Goal: Task Accomplishment & Management: Use online tool/utility

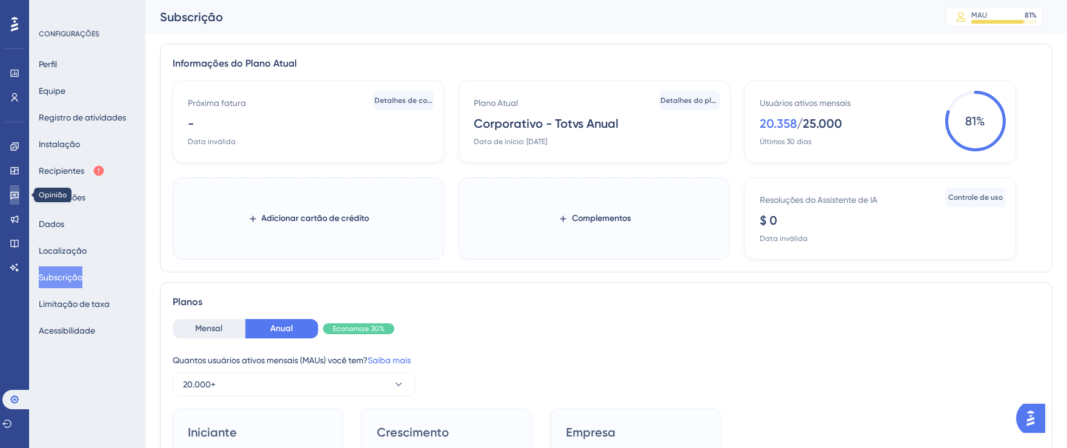
click at [10, 198] on link at bounding box center [15, 194] width 10 height 19
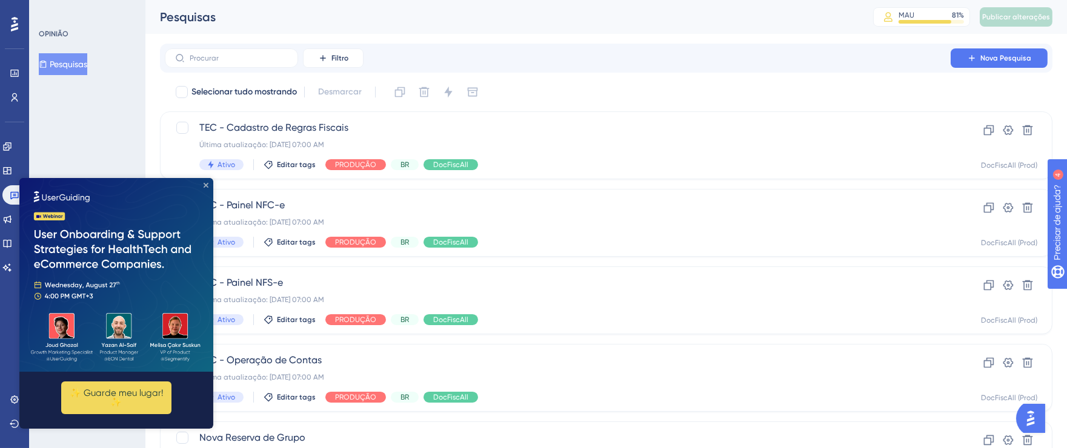
click at [207, 186] on icon "Fechar visualização" at bounding box center [206, 185] width 5 height 5
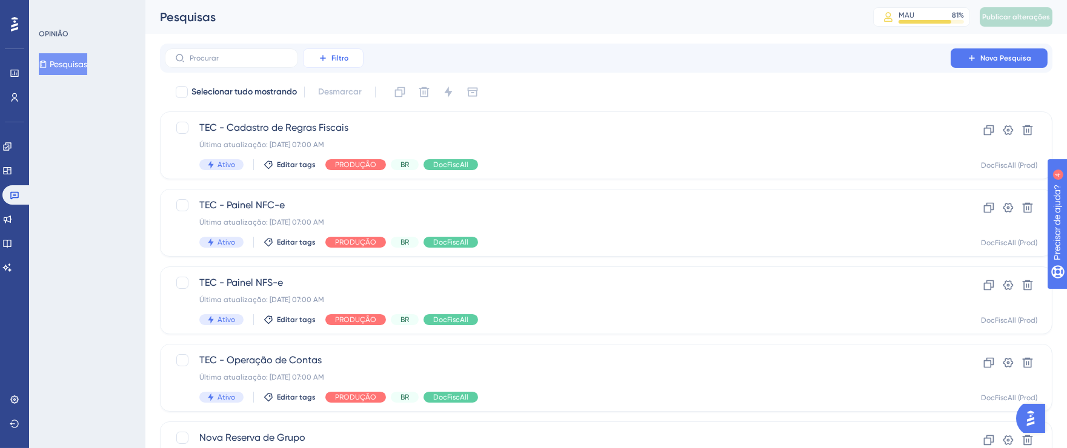
click at [339, 61] on font "Filtro" at bounding box center [339, 58] width 17 height 8
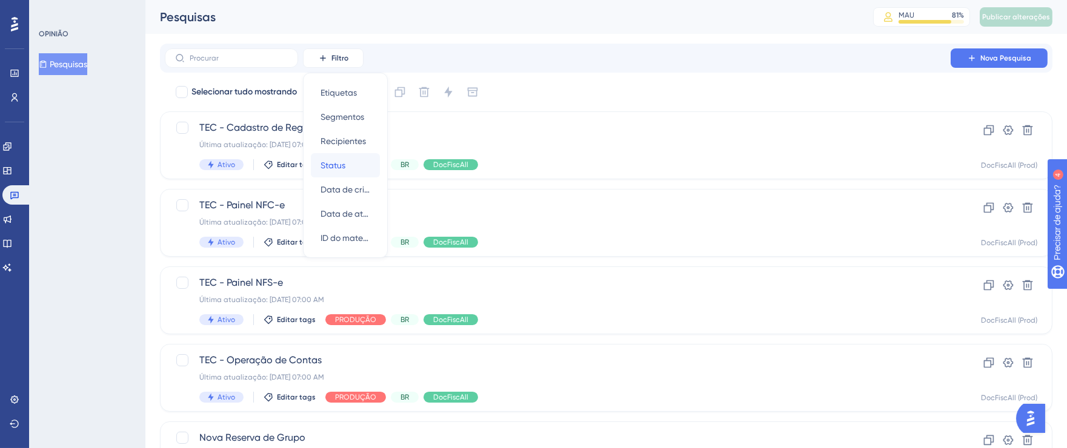
click at [332, 168] on font "Status" at bounding box center [333, 166] width 25 height 10
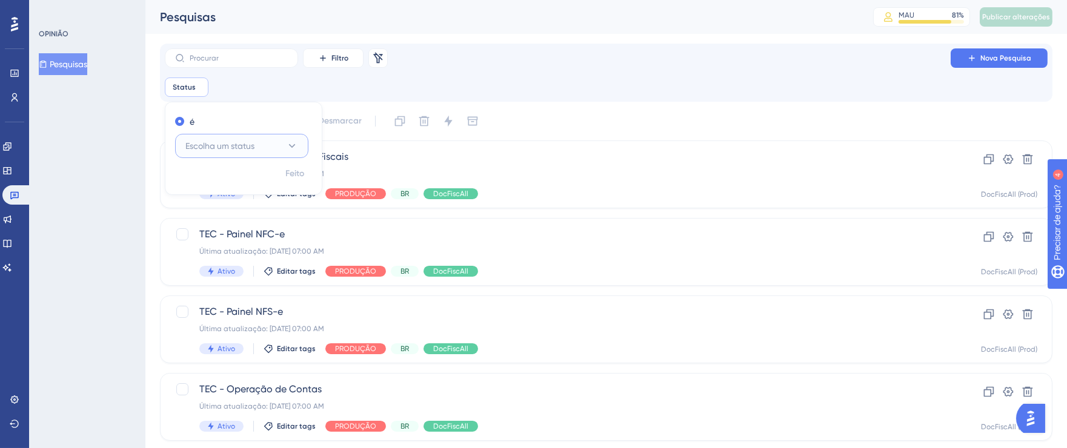
click at [271, 147] on button "Escolha um status" at bounding box center [241, 146] width 133 height 24
click at [231, 182] on div "Ativo Ativo" at bounding box center [242, 183] width 98 height 24
click at [286, 174] on font "Feito" at bounding box center [295, 173] width 19 height 10
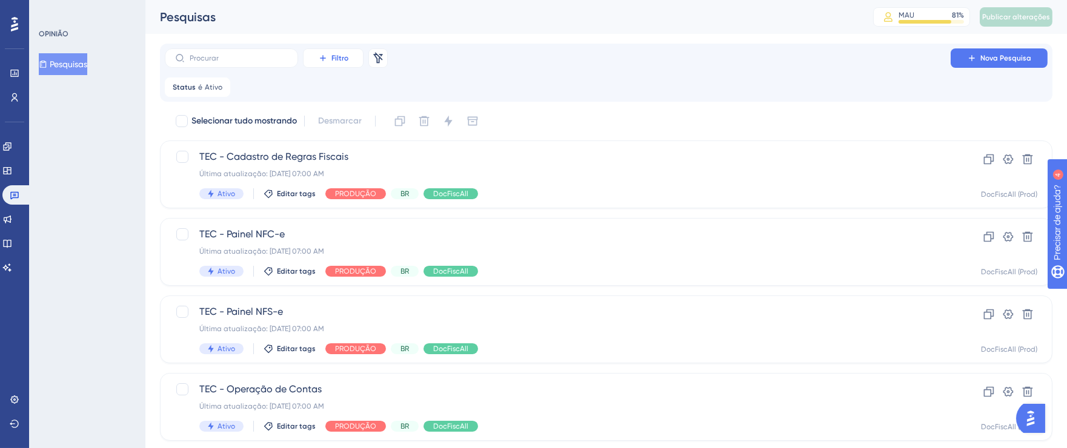
click at [328, 64] on button "Filtro" at bounding box center [333, 57] width 61 height 19
click at [355, 115] on font "Segmentos" at bounding box center [343, 117] width 44 height 10
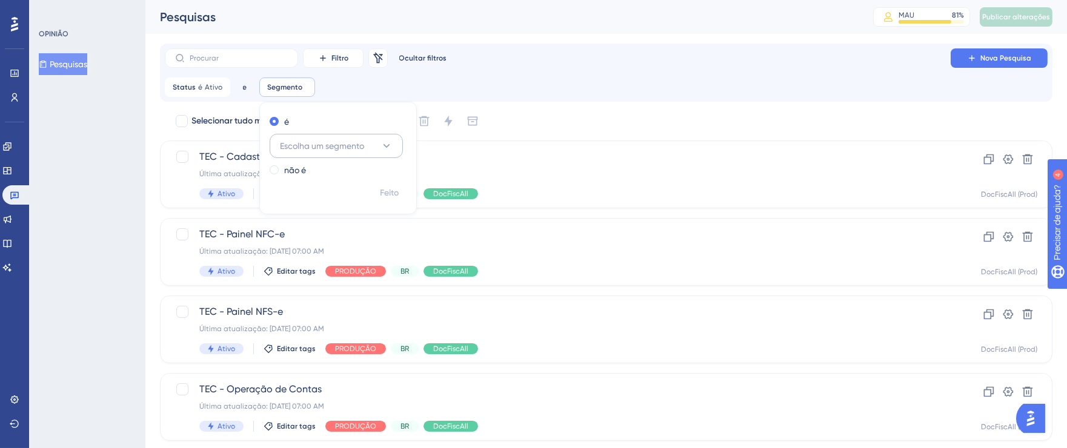
click at [367, 150] on button "Escolha um segmento" at bounding box center [336, 146] width 133 height 24
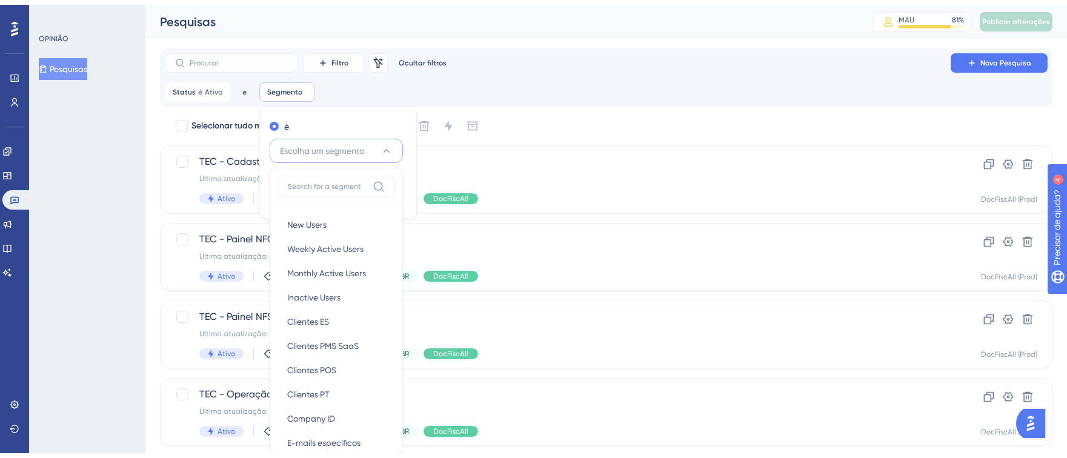
scroll to position [79, 0]
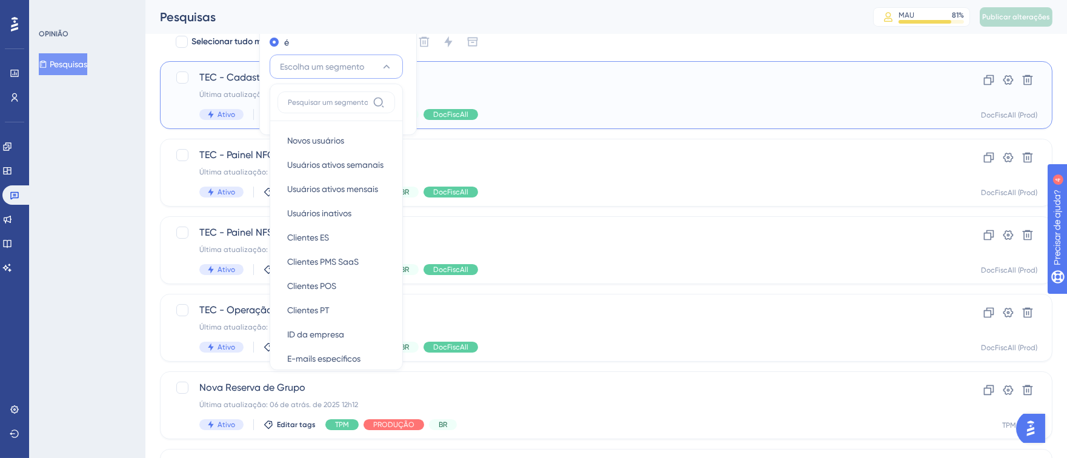
click at [481, 67] on div "TEC - Cadastro de Regras Fiscais Última atualização: [DATE] 07:00 AM Ativo Edit…" at bounding box center [606, 95] width 893 height 68
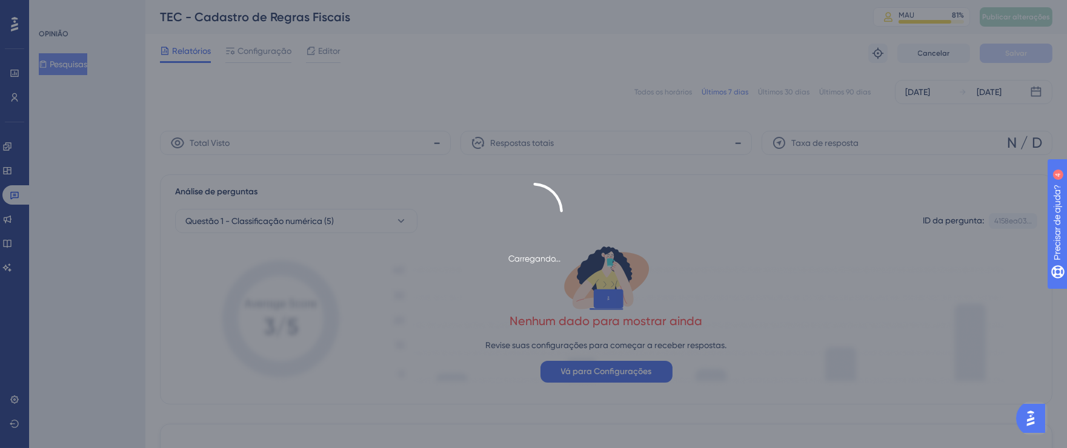
click at [16, 190] on div "Carregando..." at bounding box center [533, 224] width 1067 height 83
click at [16, 191] on div "Carregando..." at bounding box center [533, 224] width 1067 height 83
click at [17, 198] on div "Carregando..." at bounding box center [533, 224] width 1067 height 83
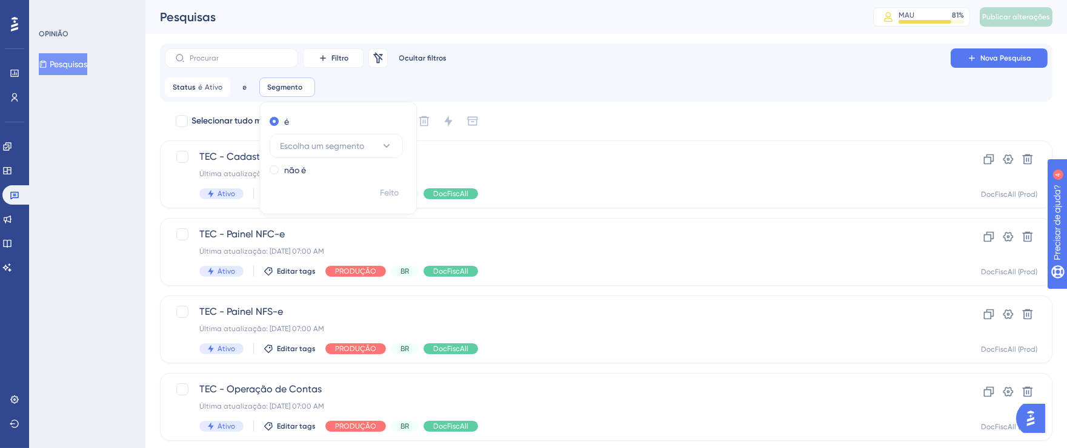
click at [481, 70] on div "Filtro Remover filtros Ocultar filtros Nova Pesquisa Status é Ativo Ativo Remov…" at bounding box center [606, 72] width 883 height 48
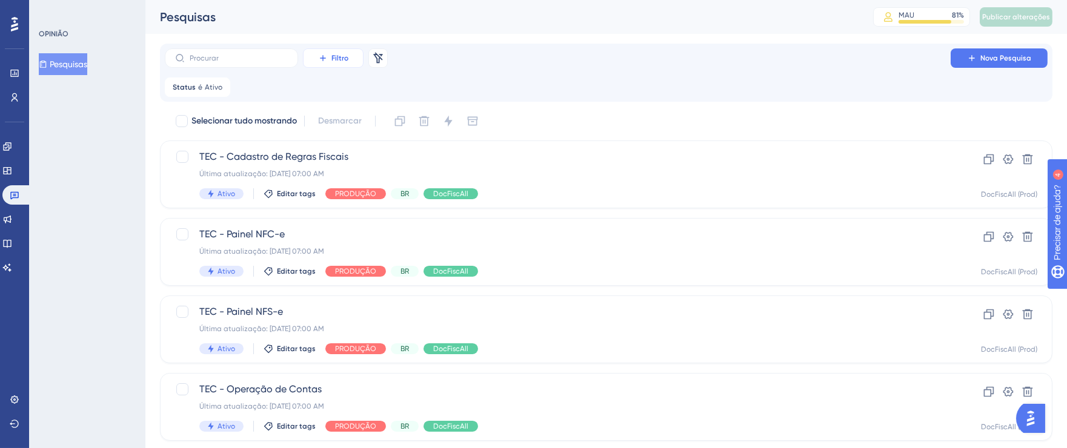
click at [333, 61] on font "Filtro" at bounding box center [339, 58] width 17 height 8
click at [339, 99] on span "Etiquetas" at bounding box center [339, 92] width 36 height 15
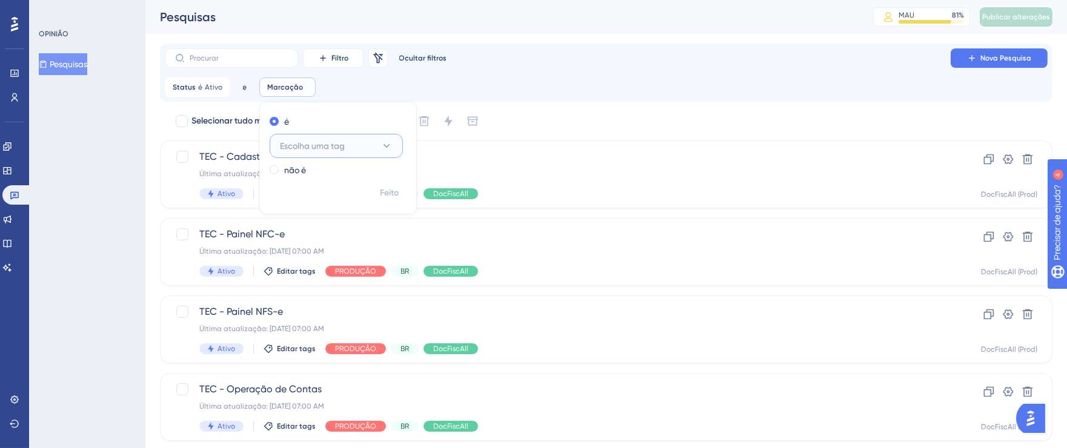
click at [340, 141] on font "Escolha uma tag" at bounding box center [312, 146] width 65 height 10
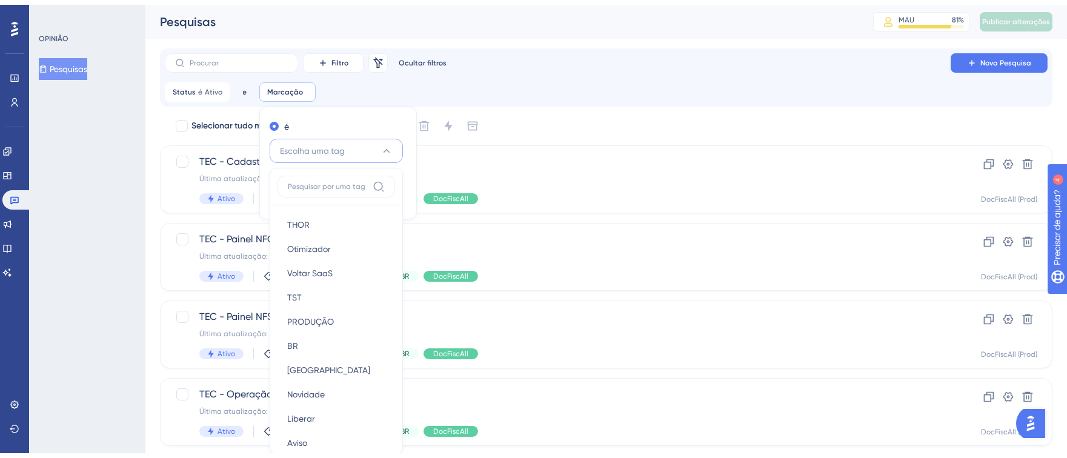
scroll to position [79, 0]
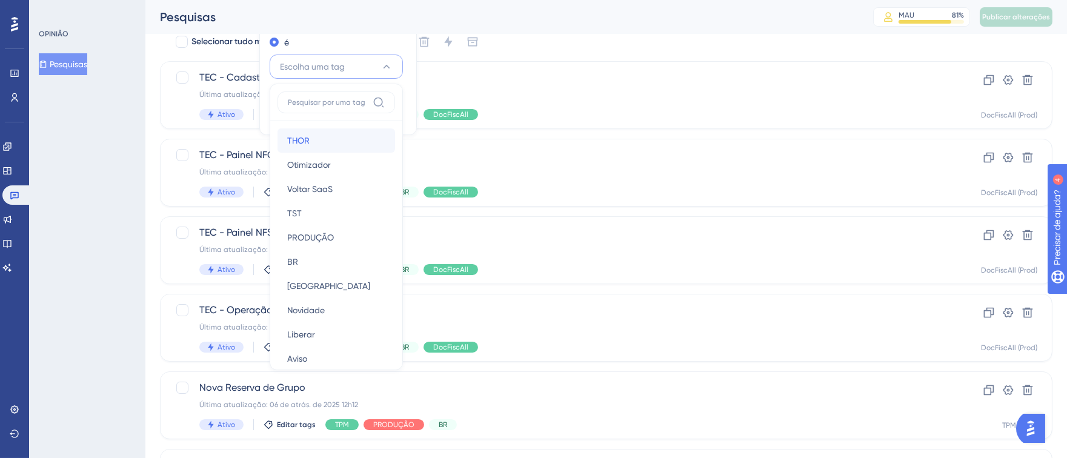
click at [340, 141] on div "[PERSON_NAME]" at bounding box center [336, 140] width 98 height 24
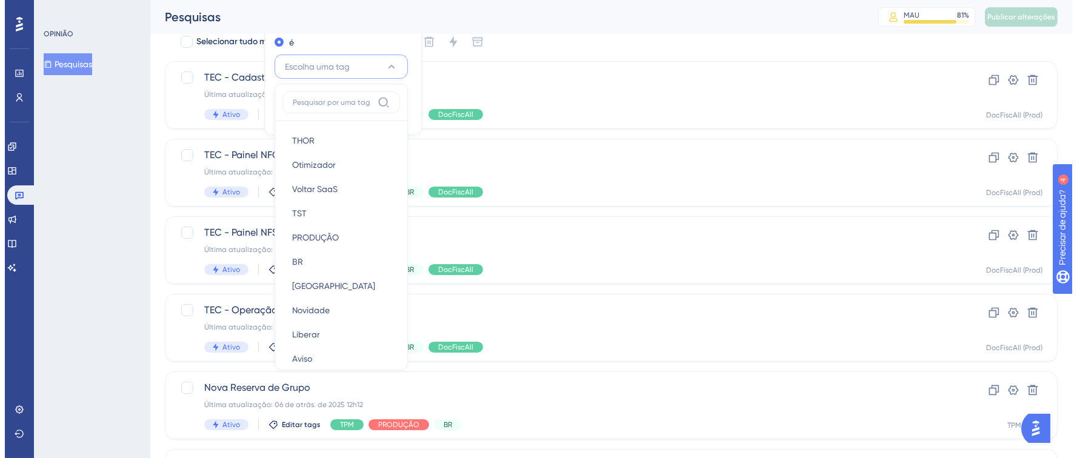
scroll to position [0, 0]
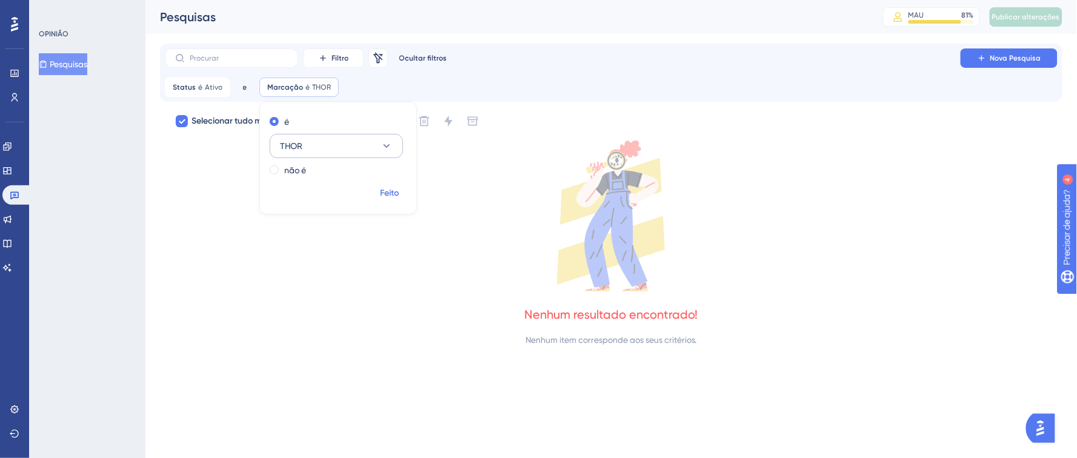
click at [385, 192] on font "Feito" at bounding box center [390, 193] width 19 height 10
click at [298, 88] on font "Marcação" at bounding box center [285, 87] width 36 height 8
click at [353, 137] on button "THOR" at bounding box center [336, 146] width 133 height 24
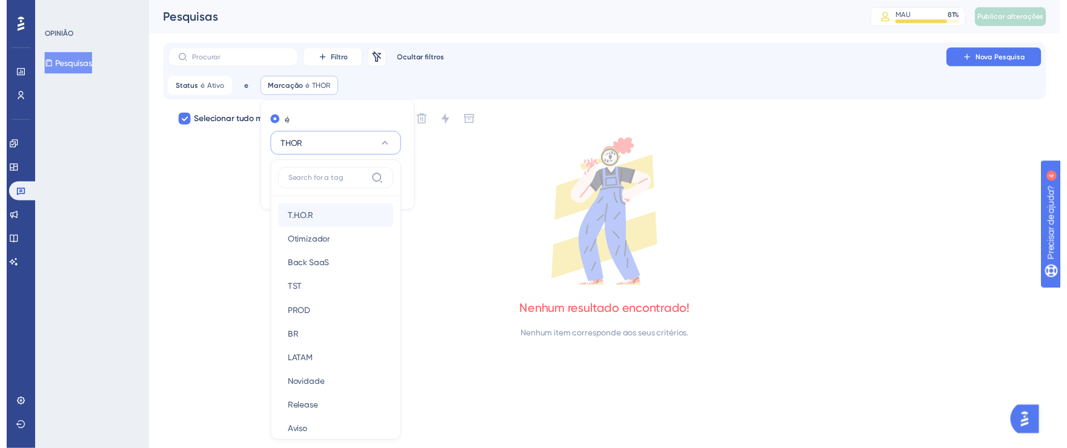
scroll to position [79, 0]
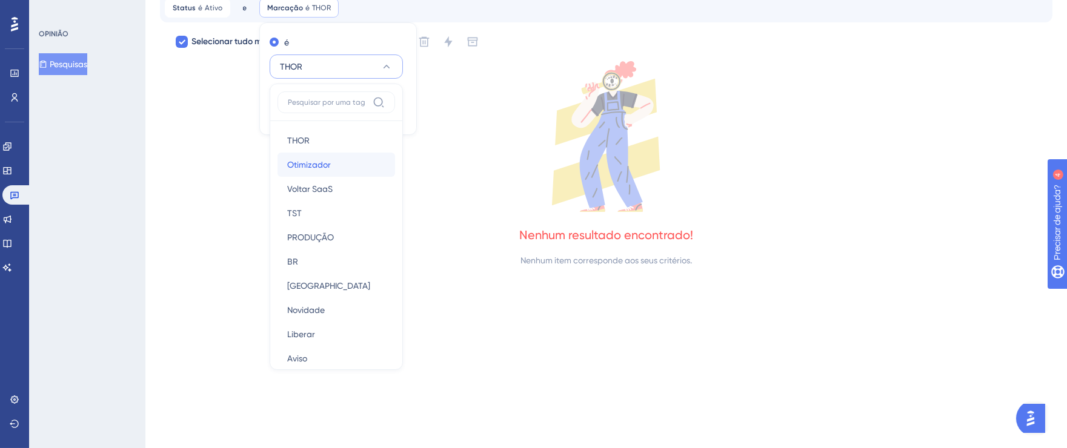
click at [334, 159] on div "Otimizador Otimizador" at bounding box center [336, 165] width 98 height 24
checkbox input "false"
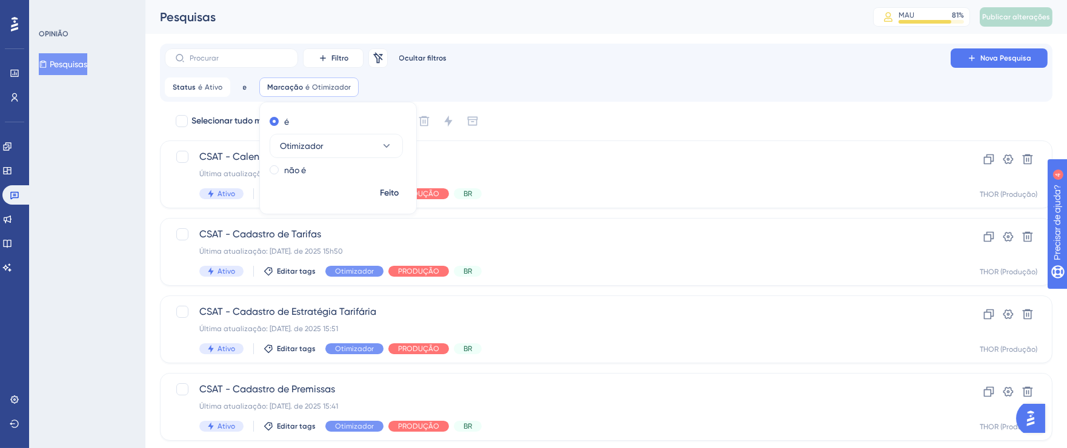
click at [546, 73] on div "Filtro Remover filtros Ocultar filtros Nova Pesquisa Status é Ativo Ativo Remov…" at bounding box center [606, 72] width 883 height 48
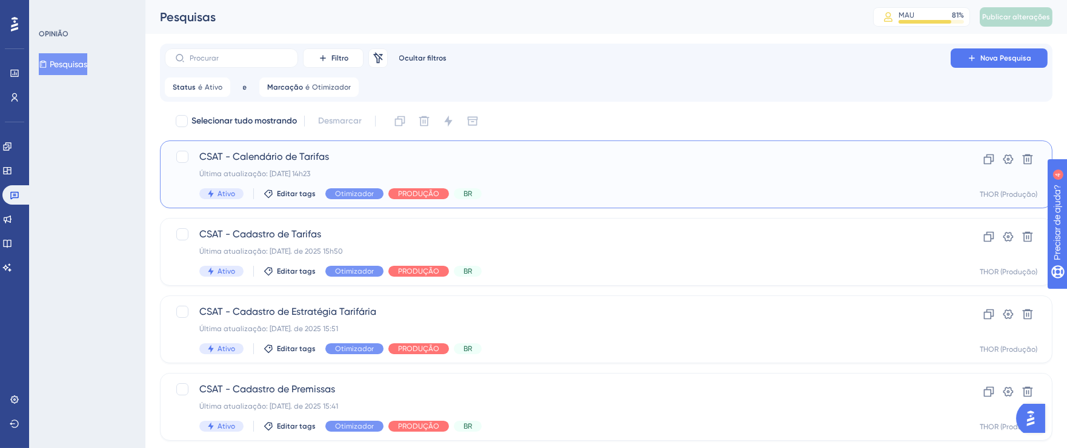
click at [850, 176] on div "Última atualização: [DATE] 14h23" at bounding box center [557, 174] width 717 height 10
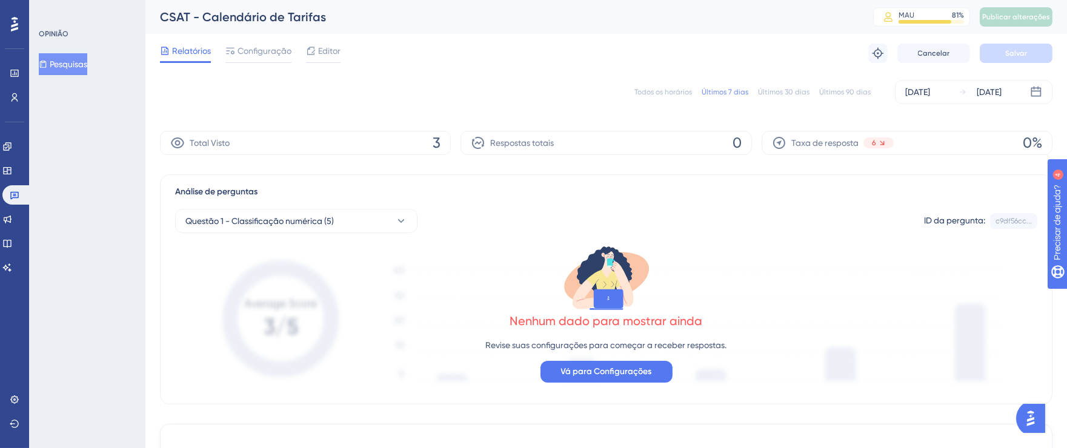
click at [916, 91] on div "[DATE]" at bounding box center [917, 92] width 25 height 15
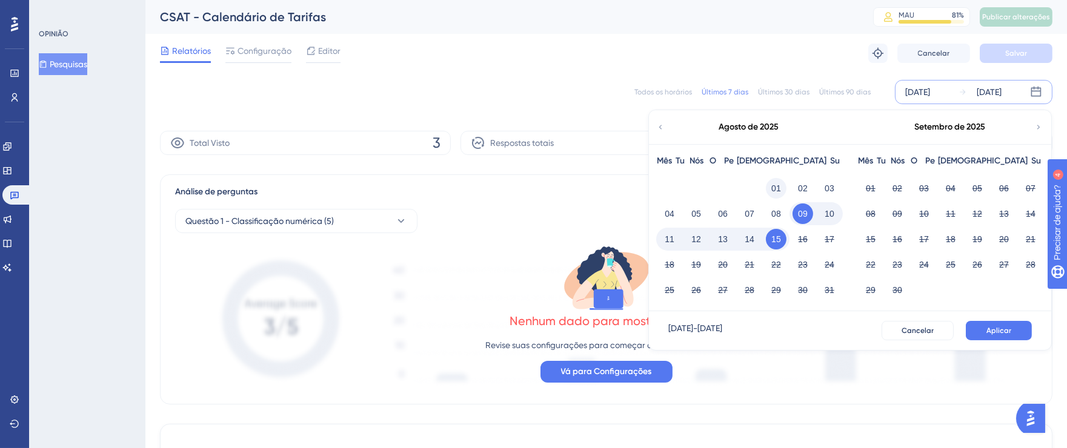
click at [779, 185] on font "01" at bounding box center [776, 189] width 10 height 10
click at [772, 238] on font "15" at bounding box center [776, 240] width 10 height 10
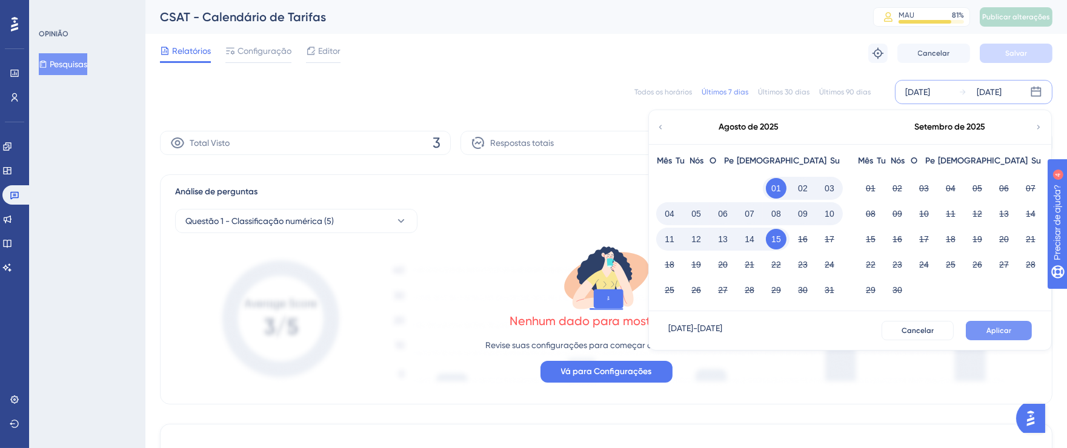
click at [984, 332] on button "Aplicar" at bounding box center [999, 330] width 66 height 19
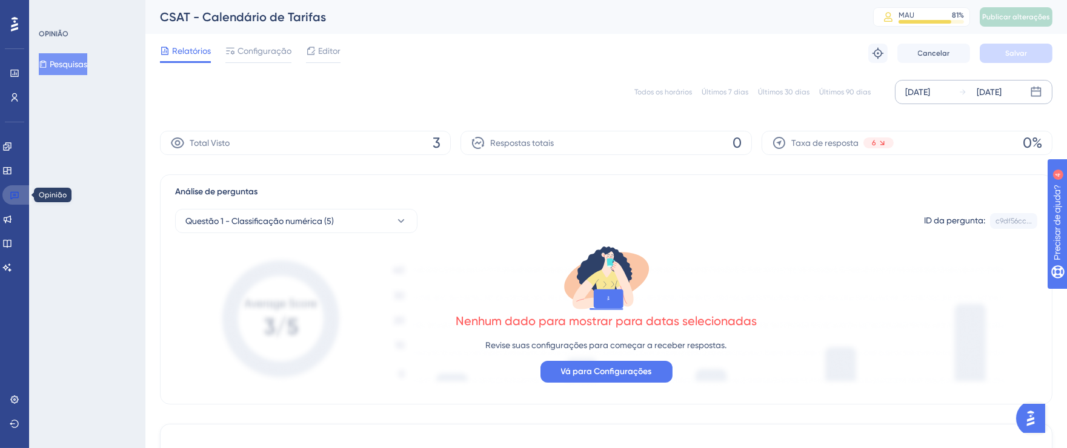
click at [17, 197] on icon at bounding box center [15, 195] width 10 height 10
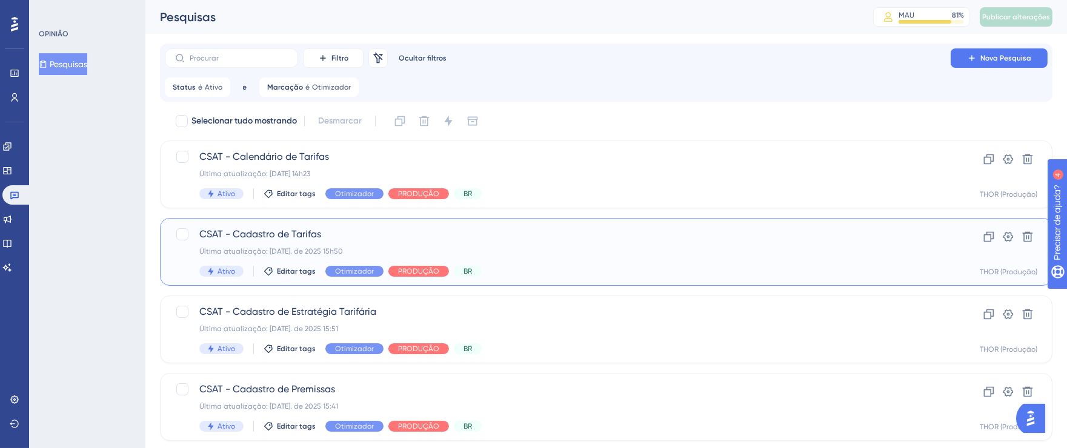
click at [523, 253] on div "Última atualização: [DATE]. de 2025 15h50" at bounding box center [557, 252] width 717 height 10
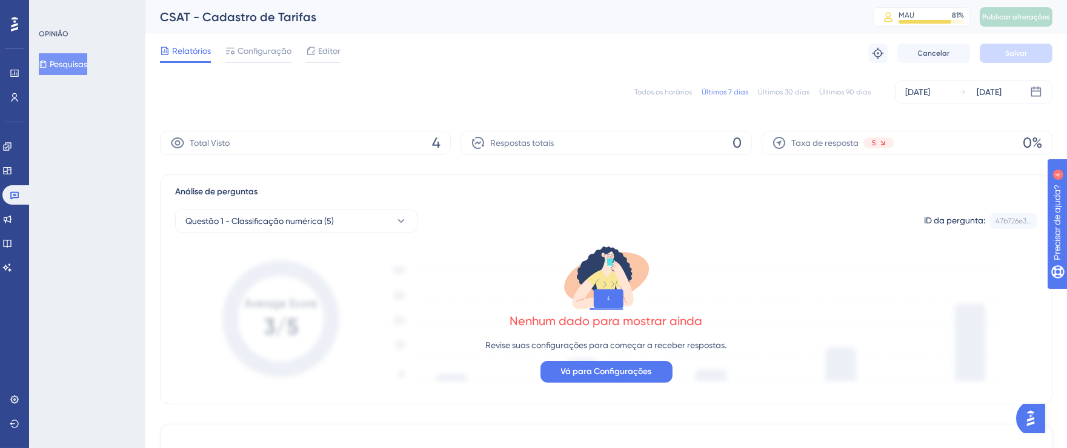
click at [661, 95] on font "Todos os horários" at bounding box center [663, 92] width 58 height 8
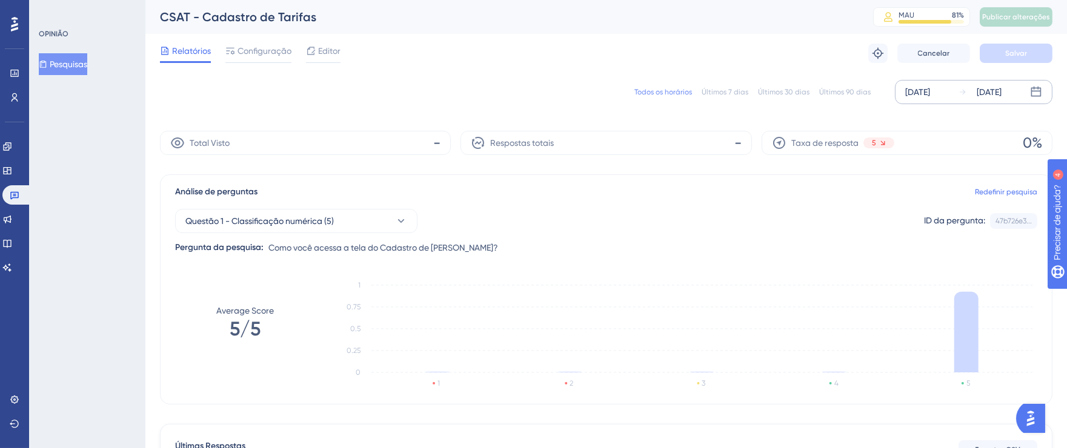
click at [925, 95] on font "[DATE]" at bounding box center [917, 92] width 25 height 10
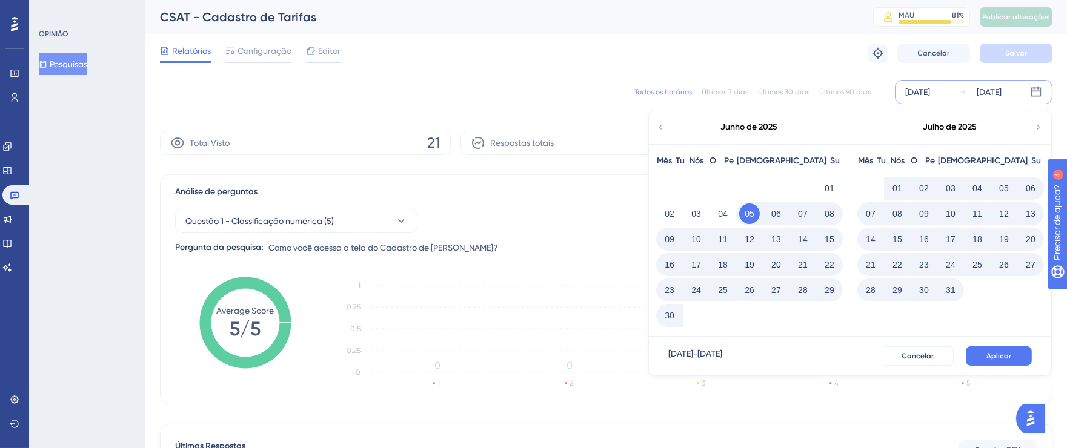
click at [1037, 125] on icon at bounding box center [1038, 127] width 3 height 4
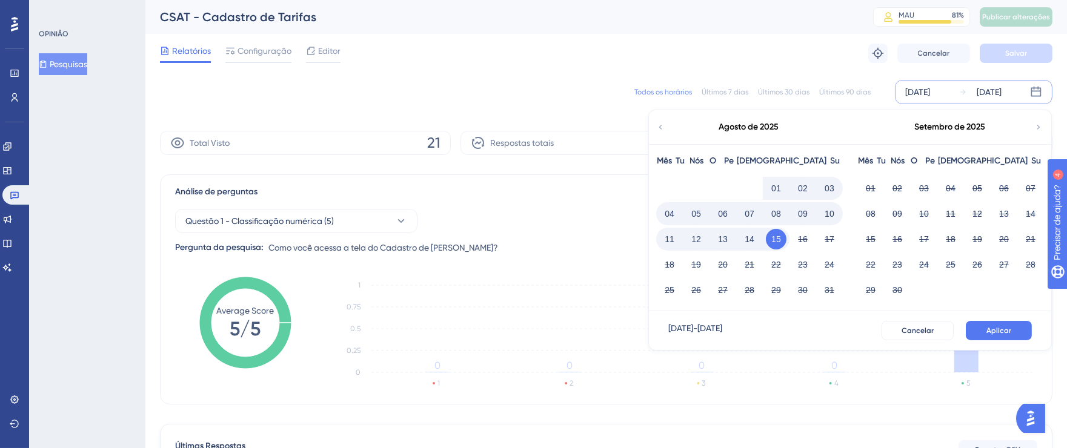
click at [776, 179] on button "01" at bounding box center [776, 188] width 21 height 21
click at [781, 235] on button "15" at bounding box center [776, 239] width 21 height 21
click at [1021, 322] on button "Aplicar" at bounding box center [999, 330] width 66 height 19
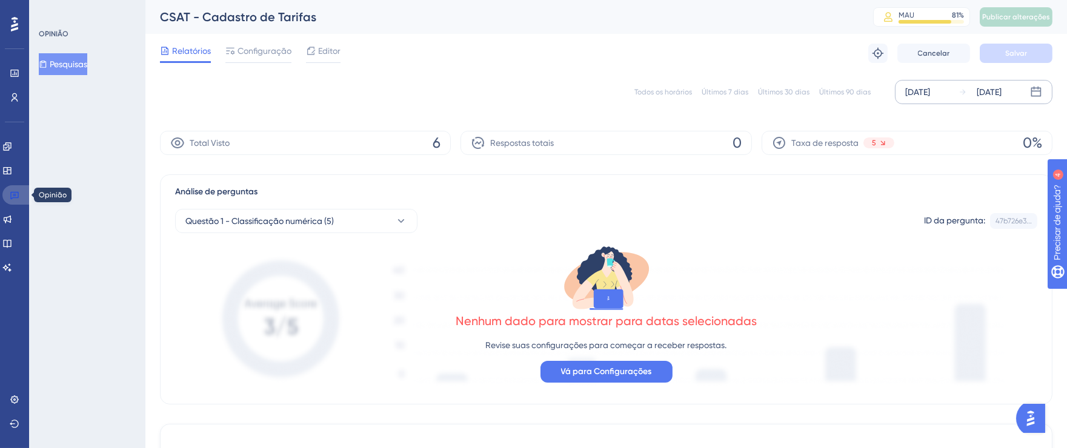
click at [15, 194] on icon at bounding box center [14, 196] width 8 height 8
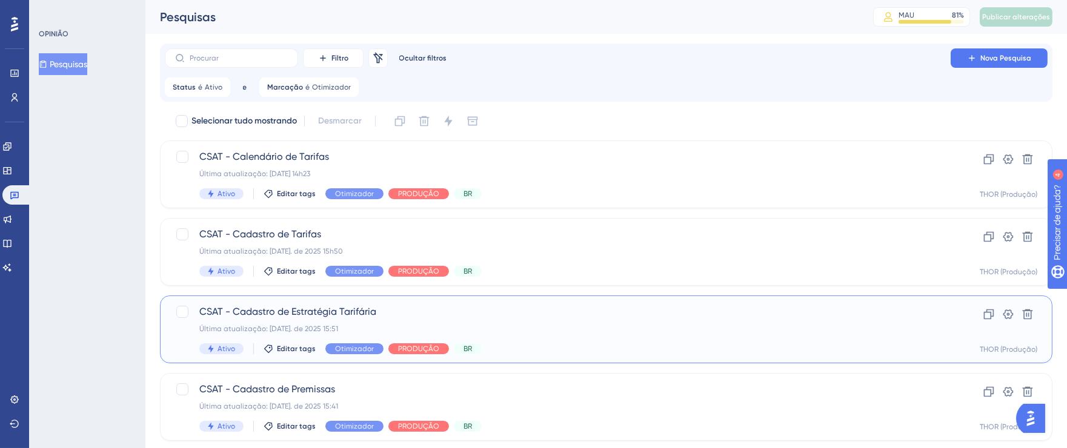
click at [562, 316] on span "CSAT - Cadastro de Estratégia Tarifária" at bounding box center [557, 312] width 717 height 15
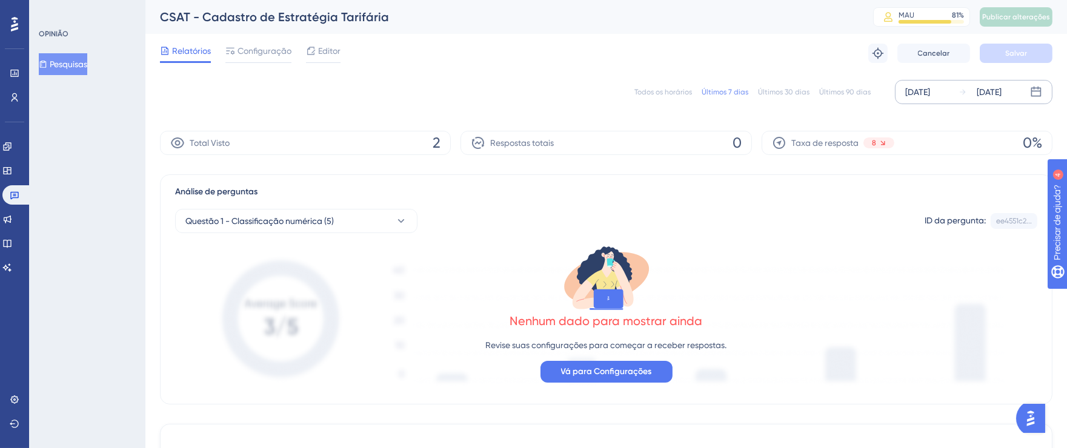
click at [925, 96] on font "[DATE]" at bounding box center [917, 92] width 25 height 10
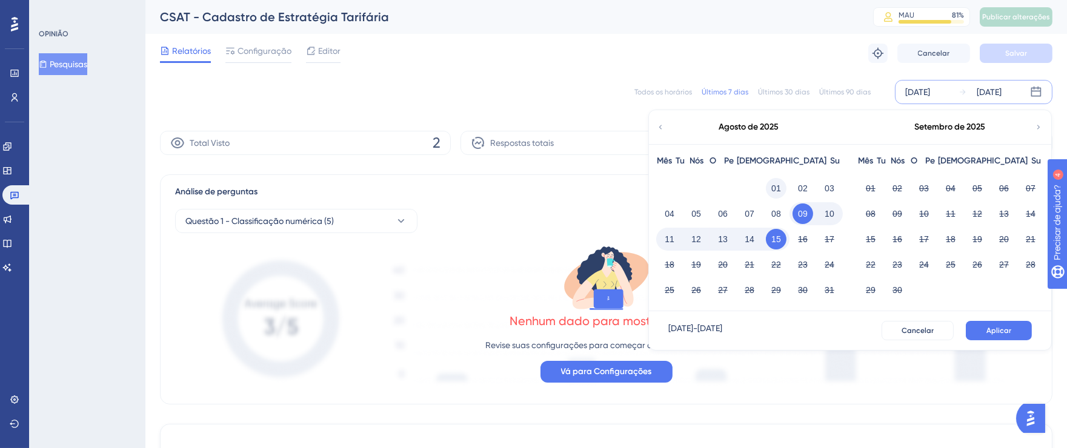
click at [779, 185] on font "01" at bounding box center [776, 189] width 10 height 10
click at [772, 244] on font "15" at bounding box center [776, 239] width 10 height 15
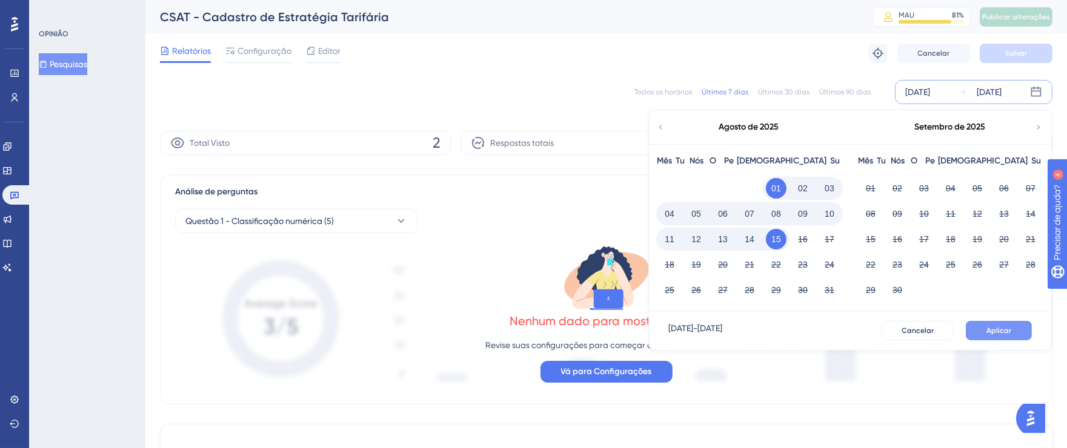
click at [977, 325] on button "Aplicar" at bounding box center [999, 330] width 66 height 19
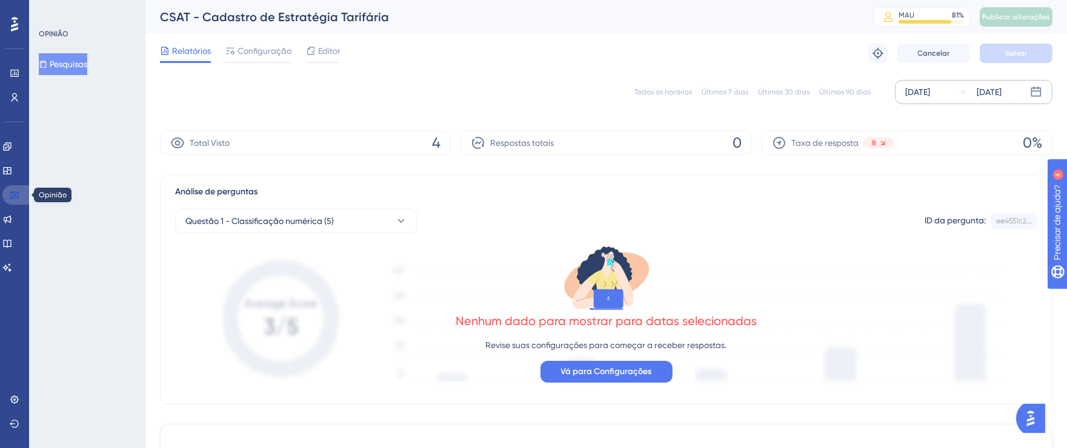
click at [22, 199] on link at bounding box center [16, 194] width 29 height 19
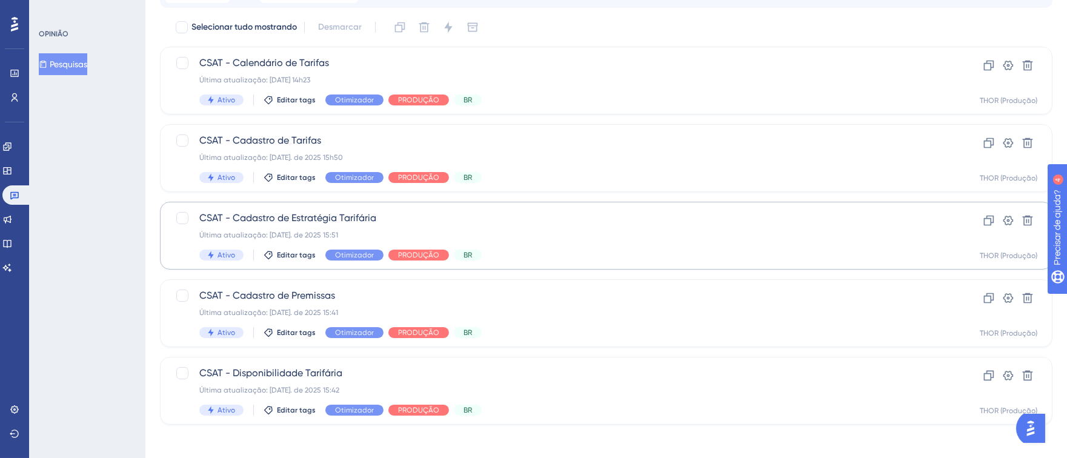
scroll to position [99, 0]
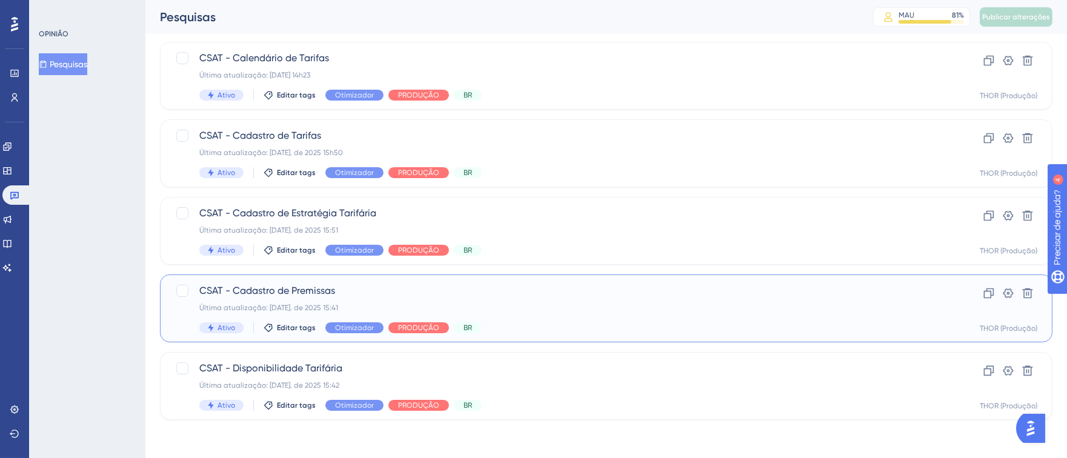
click at [652, 303] on div "Última atualização: [DATE]. de 2025 15:41" at bounding box center [557, 308] width 717 height 10
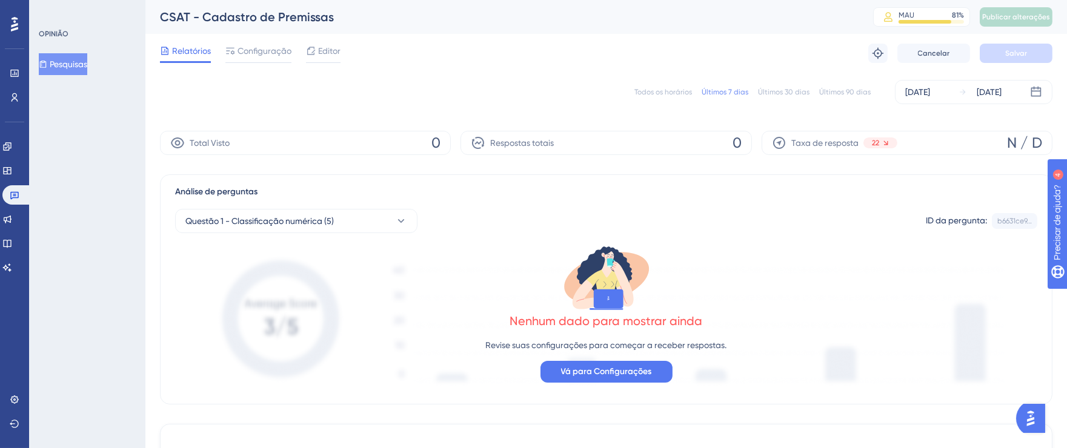
click at [661, 88] on font "Todos os horários" at bounding box center [663, 92] width 58 height 8
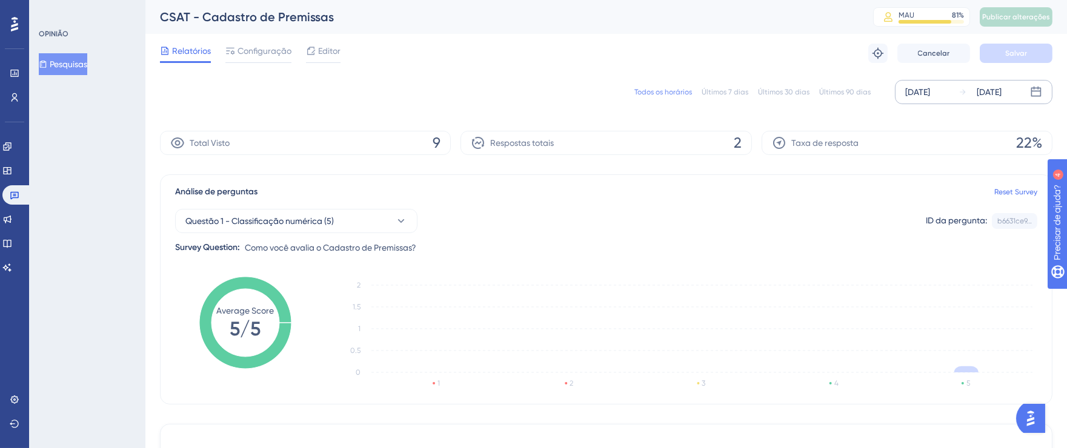
click at [918, 89] on div "[DATE]" at bounding box center [917, 92] width 25 height 15
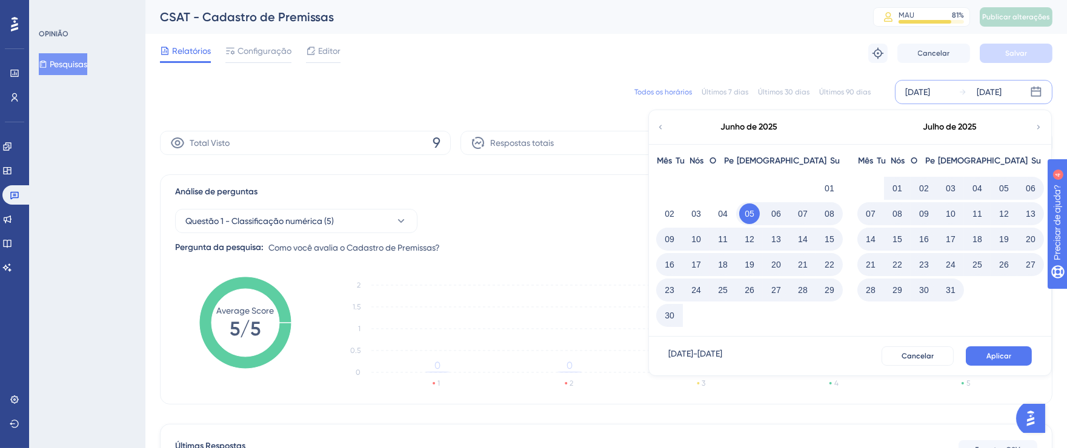
click at [1036, 129] on icon at bounding box center [1038, 127] width 8 height 11
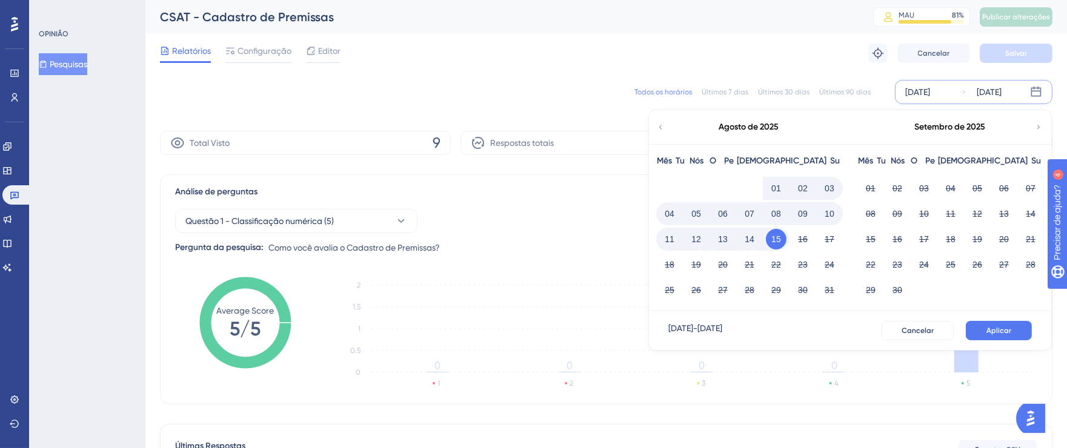
click at [779, 185] on font "01" at bounding box center [776, 189] width 10 height 10
click at [776, 232] on font "15" at bounding box center [776, 239] width 10 height 15
click at [1004, 333] on font "Aplicar" at bounding box center [999, 331] width 25 height 8
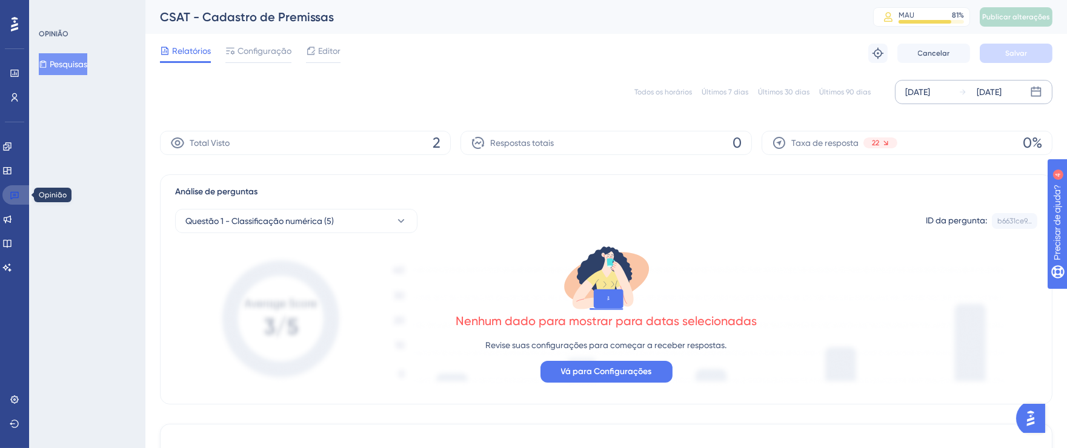
click at [17, 196] on icon at bounding box center [15, 195] width 10 height 10
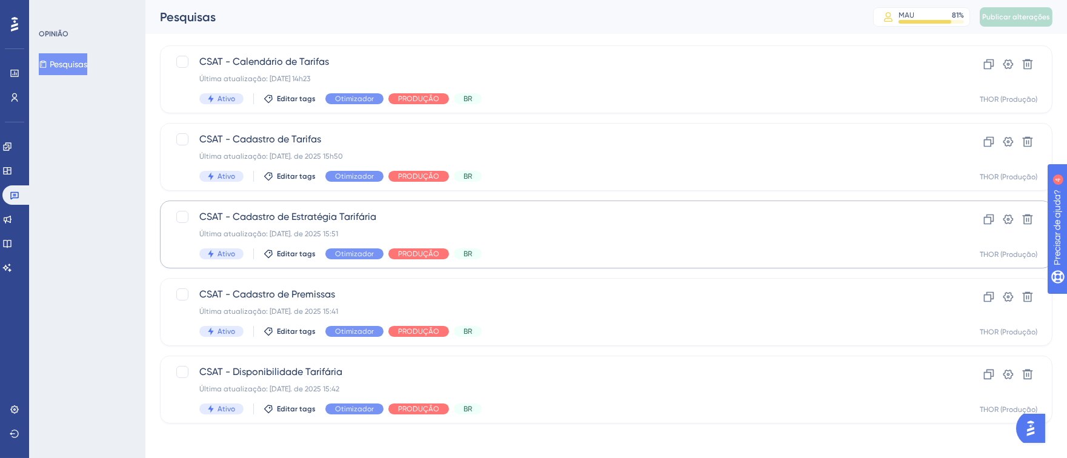
scroll to position [99, 0]
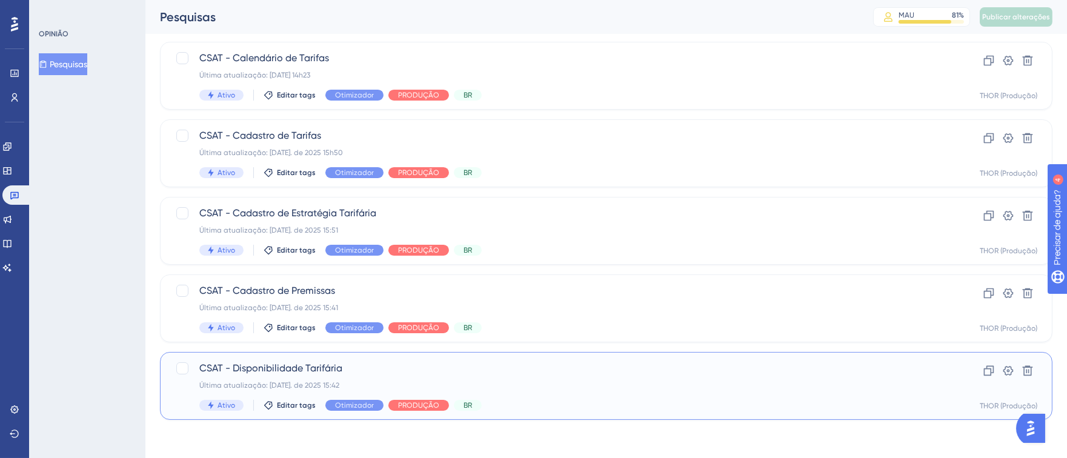
click at [679, 355] on div "CSAT - Disponibilidade Tarifária Última atualização: [DATE]. de 2025 15:42 Ativ…" at bounding box center [606, 386] width 893 height 68
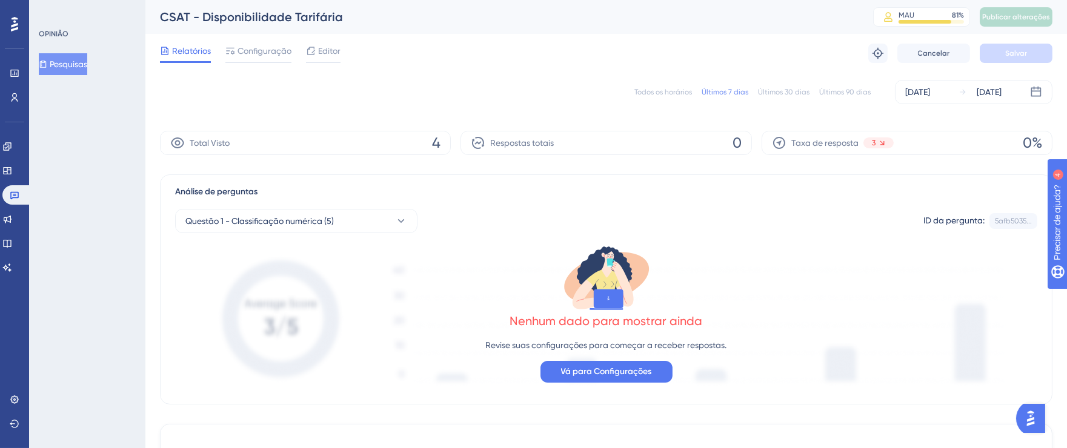
click at [659, 91] on font "Todos os horários" at bounding box center [663, 92] width 58 height 8
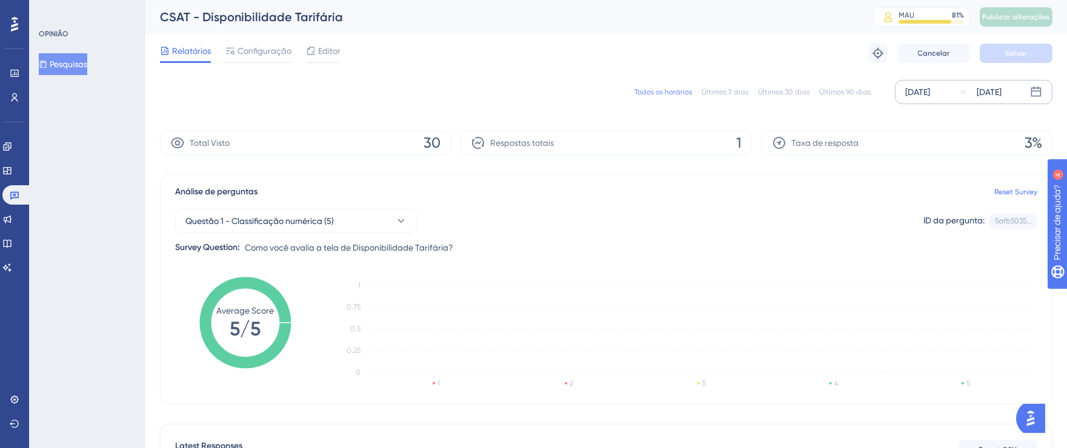
click at [907, 91] on div "[DATE]" at bounding box center [917, 92] width 25 height 15
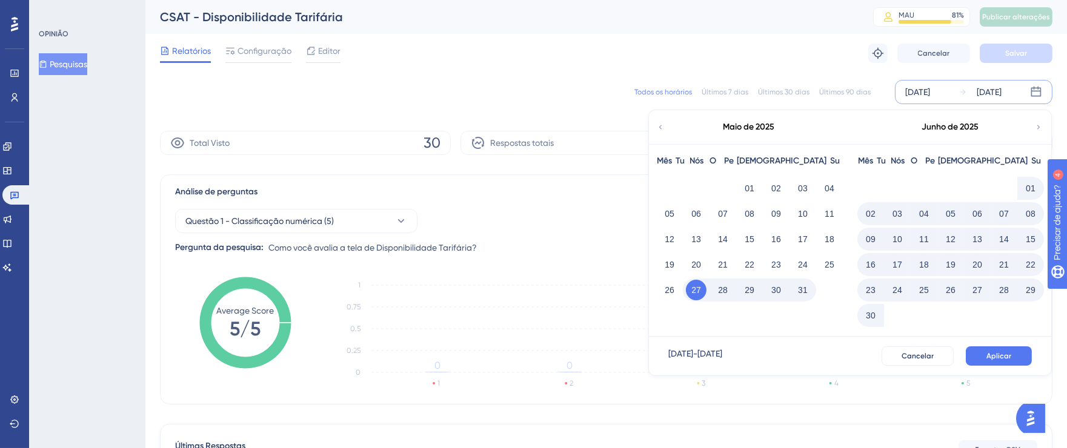
click at [1041, 127] on icon at bounding box center [1038, 127] width 8 height 11
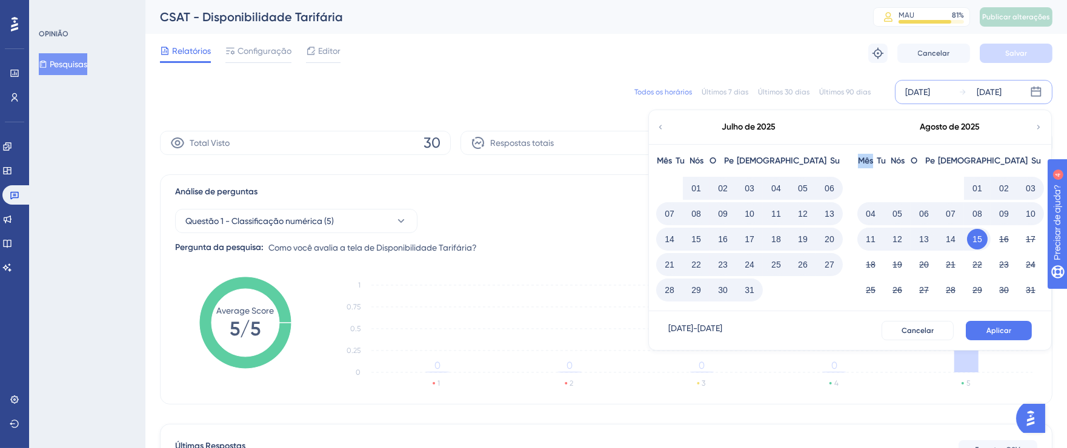
click at [1040, 127] on icon at bounding box center [1038, 127] width 8 height 11
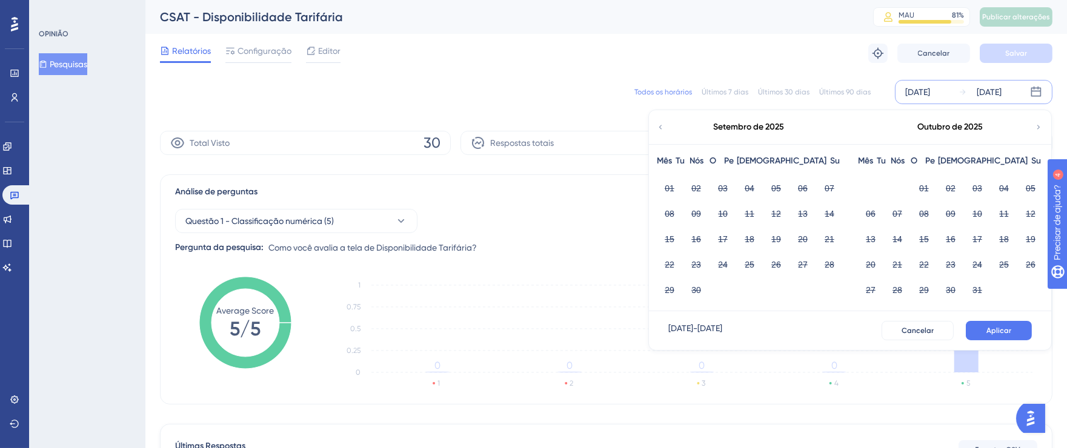
click at [662, 125] on icon at bounding box center [660, 127] width 8 height 11
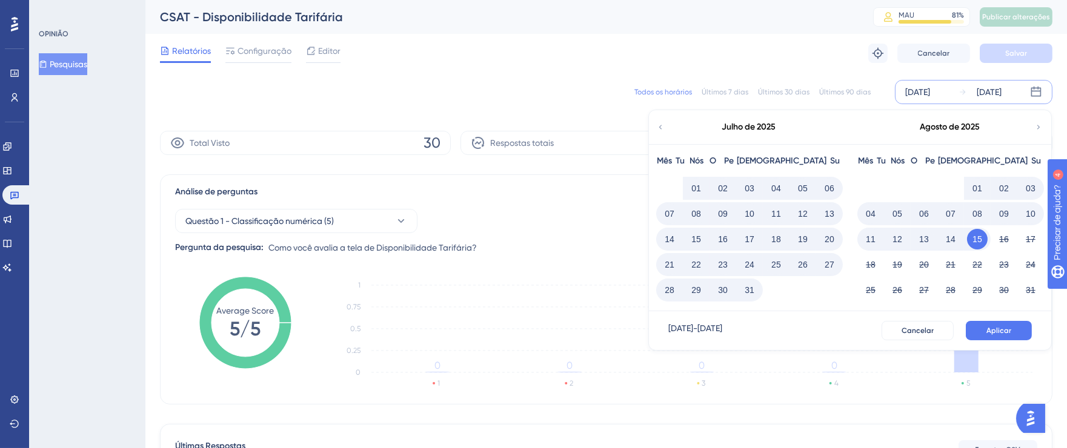
click at [978, 188] on font "01" at bounding box center [978, 189] width 10 height 10
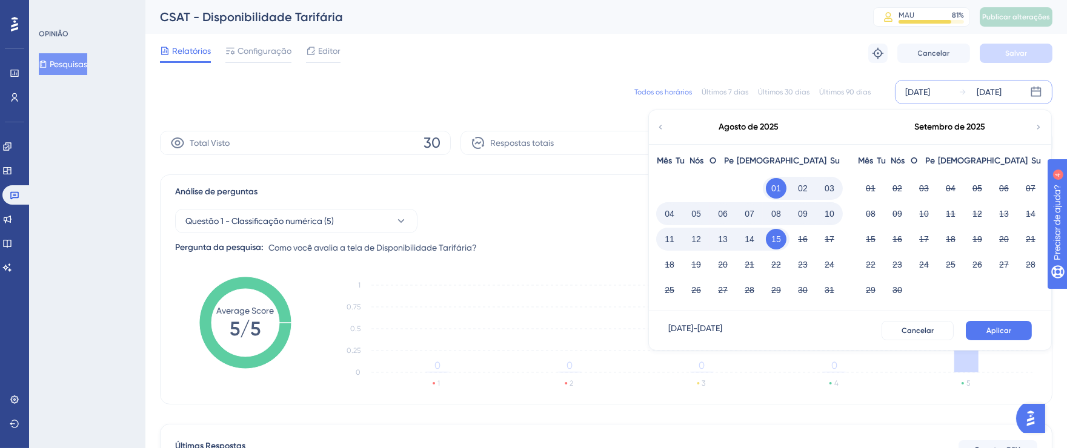
click at [772, 186] on font "01" at bounding box center [776, 189] width 10 height 10
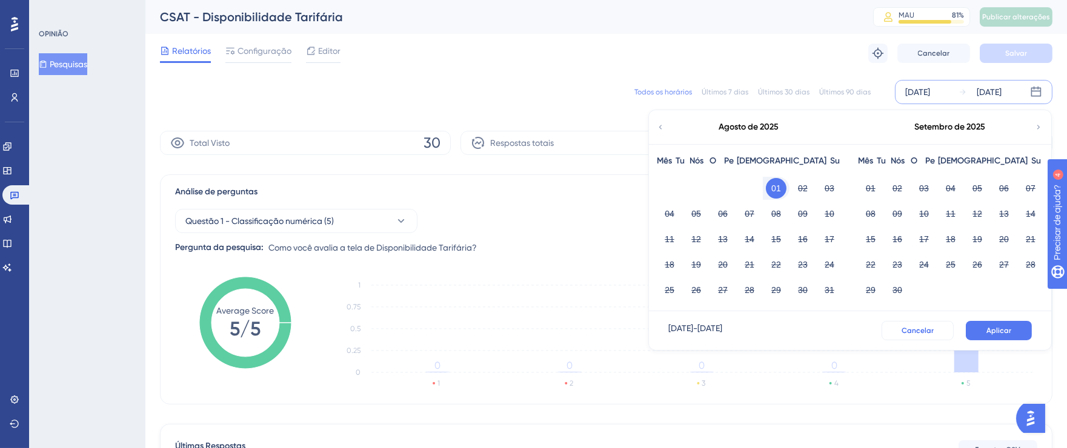
click at [920, 333] on font "Cancelar" at bounding box center [918, 331] width 32 height 8
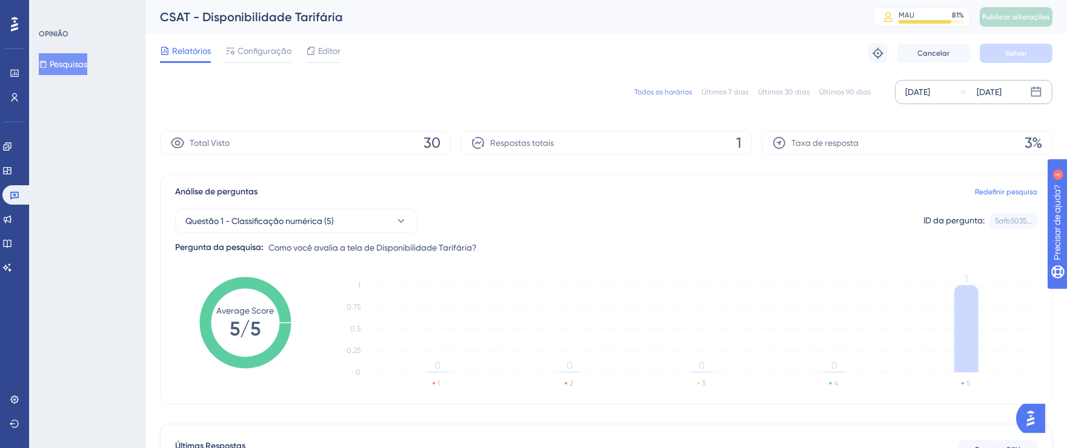
click at [918, 91] on div "[DATE]" at bounding box center [917, 92] width 25 height 15
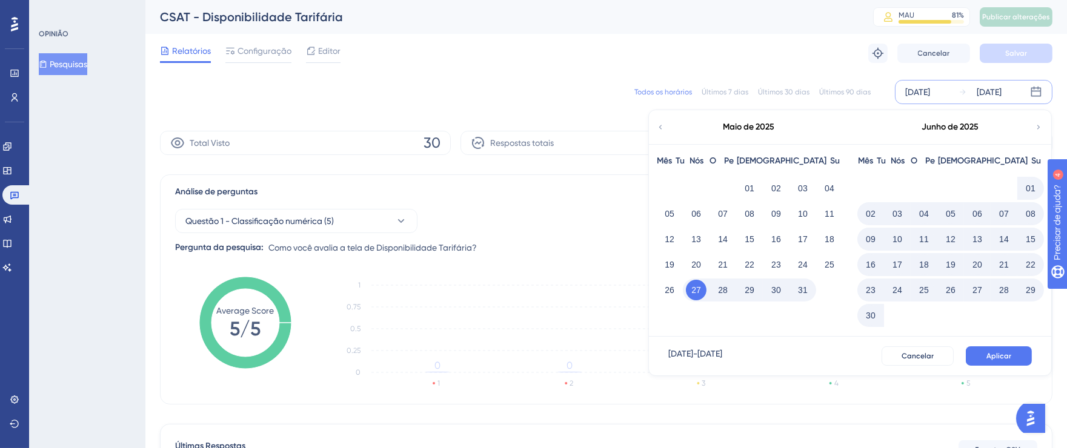
click at [1039, 126] on icon at bounding box center [1038, 127] width 8 height 11
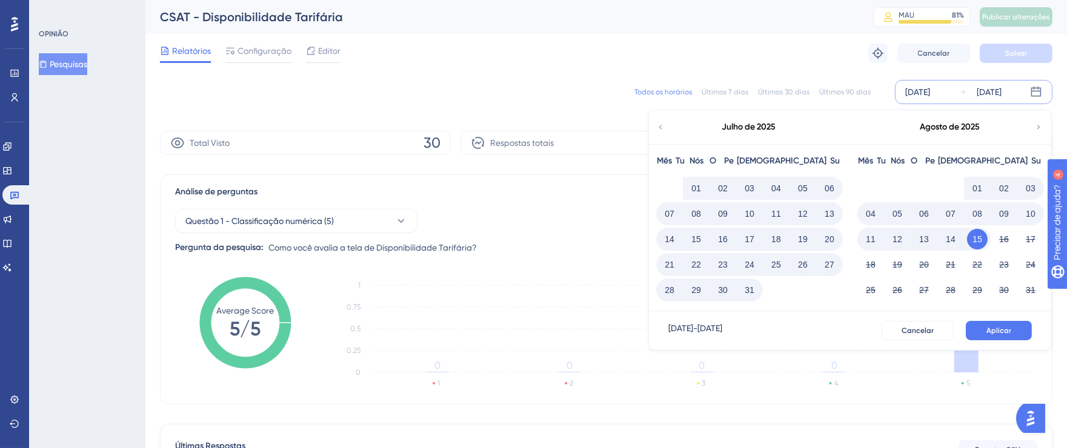
click at [1039, 126] on icon at bounding box center [1038, 127] width 8 height 11
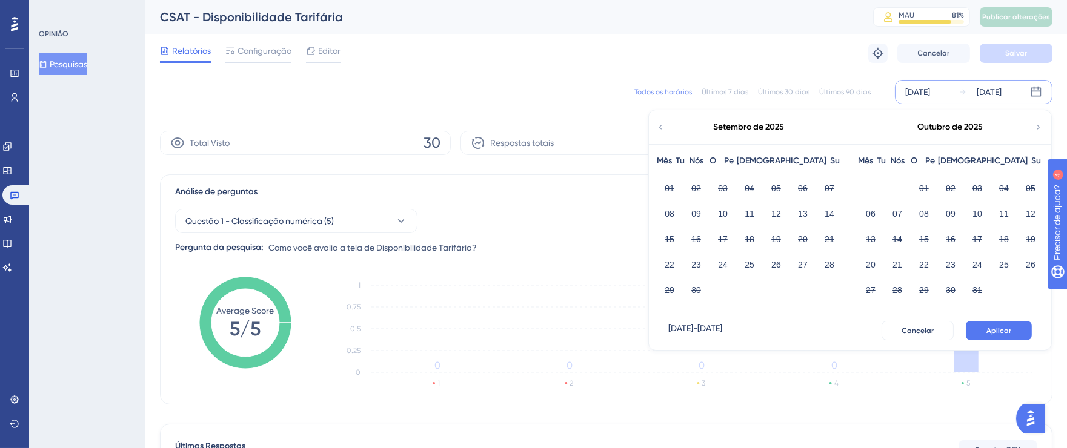
click at [657, 125] on icon at bounding box center [660, 127] width 8 height 11
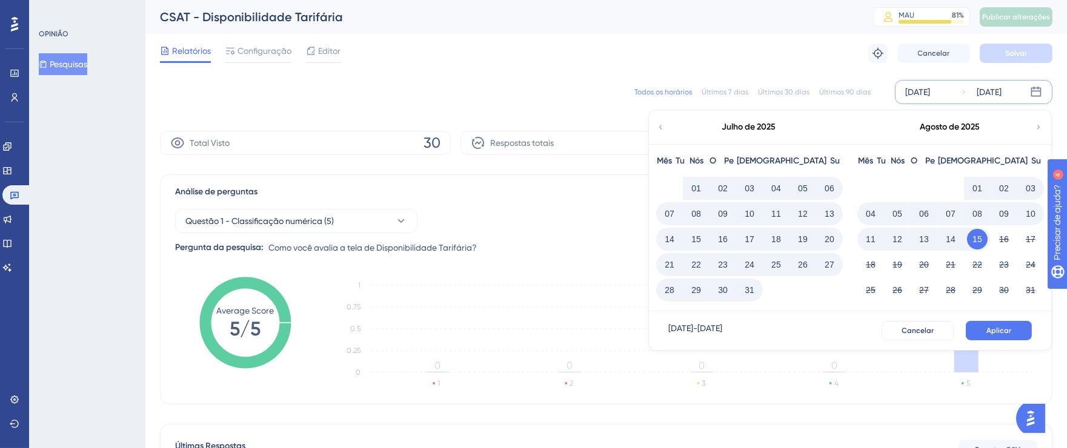
click at [971, 188] on button "01" at bounding box center [977, 188] width 21 height 21
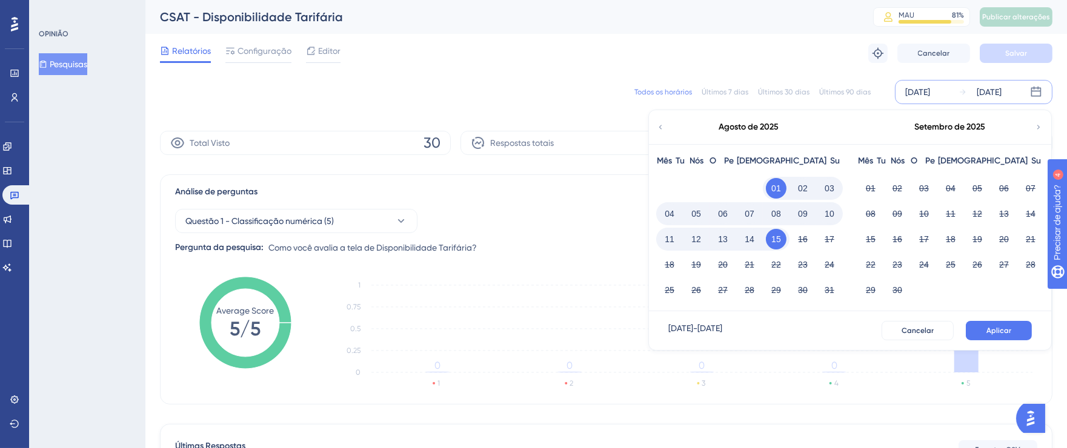
click at [779, 188] on font "01" at bounding box center [776, 189] width 10 height 10
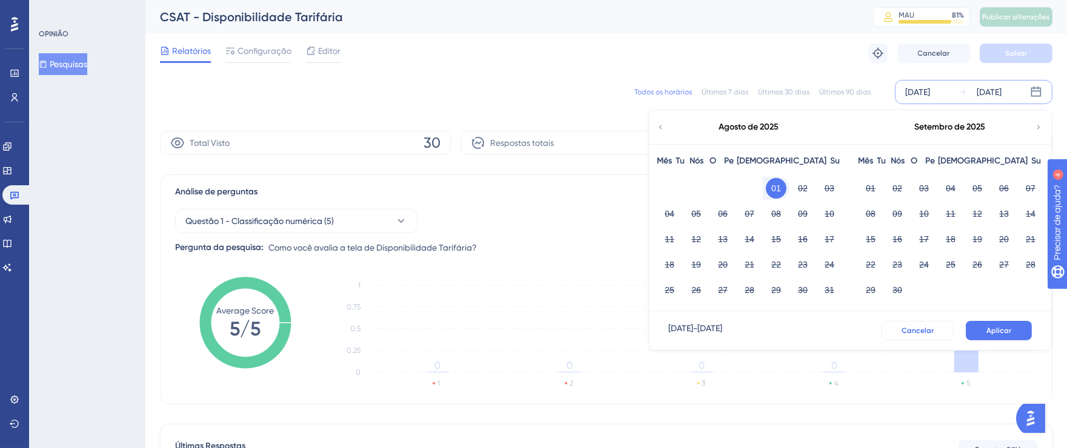
click at [923, 327] on font "Cancelar" at bounding box center [918, 331] width 32 height 8
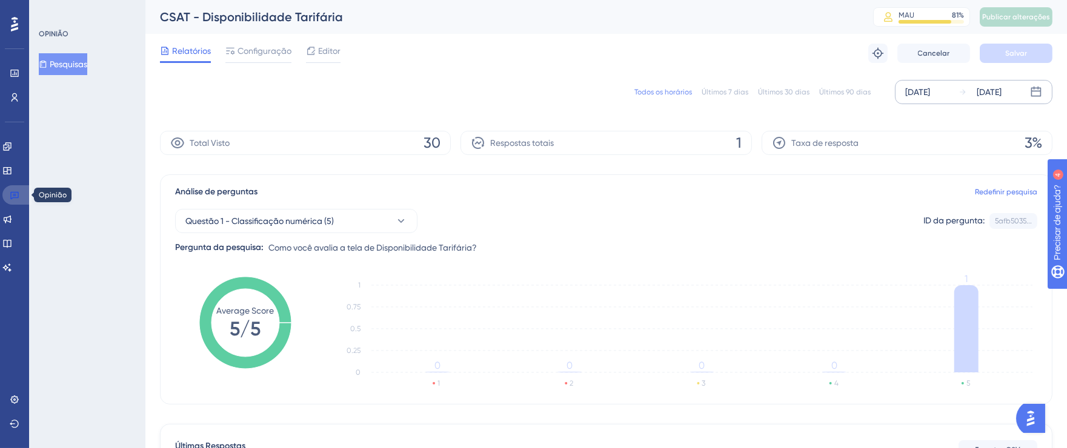
click at [10, 196] on icon at bounding box center [14, 196] width 8 height 8
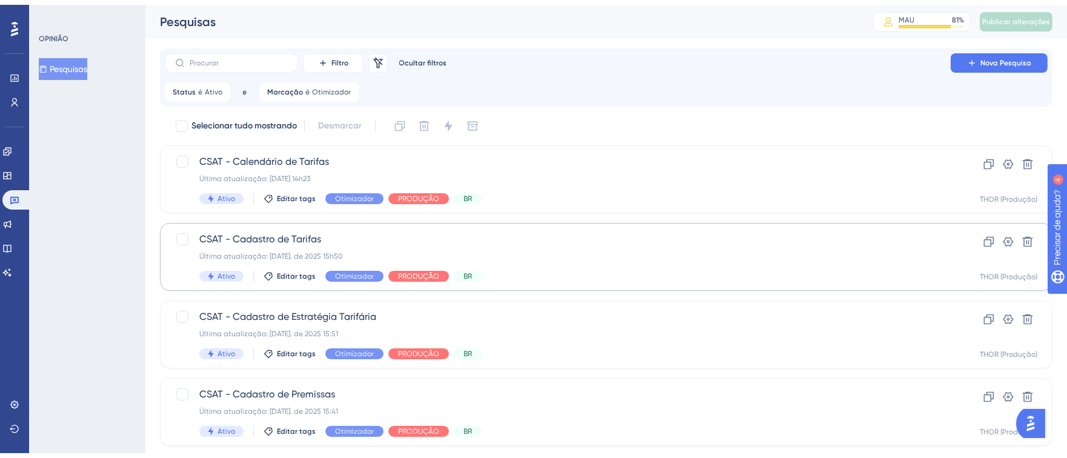
scroll to position [99, 0]
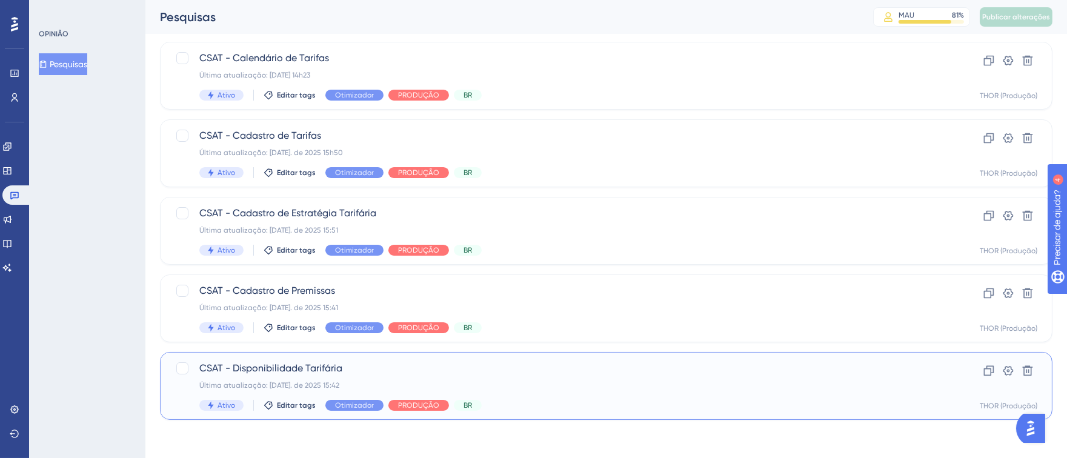
click at [629, 367] on span "CSAT - Disponibilidade Tarifária" at bounding box center [557, 368] width 717 height 15
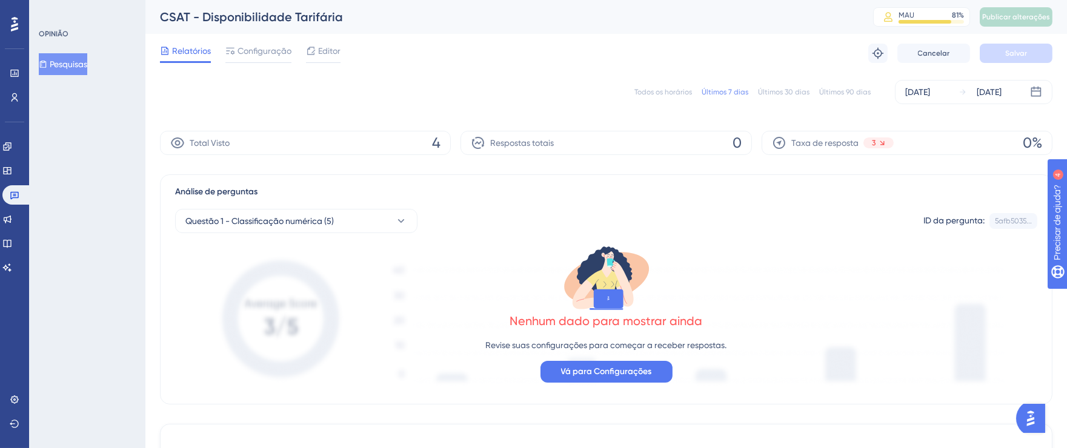
click at [670, 93] on font "Todos os horários" at bounding box center [663, 92] width 58 height 8
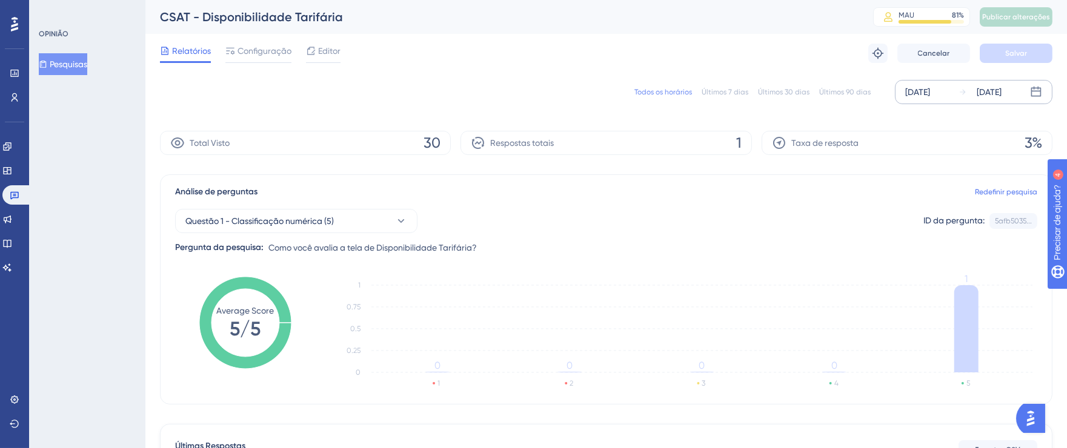
click at [912, 97] on font "[DATE]" at bounding box center [917, 92] width 25 height 10
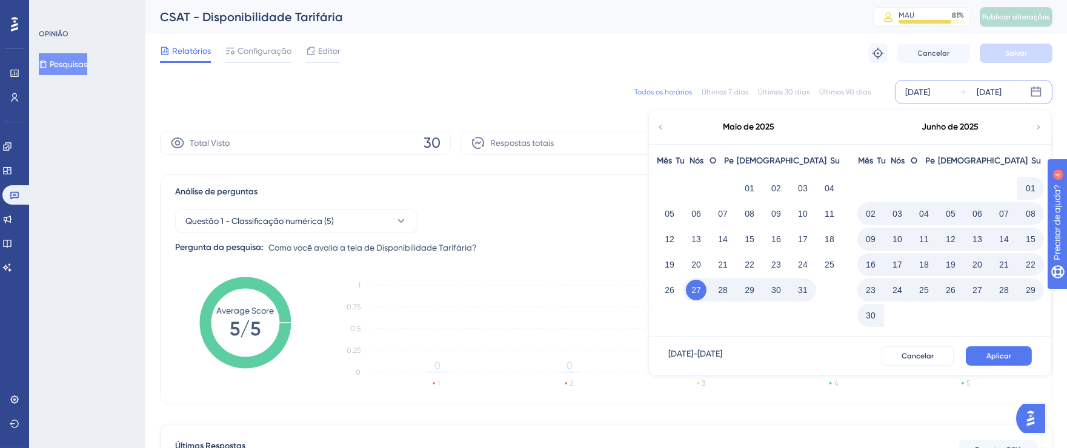
click at [1041, 126] on icon at bounding box center [1038, 127] width 8 height 11
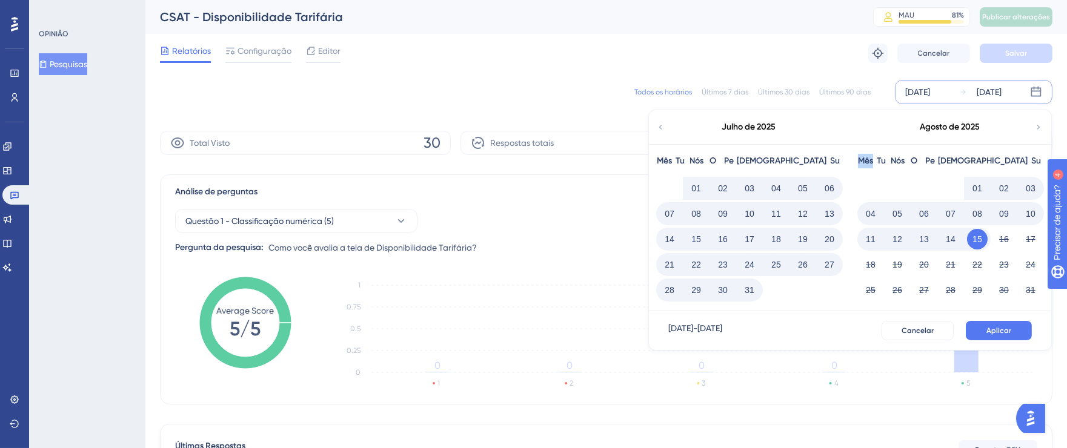
click at [1041, 126] on icon at bounding box center [1038, 127] width 8 height 11
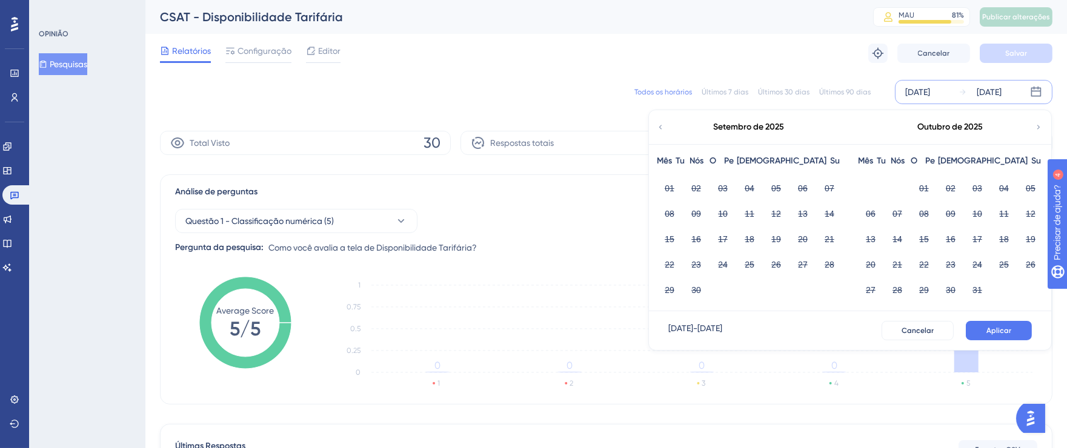
click at [658, 128] on icon at bounding box center [660, 127] width 8 height 11
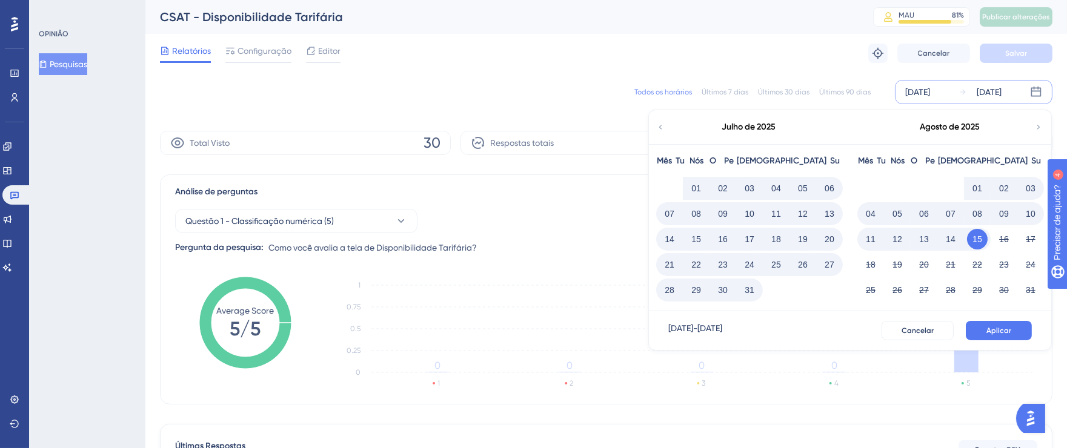
click at [975, 184] on font "01" at bounding box center [978, 189] width 10 height 10
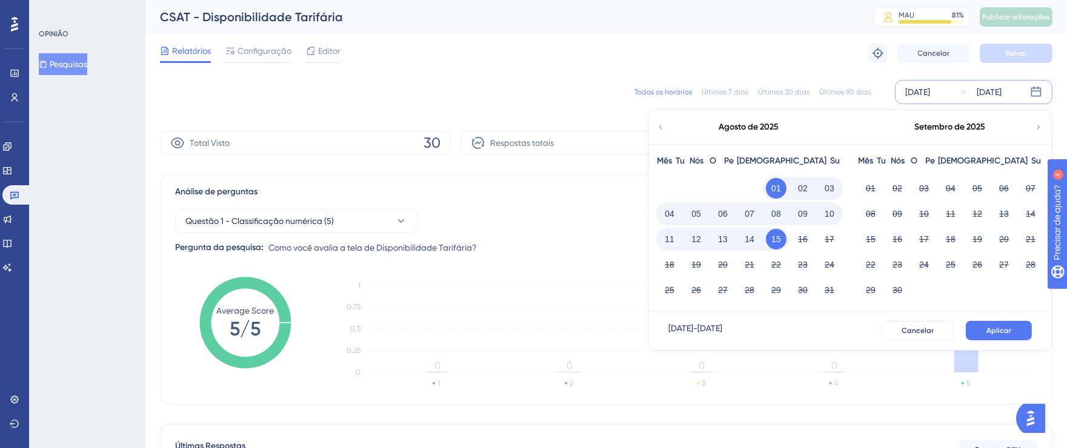
click at [783, 240] on button "15" at bounding box center [776, 239] width 21 height 21
click at [993, 333] on font "Aplicar" at bounding box center [999, 331] width 25 height 8
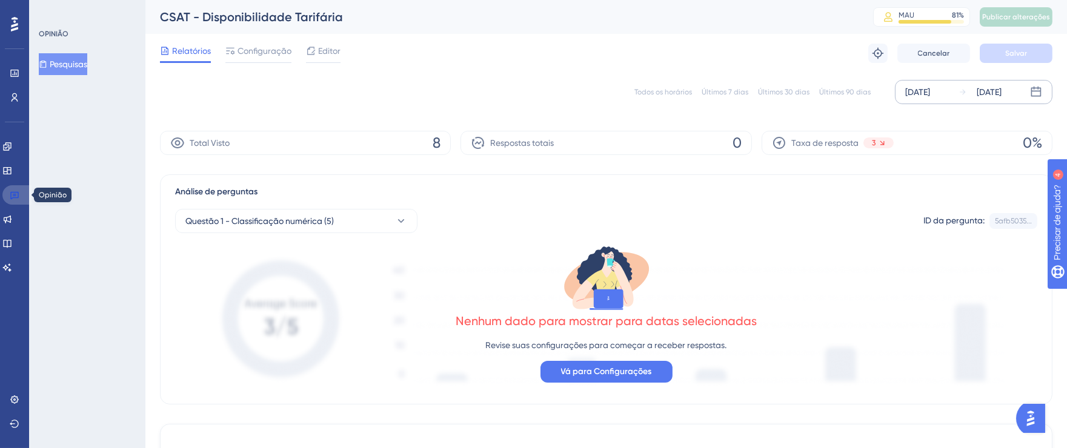
click at [16, 201] on link at bounding box center [16, 194] width 29 height 19
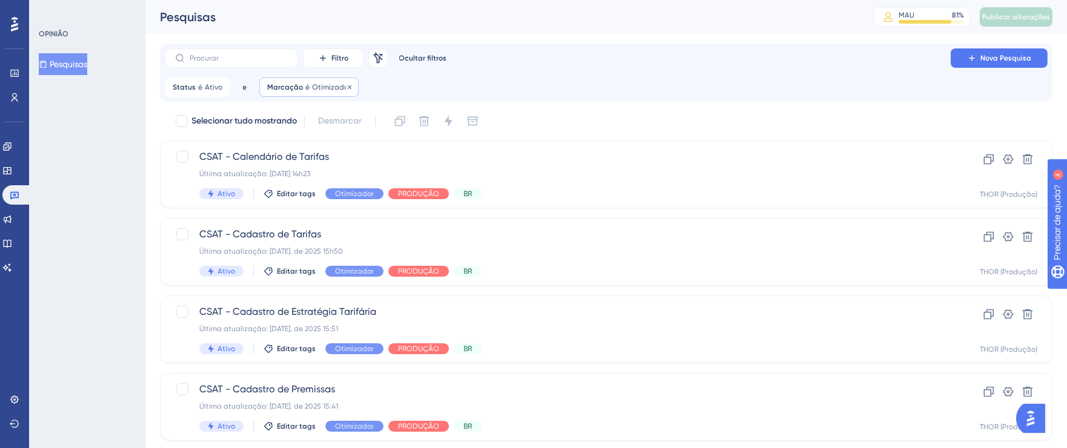
click at [350, 88] on div "Marcação é Otimizador Otimizador Remover" at bounding box center [308, 87] width 99 height 19
click at [336, 150] on button "Otimizador" at bounding box center [336, 146] width 133 height 24
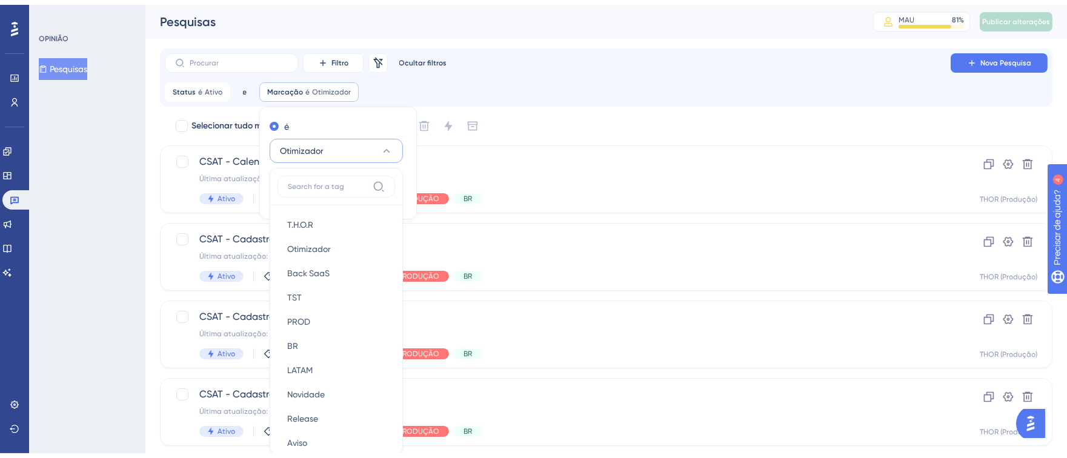
scroll to position [79, 0]
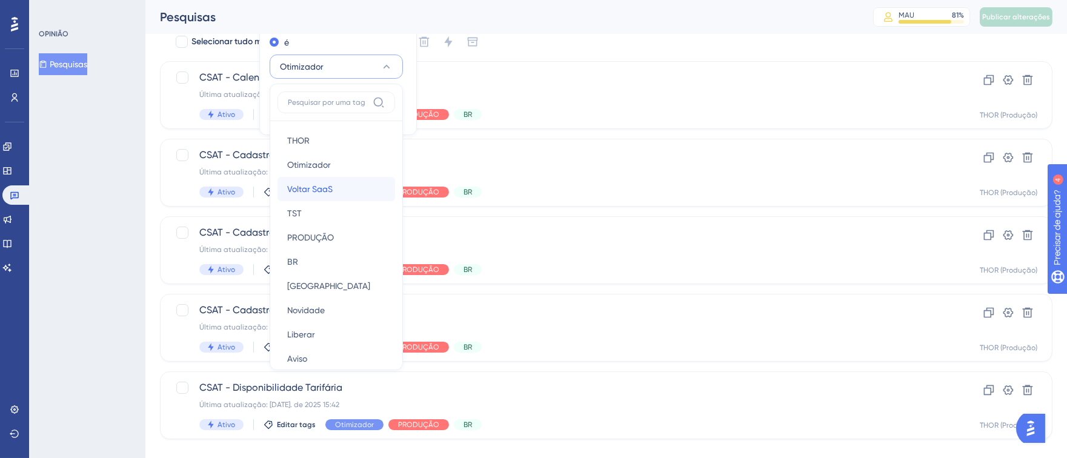
click at [325, 186] on font "Voltar SaaS" at bounding box center [309, 189] width 45 height 10
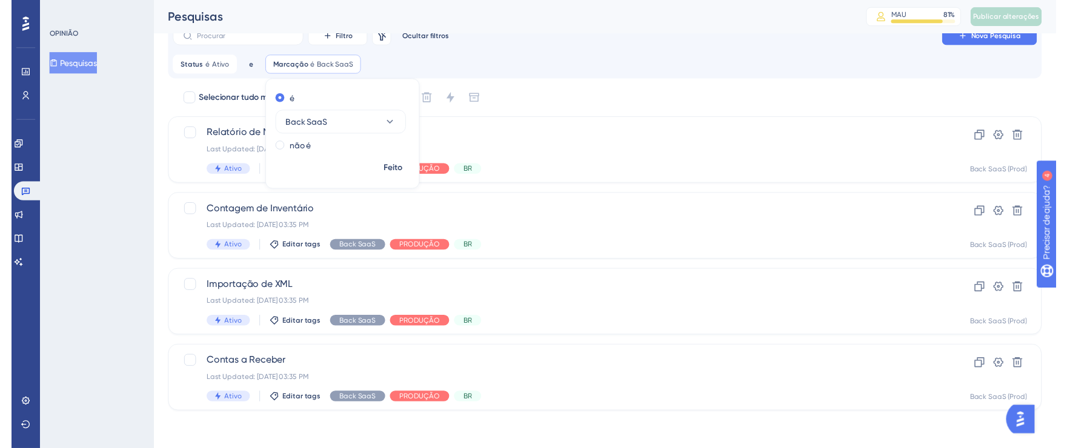
scroll to position [21, 0]
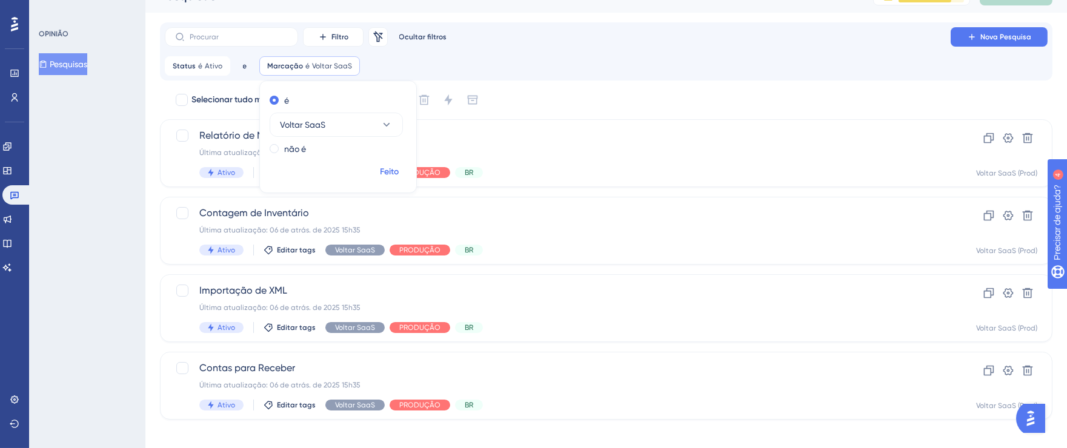
click at [381, 170] on font "Feito" at bounding box center [390, 172] width 19 height 10
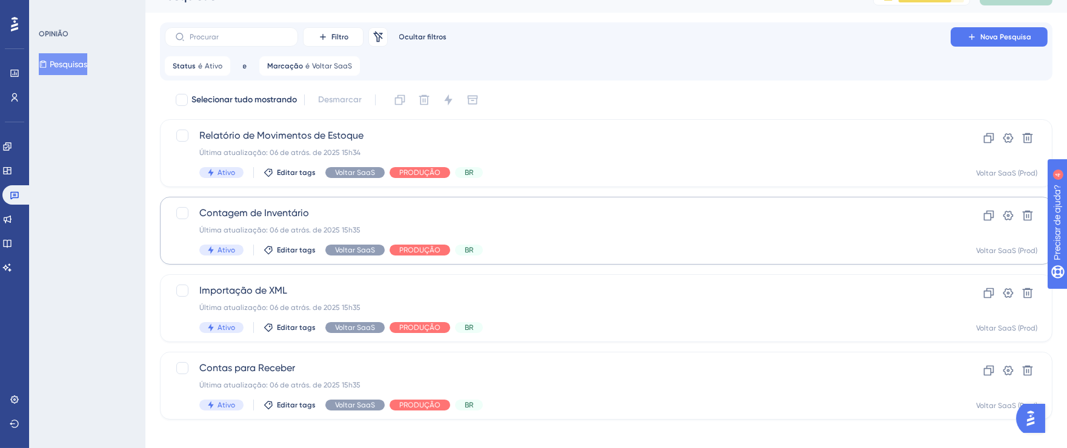
scroll to position [0, 0]
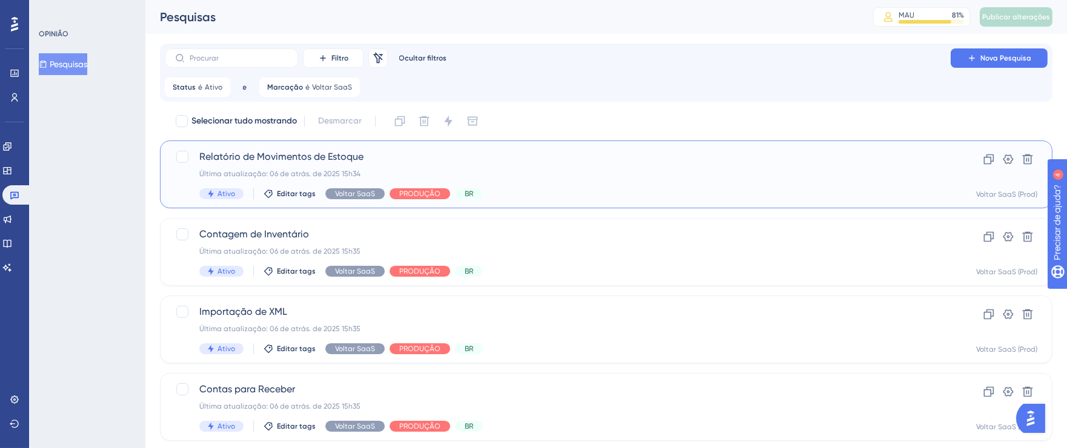
click at [669, 165] on div "Relatório de Movimentos de Estoque Última atualização: 06 de atrás. de 2025 15h…" at bounding box center [557, 175] width 717 height 50
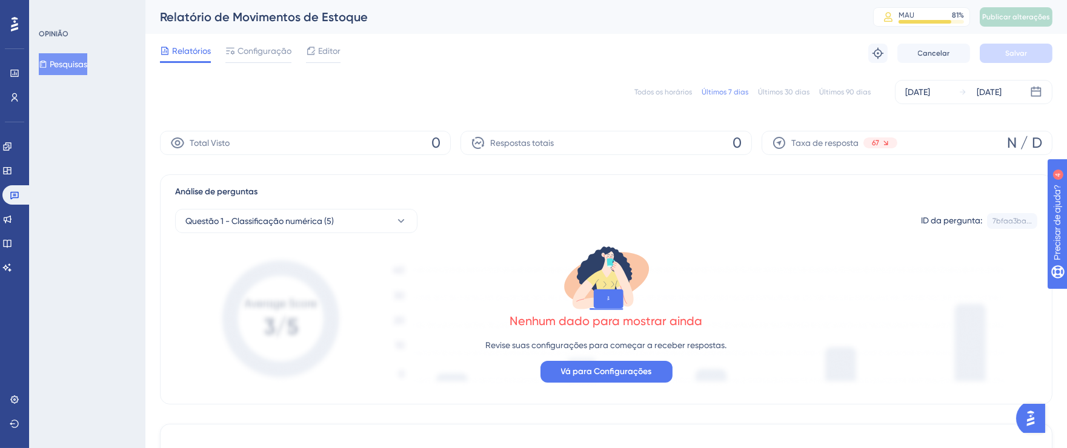
click at [681, 94] on font "Todos os horários" at bounding box center [663, 92] width 58 height 8
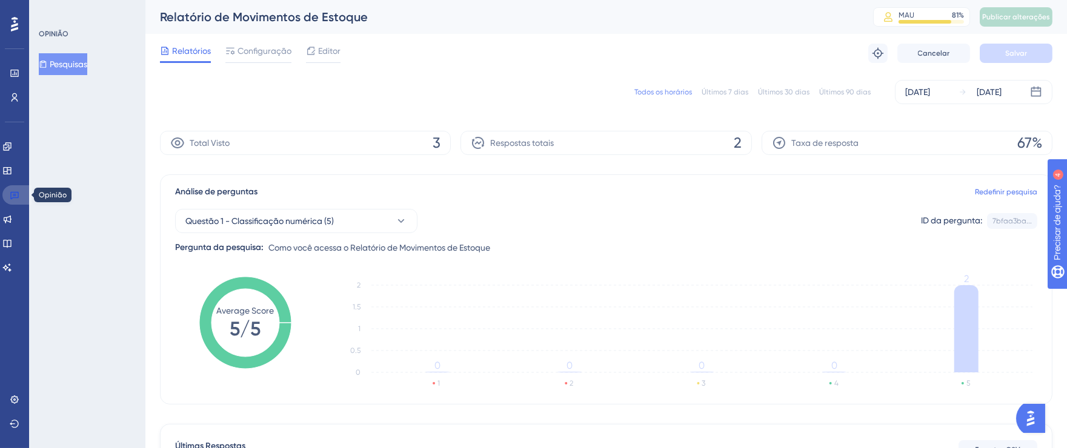
click at [16, 196] on icon at bounding box center [15, 195] width 10 height 10
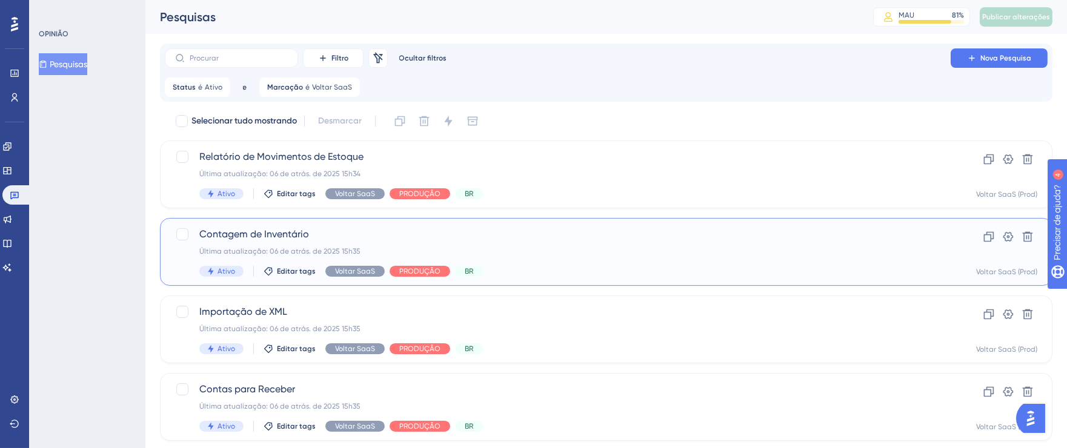
click at [660, 244] on div "Contagem de Inventário Última atualização: 06 de atrás. de 2025 15h35 Ativo Edi…" at bounding box center [557, 252] width 717 height 50
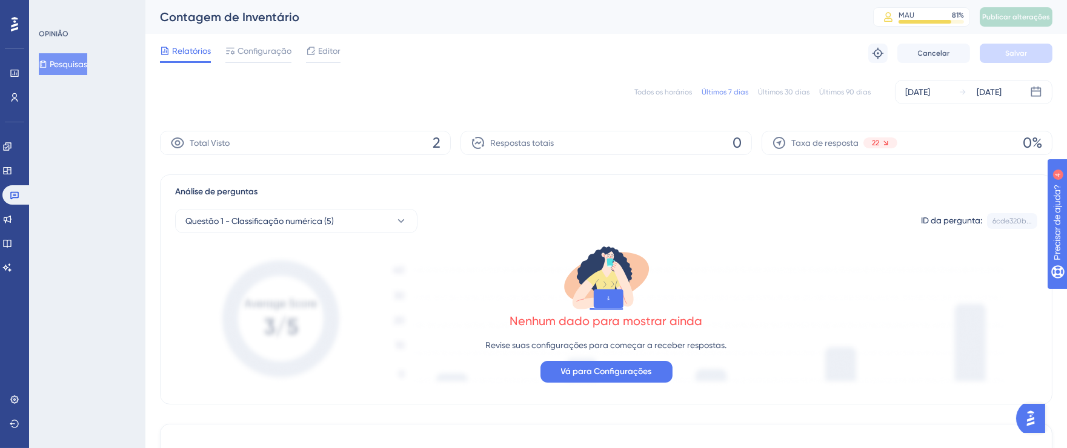
click at [672, 93] on font "Todos os horários" at bounding box center [663, 92] width 58 height 8
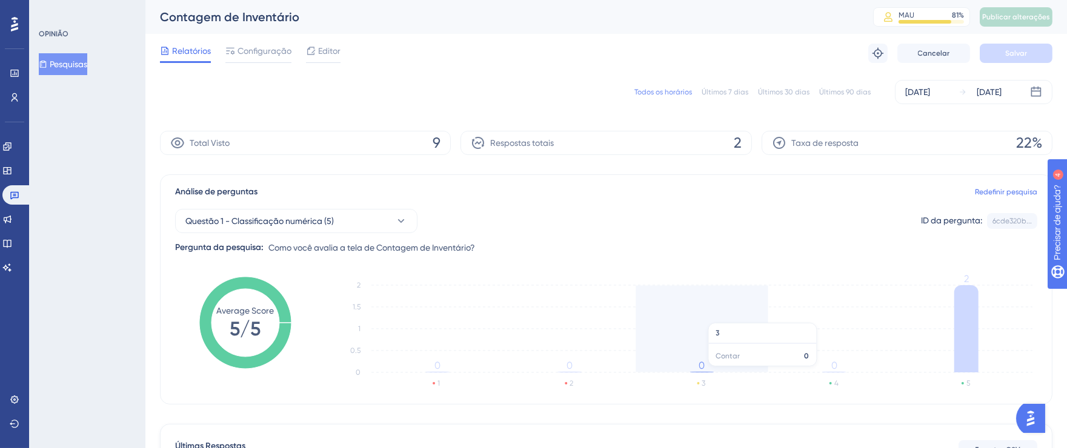
scroll to position [216, 0]
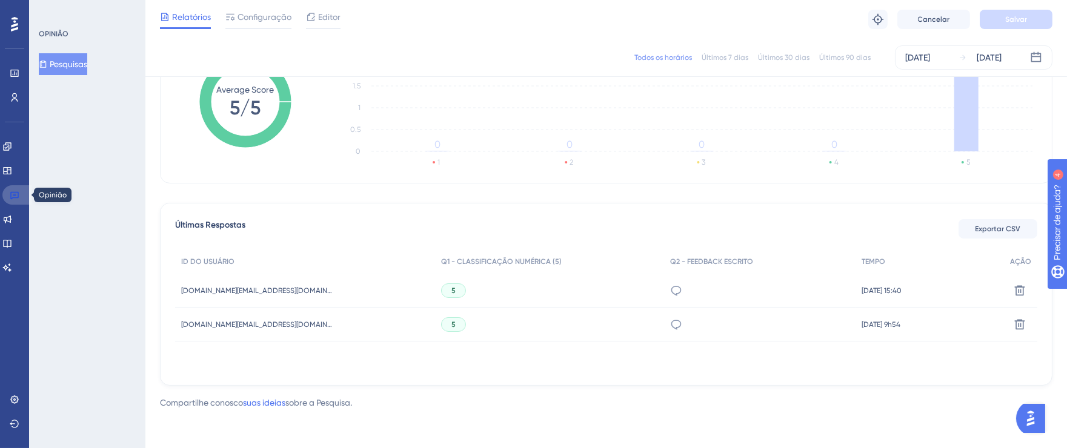
click at [10, 194] on icon at bounding box center [14, 196] width 8 height 8
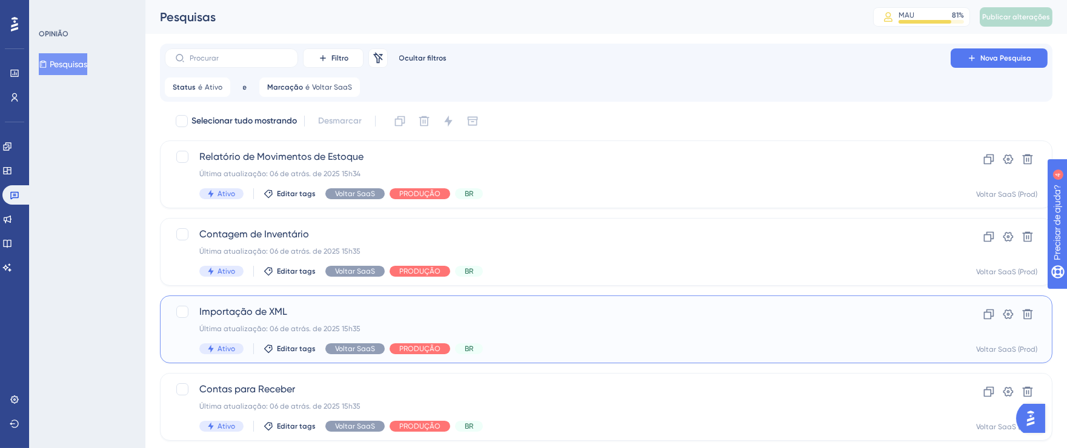
click at [584, 303] on div "Importação de XML Última atualização: 06 de atrás. de 2025 15h35 Ativo Editar t…" at bounding box center [606, 330] width 893 height 68
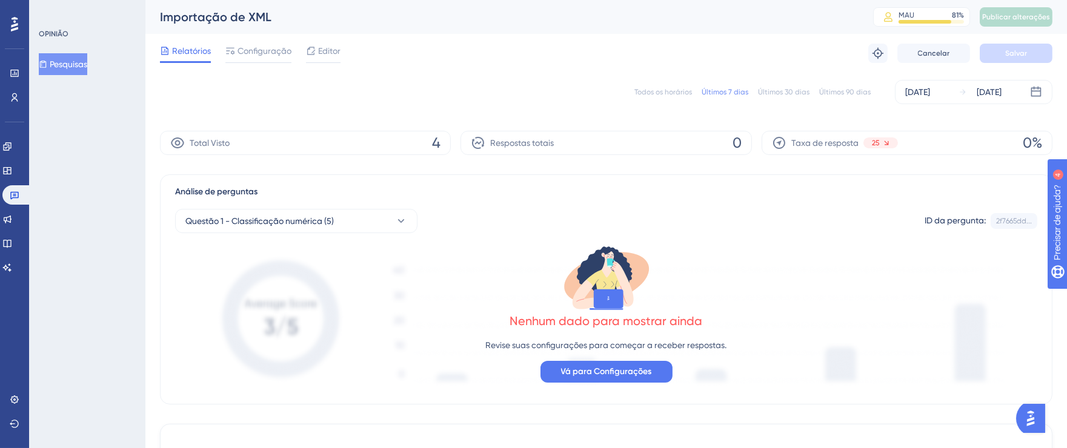
click at [664, 90] on font "Todos os horários" at bounding box center [663, 92] width 58 height 8
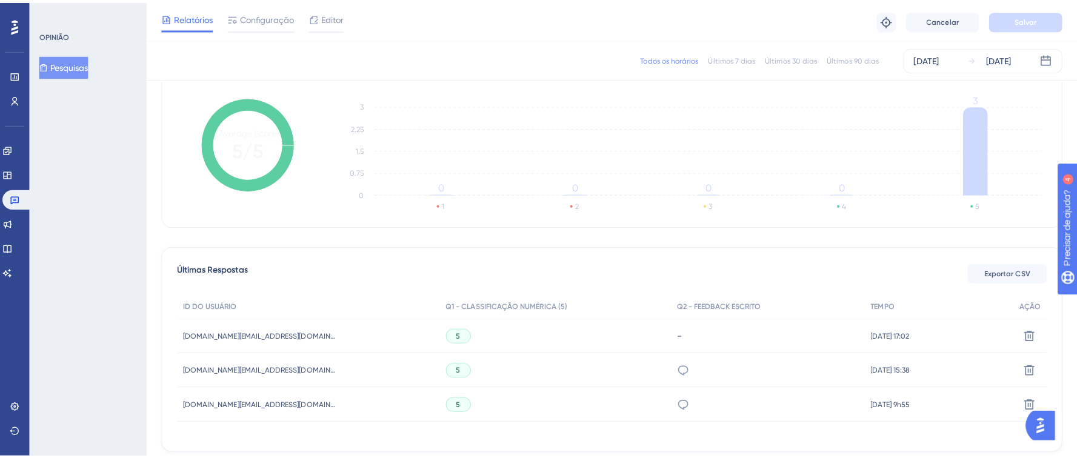
scroll to position [149, 0]
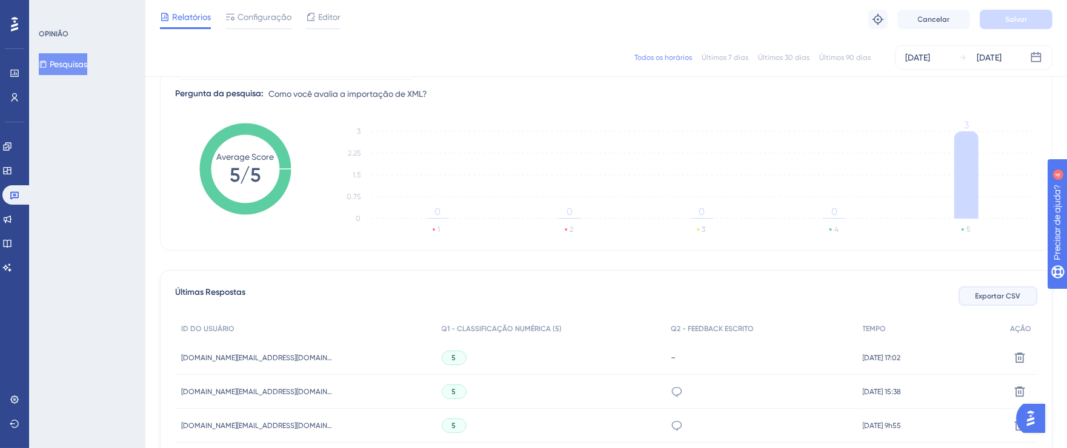
click at [995, 299] on span "Exportar CSV" at bounding box center [998, 296] width 45 height 10
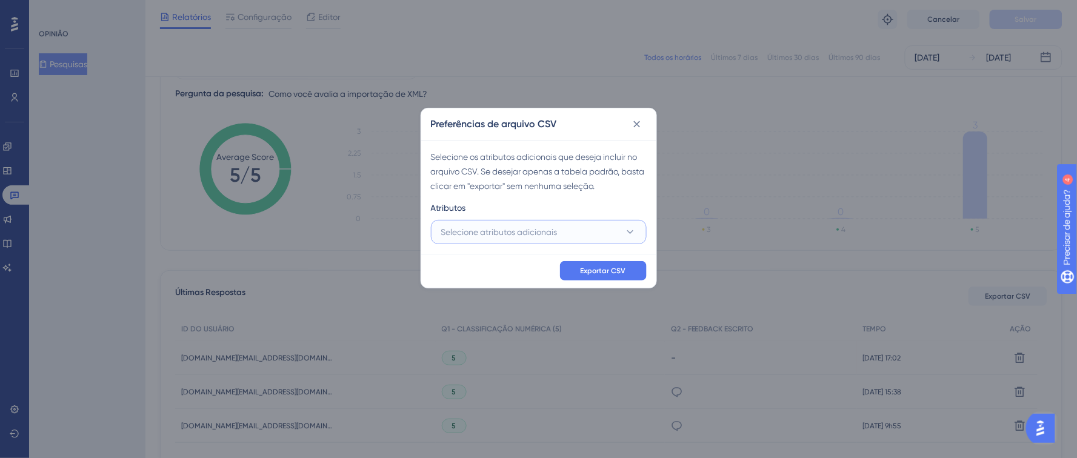
click at [496, 236] on font "Selecione atributos adicionais" at bounding box center [499, 232] width 116 height 10
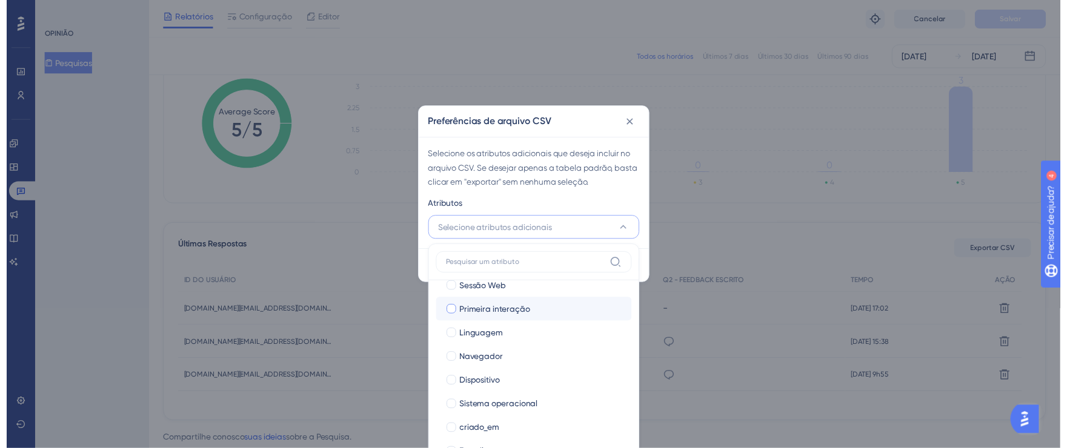
scroll to position [83, 0]
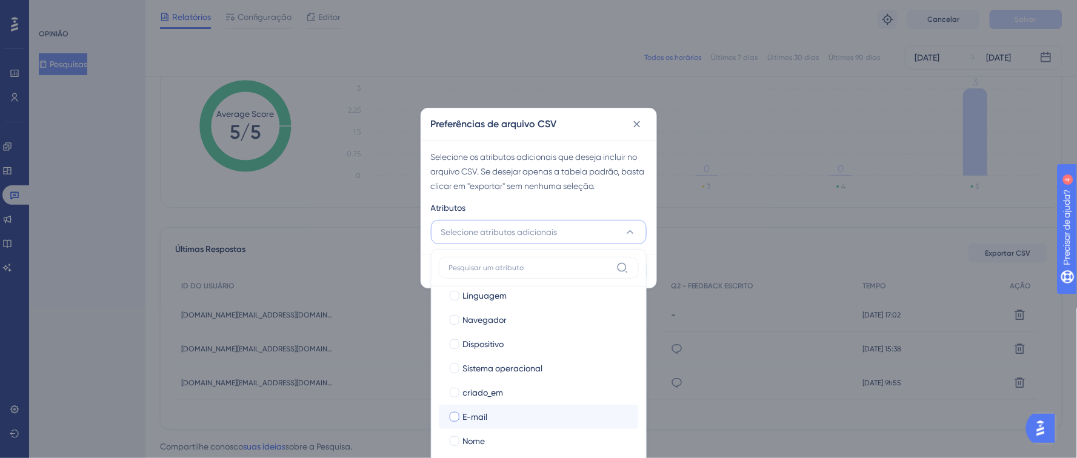
click at [458, 419] on div at bounding box center [455, 417] width 10 height 10
checkbox input "true"
click at [457, 438] on div at bounding box center [455, 441] width 10 height 10
checkbox input "true"
click at [616, 211] on div "Atributos" at bounding box center [539, 210] width 216 height 19
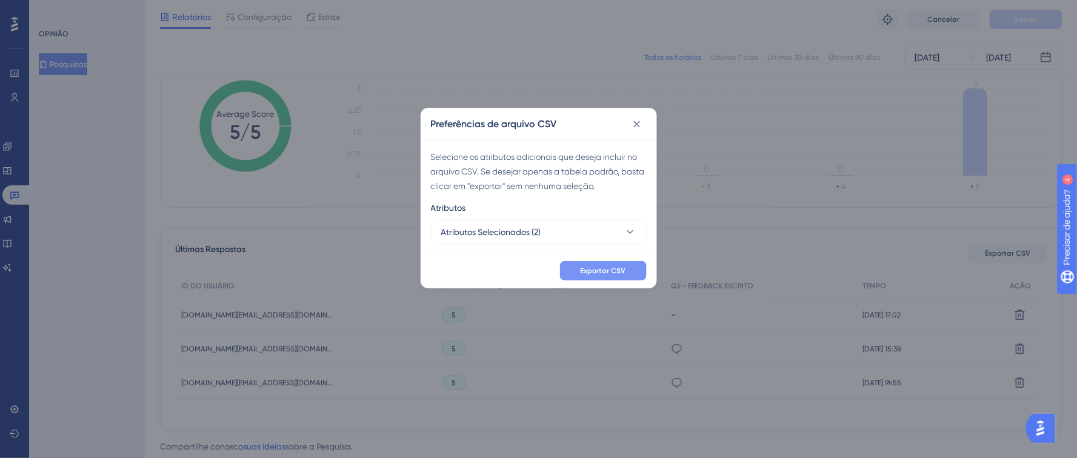
click at [627, 270] on button "Exportar CSV" at bounding box center [603, 270] width 87 height 19
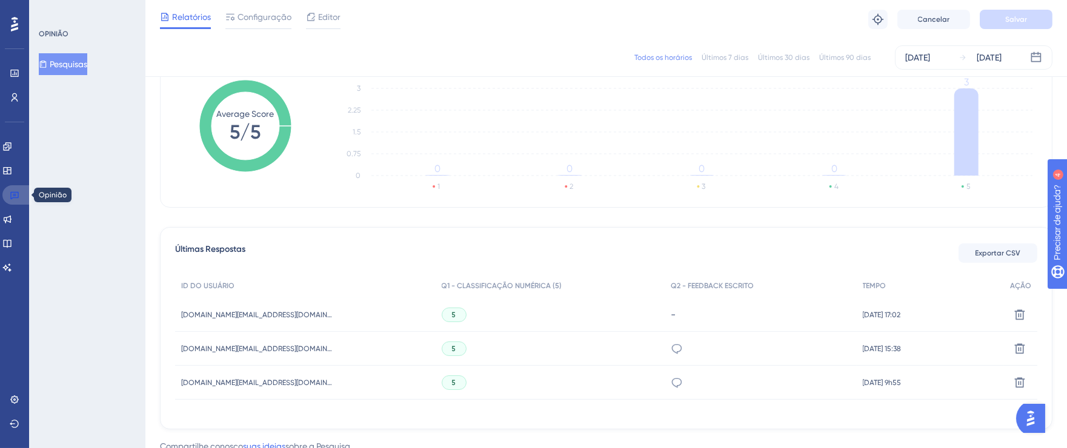
click at [15, 195] on icon at bounding box center [14, 196] width 8 height 8
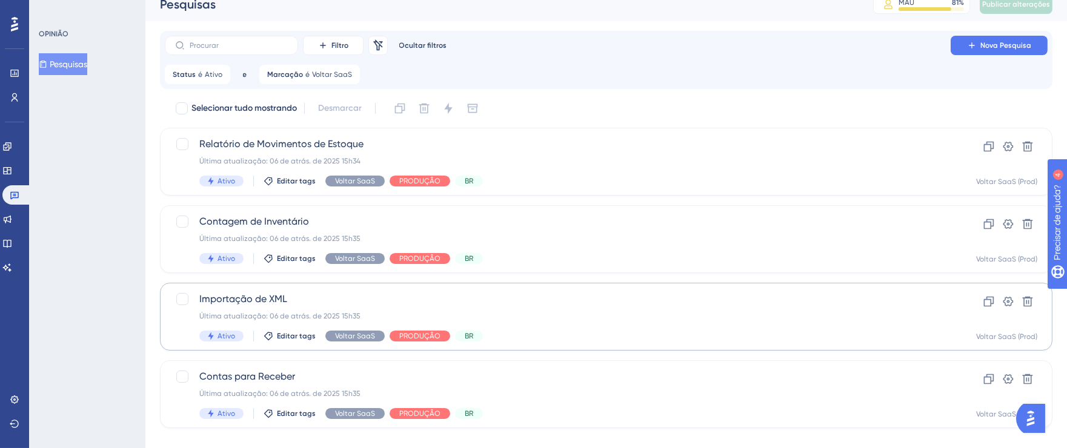
scroll to position [32, 0]
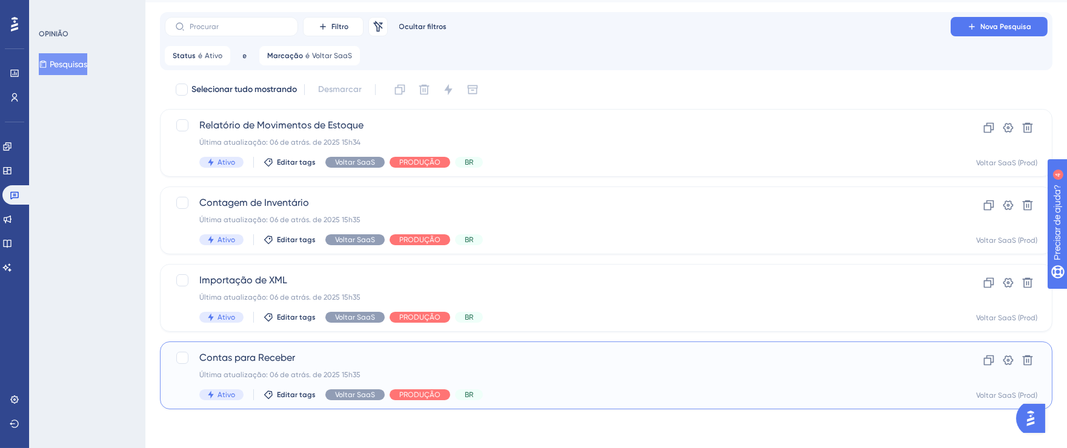
click at [622, 371] on div "Última atualização: 06 de atrás. de 2025 15h35" at bounding box center [557, 375] width 717 height 10
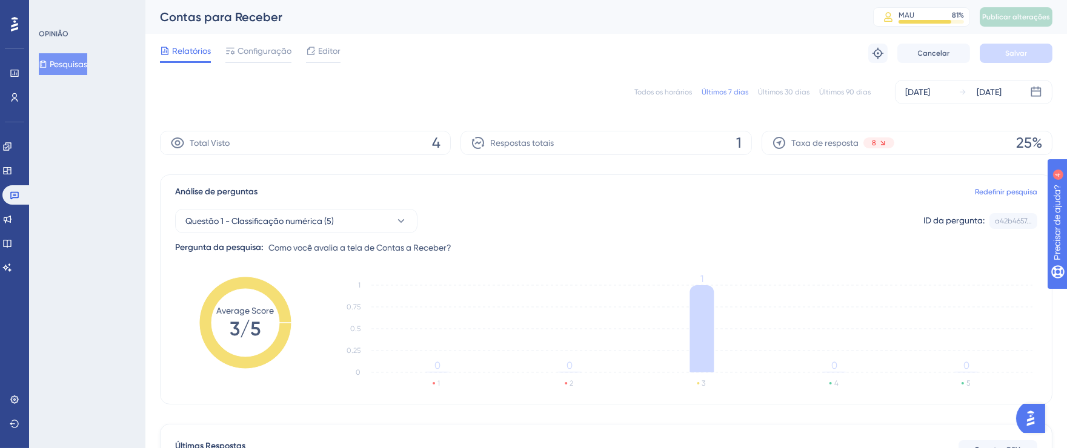
click at [649, 88] on font "Todos os horários" at bounding box center [663, 92] width 58 height 8
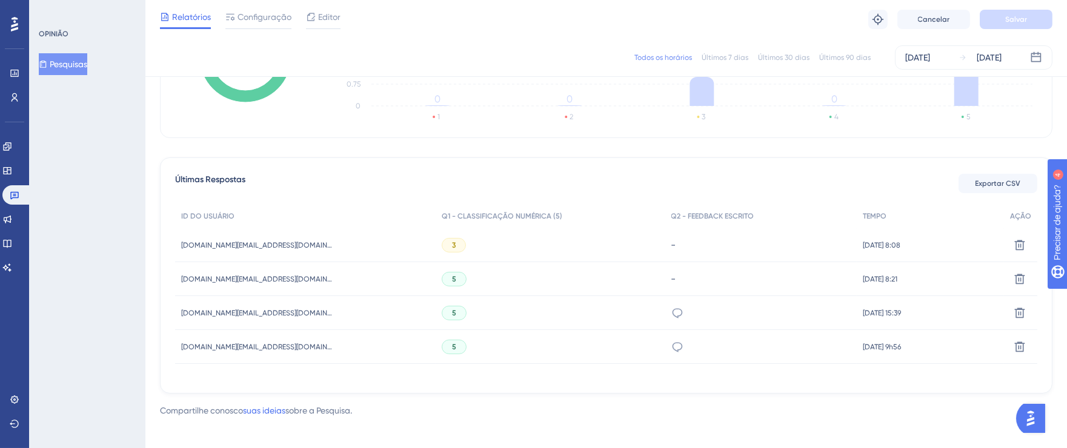
scroll to position [270, 0]
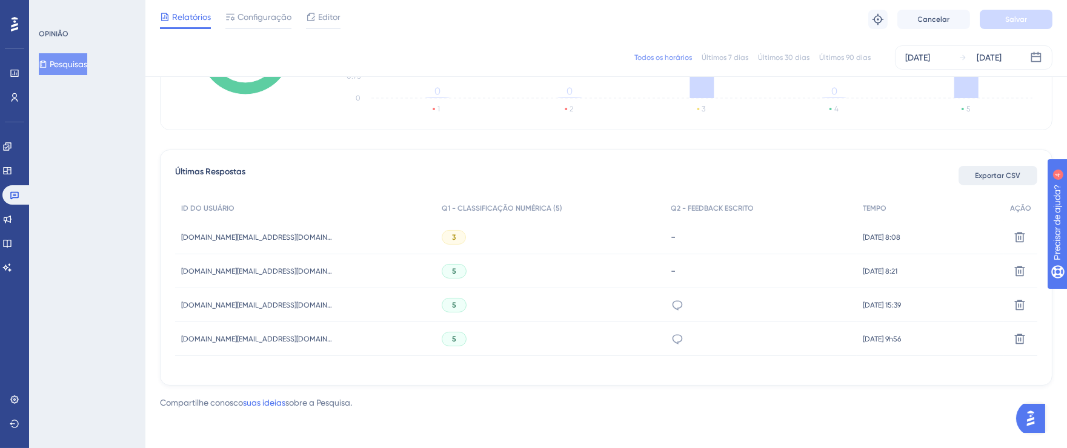
click at [1002, 176] on font "Exportar CSV" at bounding box center [998, 175] width 45 height 8
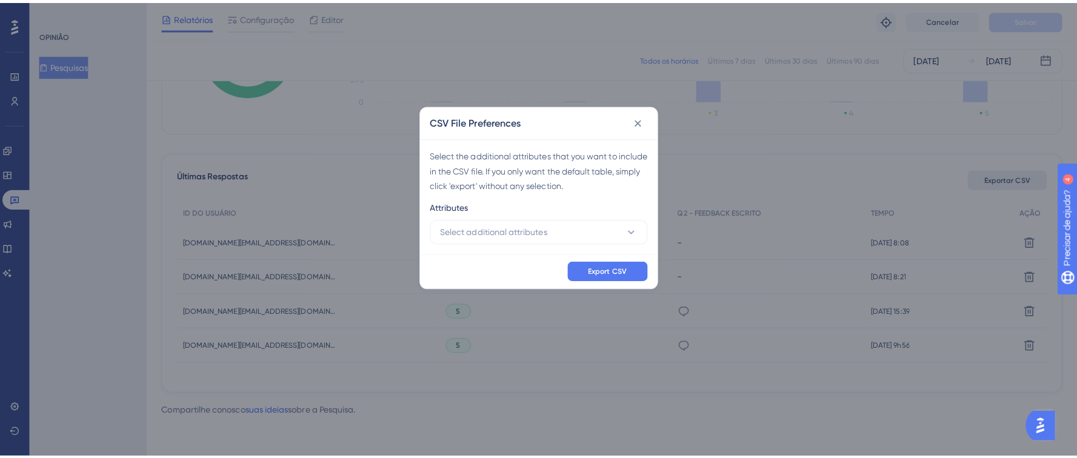
scroll to position [259, 0]
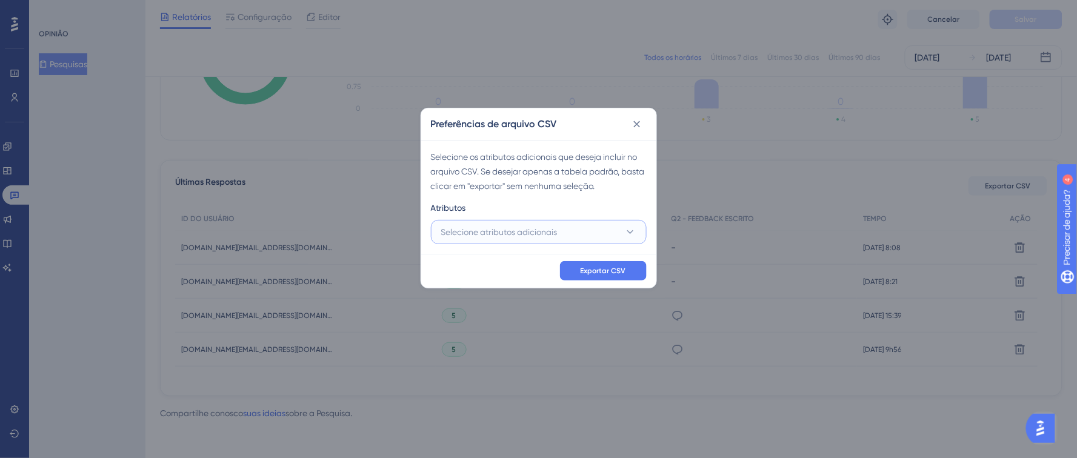
click at [519, 239] on span "Selecione atributos adicionais" at bounding box center [499, 232] width 116 height 15
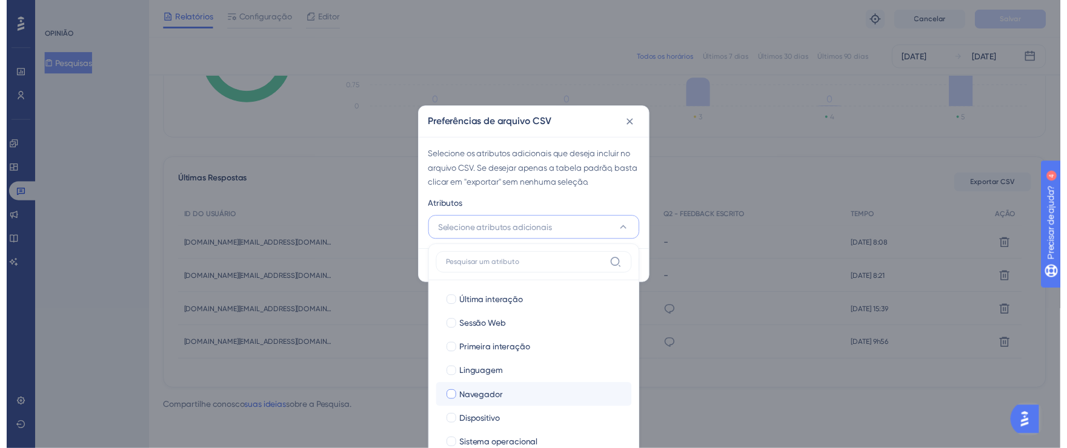
scroll to position [83, 0]
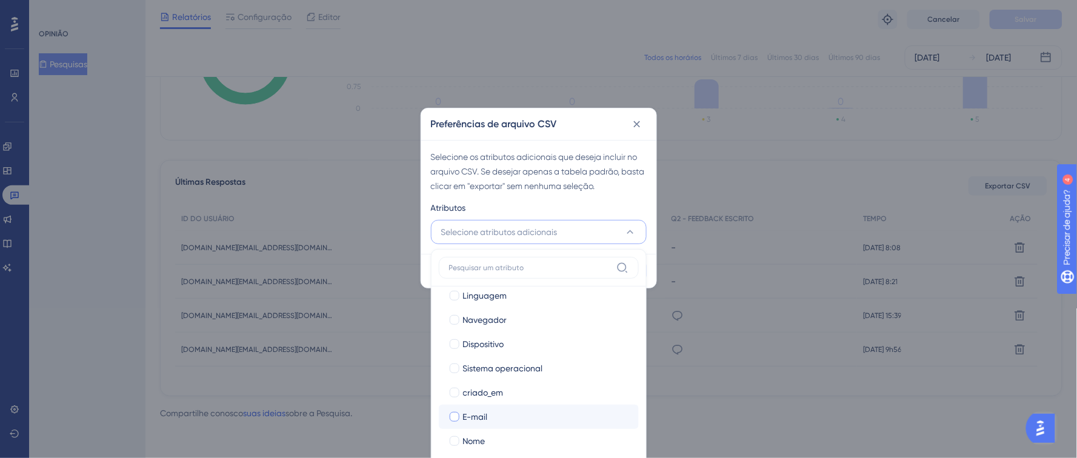
click at [451, 419] on div at bounding box center [455, 417] width 10 height 10
checkbox input "true"
click at [455, 444] on div at bounding box center [455, 441] width 10 height 10
checkbox input "true"
click at [595, 203] on div "Atributos" at bounding box center [539, 210] width 216 height 19
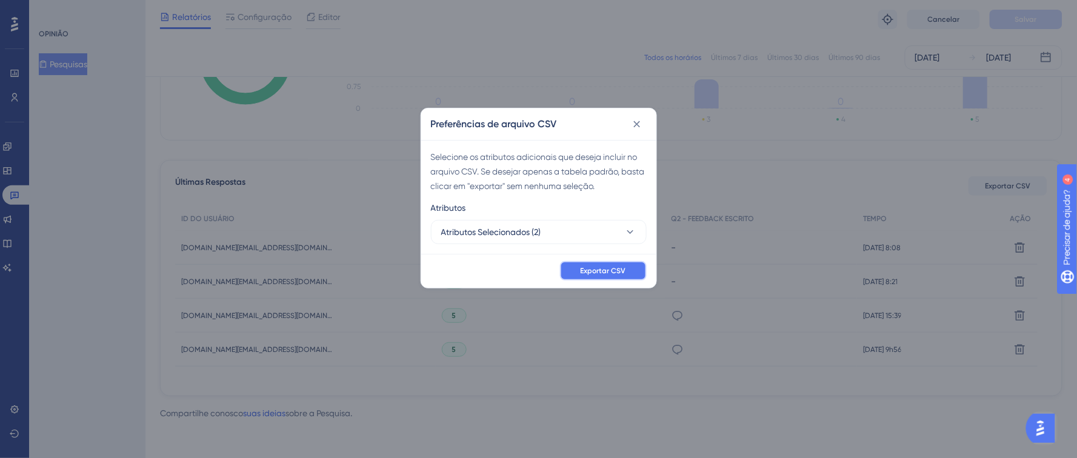
click at [610, 271] on font "Exportar CSV" at bounding box center [603, 271] width 45 height 8
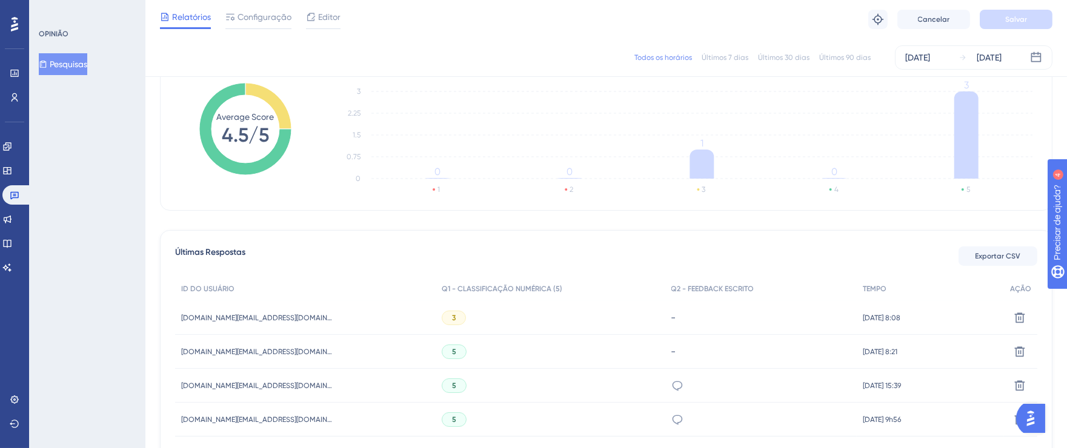
scroll to position [0, 0]
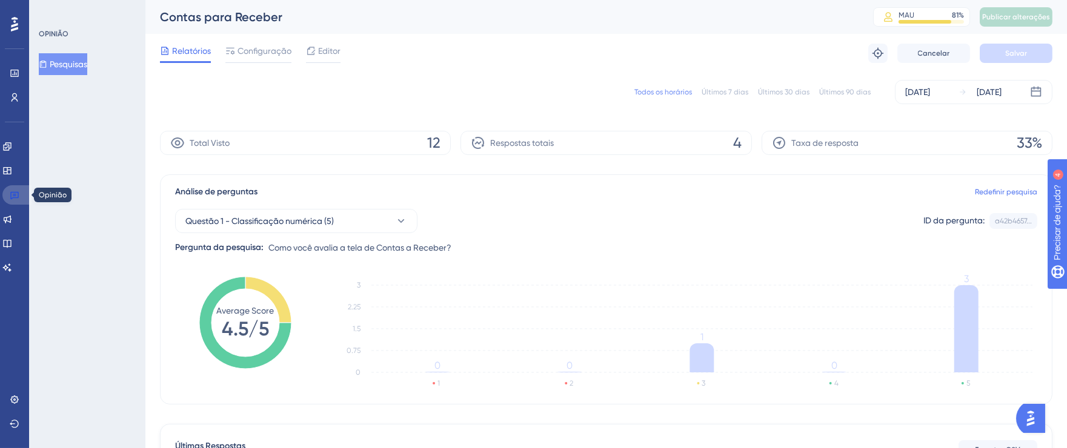
click at [13, 197] on icon at bounding box center [14, 196] width 8 height 8
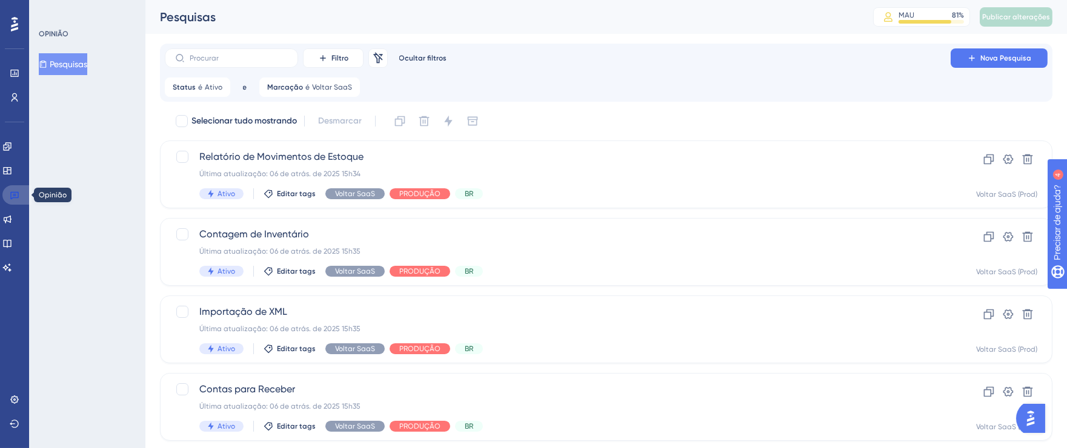
click at [17, 195] on icon at bounding box center [15, 195] width 10 height 10
click at [24, 196] on link at bounding box center [16, 194] width 29 height 19
click at [350, 84] on icon at bounding box center [350, 87] width 7 height 7
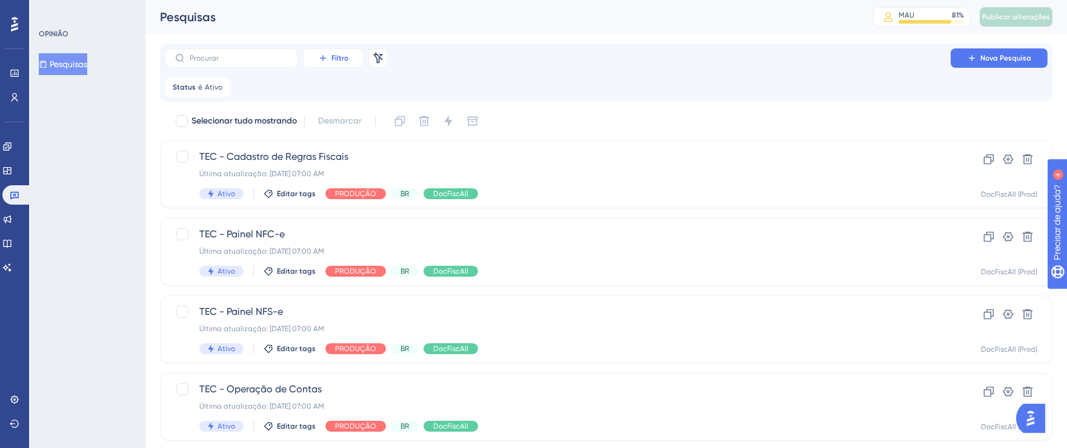
click at [346, 56] on font "Filtro" at bounding box center [339, 58] width 17 height 8
click at [353, 90] on font "Etiquetas" at bounding box center [339, 93] width 36 height 10
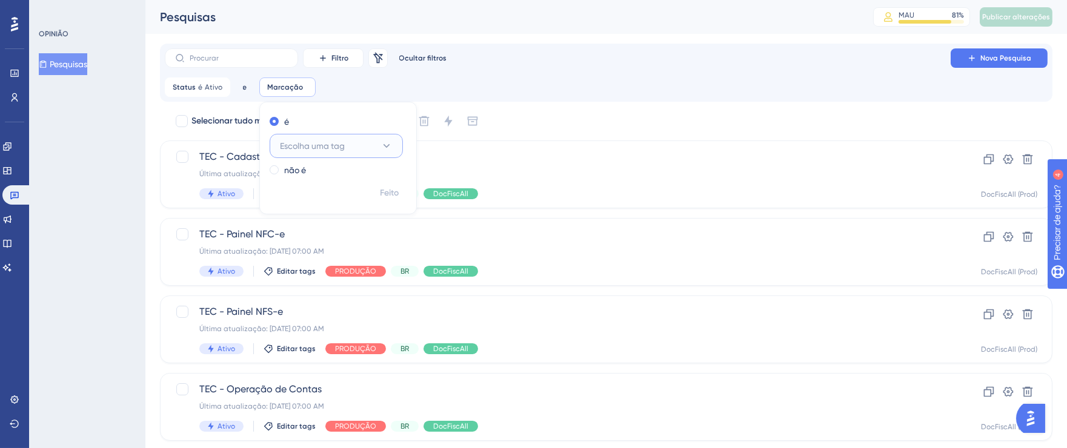
click at [388, 141] on icon at bounding box center [387, 146] width 12 height 12
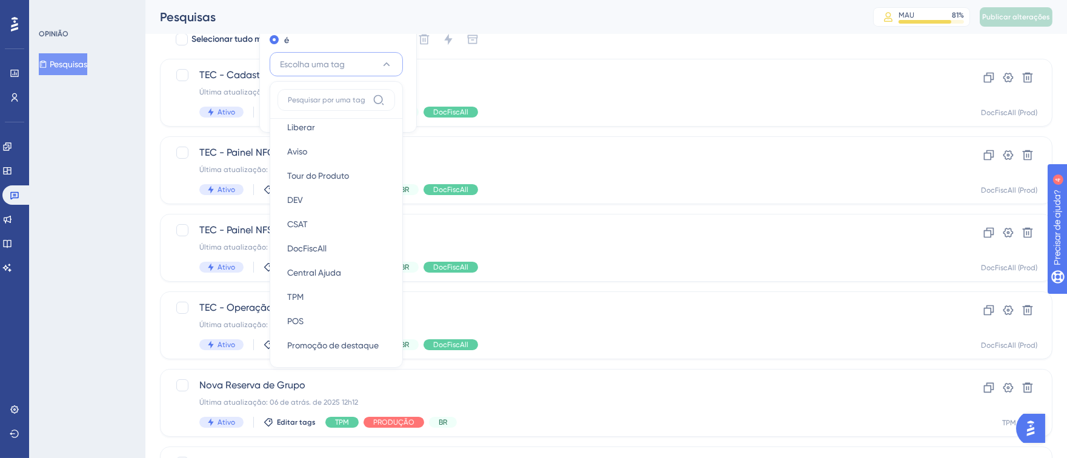
scroll to position [210, 0]
click at [330, 311] on div "POS POS" at bounding box center [336, 316] width 98 height 24
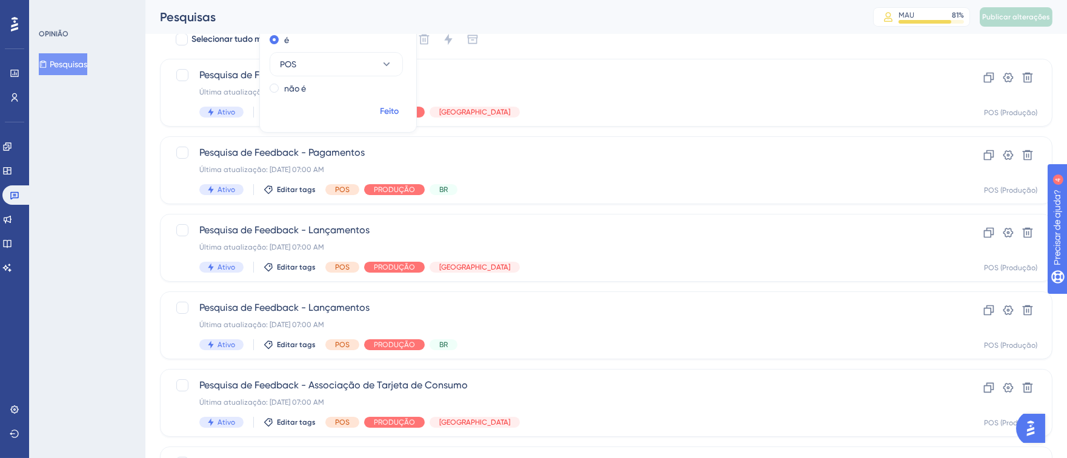
click at [387, 111] on font "Feito" at bounding box center [390, 111] width 19 height 10
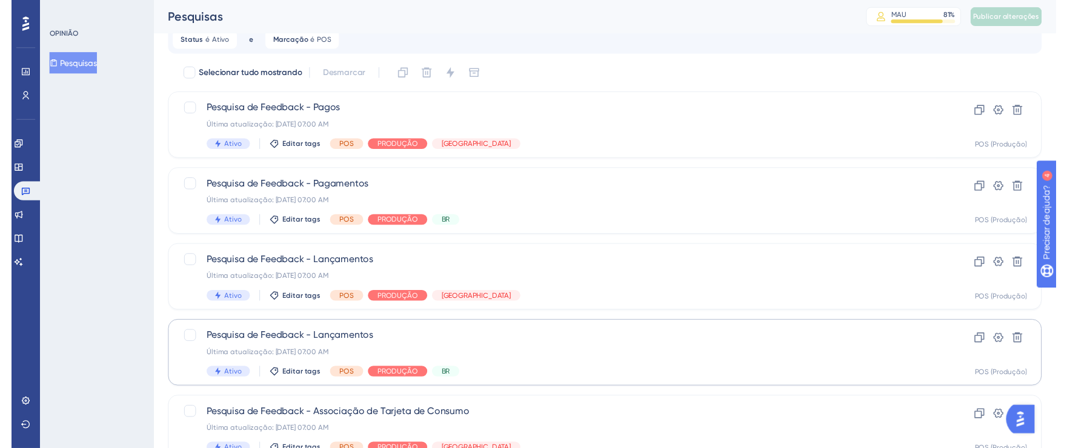
scroll to position [0, 0]
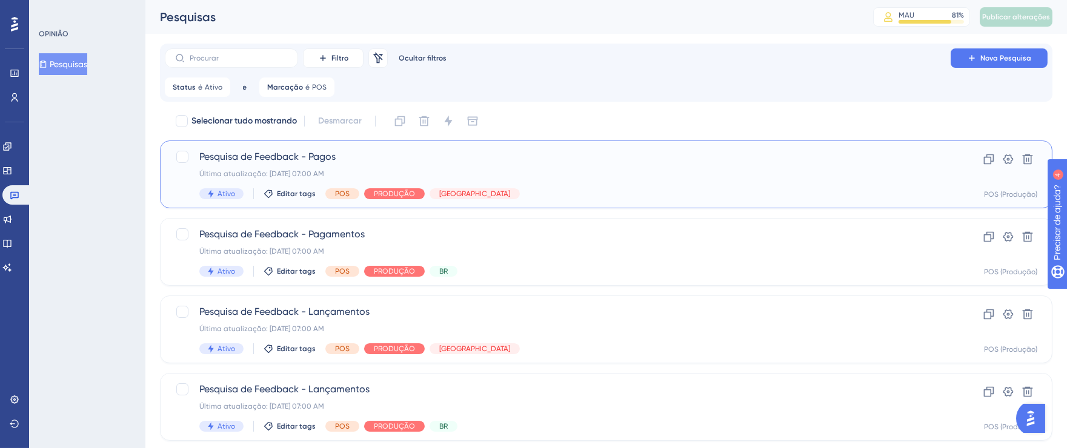
click at [750, 186] on div "Pesquisa de Feedback - Pagos Última atualização: [DATE] 07:00 AM Ativo Editar t…" at bounding box center [557, 175] width 717 height 50
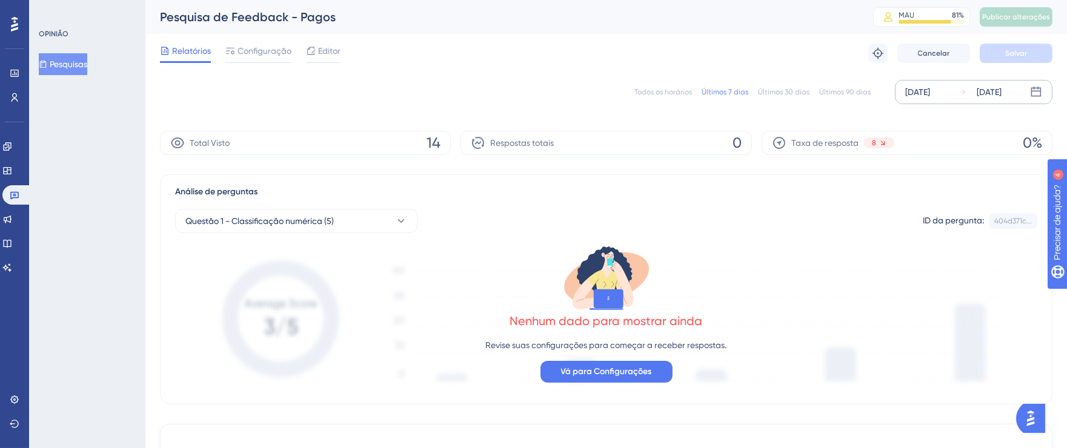
click at [919, 93] on font "[DATE]" at bounding box center [917, 92] width 25 height 10
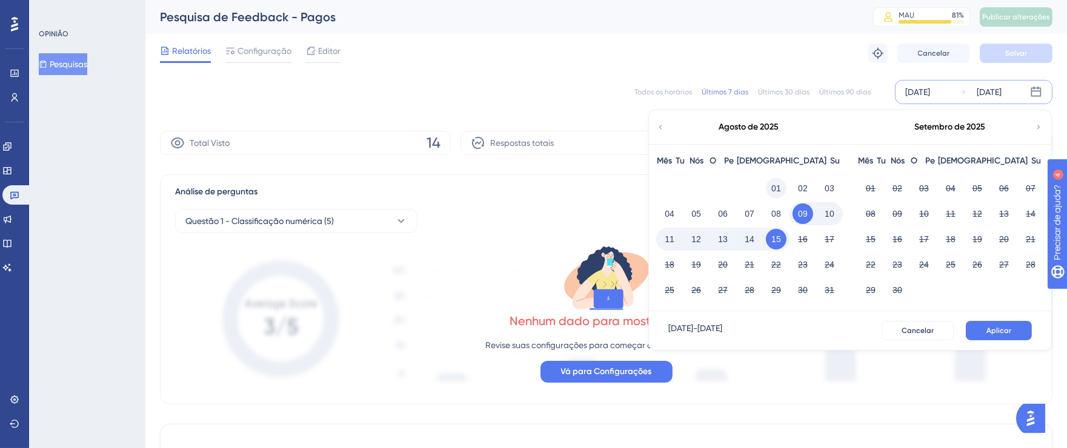
click at [773, 184] on font "01" at bounding box center [776, 189] width 10 height 10
click at [776, 239] on font "15" at bounding box center [776, 240] width 10 height 10
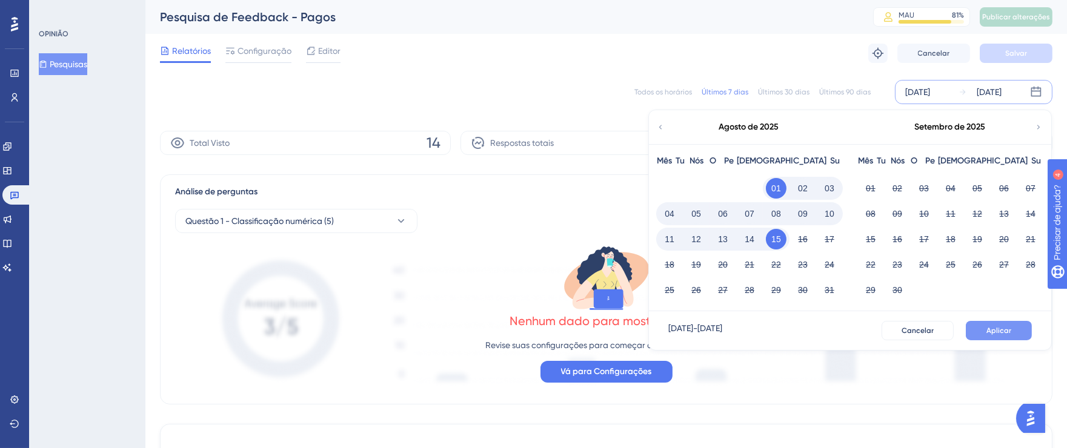
click at [994, 328] on font "Aplicar" at bounding box center [999, 331] width 25 height 8
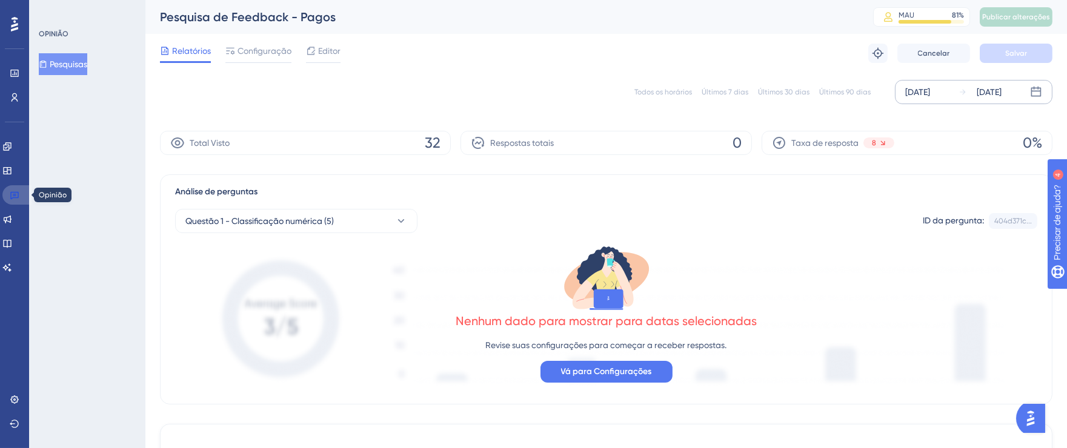
click at [15, 199] on icon at bounding box center [15, 195] width 10 height 10
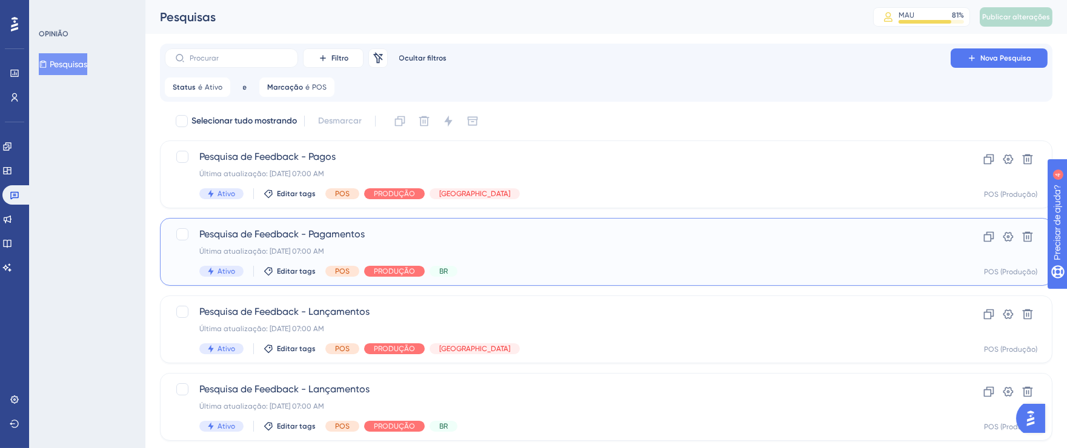
click at [645, 237] on span "Pesquisa de Feedback - Pagamentos" at bounding box center [557, 234] width 717 height 15
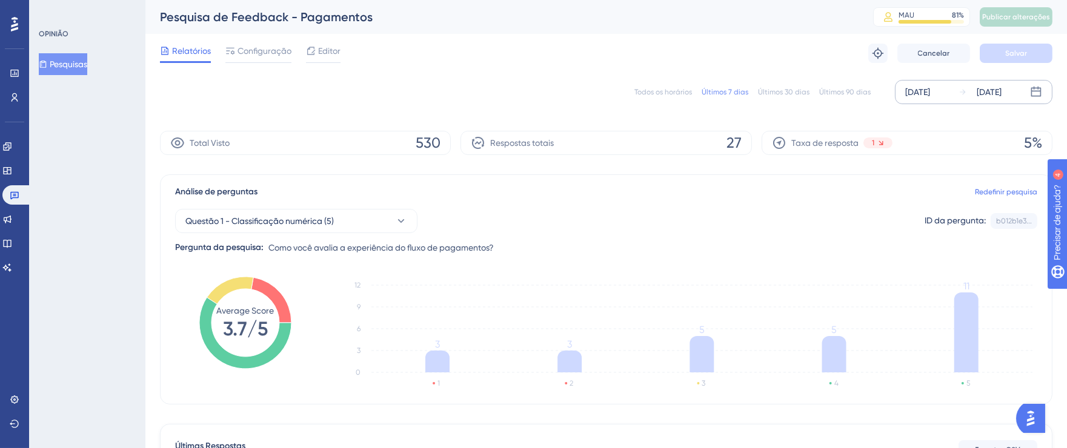
click at [916, 97] on font "[DATE]" at bounding box center [917, 92] width 25 height 10
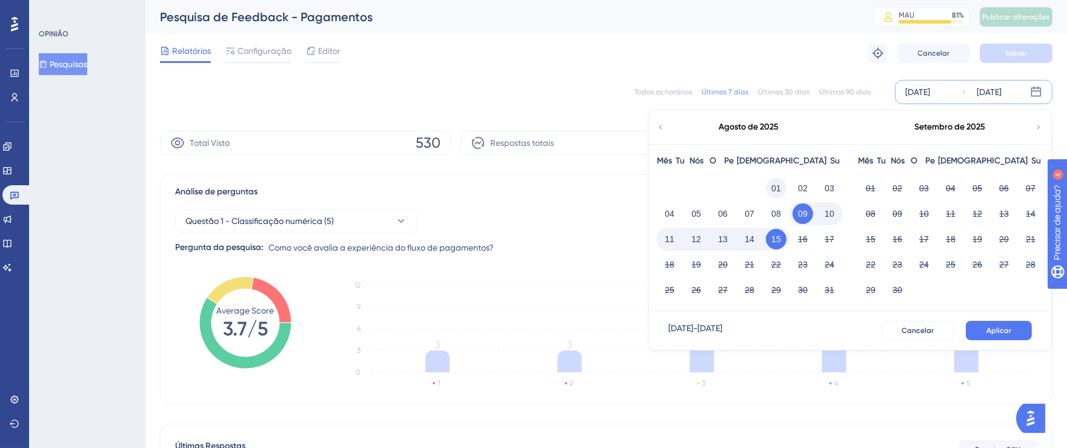
click at [779, 184] on font "01" at bounding box center [776, 189] width 10 height 10
click at [781, 234] on button "15" at bounding box center [776, 239] width 21 height 21
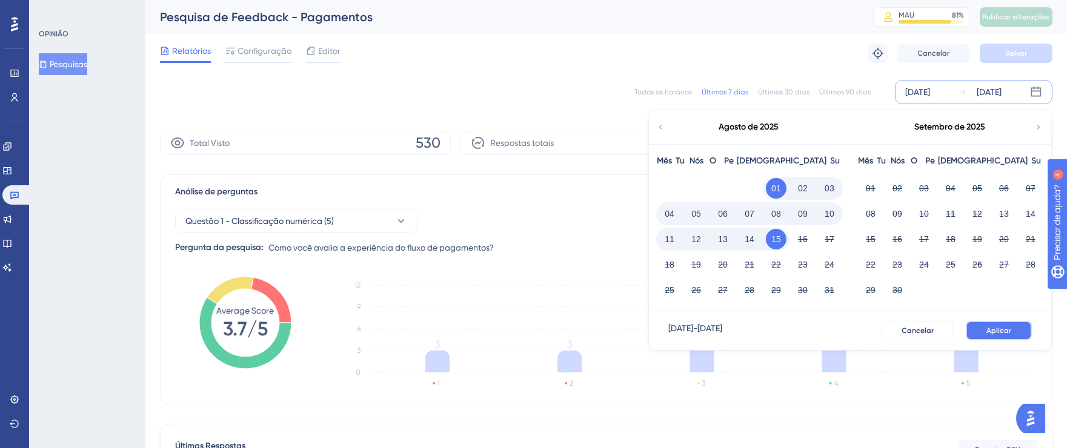
click at [988, 330] on font "Aplicar" at bounding box center [999, 331] width 25 height 8
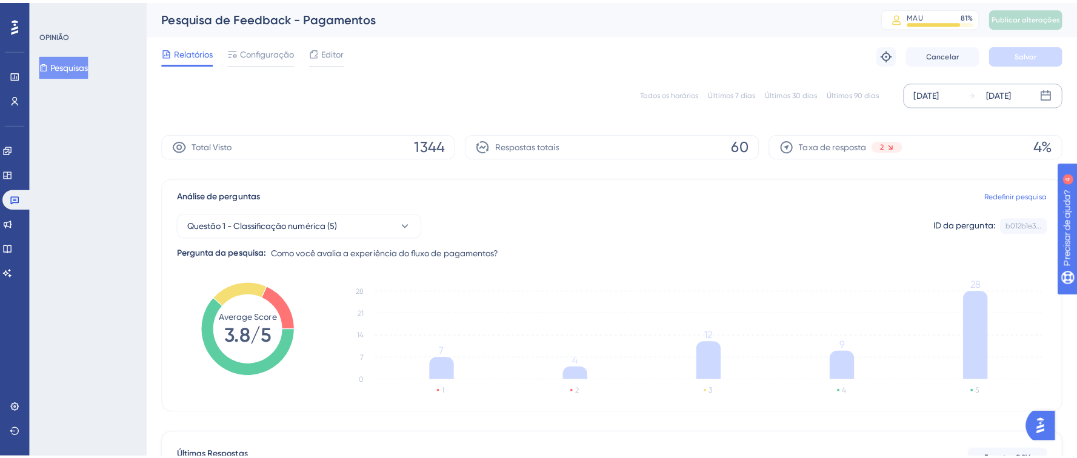
scroll to position [275, 0]
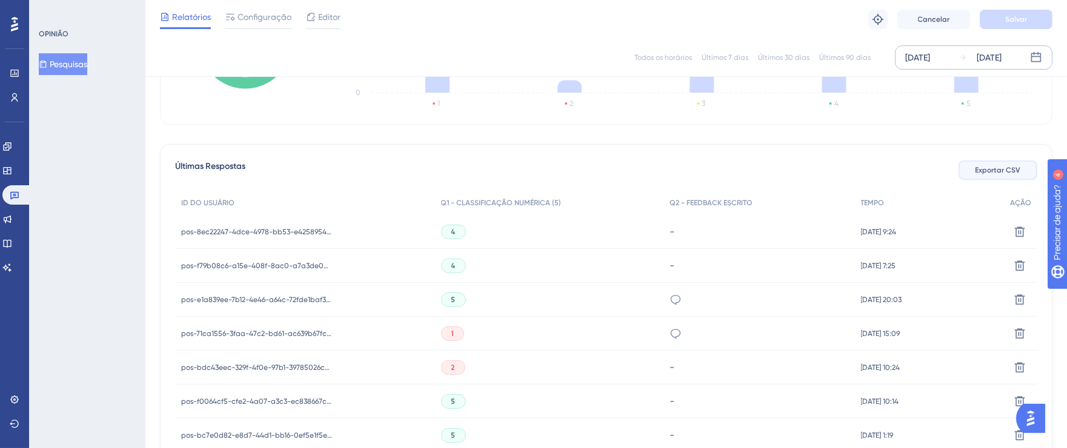
click at [1000, 173] on font "Exportar CSV" at bounding box center [998, 170] width 45 height 8
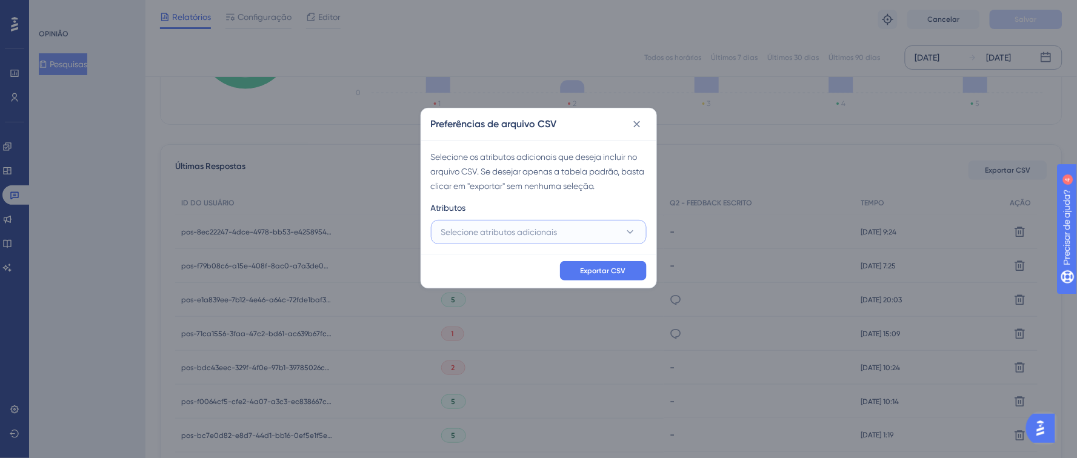
click at [474, 233] on font "Selecione atributos adicionais" at bounding box center [499, 232] width 116 height 10
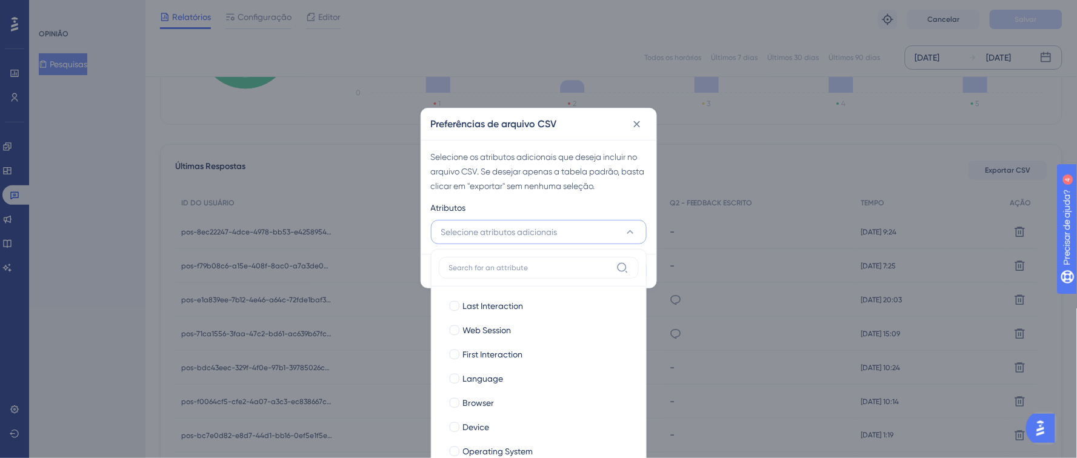
scroll to position [318, 0]
type input "e"
drag, startPoint x: 477, startPoint y: 268, endPoint x: 430, endPoint y: 265, distance: 46.8
click at [431, 265] on div "e Última interação Última interação Sessão Web Sessão Web Primeira interação Pr…" at bounding box center [539, 371] width 216 height 244
click at [527, 236] on font "Selecione atributos adicionais" at bounding box center [499, 232] width 116 height 10
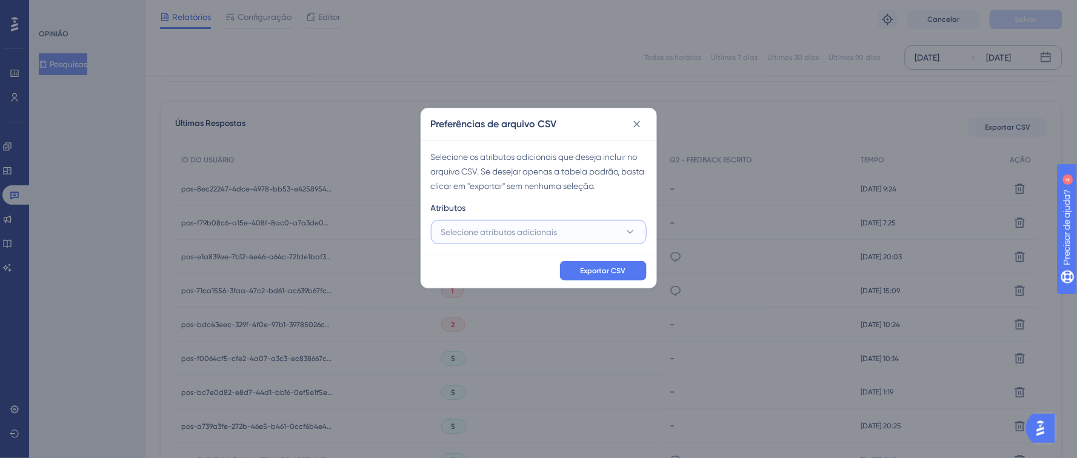
click at [527, 236] on font "Selecione atributos adicionais" at bounding box center [499, 232] width 116 height 10
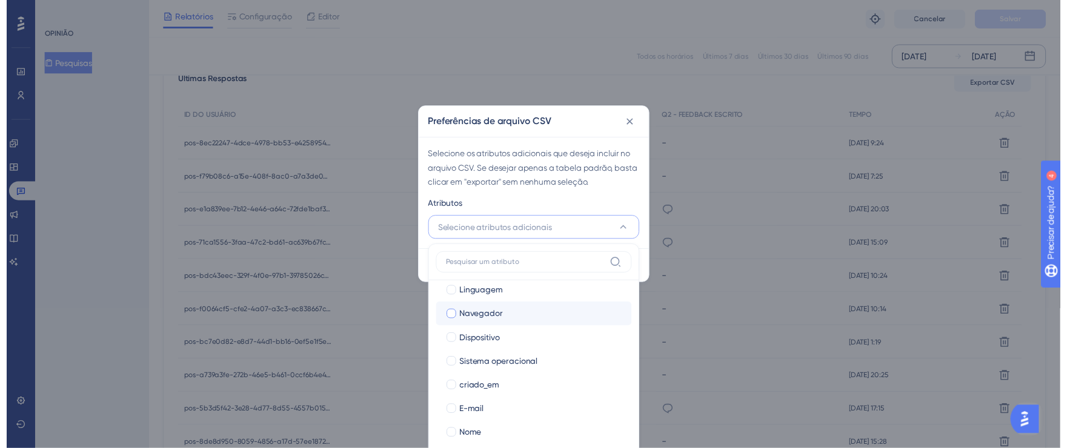
scroll to position [83, 0]
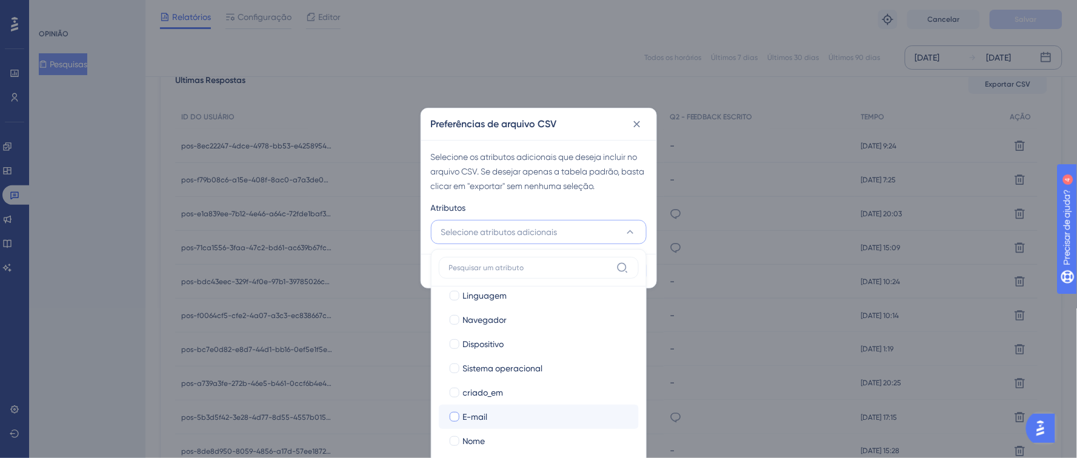
click at [458, 417] on div at bounding box center [455, 417] width 10 height 10
checkbox input "true"
click at [457, 438] on div at bounding box center [455, 441] width 10 height 10
checkbox input "true"
click at [614, 208] on div "Atributos" at bounding box center [539, 210] width 216 height 19
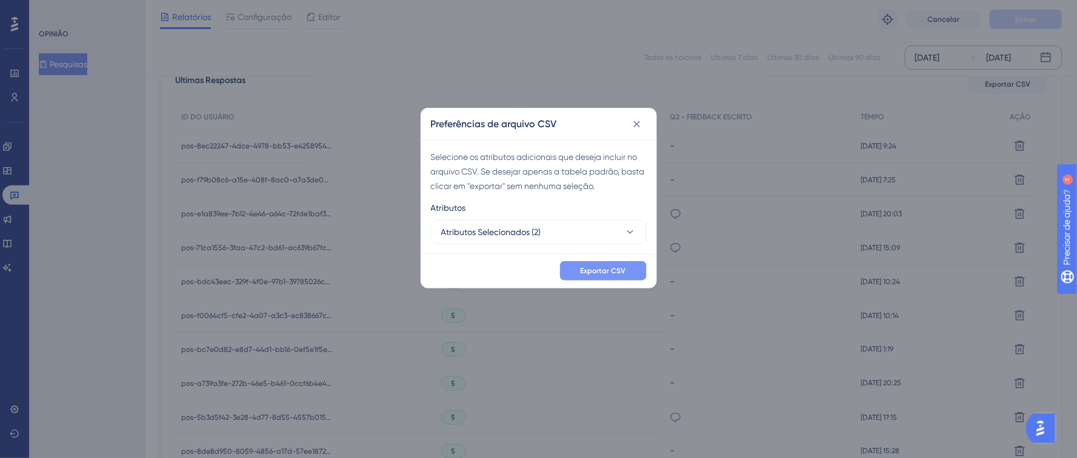
click at [611, 271] on font "Exportar CSV" at bounding box center [603, 271] width 45 height 8
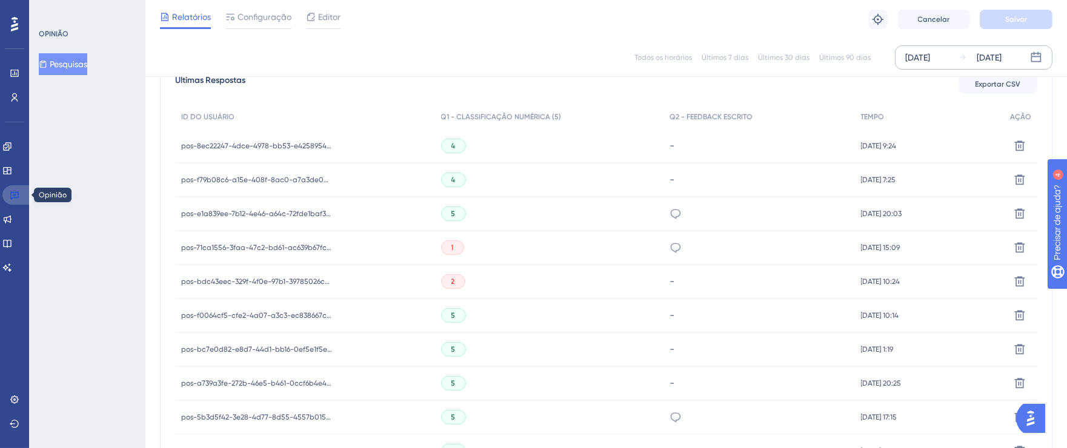
click at [16, 196] on icon at bounding box center [15, 195] width 10 height 10
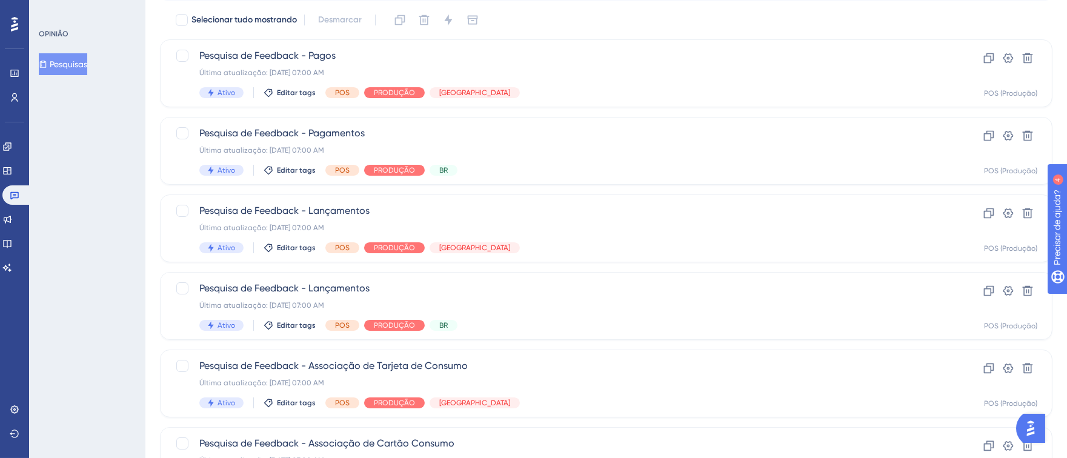
scroll to position [118, 0]
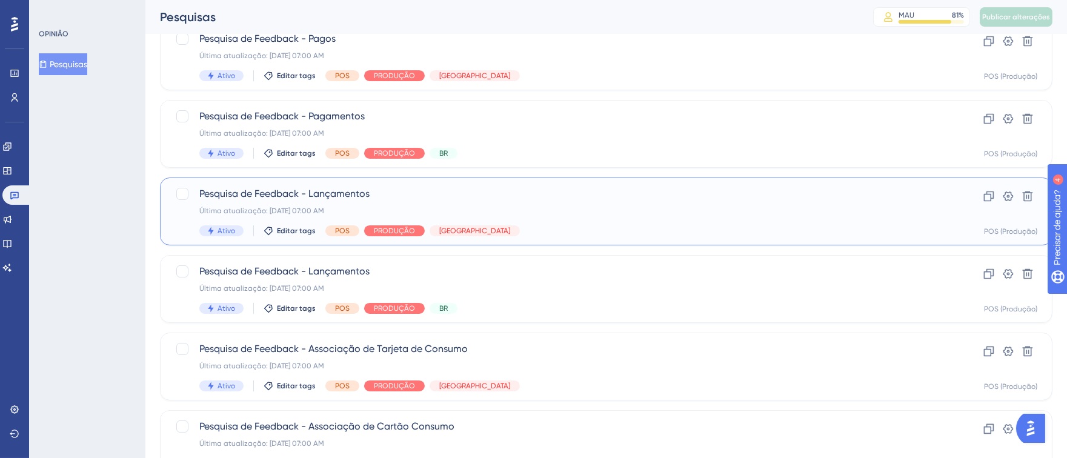
click at [596, 219] on div "Pesquisa de Feedback - Lançamentos Última atualização: [DATE] 07:00 AM Ativo Ed…" at bounding box center [557, 212] width 717 height 50
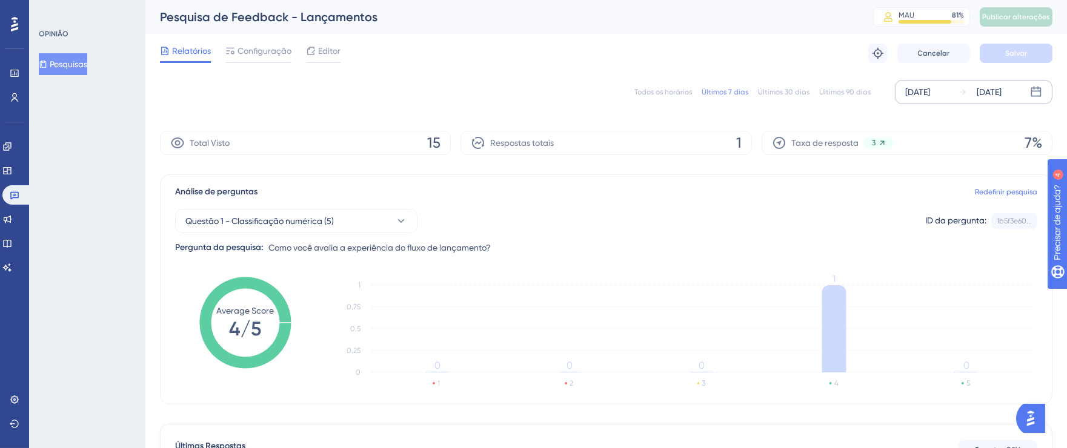
click at [903, 98] on div "[DATE] [DATE]" at bounding box center [974, 92] width 158 height 24
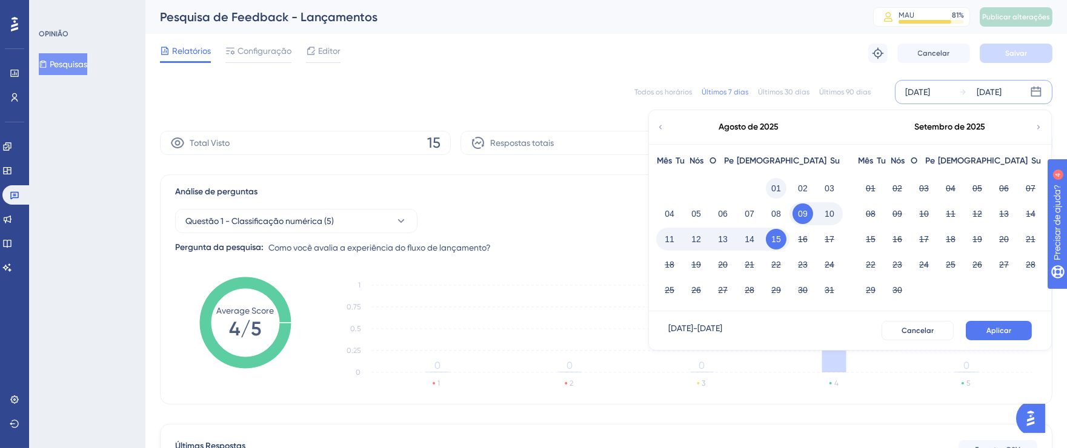
click at [774, 185] on font "01" at bounding box center [776, 189] width 10 height 10
click at [776, 233] on font "15" at bounding box center [776, 239] width 10 height 15
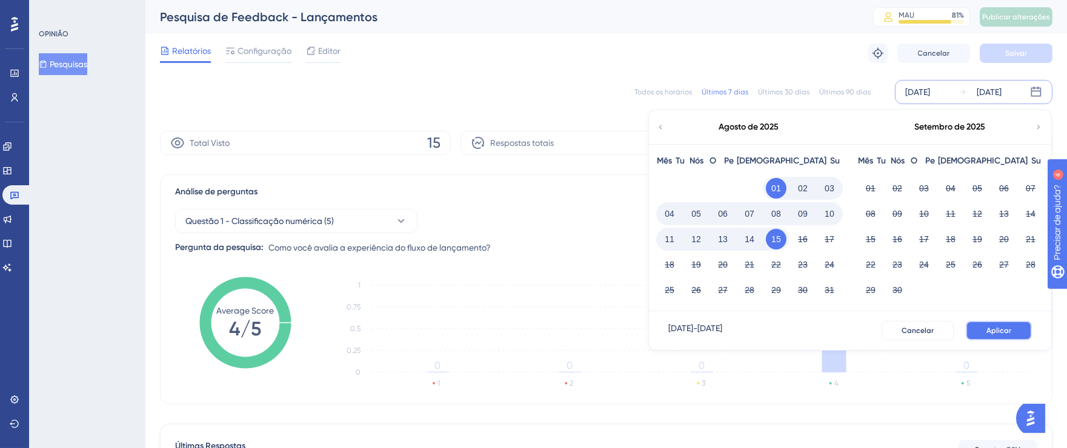
click at [998, 332] on font "Aplicar" at bounding box center [999, 331] width 25 height 8
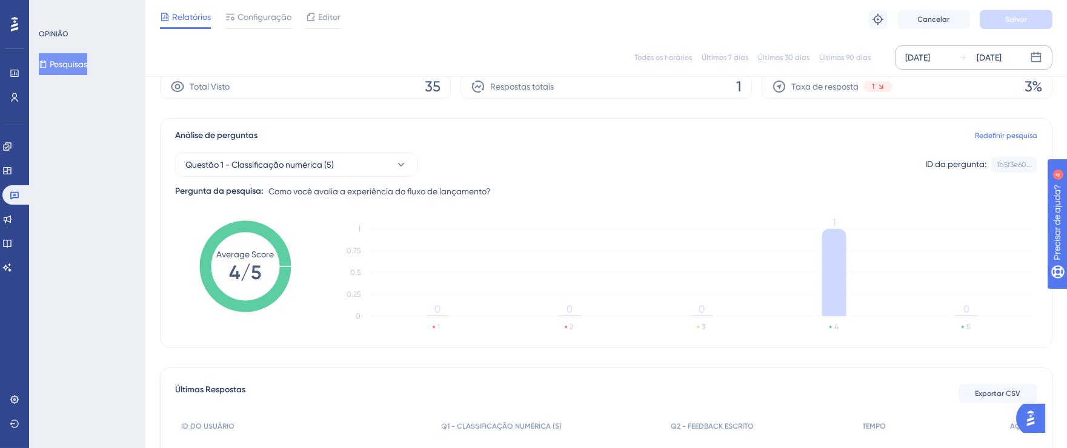
scroll to position [216, 0]
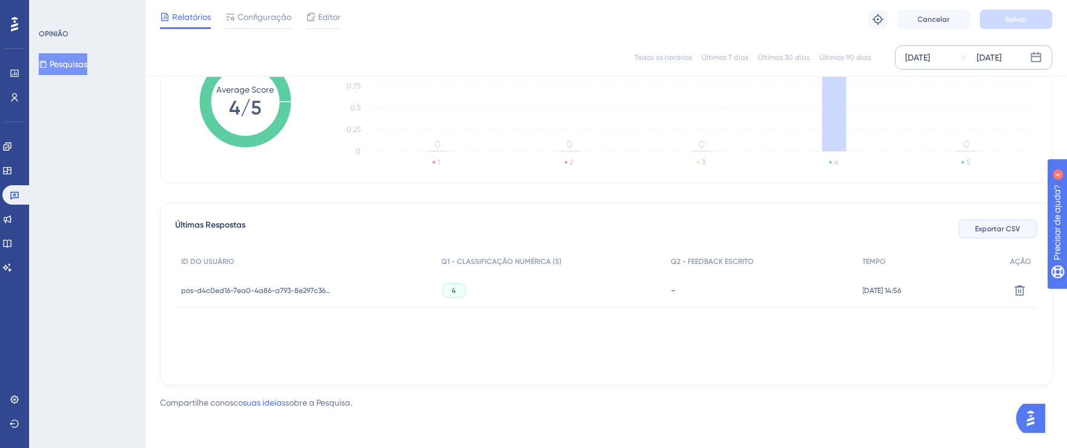
click at [997, 230] on font "Exportar CSV" at bounding box center [998, 229] width 45 height 8
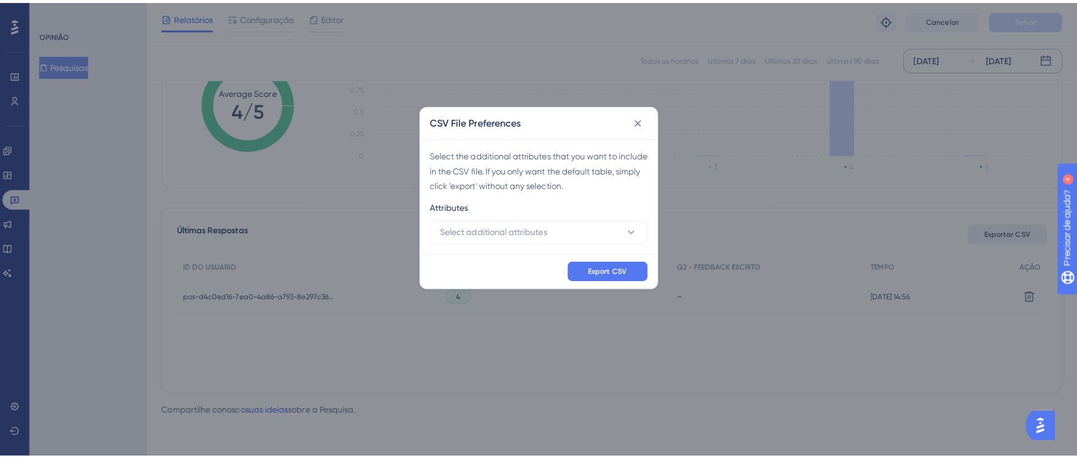
scroll to position [207, 0]
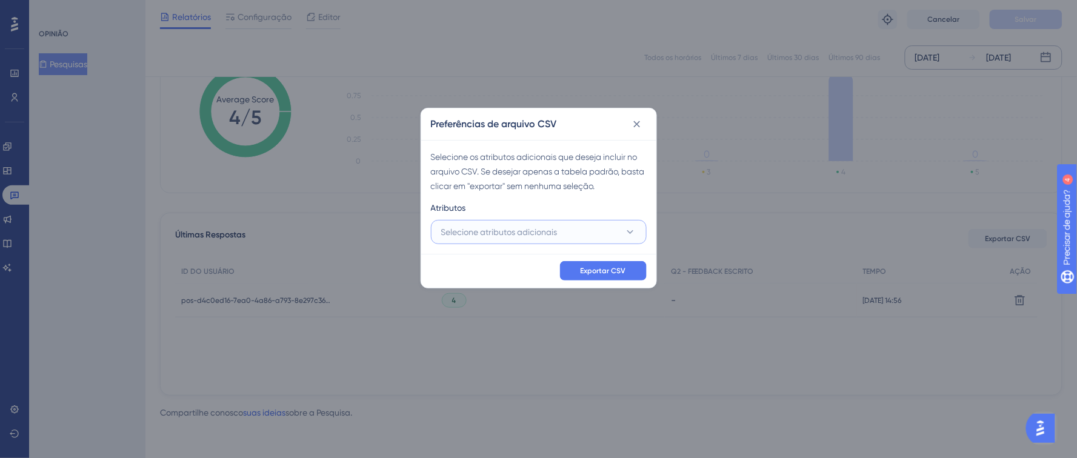
click at [577, 229] on button "Selecione atributos adicionais" at bounding box center [539, 232] width 216 height 24
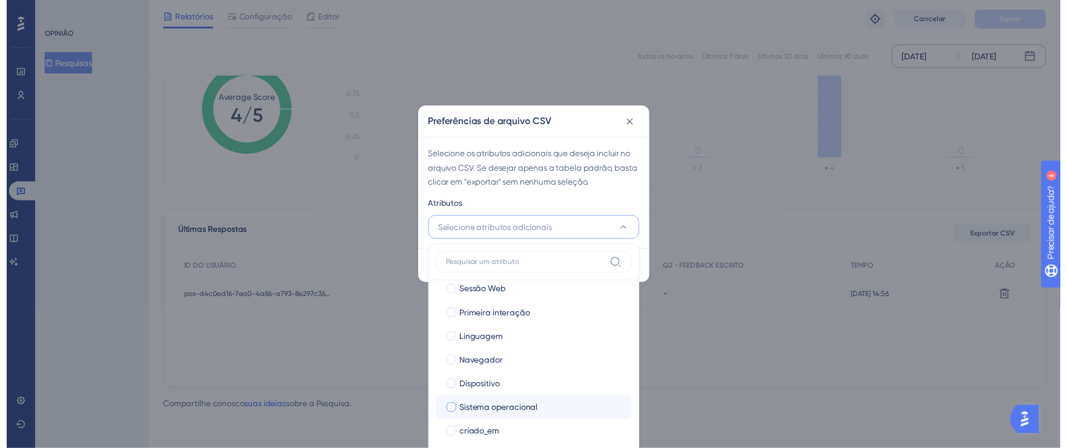
scroll to position [83, 0]
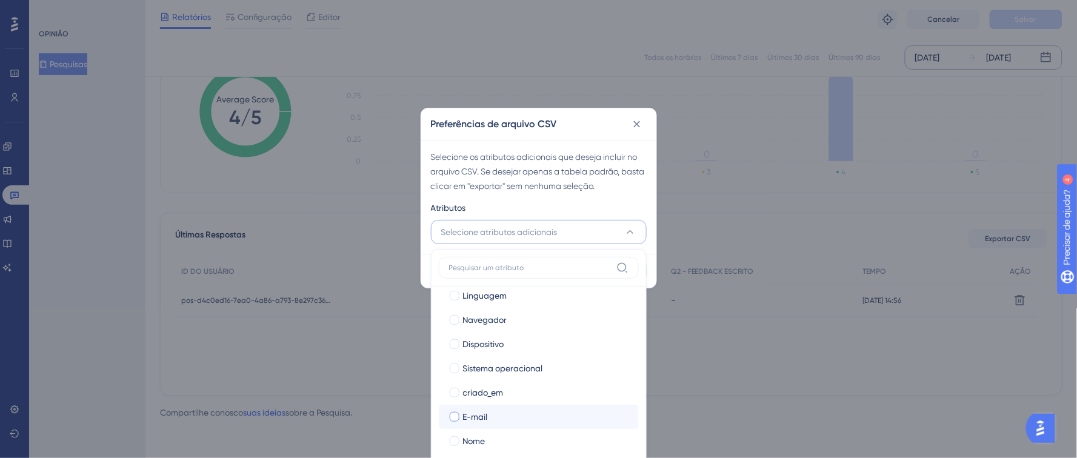
click at [456, 419] on div at bounding box center [455, 417] width 10 height 10
checkbox input "true"
click at [456, 438] on div at bounding box center [455, 441] width 10 height 10
checkbox input "true"
click at [597, 201] on div "Atributos" at bounding box center [539, 210] width 216 height 19
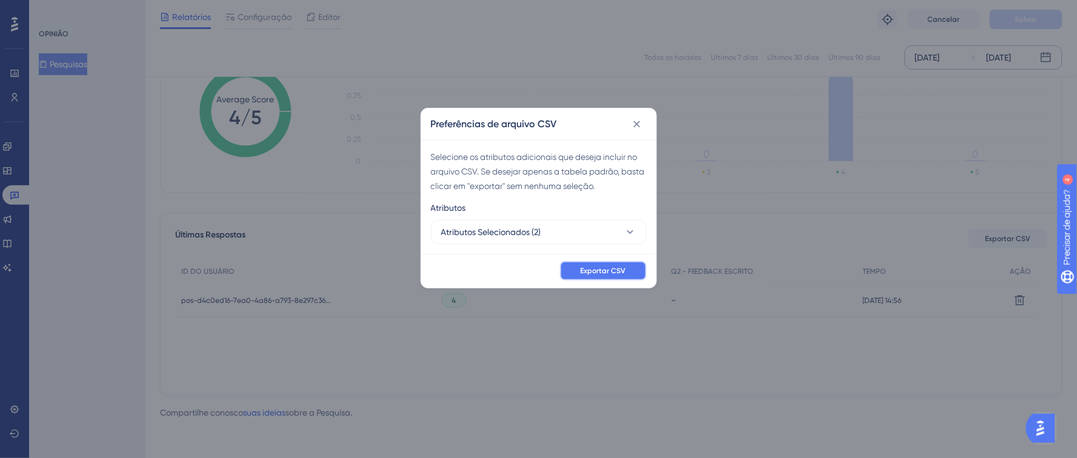
click at [607, 274] on font "Exportar CSV" at bounding box center [603, 271] width 45 height 8
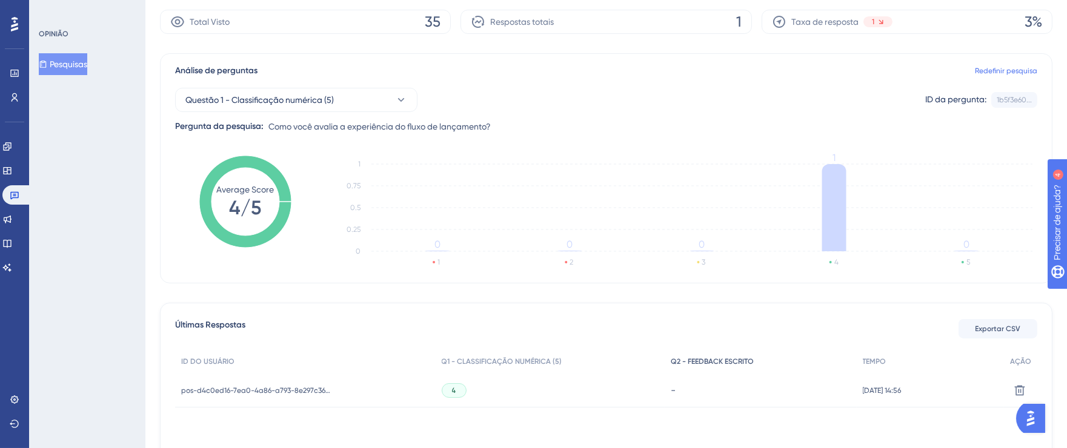
scroll to position [122, 0]
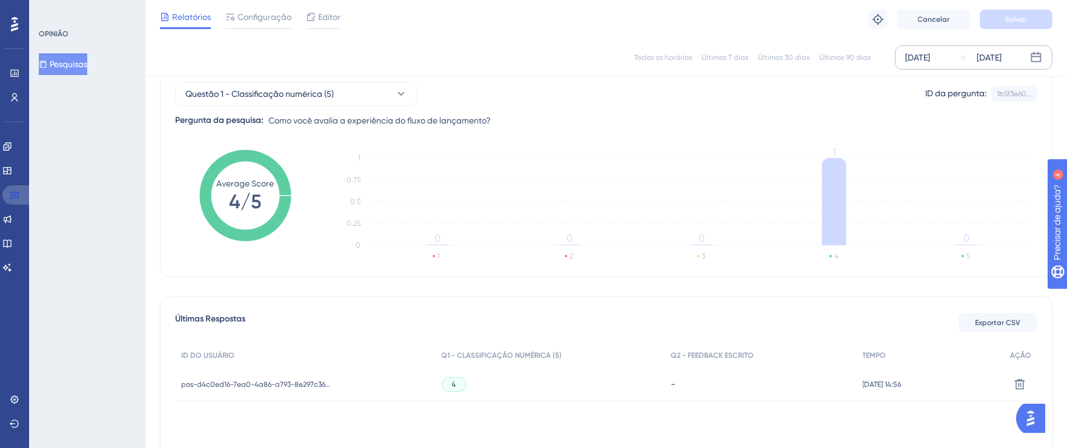
click at [13, 193] on icon at bounding box center [15, 195] width 10 height 10
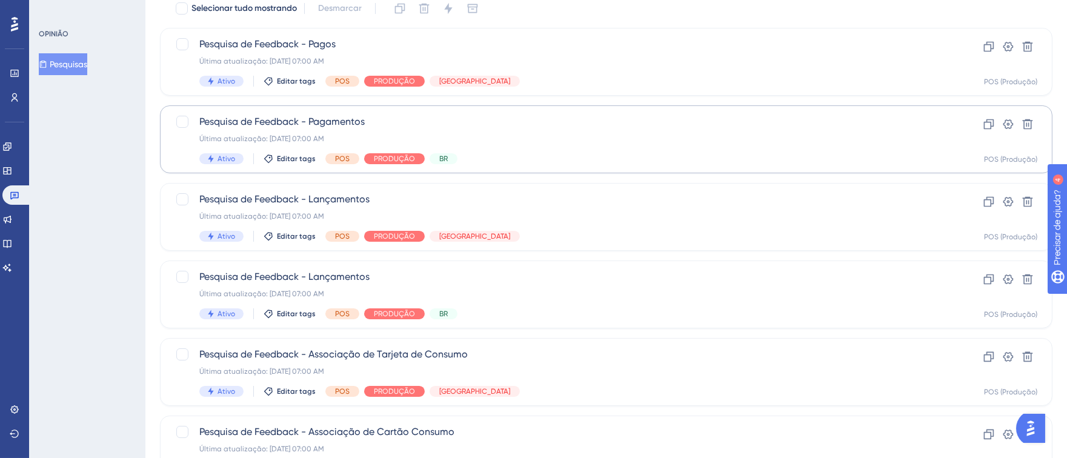
scroll to position [116, 0]
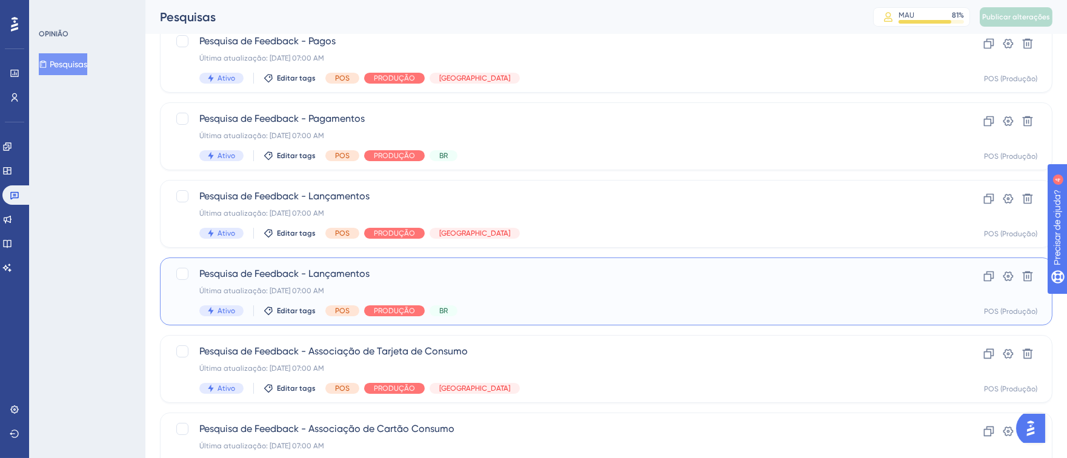
click at [616, 294] on div "Última atualização: [DATE] 07:00 AM" at bounding box center [557, 291] width 717 height 10
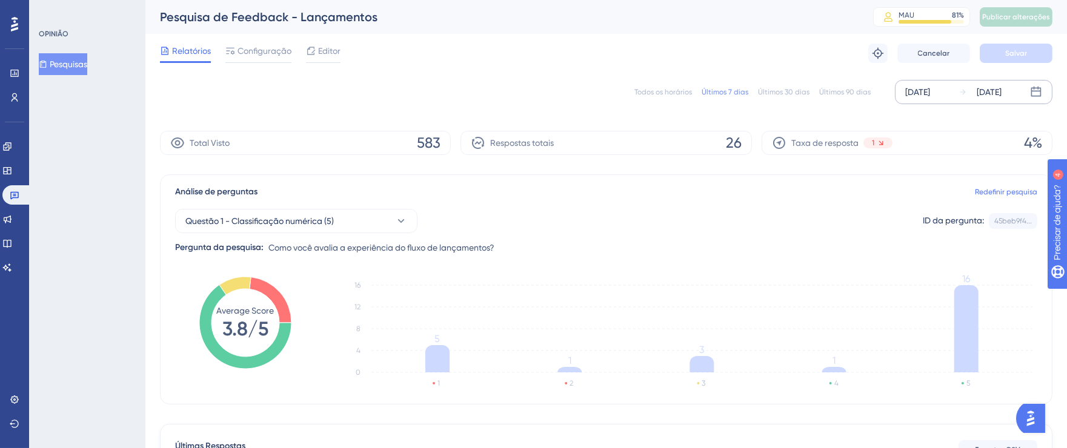
click at [925, 87] on font "[DATE]" at bounding box center [917, 92] width 25 height 10
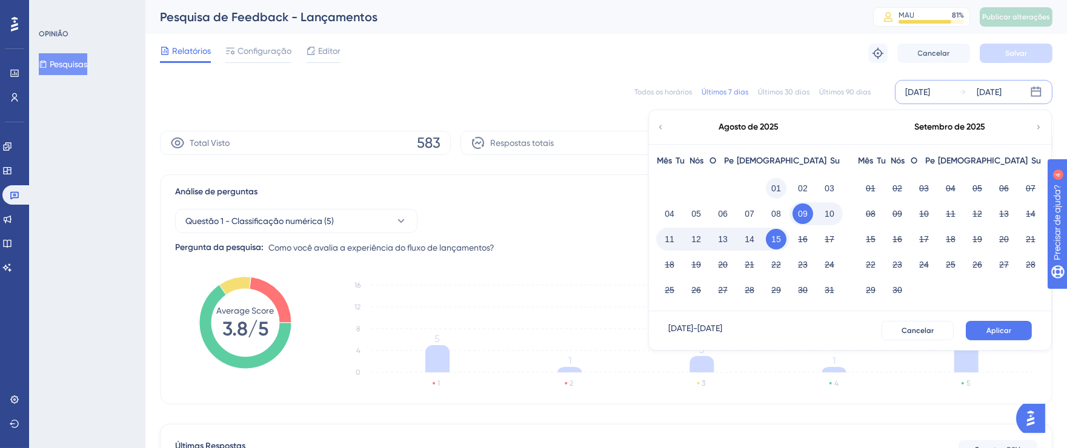
click at [777, 182] on font "01" at bounding box center [776, 188] width 10 height 15
click at [777, 232] on font "15" at bounding box center [776, 239] width 10 height 15
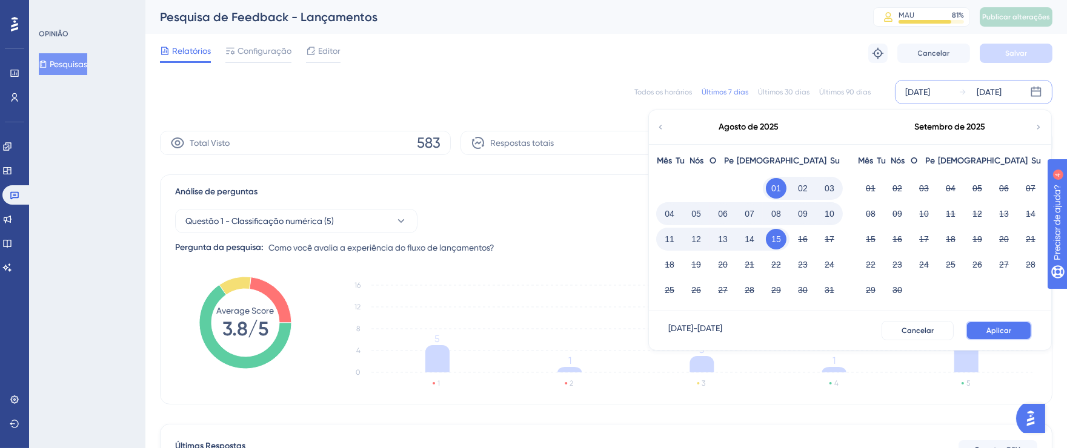
click at [996, 333] on font "Aplicar" at bounding box center [999, 331] width 25 height 8
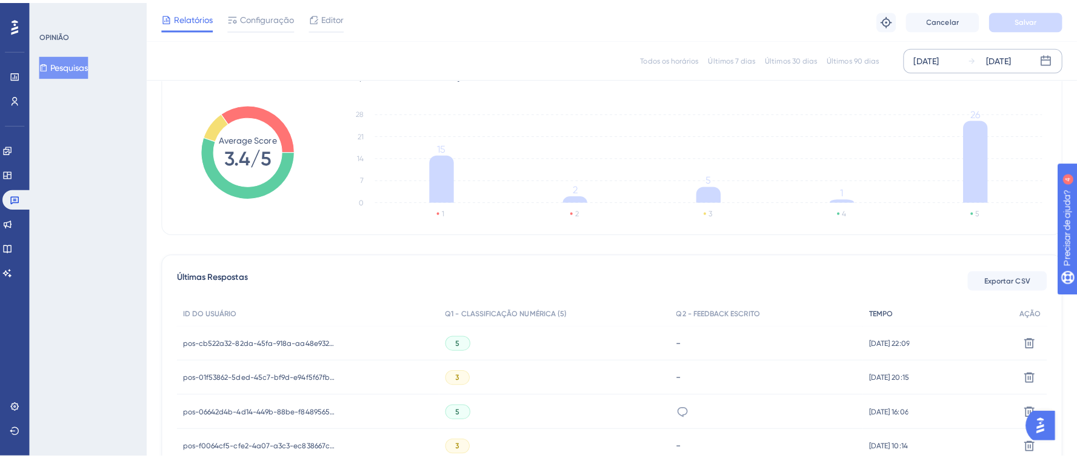
scroll to position [168, 0]
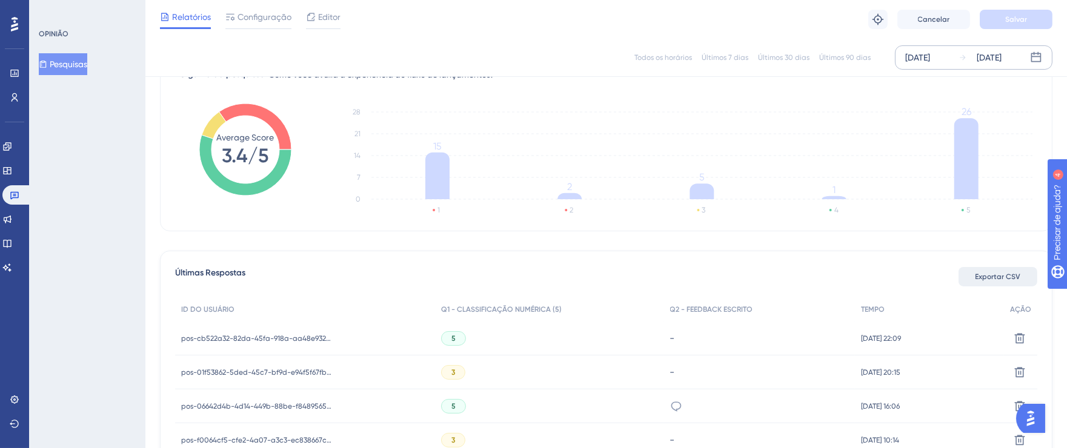
click at [986, 274] on font "Exportar CSV" at bounding box center [998, 277] width 45 height 8
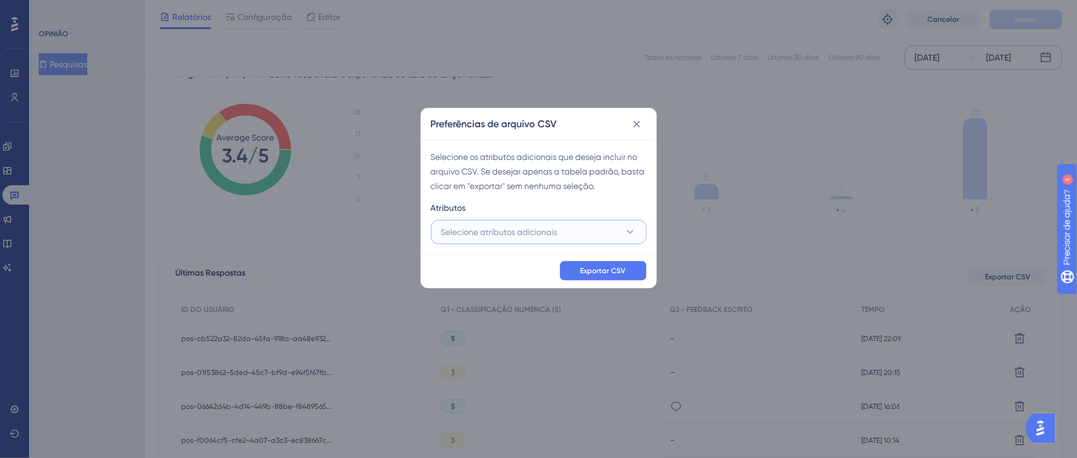
click at [554, 235] on font "Selecione atributos adicionais" at bounding box center [499, 232] width 116 height 10
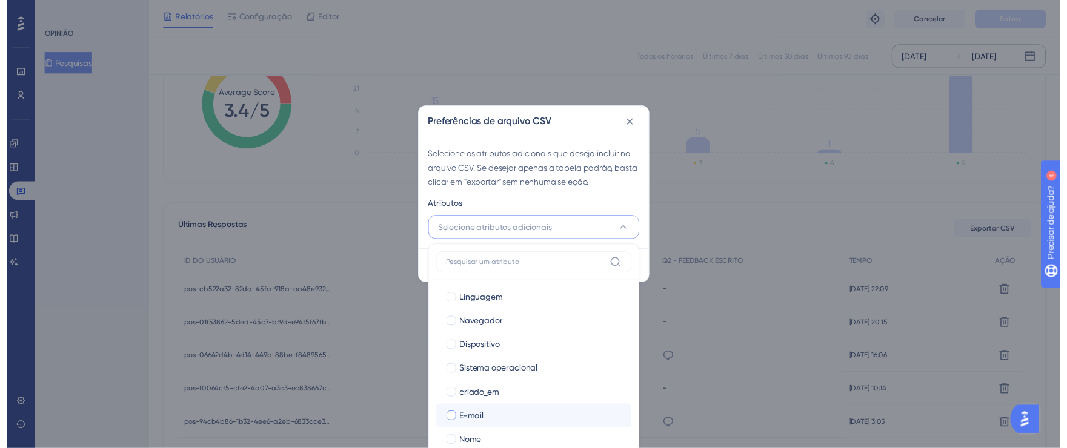
scroll to position [83, 0]
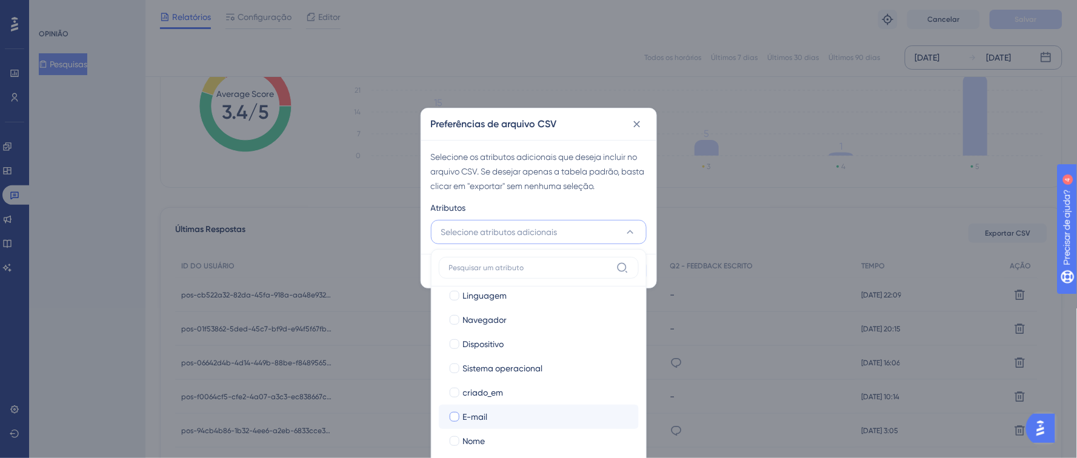
click at [456, 418] on div at bounding box center [455, 417] width 10 height 10
checkbox input "true"
click at [456, 439] on div at bounding box center [455, 441] width 10 height 10
checkbox input "true"
click at [627, 210] on div "Atributos" at bounding box center [539, 210] width 216 height 19
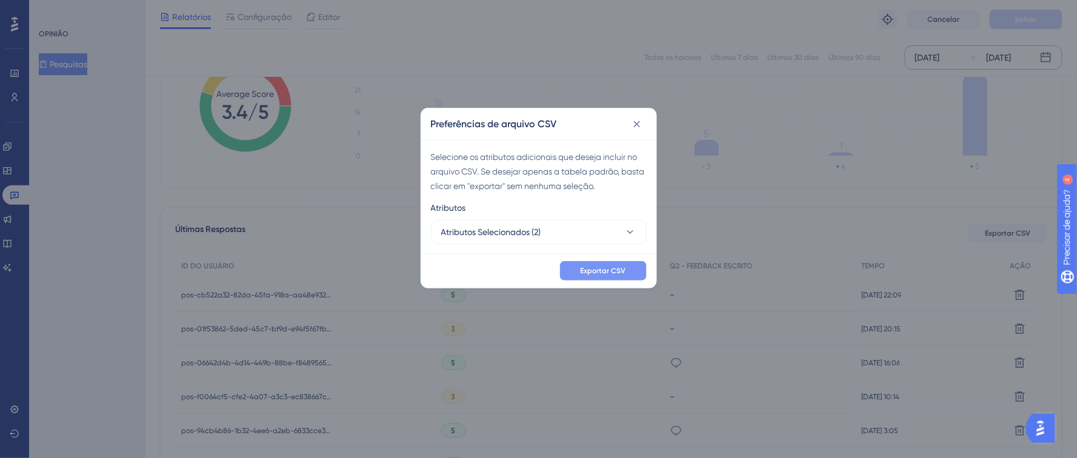
click at [608, 271] on font "Exportar CSV" at bounding box center [603, 271] width 45 height 8
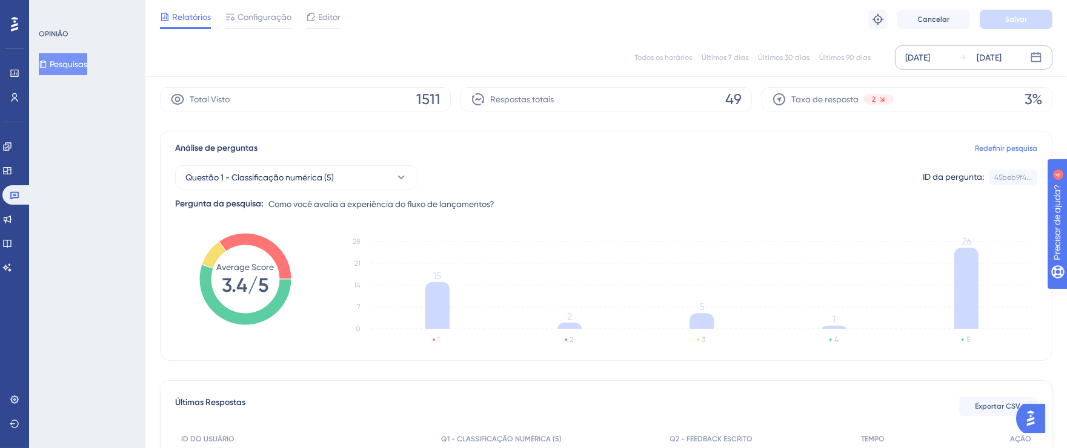
scroll to position [0, 0]
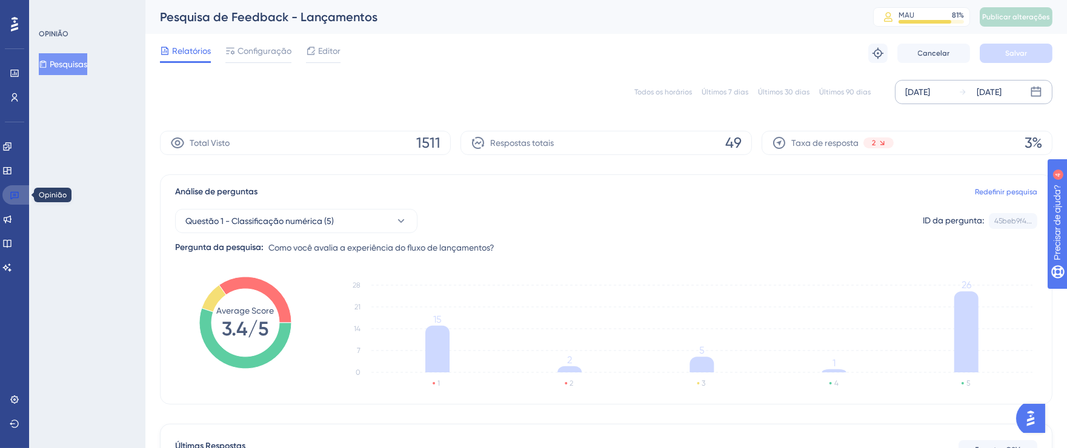
click at [17, 198] on icon at bounding box center [14, 196] width 8 height 8
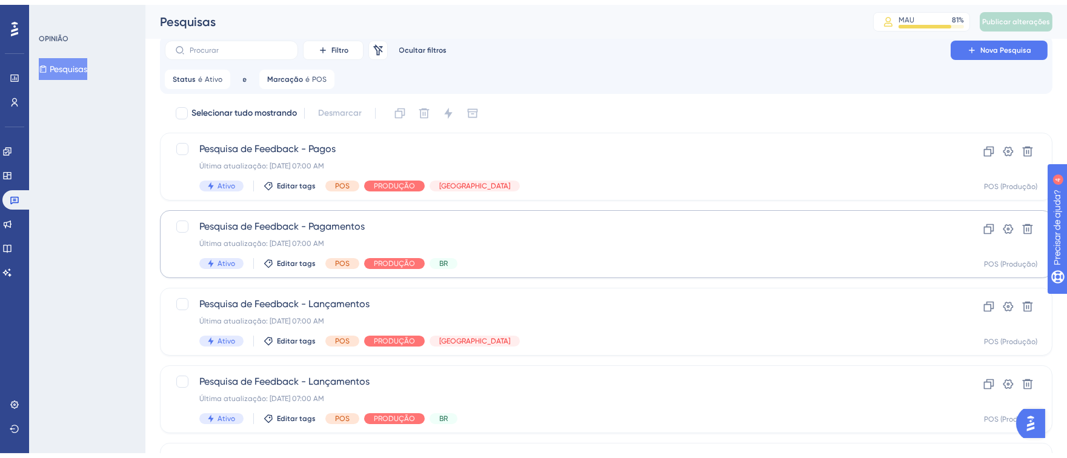
scroll to position [176, 0]
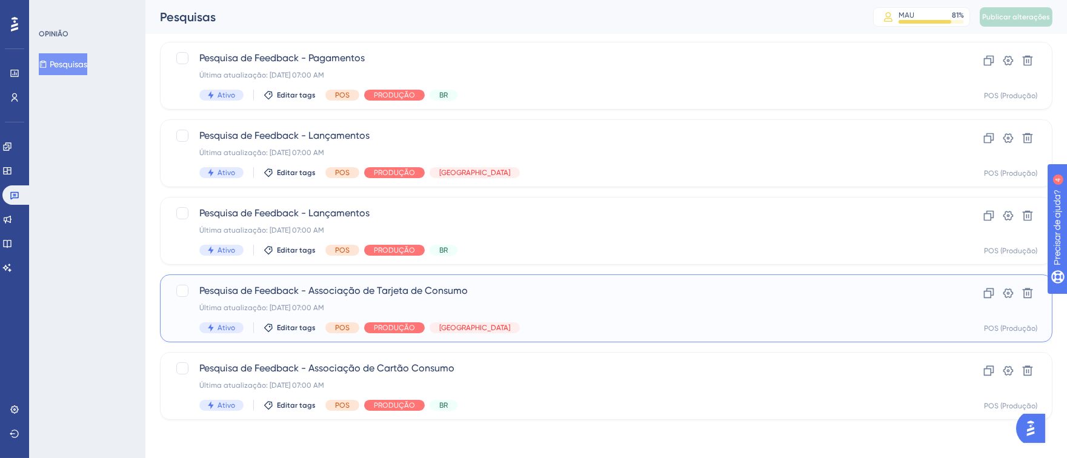
click at [712, 301] on div "Pesquisa de Feedback - Associação de Tarjeta de Consumo Última atualização: [DA…" at bounding box center [557, 309] width 717 height 50
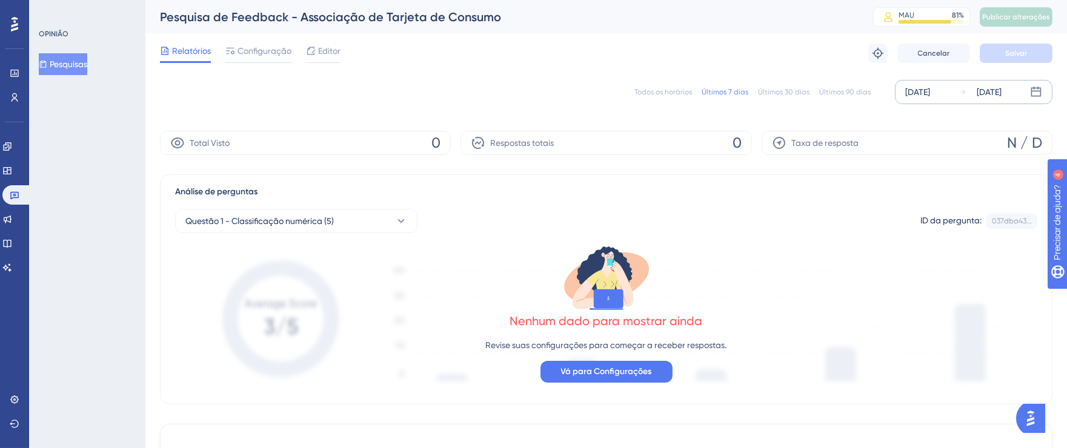
click at [928, 91] on div "[DATE]" at bounding box center [917, 92] width 25 height 15
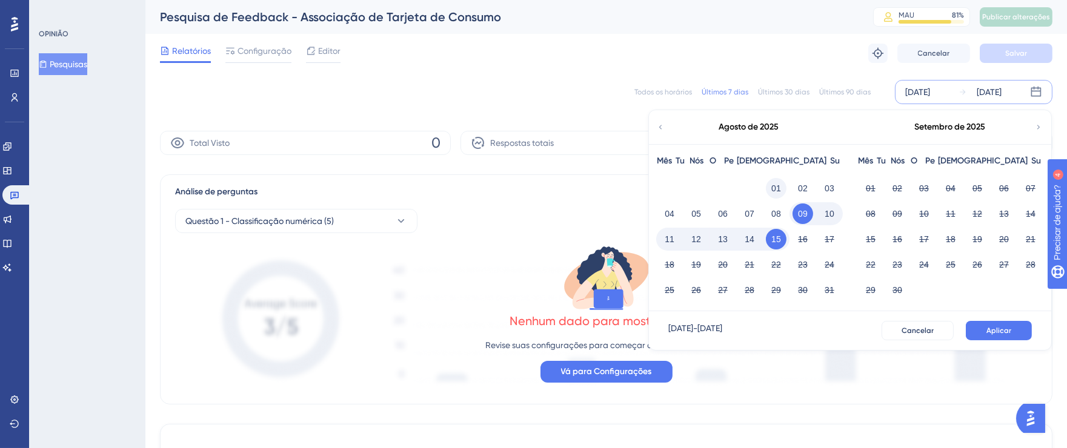
click at [779, 188] on font "01" at bounding box center [776, 189] width 10 height 10
click at [773, 247] on button "15" at bounding box center [776, 239] width 21 height 21
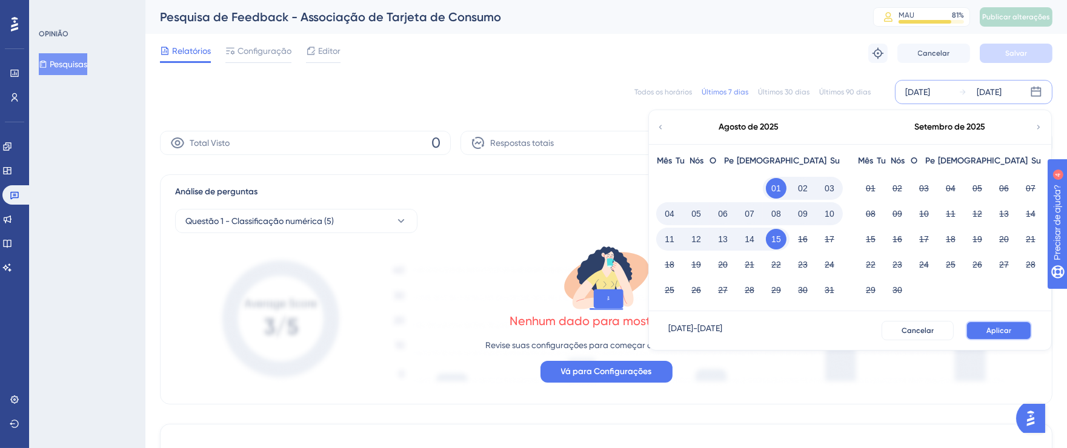
click at [981, 334] on button "Aplicar" at bounding box center [999, 330] width 66 height 19
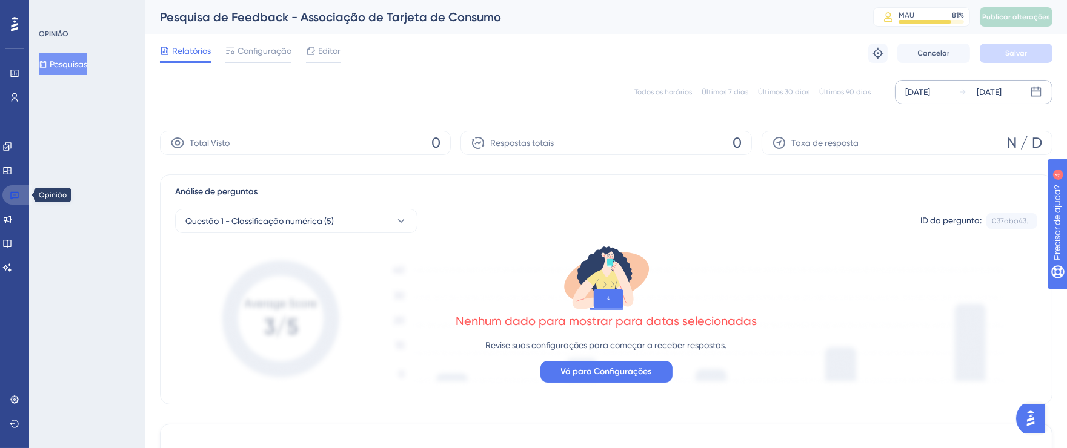
click at [21, 198] on link at bounding box center [16, 194] width 29 height 19
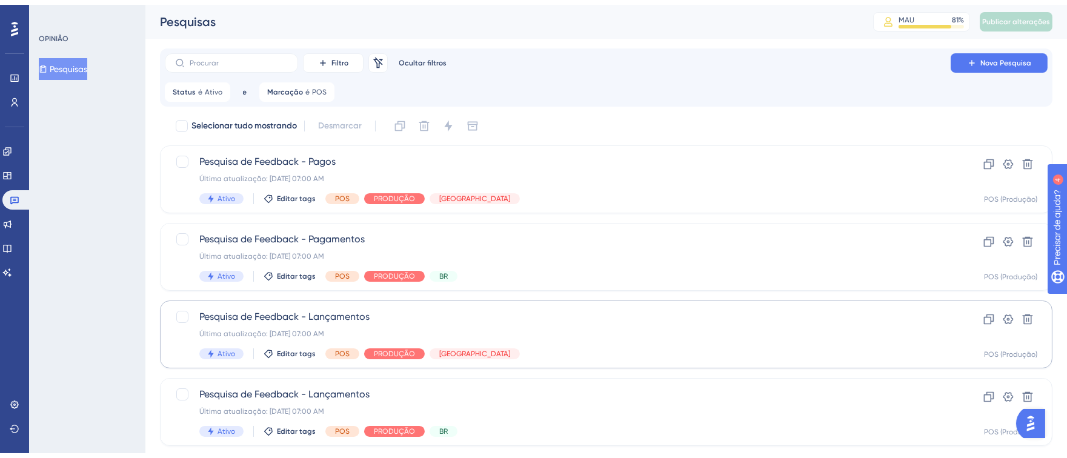
scroll to position [176, 0]
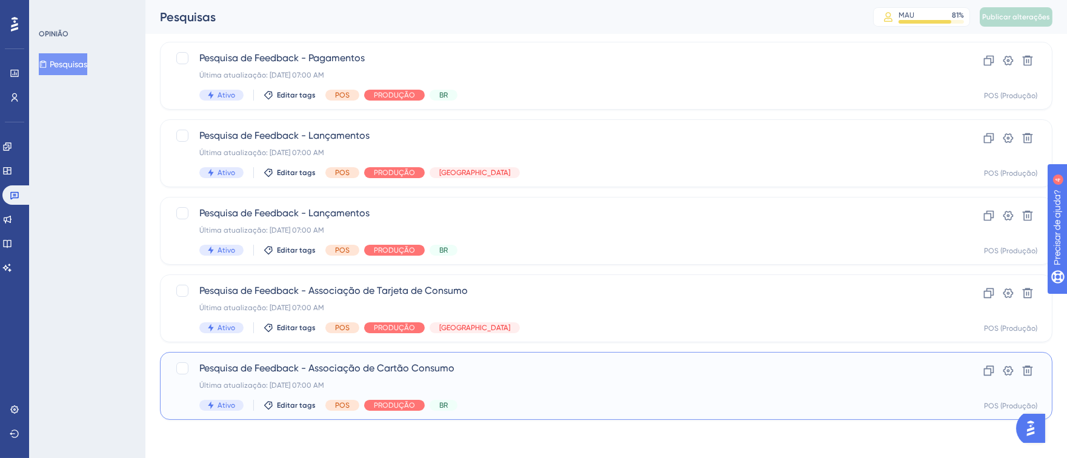
click at [662, 371] on span "Pesquisa de Feedback - Associação de Cartão Consumo" at bounding box center [557, 368] width 717 height 15
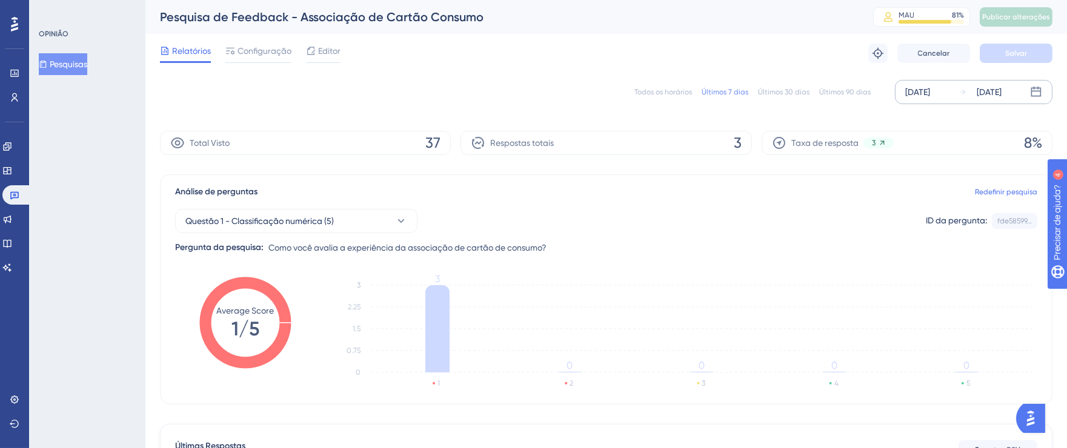
click at [920, 97] on font "[DATE]" at bounding box center [917, 92] width 25 height 10
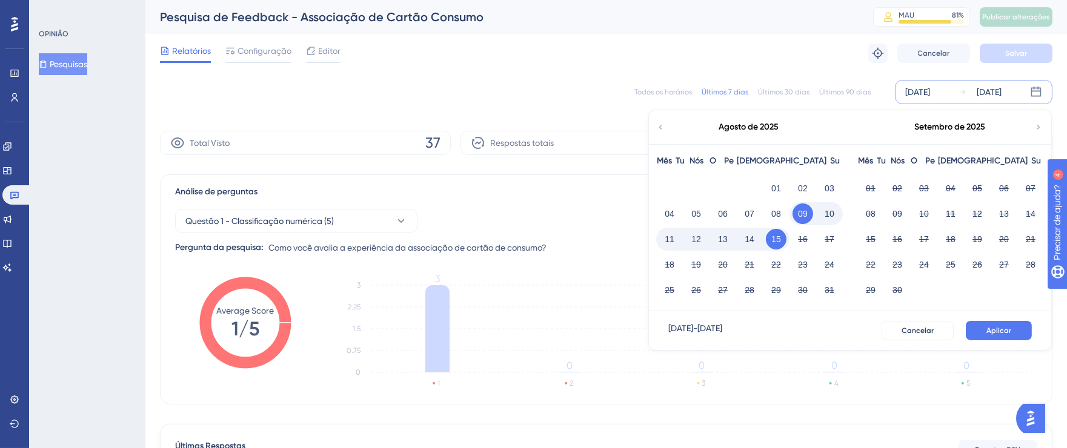
click at [790, 187] on div "02" at bounding box center [803, 188] width 27 height 23
click at [776, 185] on font "01" at bounding box center [776, 189] width 10 height 10
click at [772, 240] on font "15" at bounding box center [776, 240] width 10 height 10
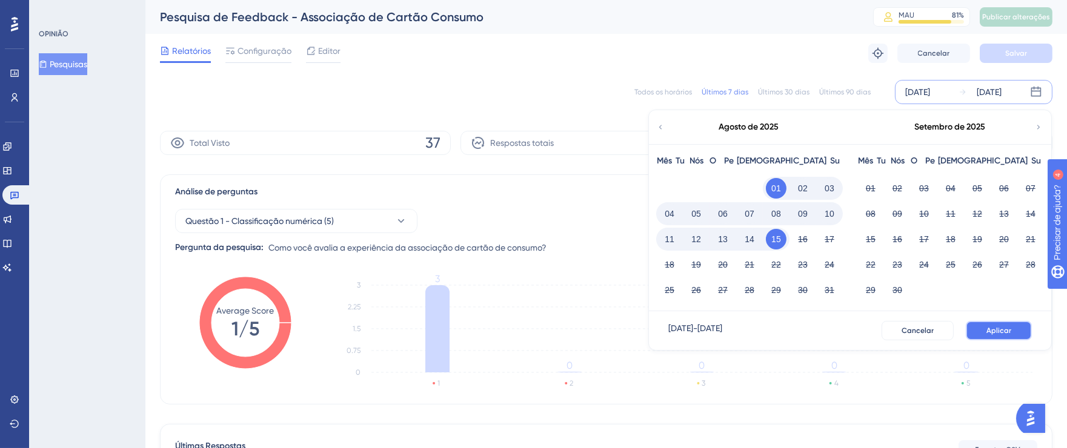
click at [1006, 332] on font "Aplicar" at bounding box center [999, 331] width 25 height 8
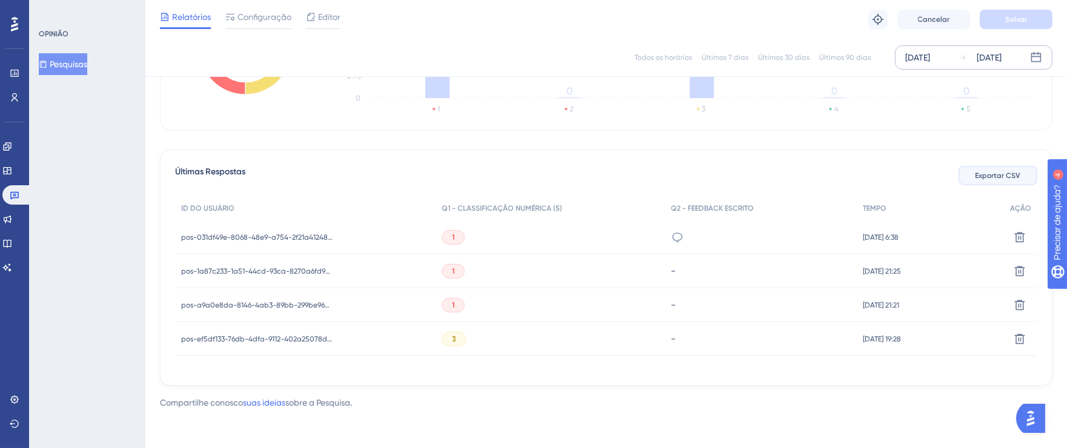
click at [990, 182] on button "Exportar CSV" at bounding box center [998, 175] width 79 height 19
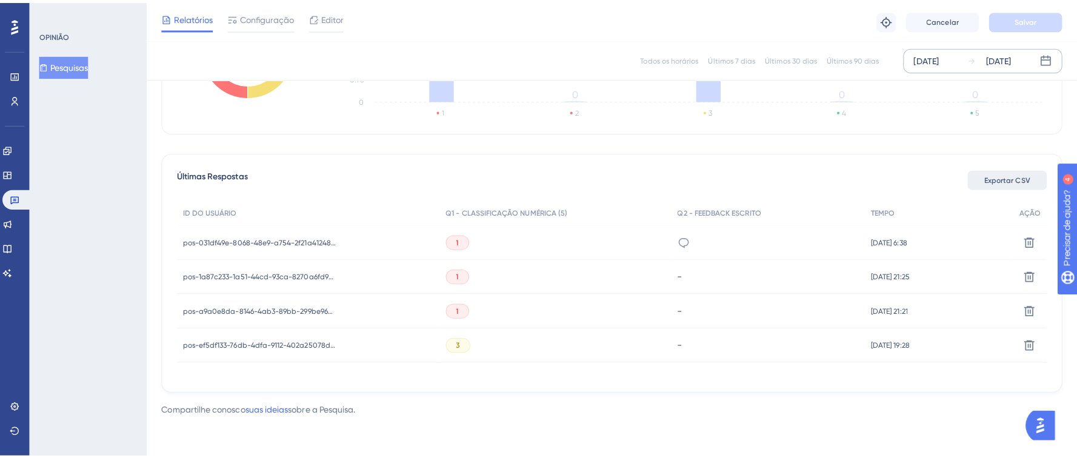
scroll to position [259, 0]
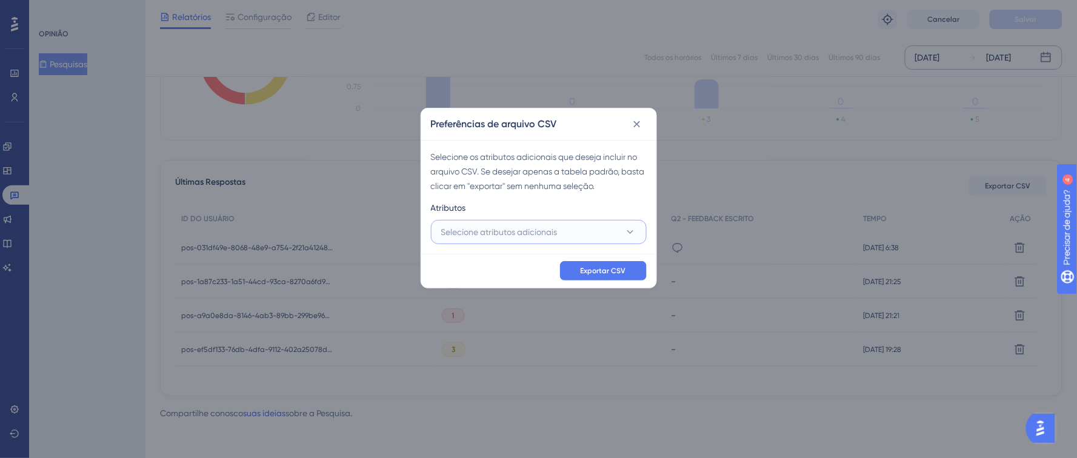
click at [498, 235] on font "Selecione atributos adicionais" at bounding box center [499, 232] width 116 height 10
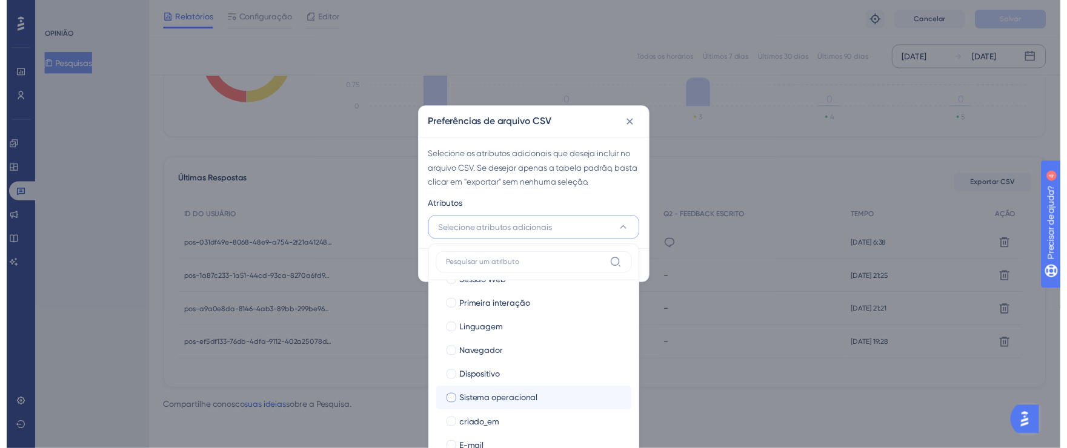
scroll to position [83, 0]
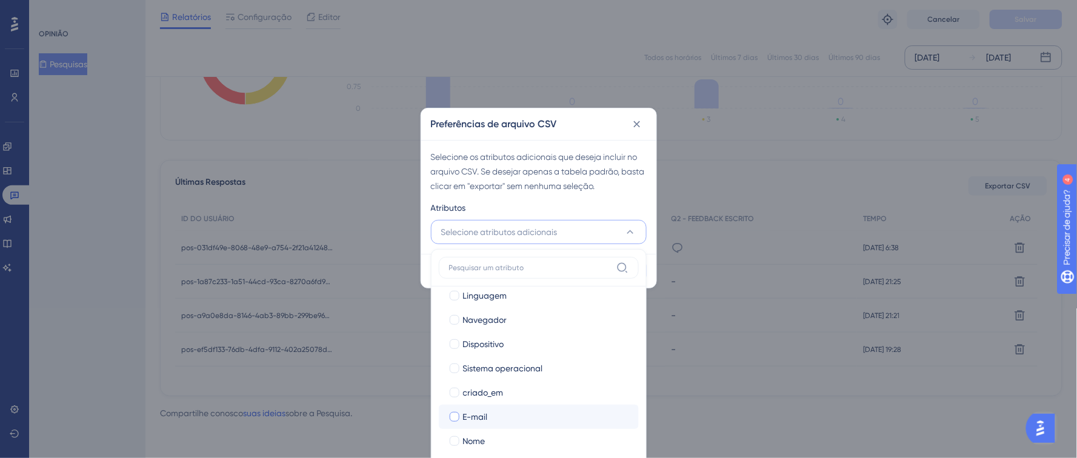
click at [458, 411] on div at bounding box center [454, 417] width 12 height 12
checkbox input "true"
click at [454, 441] on div at bounding box center [455, 441] width 10 height 10
checkbox input "true"
click at [611, 202] on div "Atributos" at bounding box center [539, 210] width 216 height 19
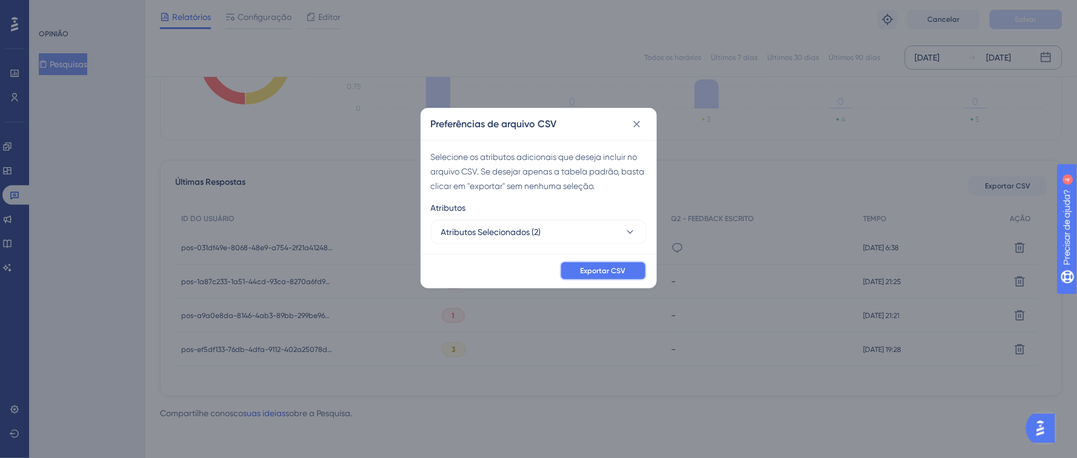
click at [618, 271] on font "Exportar CSV" at bounding box center [603, 271] width 45 height 8
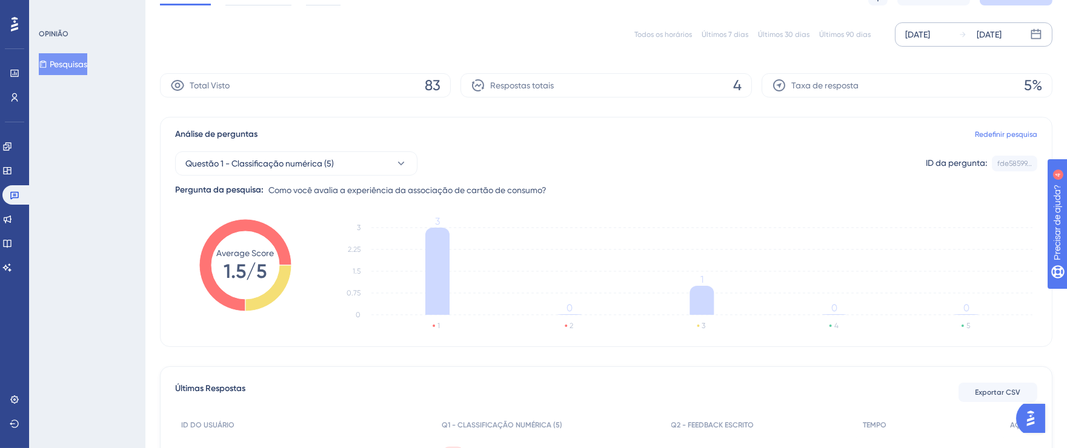
scroll to position [0, 0]
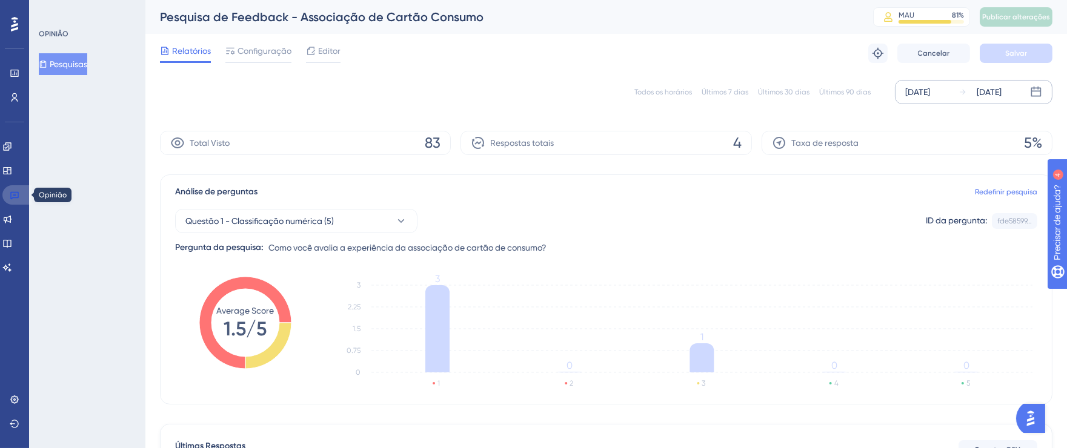
click at [14, 195] on icon at bounding box center [15, 195] width 10 height 10
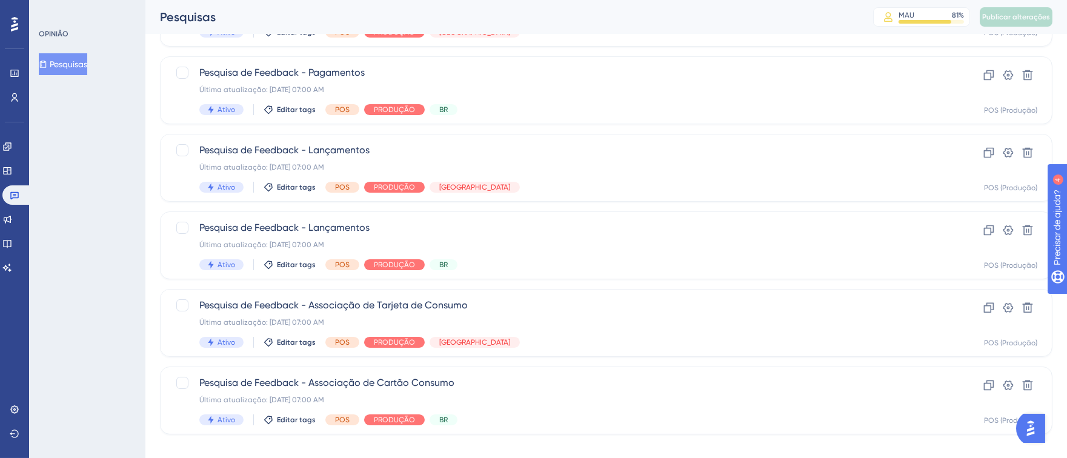
scroll to position [176, 0]
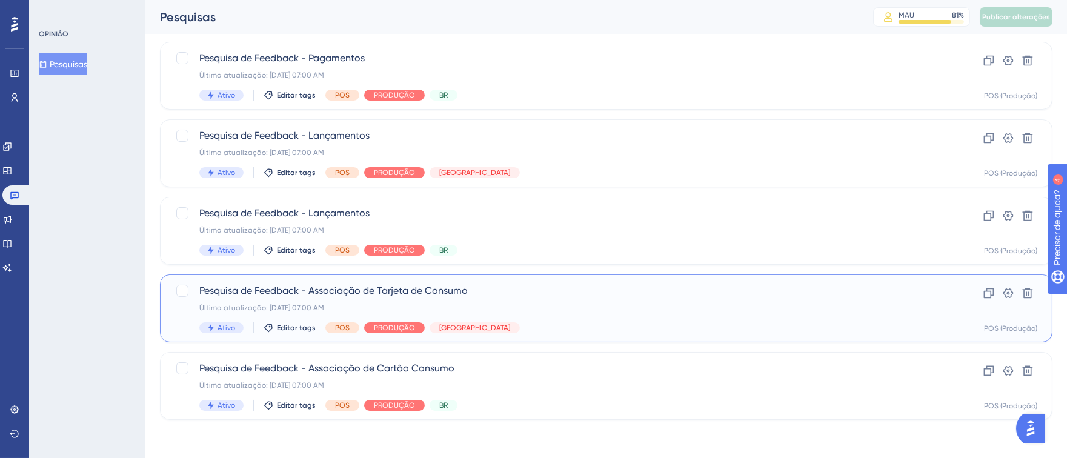
click at [814, 312] on div "Última atualização: [DATE] 07:00 AM" at bounding box center [557, 308] width 717 height 10
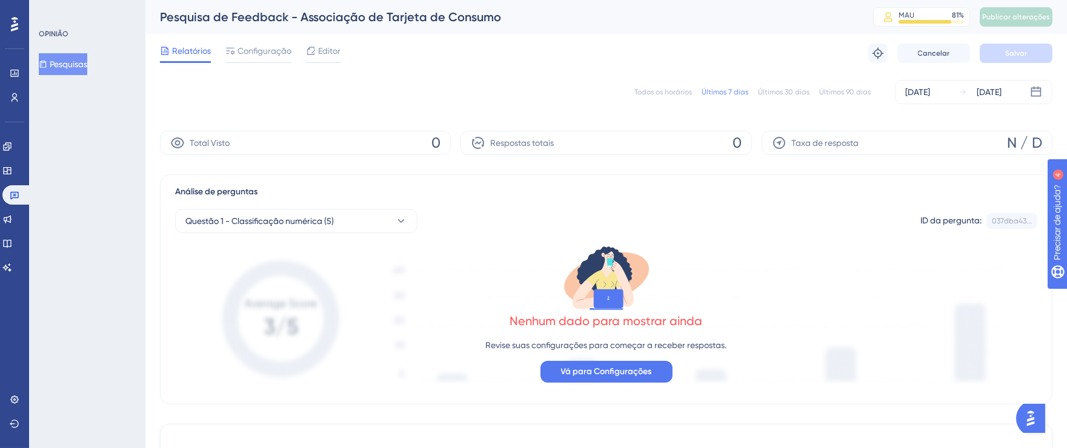
click at [928, 96] on font "[DATE]" at bounding box center [917, 92] width 25 height 10
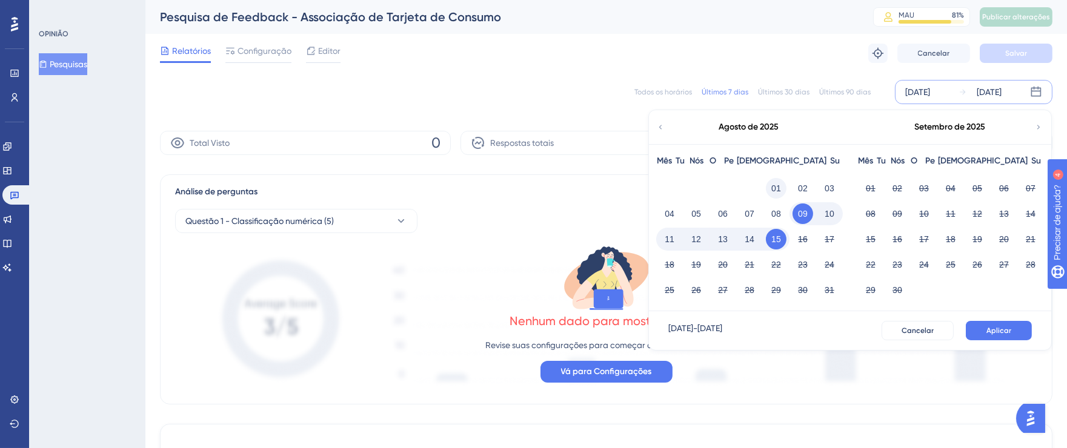
click at [777, 184] on font "01" at bounding box center [776, 189] width 10 height 10
click at [777, 248] on button "15" at bounding box center [776, 239] width 21 height 21
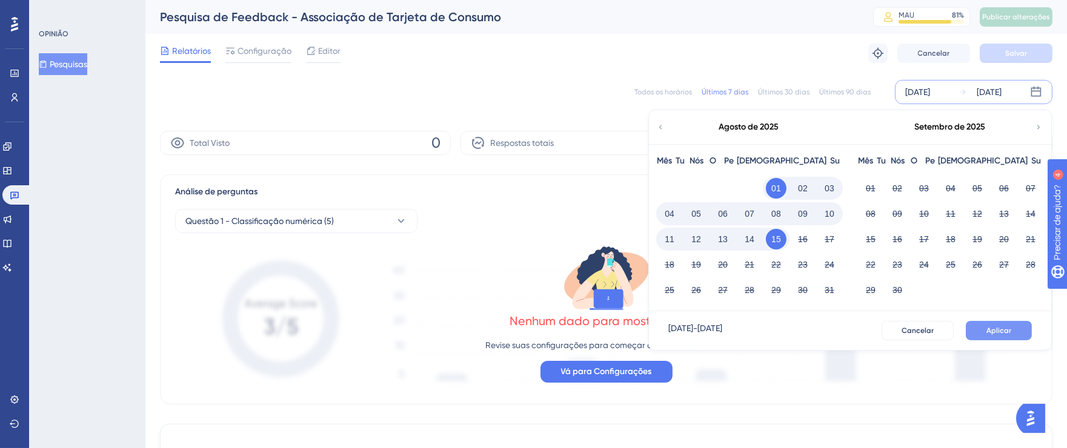
click at [1002, 332] on font "Aplicar" at bounding box center [999, 331] width 25 height 8
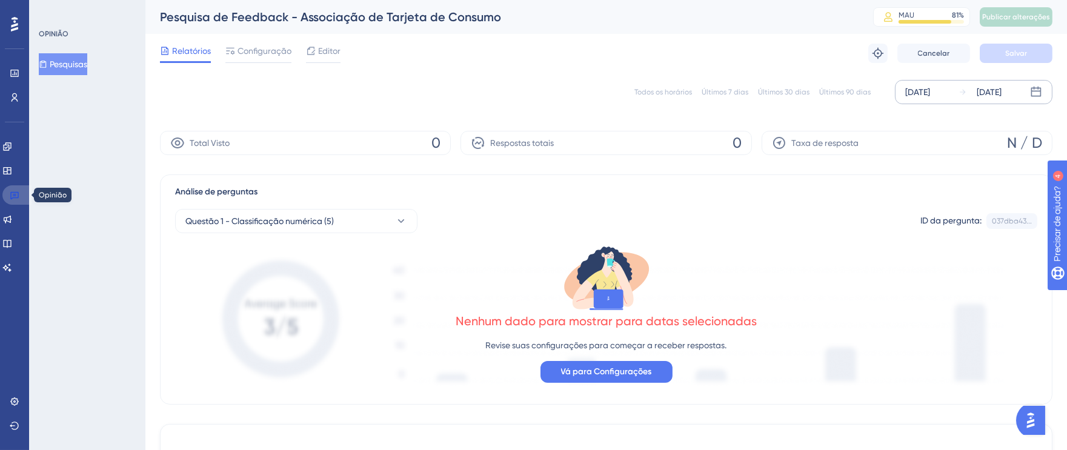
click at [11, 198] on icon at bounding box center [14, 196] width 8 height 8
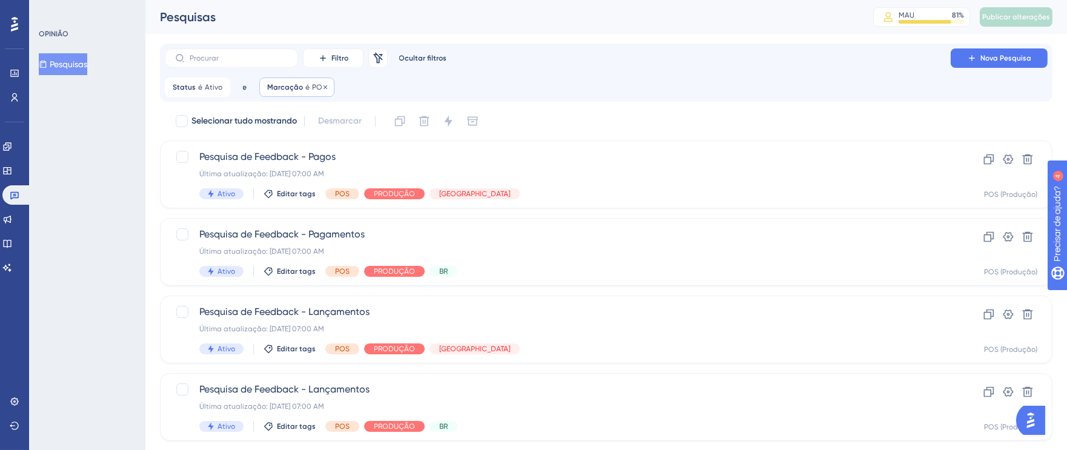
click at [307, 90] on div "Marcação é POS POS Remover" at bounding box center [296, 87] width 75 height 19
click at [387, 142] on icon at bounding box center [387, 146] width 12 height 12
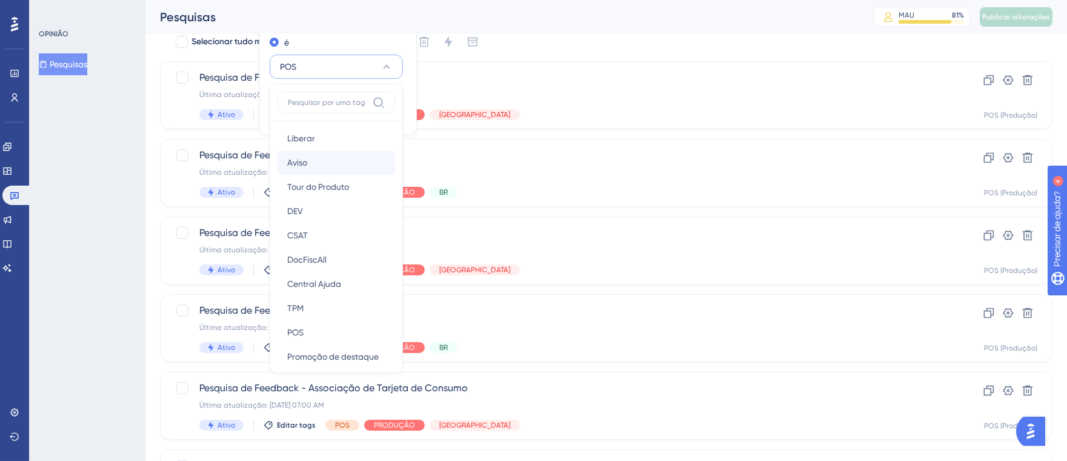
scroll to position [207, 0]
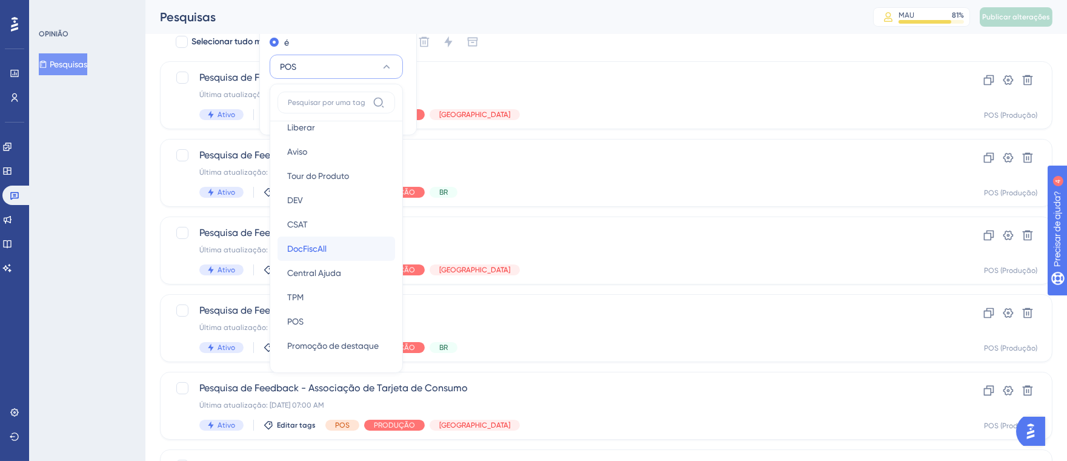
click at [328, 250] on div "DocFiscAll DocFiscAll" at bounding box center [336, 248] width 98 height 24
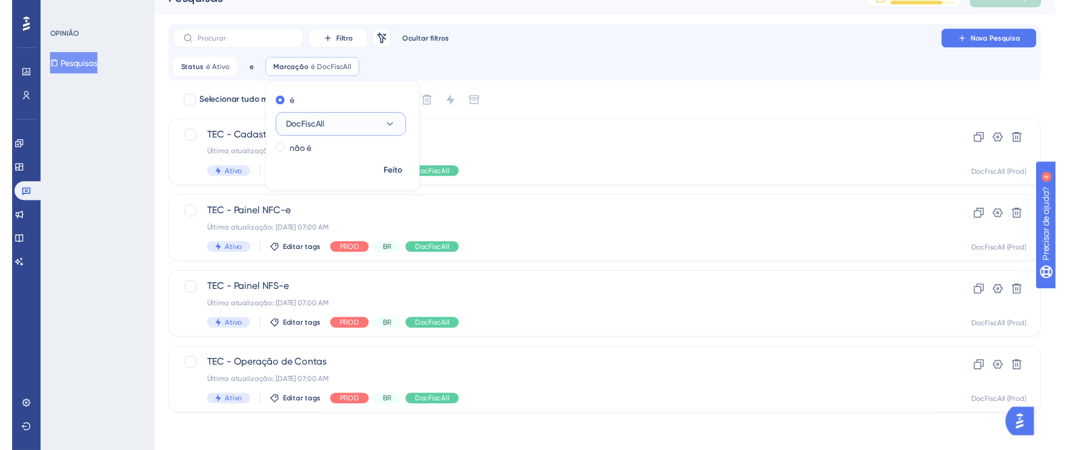
scroll to position [19, 0]
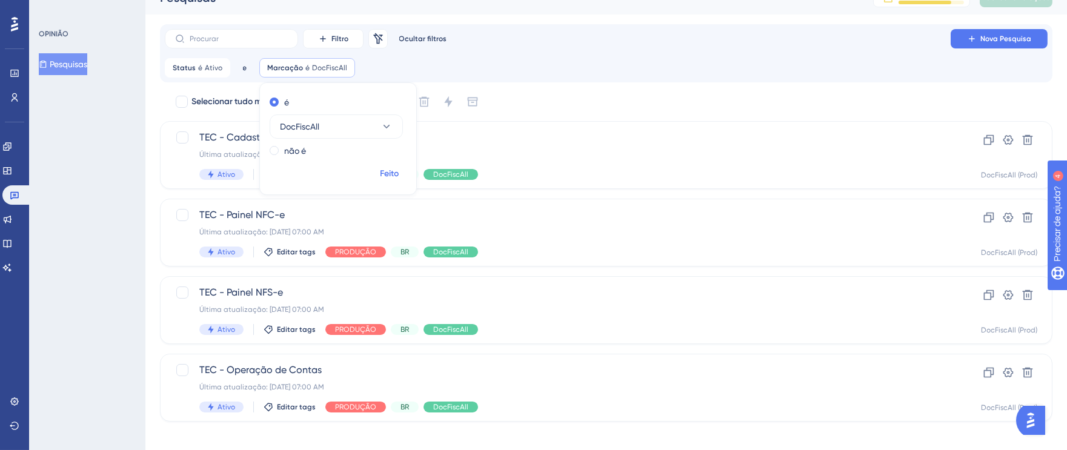
click at [385, 174] on font "Feito" at bounding box center [390, 173] width 19 height 10
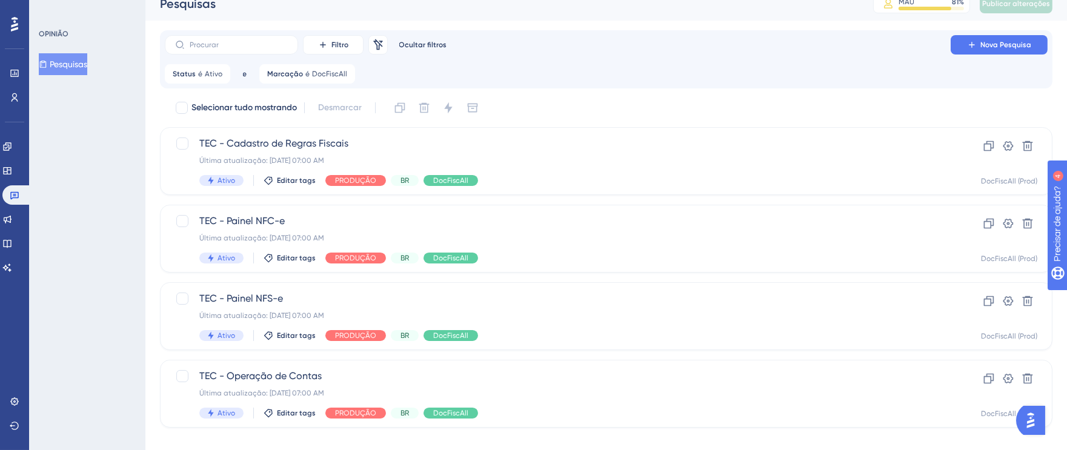
scroll to position [0, 0]
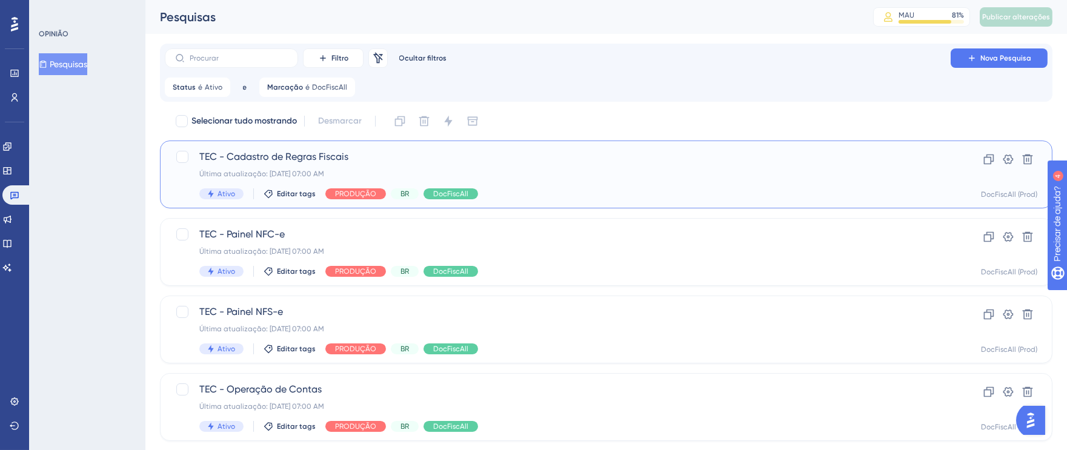
click at [699, 188] on div "Ativo Editar tags PRODUÇÃO BR DocFiscAll" at bounding box center [557, 193] width 717 height 11
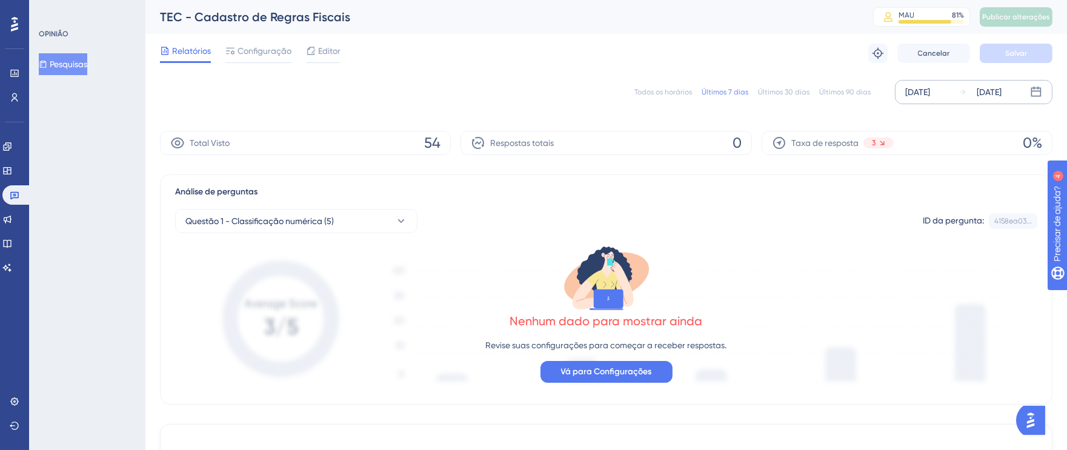
click at [924, 90] on div "[DATE]" at bounding box center [917, 92] width 25 height 15
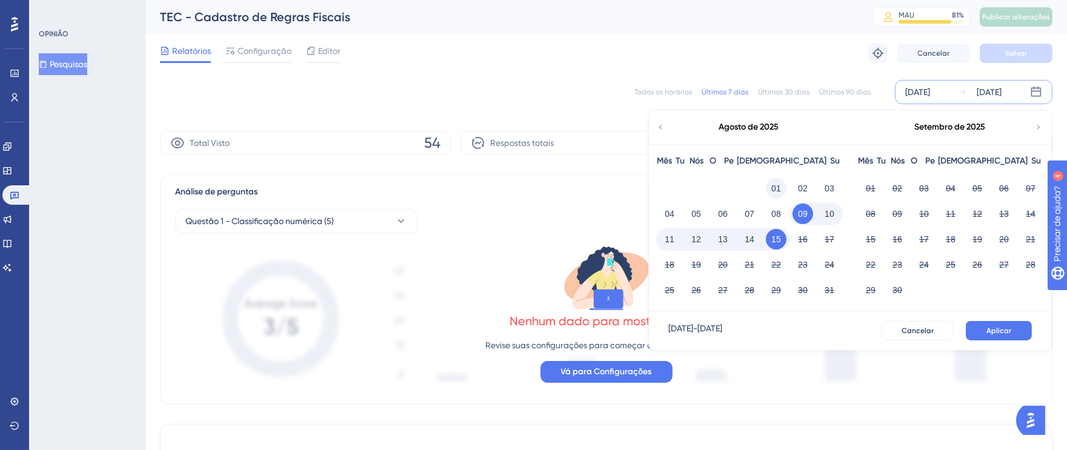
click at [774, 189] on font "01" at bounding box center [776, 189] width 10 height 10
click at [774, 241] on font "15" at bounding box center [776, 240] width 10 height 10
click at [990, 327] on font "Aplicar" at bounding box center [999, 331] width 25 height 8
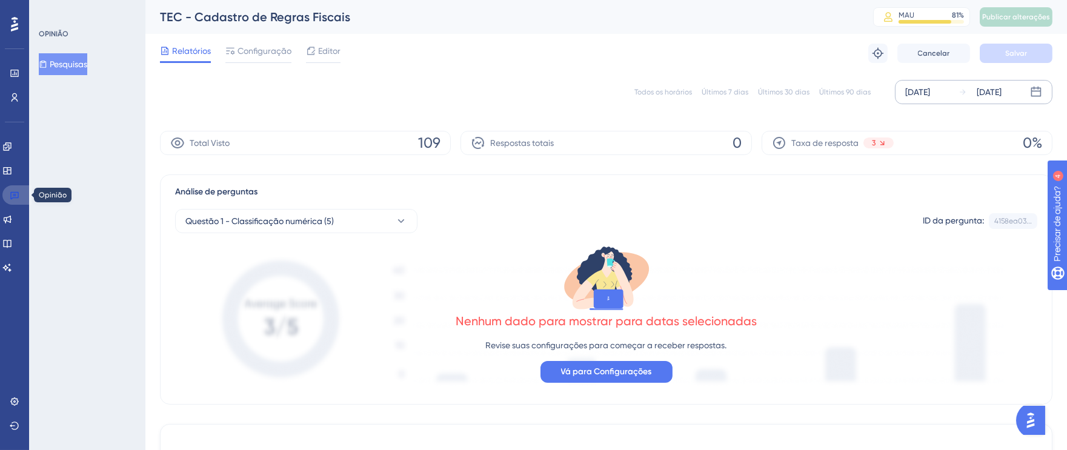
click at [12, 192] on icon at bounding box center [14, 196] width 8 height 8
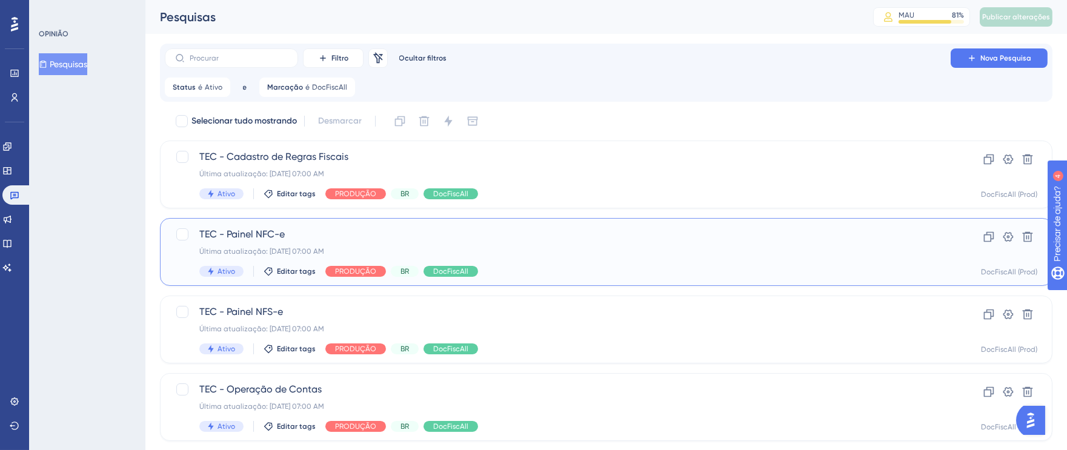
click at [605, 261] on div "TEC - Painel NFC-e Última atualização: [DATE] 07:00 AM Ativo Editar tags PRODUÇ…" at bounding box center [557, 252] width 717 height 50
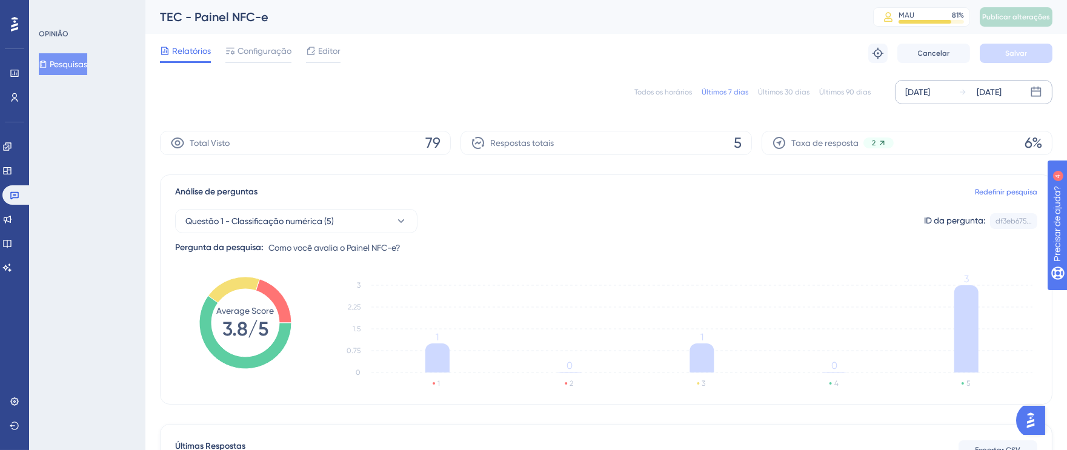
click at [903, 97] on div "[DATE] [DATE]" at bounding box center [974, 92] width 158 height 24
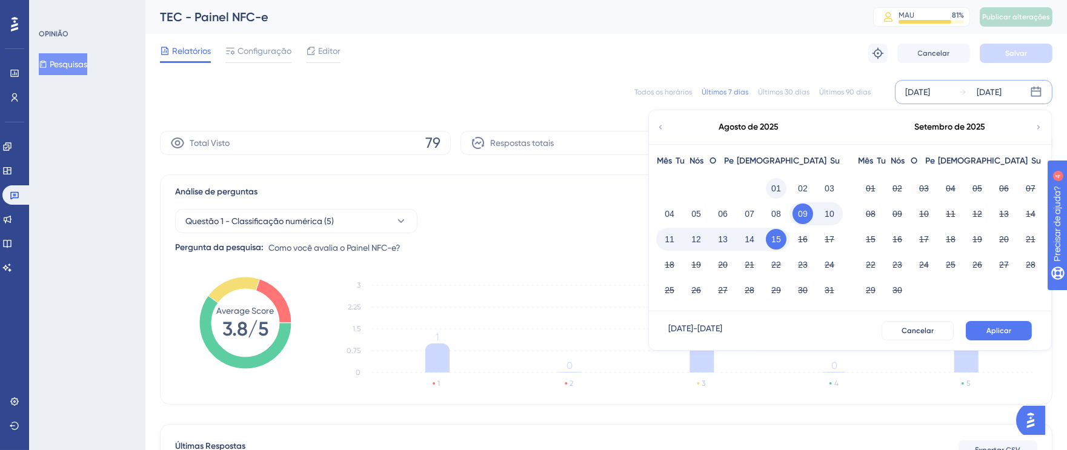
click at [774, 187] on font "01" at bounding box center [776, 189] width 10 height 10
click at [779, 242] on font "15" at bounding box center [776, 240] width 10 height 10
click at [1005, 339] on button "Aplicar" at bounding box center [999, 330] width 66 height 19
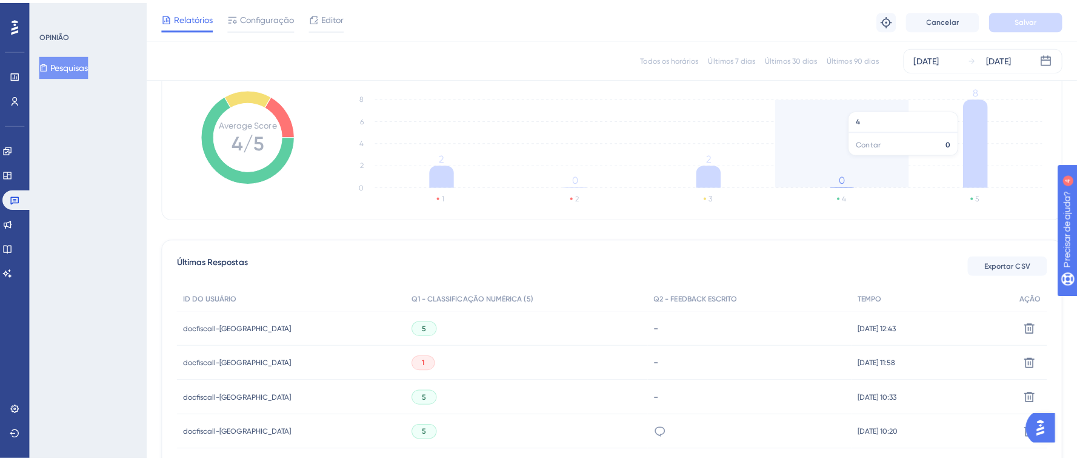
scroll to position [206, 0]
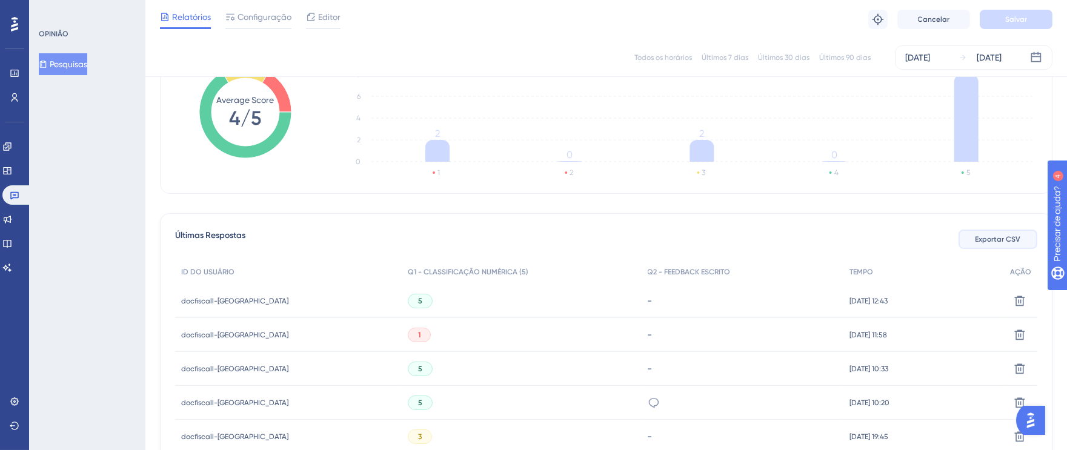
click at [982, 241] on font "Exportar CSV" at bounding box center [998, 239] width 45 height 8
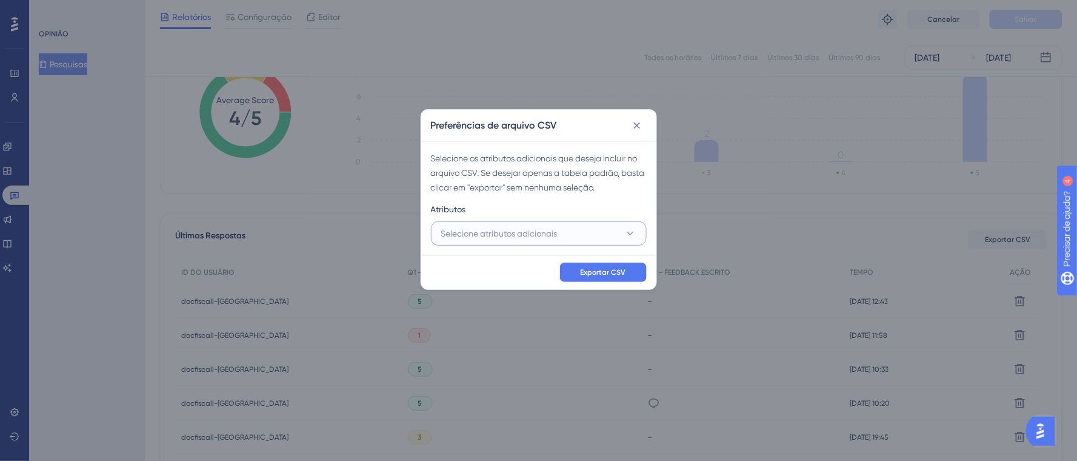
click at [478, 238] on span "Selecione atributos adicionais" at bounding box center [499, 233] width 116 height 15
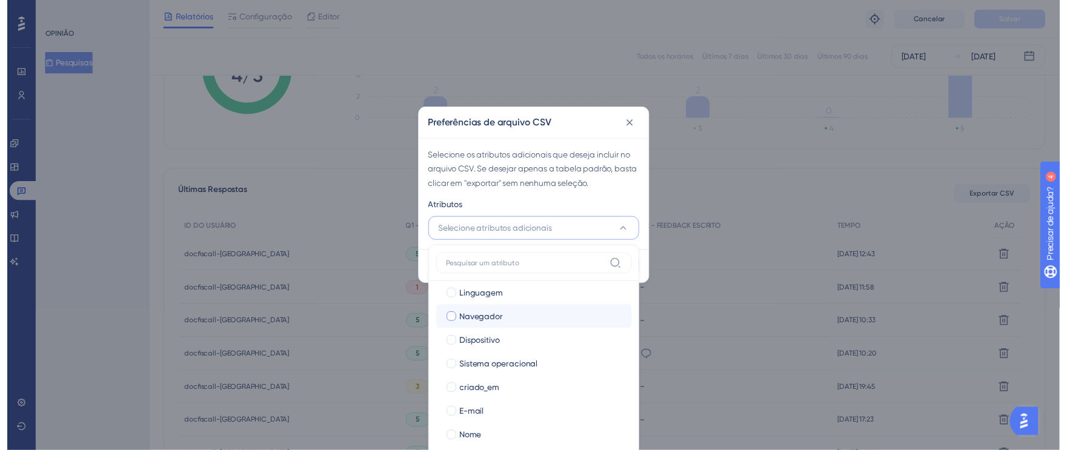
scroll to position [82, 0]
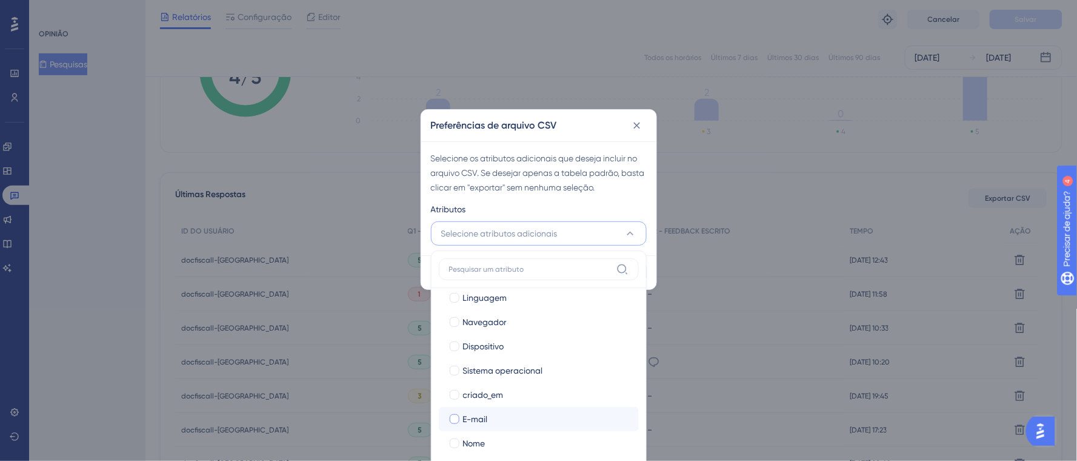
click at [454, 415] on div at bounding box center [455, 419] width 10 height 10
checkbox input "true"
click at [459, 442] on div at bounding box center [455, 443] width 10 height 10
checkbox input "true"
click at [594, 202] on div "Atributos" at bounding box center [539, 211] width 216 height 19
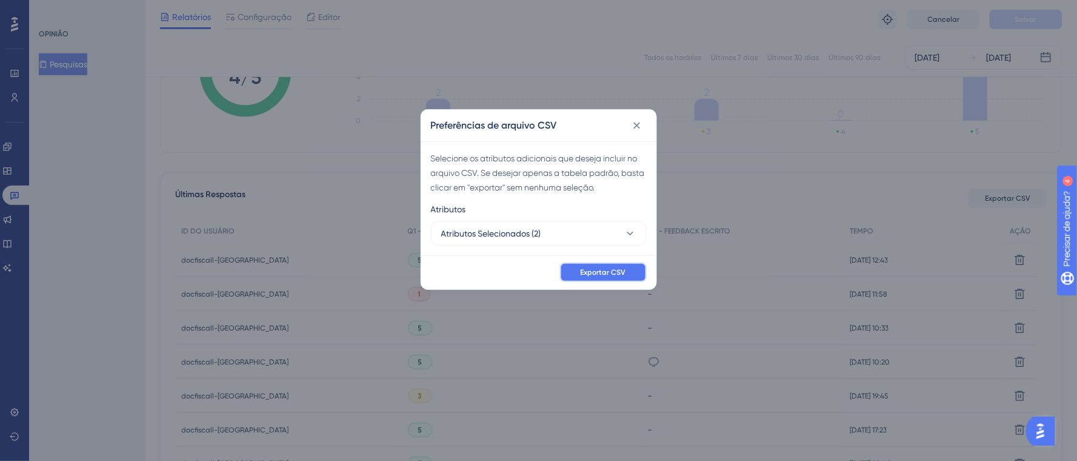
click at [610, 270] on font "Exportar CSV" at bounding box center [603, 272] width 45 height 8
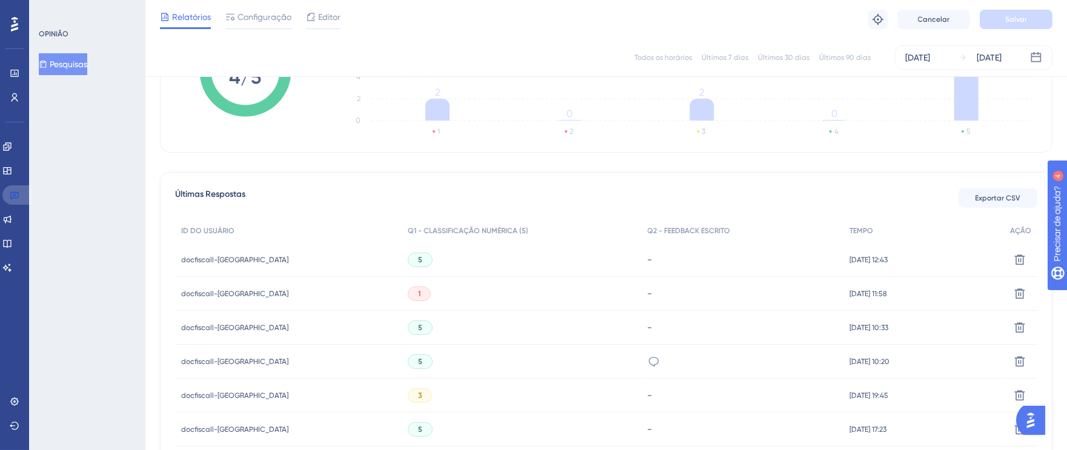
click at [14, 193] on icon at bounding box center [15, 195] width 10 height 10
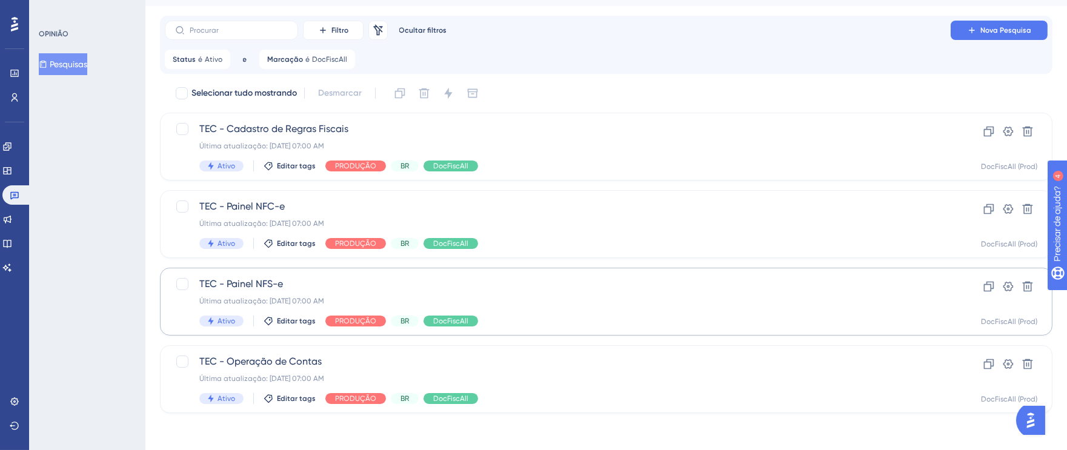
scroll to position [29, 0]
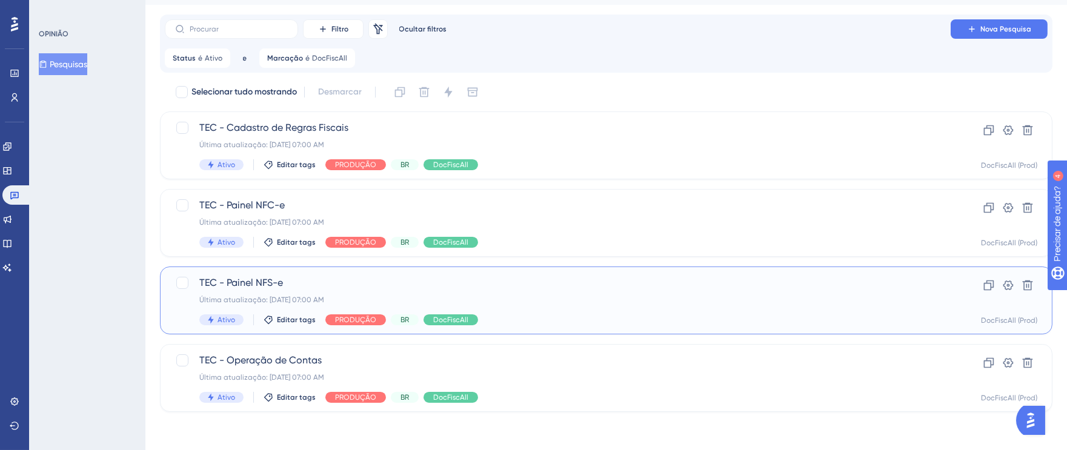
click at [631, 279] on span "TEC - Painel NFS-e" at bounding box center [557, 283] width 717 height 15
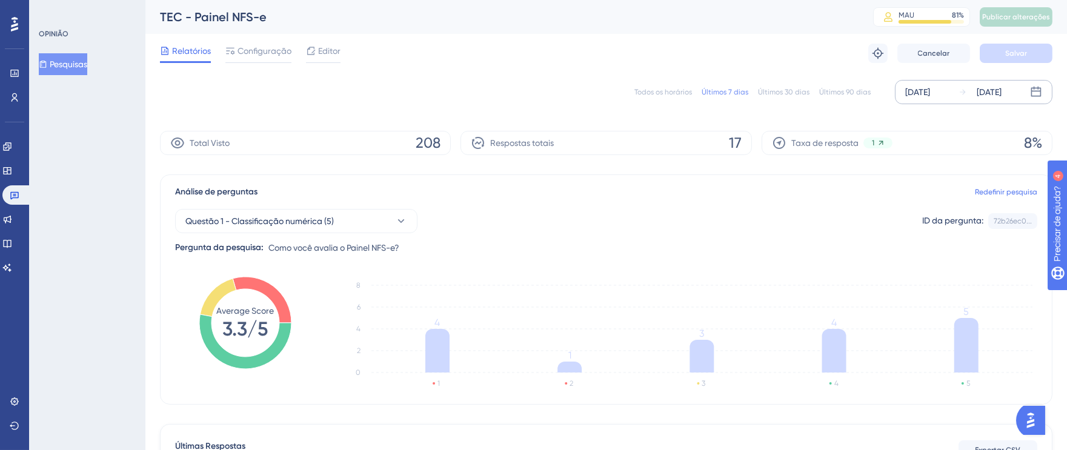
click at [930, 95] on font "[DATE]" at bounding box center [917, 92] width 25 height 10
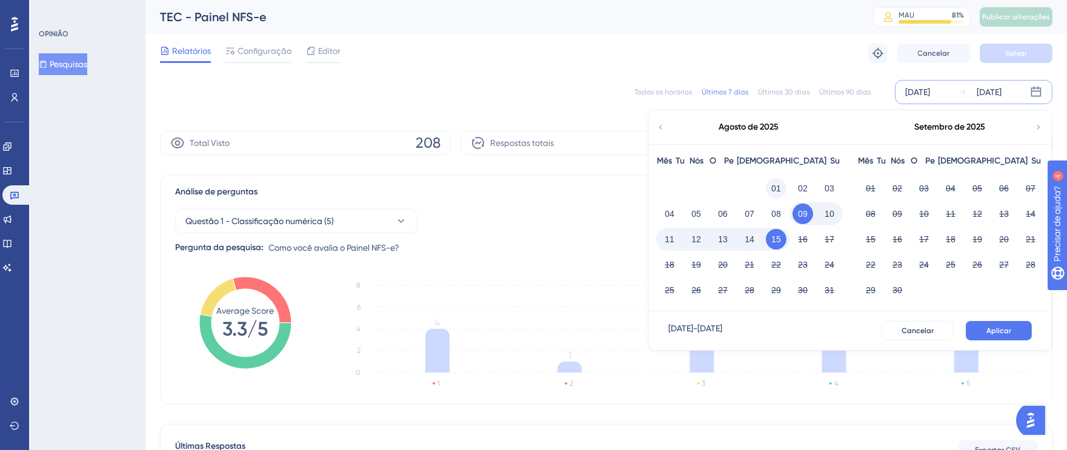
click at [777, 189] on font "01" at bounding box center [776, 189] width 10 height 10
click at [780, 237] on font "15" at bounding box center [776, 240] width 10 height 10
click at [997, 327] on font "Aplicar" at bounding box center [999, 331] width 25 height 8
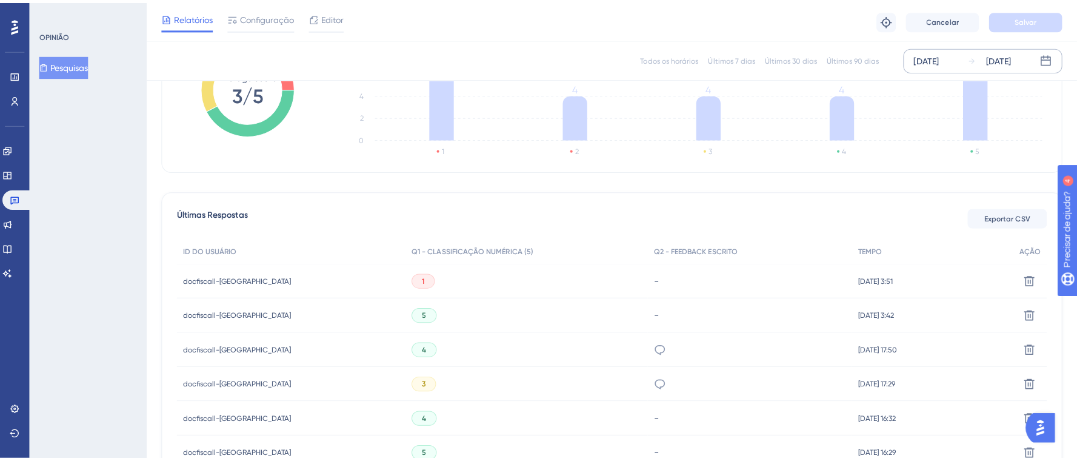
scroll to position [211, 0]
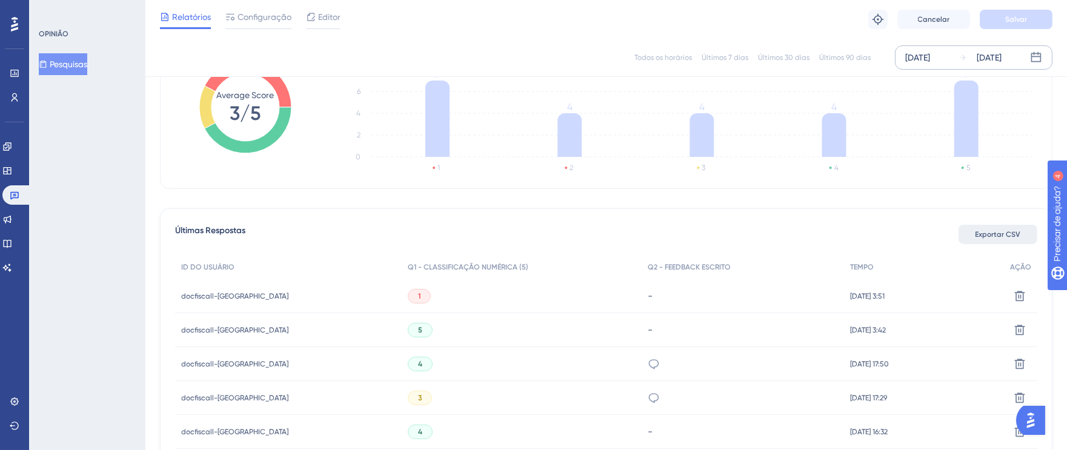
click at [985, 232] on font "Exportar CSV" at bounding box center [998, 234] width 45 height 8
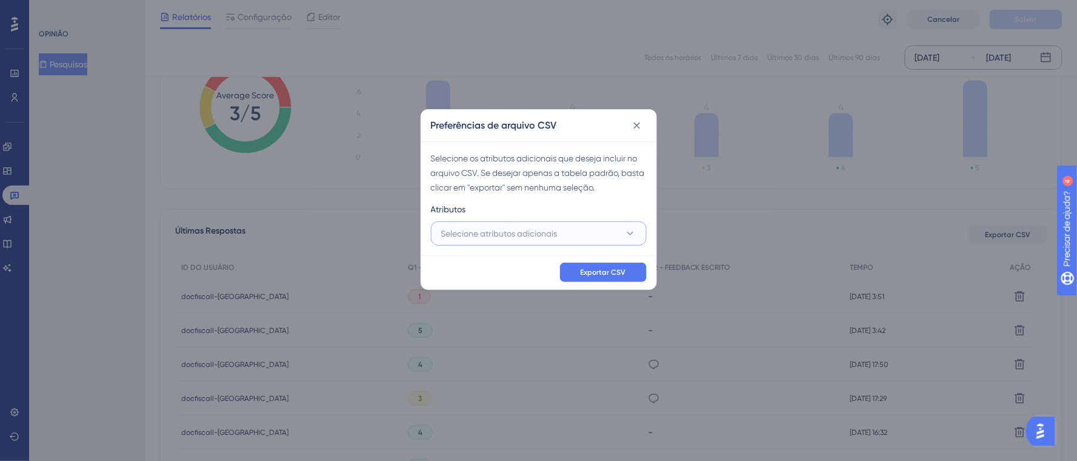
click at [458, 230] on font "Selecione atributos adicionais" at bounding box center [499, 233] width 116 height 10
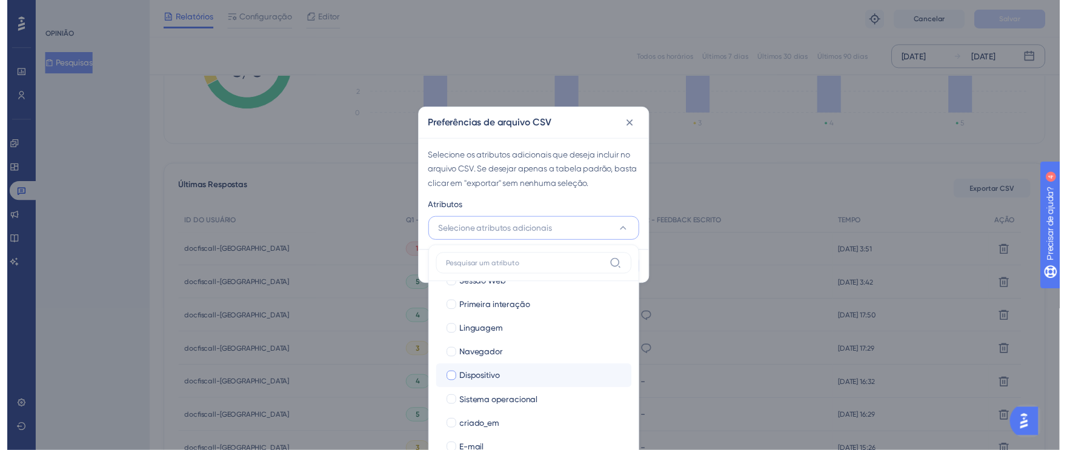
scroll to position [82, 0]
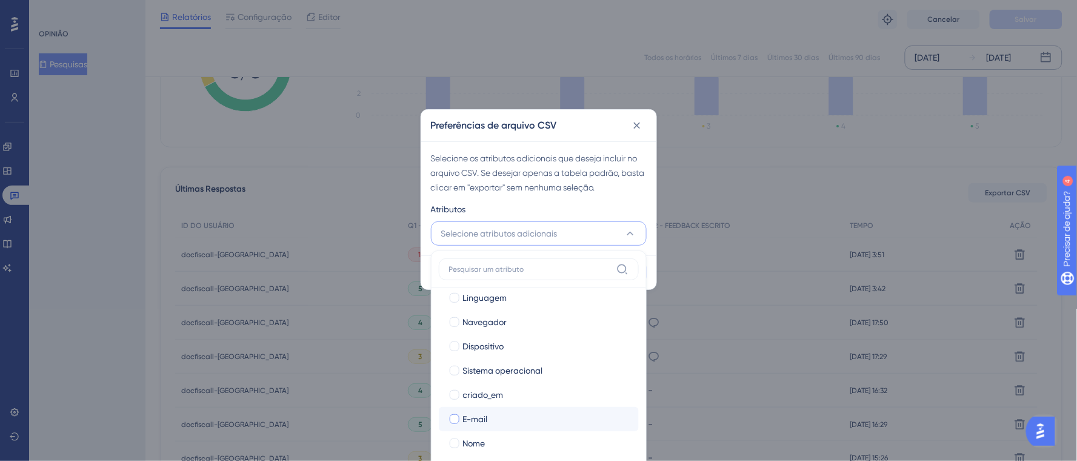
click at [452, 424] on label "E-mail" at bounding box center [538, 418] width 181 height 15
checkbox input "true"
click at [451, 440] on div at bounding box center [455, 443] width 10 height 10
checkbox input "true"
click at [611, 204] on div "Atributos" at bounding box center [539, 211] width 216 height 19
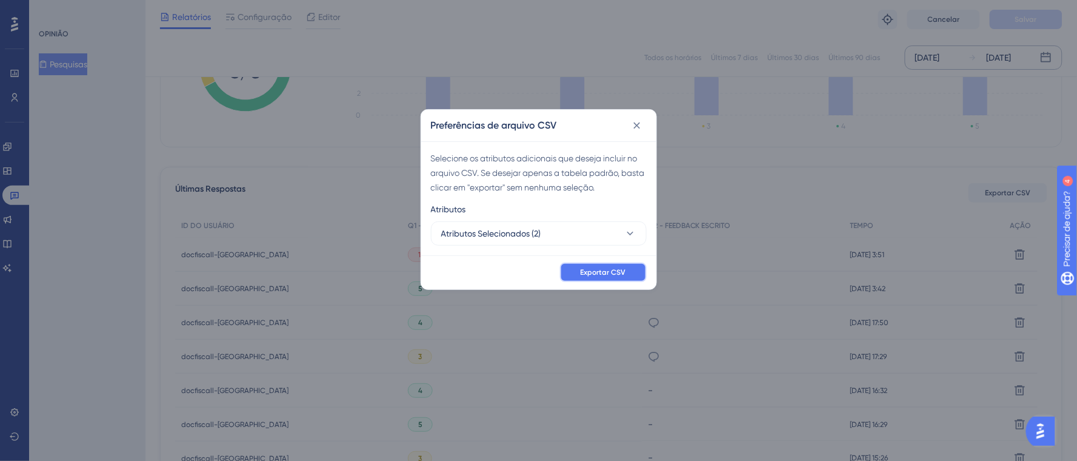
click at [604, 266] on button "Exportar CSV" at bounding box center [603, 271] width 87 height 19
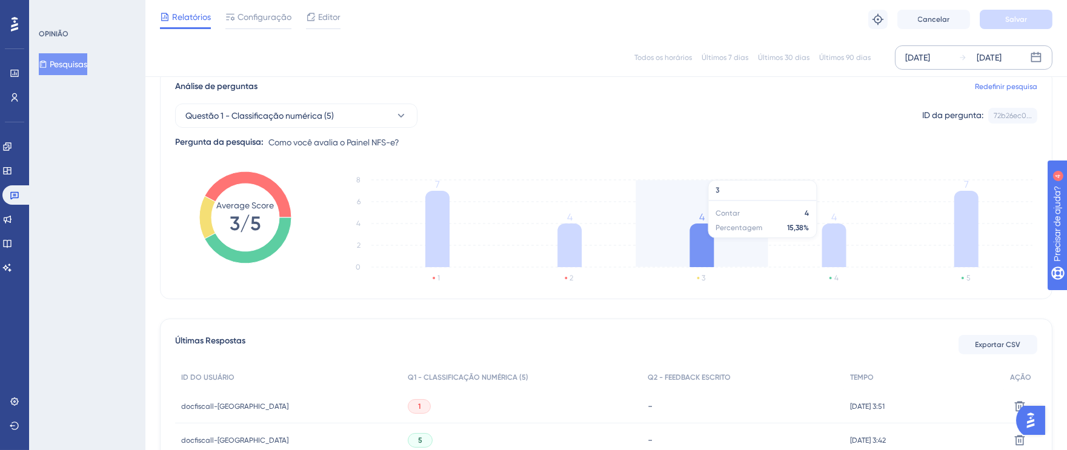
scroll to position [0, 0]
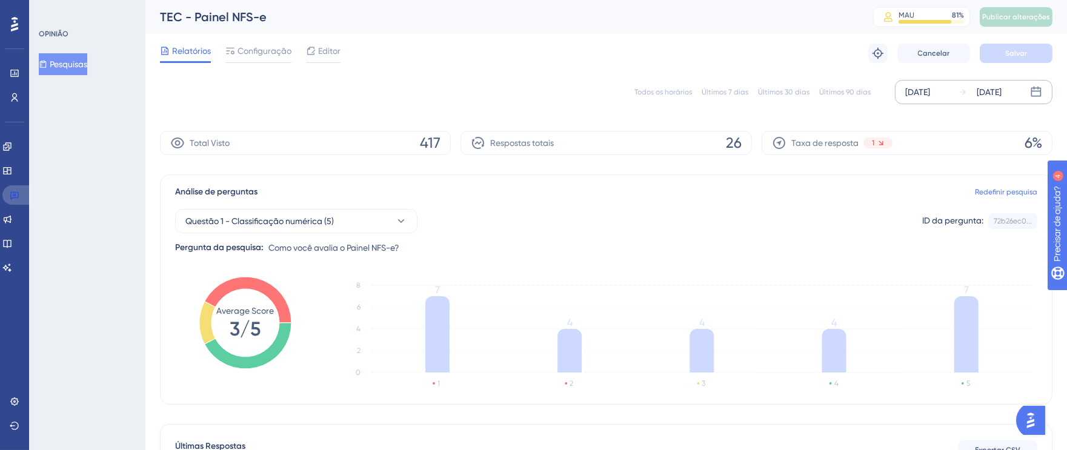
click at [18, 195] on icon at bounding box center [14, 196] width 8 height 8
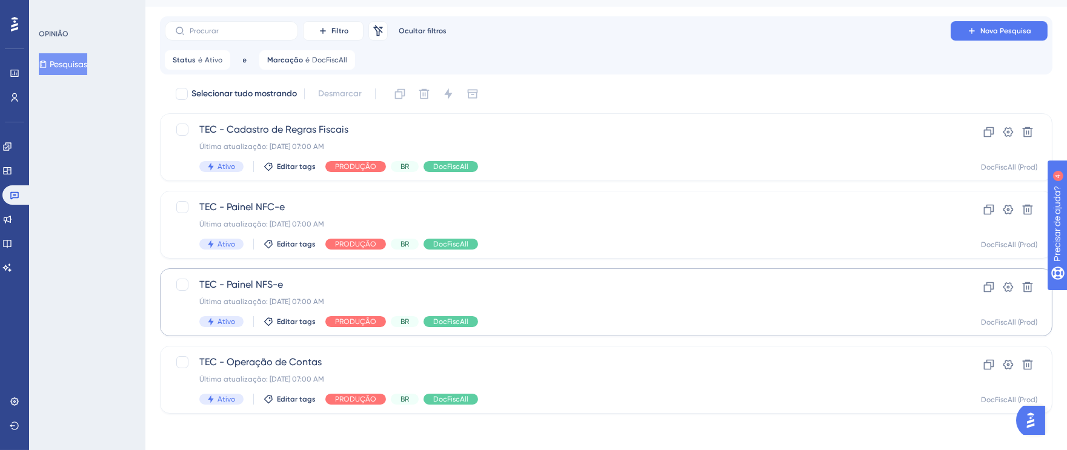
scroll to position [29, 0]
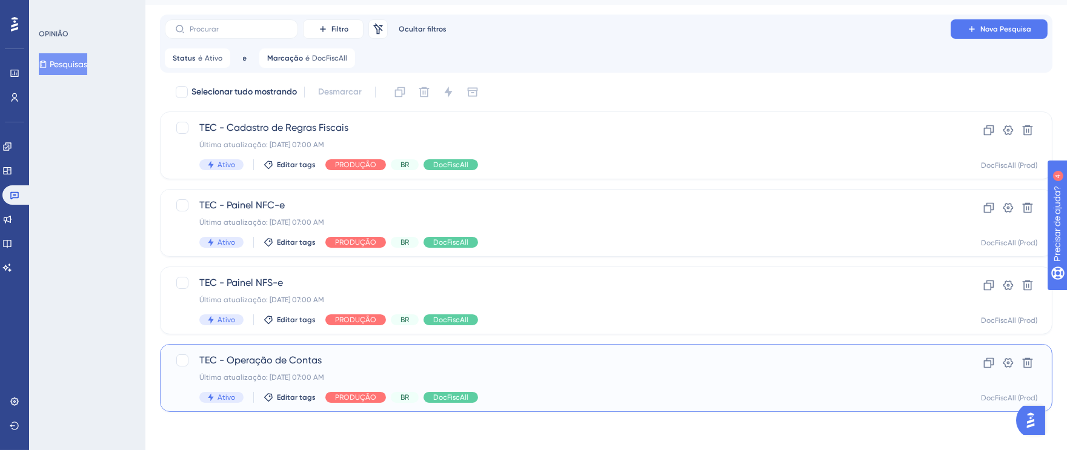
click at [618, 375] on div "Última atualização: [DATE] 07:00 AM" at bounding box center [557, 378] width 717 height 10
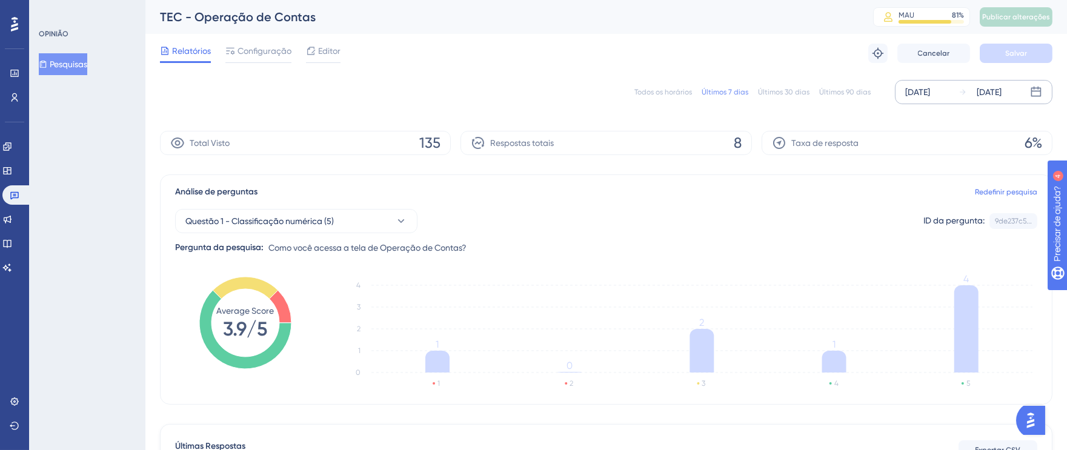
click at [917, 95] on font "[DATE]" at bounding box center [917, 92] width 25 height 10
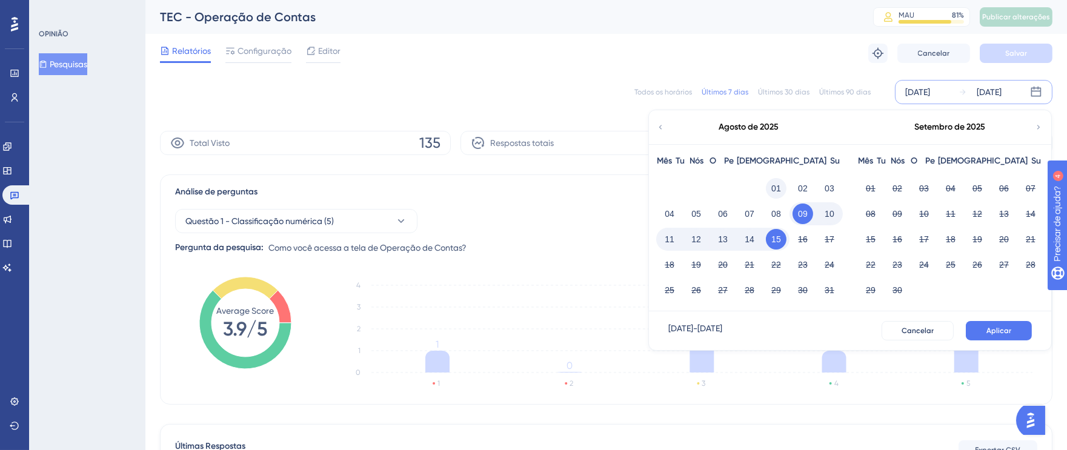
click at [778, 179] on button "01" at bounding box center [776, 188] width 21 height 21
click at [779, 240] on font "15" at bounding box center [776, 240] width 10 height 10
click at [989, 329] on font "Aplicar" at bounding box center [999, 331] width 25 height 8
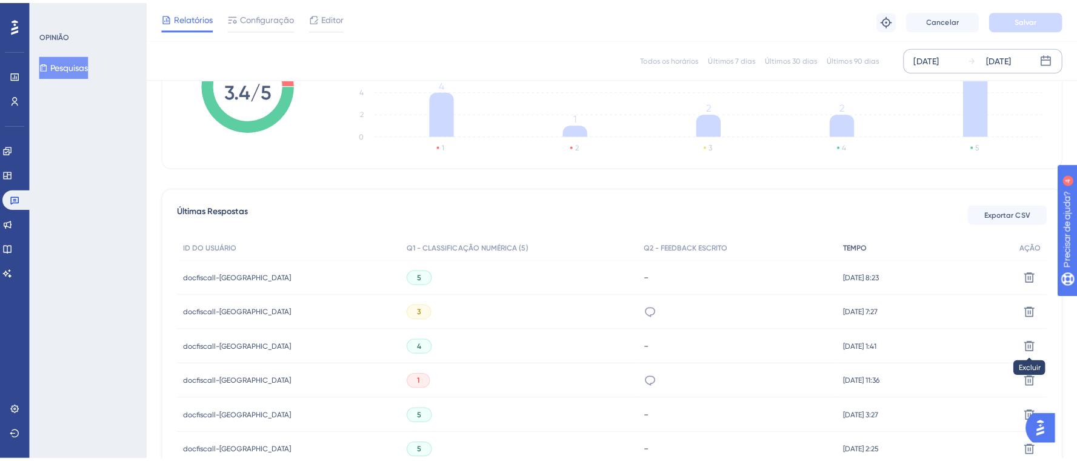
scroll to position [242, 0]
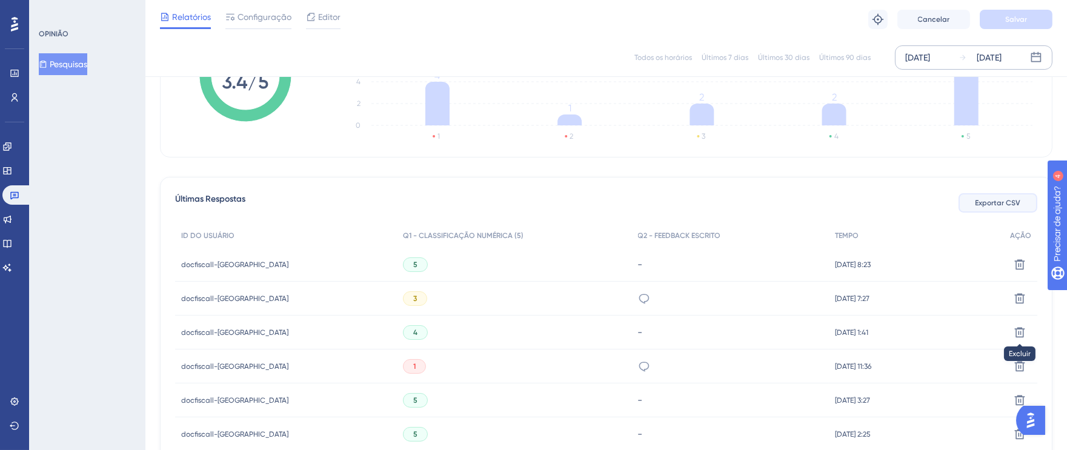
click at [995, 202] on font "Exportar CSV" at bounding box center [998, 203] width 45 height 8
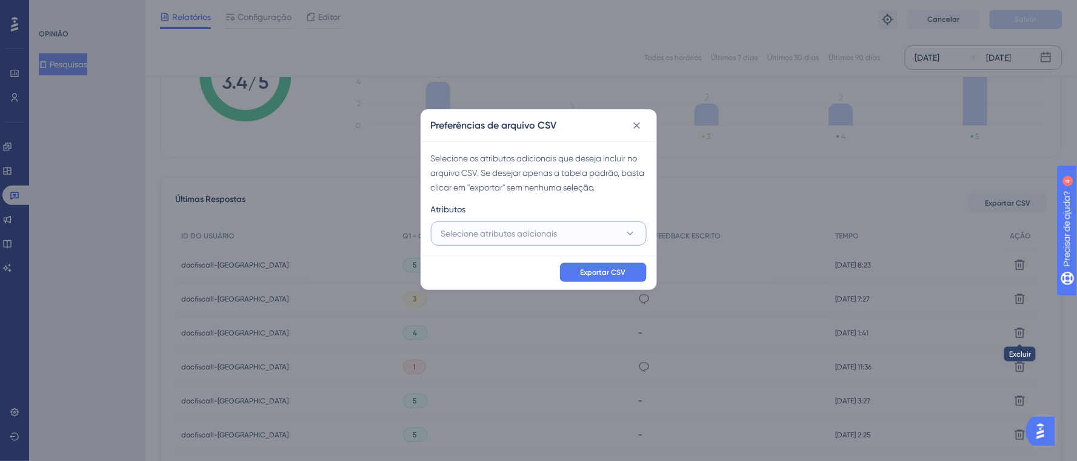
click at [501, 239] on span "Selecione atributos adicionais" at bounding box center [499, 233] width 116 height 15
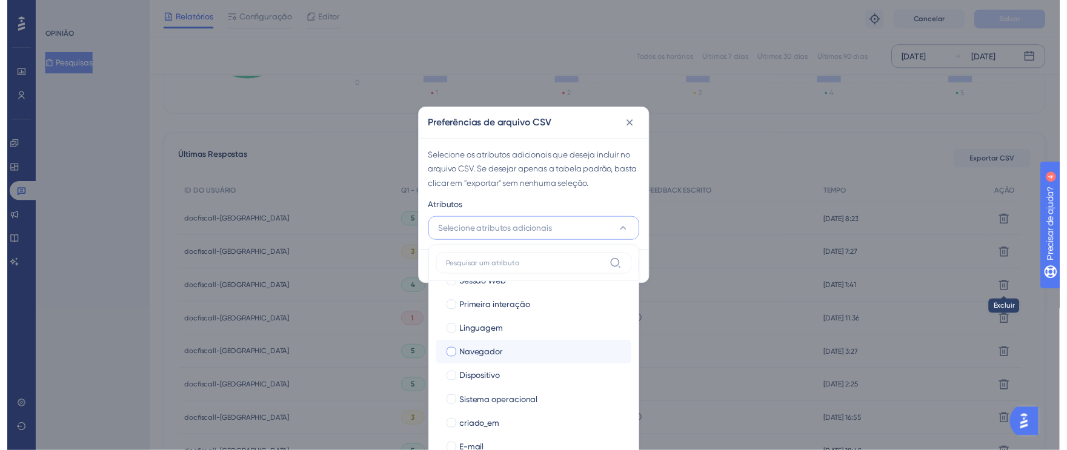
scroll to position [82, 0]
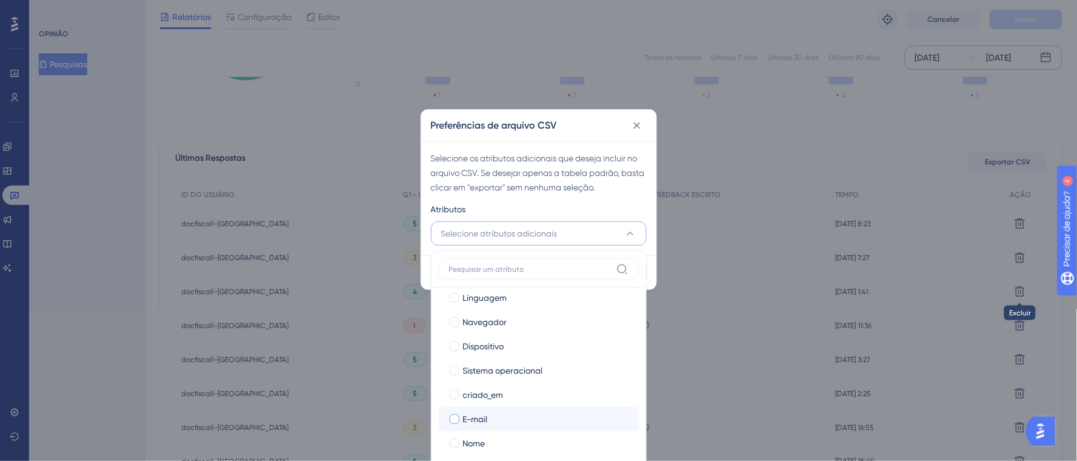
click at [451, 423] on div at bounding box center [455, 419] width 10 height 10
checkbox input "true"
click at [456, 444] on div at bounding box center [455, 443] width 10 height 10
checkbox input "true"
click at [641, 192] on div "Selecione os atributos adicionais que deseja incluir no arquivo CSV. Se desejar…" at bounding box center [539, 173] width 216 height 44
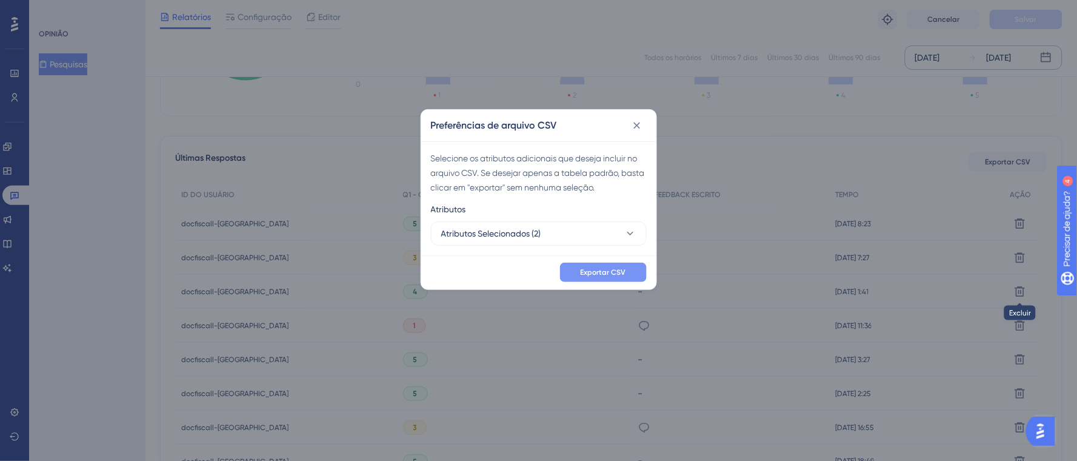
click at [627, 275] on button "Exportar CSV" at bounding box center [603, 271] width 87 height 19
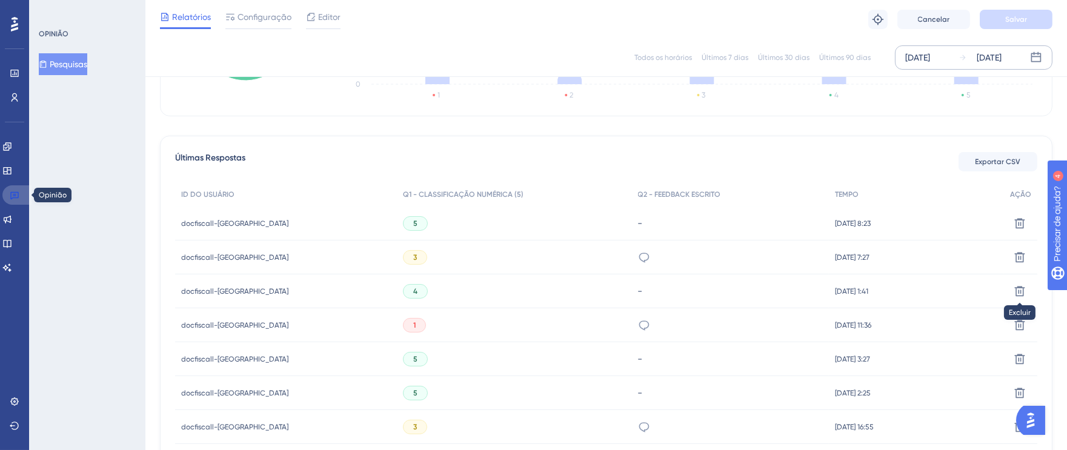
click at [10, 191] on icon at bounding box center [15, 195] width 10 height 10
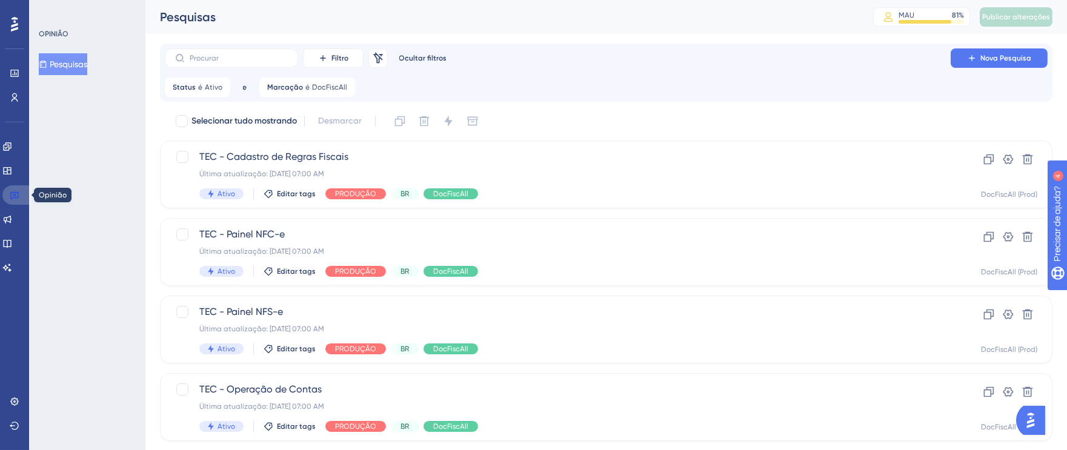
click at [16, 195] on icon at bounding box center [15, 195] width 10 height 10
click at [12, 201] on link at bounding box center [16, 194] width 29 height 19
click at [321, 87] on font "DocFiscAll" at bounding box center [329, 87] width 35 height 8
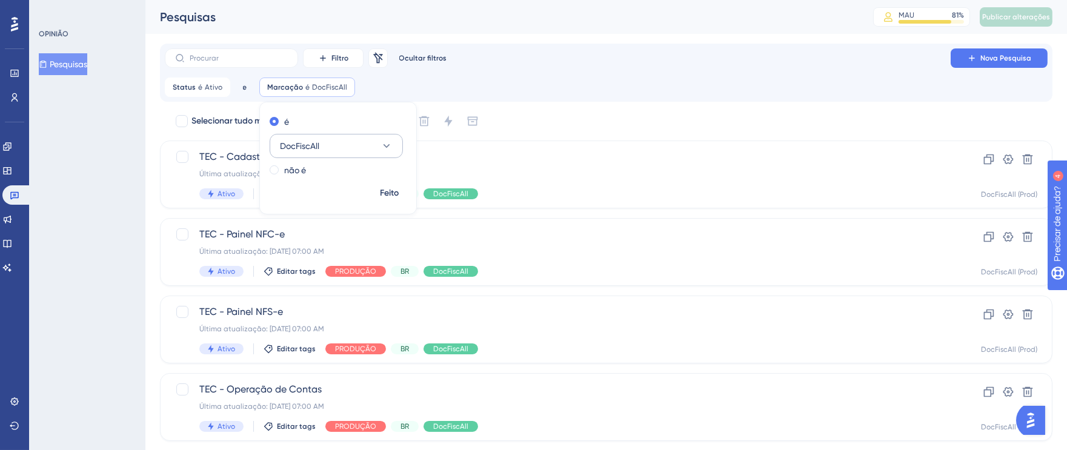
click at [393, 148] on button "DocFiscAll" at bounding box center [336, 146] width 133 height 24
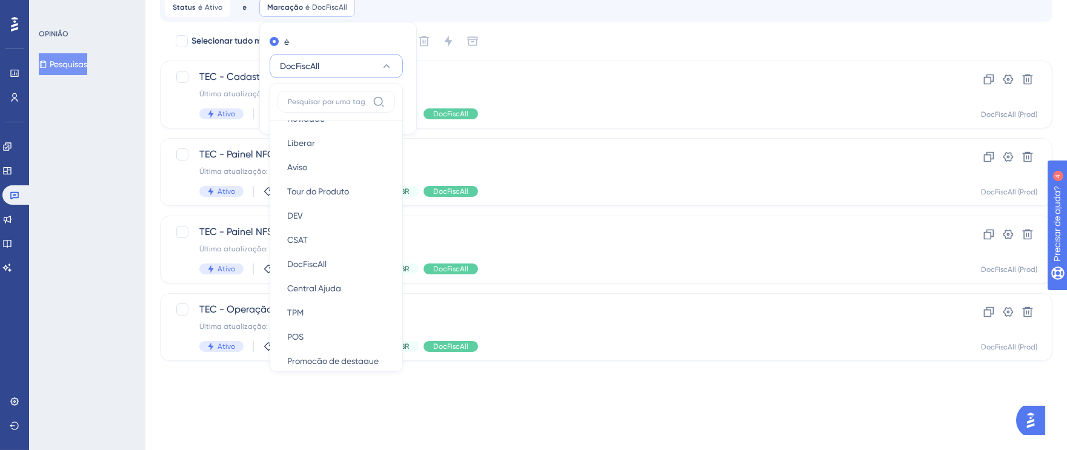
scroll to position [207, 0]
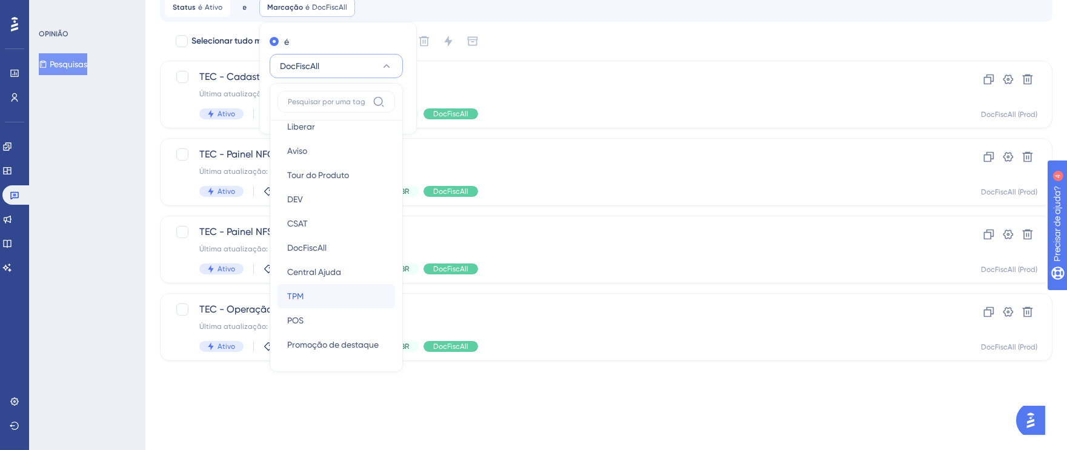
click at [328, 291] on div "TPM TPM" at bounding box center [336, 296] width 98 height 24
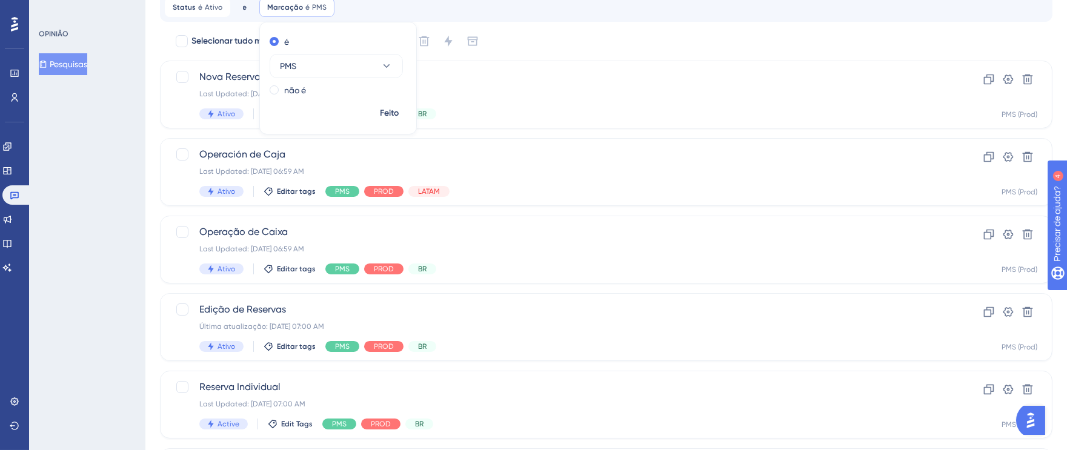
scroll to position [29, 0]
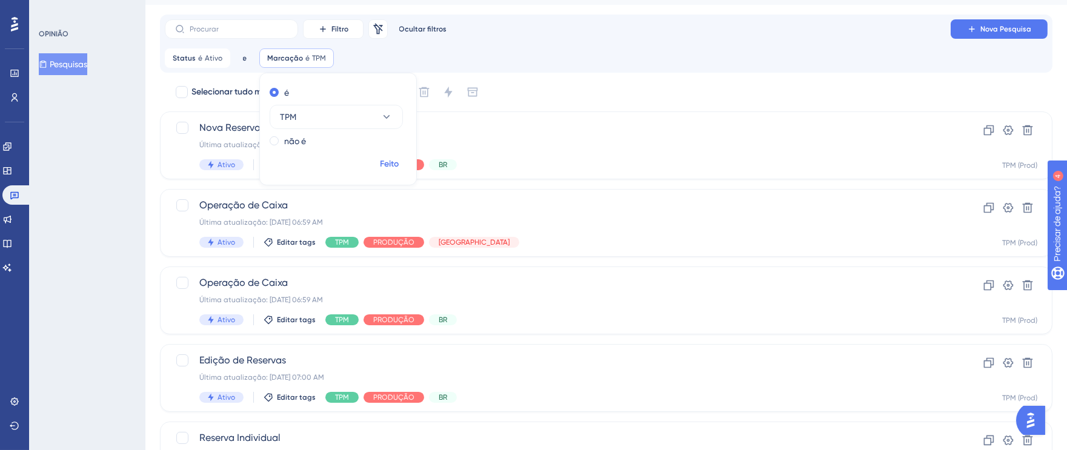
click at [390, 161] on font "Feito" at bounding box center [390, 164] width 19 height 10
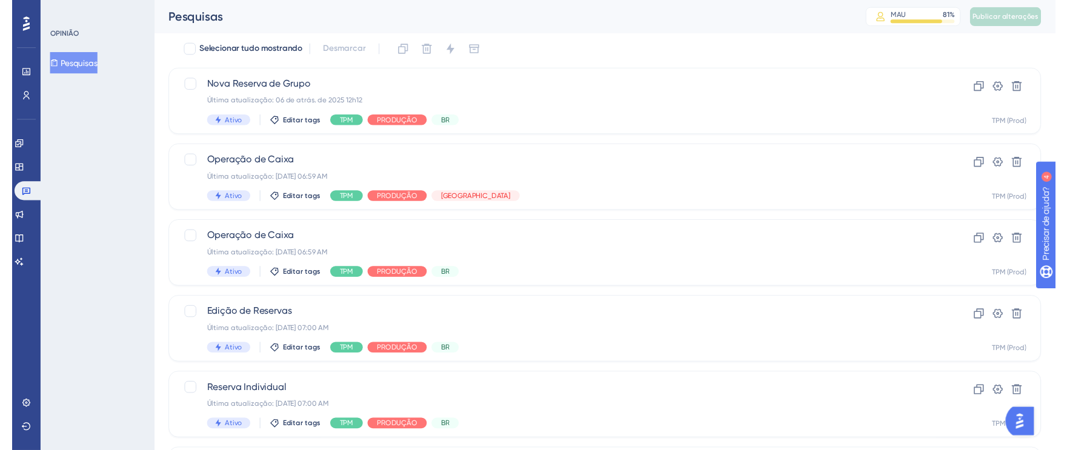
scroll to position [0, 0]
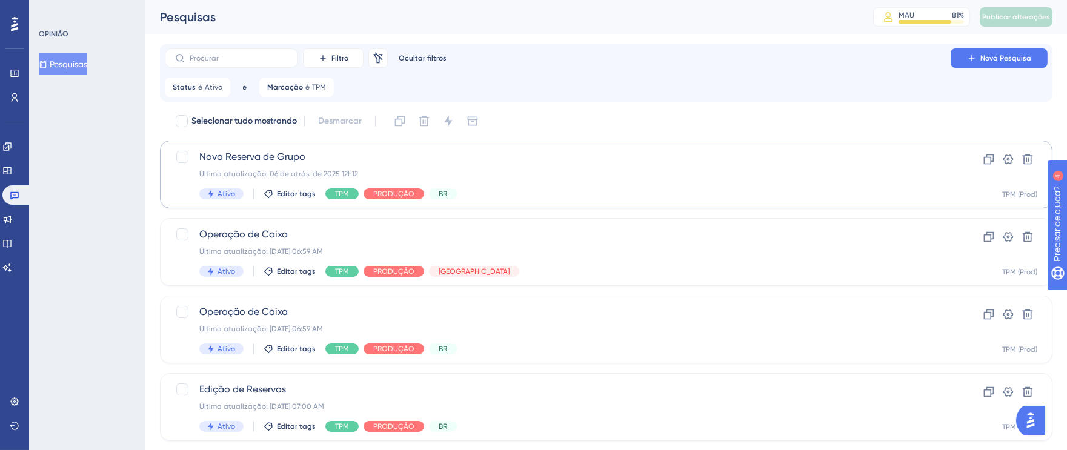
click at [801, 178] on div "Última atualização: 06 de atrás. de 2025 12h12" at bounding box center [557, 174] width 717 height 10
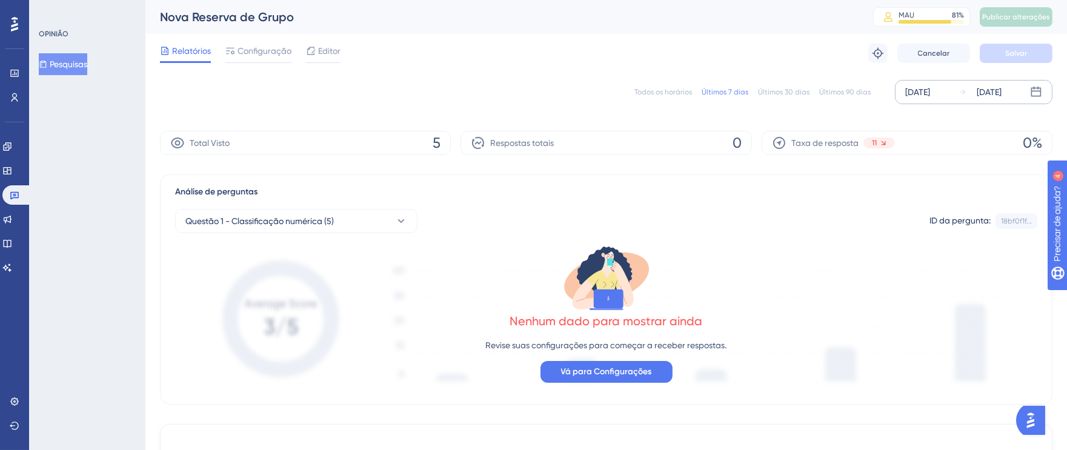
click at [917, 92] on div "[DATE]" at bounding box center [917, 92] width 25 height 15
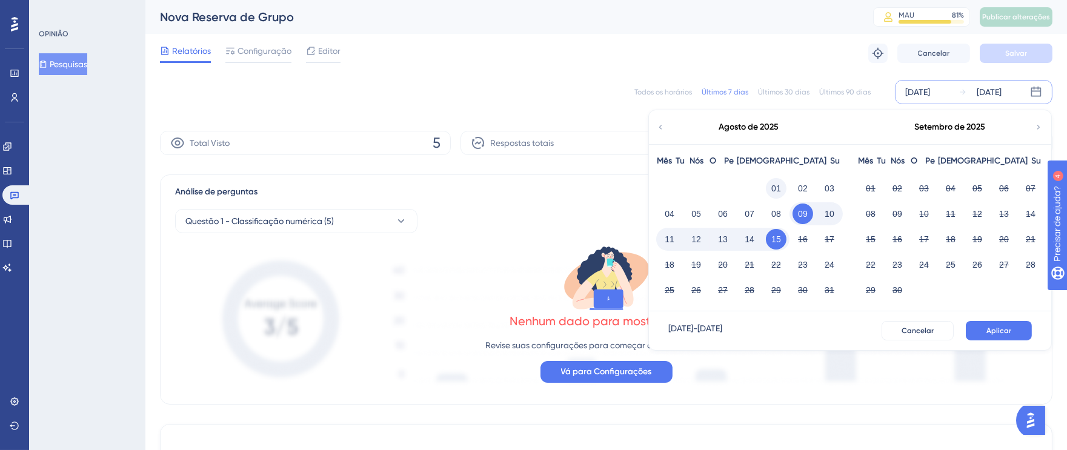
click at [779, 188] on font "01" at bounding box center [776, 189] width 10 height 10
click at [779, 235] on font "15" at bounding box center [776, 240] width 10 height 10
click at [1005, 327] on font "Aplicar" at bounding box center [999, 331] width 25 height 8
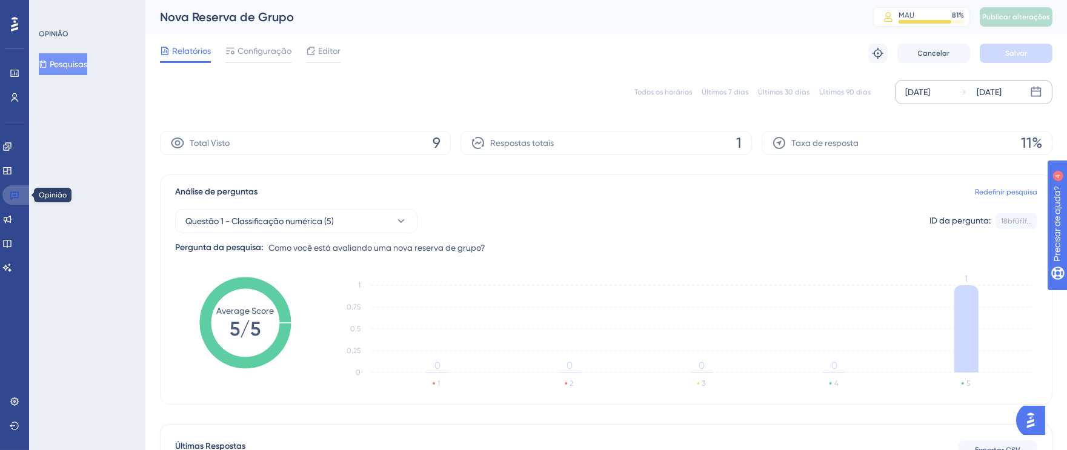
click at [13, 198] on icon at bounding box center [14, 196] width 8 height 8
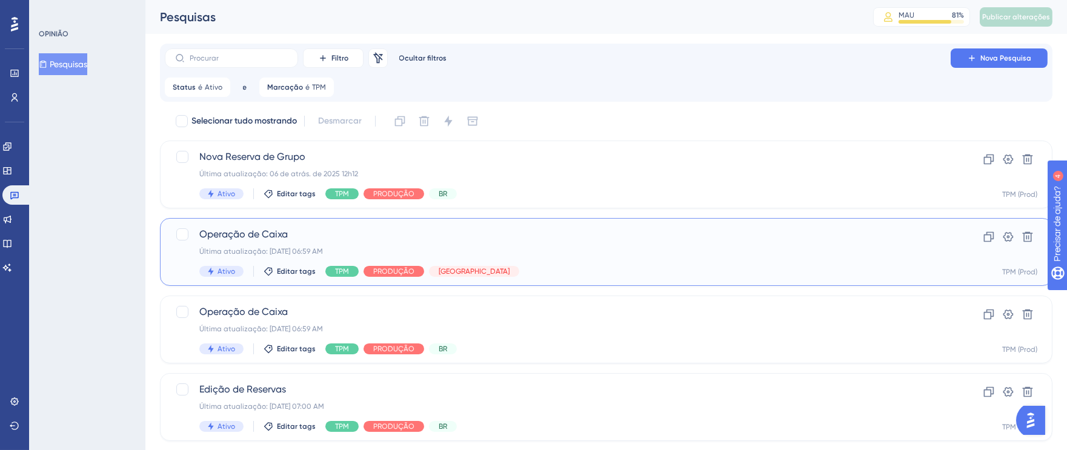
click at [677, 243] on div "Operação de Caixa Última atualização: [DATE] 06:59 AM Ativo Editar tags TPM PRO…" at bounding box center [557, 252] width 717 height 50
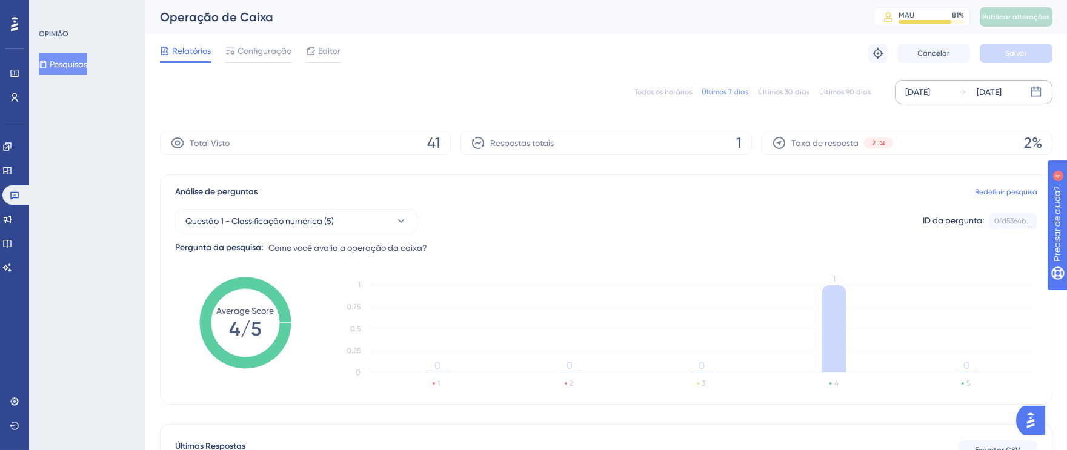
click at [915, 87] on font "[DATE]" at bounding box center [917, 92] width 25 height 10
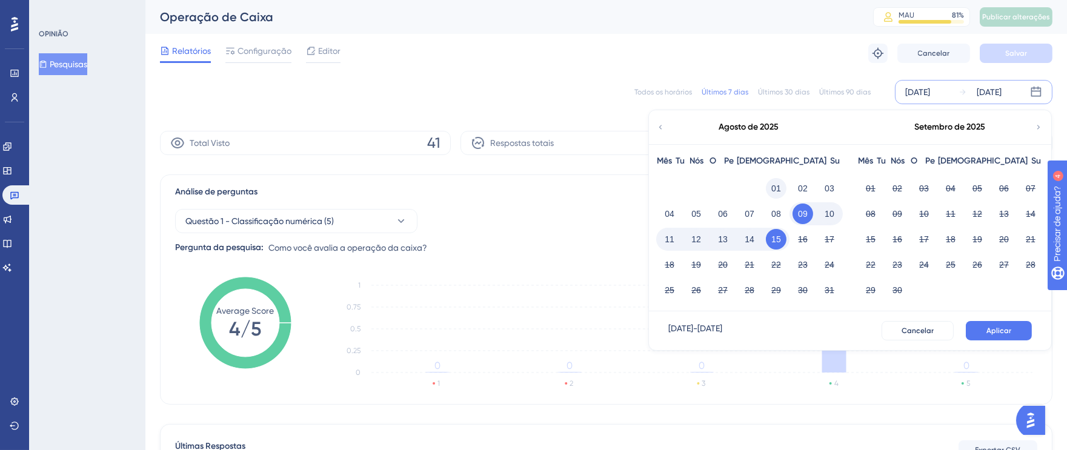
click at [783, 187] on button "01" at bounding box center [776, 188] width 21 height 21
click at [779, 241] on font "15" at bounding box center [776, 240] width 10 height 10
click at [1005, 331] on font "Aplicar" at bounding box center [999, 331] width 25 height 8
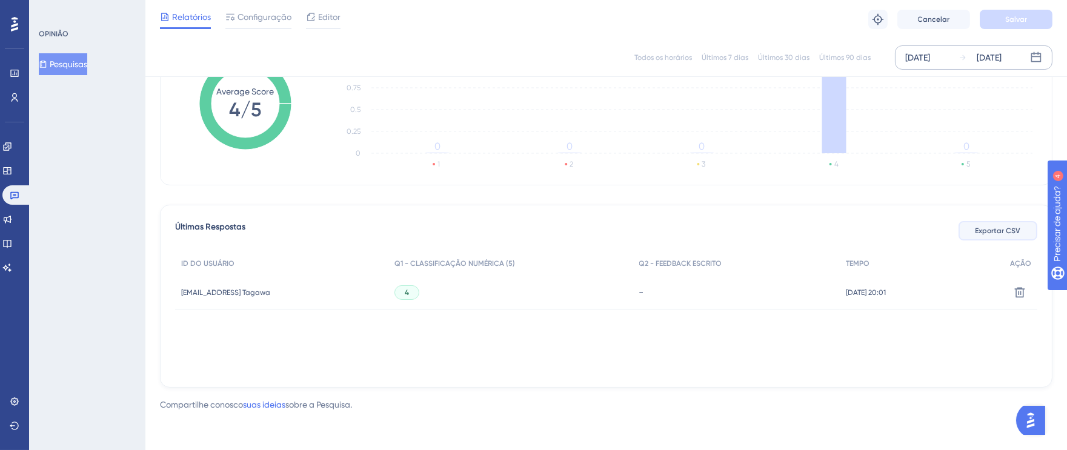
click at [980, 233] on font "Exportar CSV" at bounding box center [998, 231] width 45 height 8
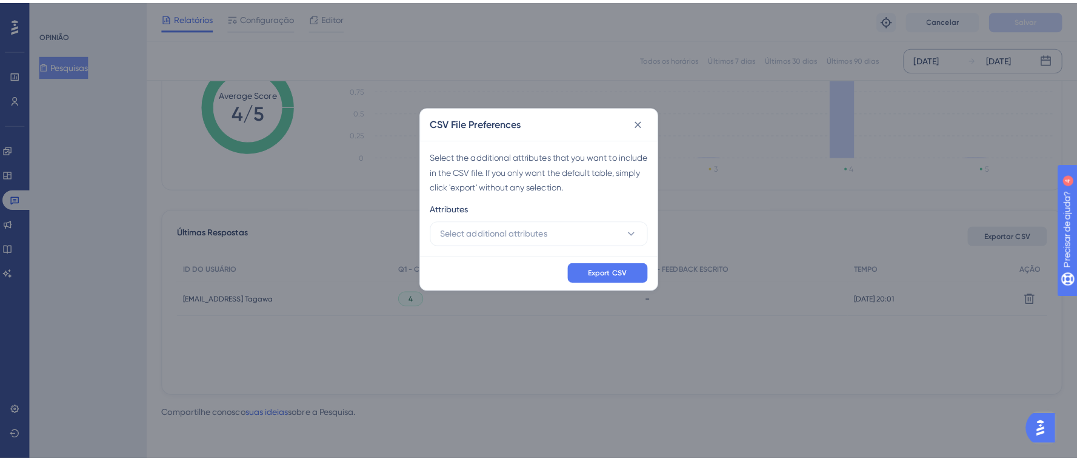
scroll to position [204, 0]
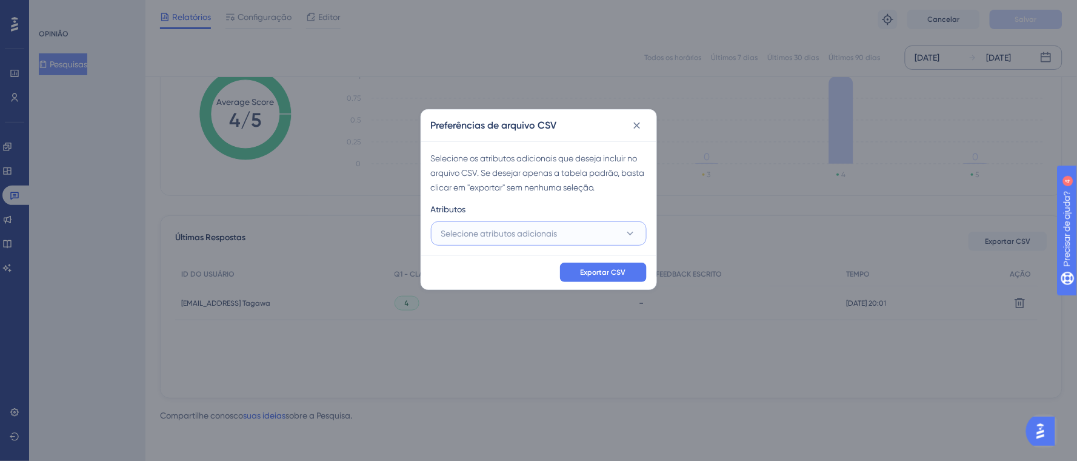
click at [473, 231] on font "Selecione atributos adicionais" at bounding box center [499, 233] width 116 height 10
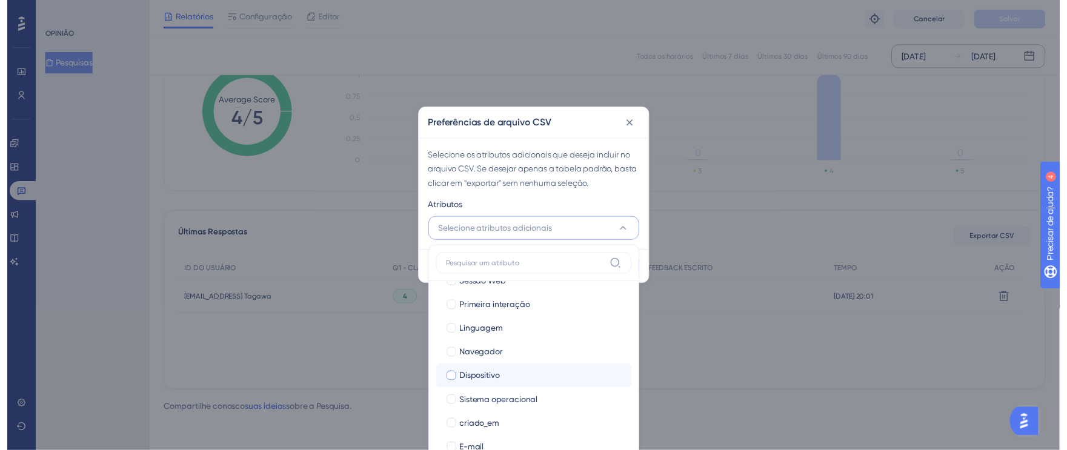
scroll to position [82, 0]
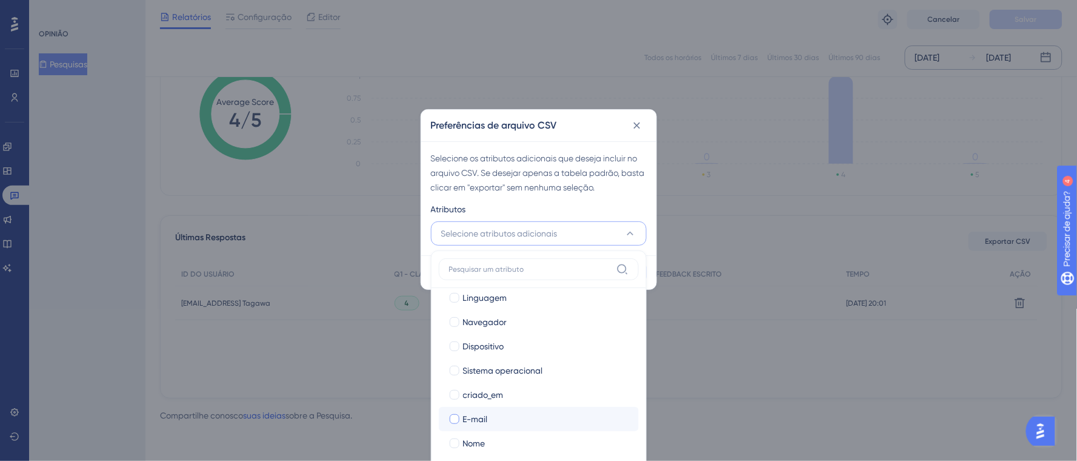
click at [444, 421] on label "E-mail E-mail" at bounding box center [539, 419] width 200 height 24
click at [453, 438] on div at bounding box center [455, 443] width 10 height 10
checkbox input "true"
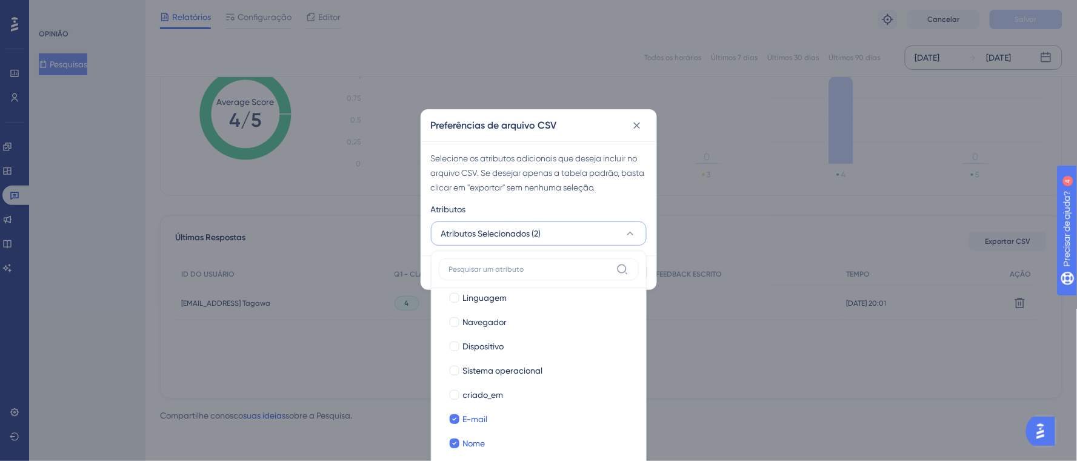
click at [608, 211] on div "Atributos" at bounding box center [539, 211] width 216 height 19
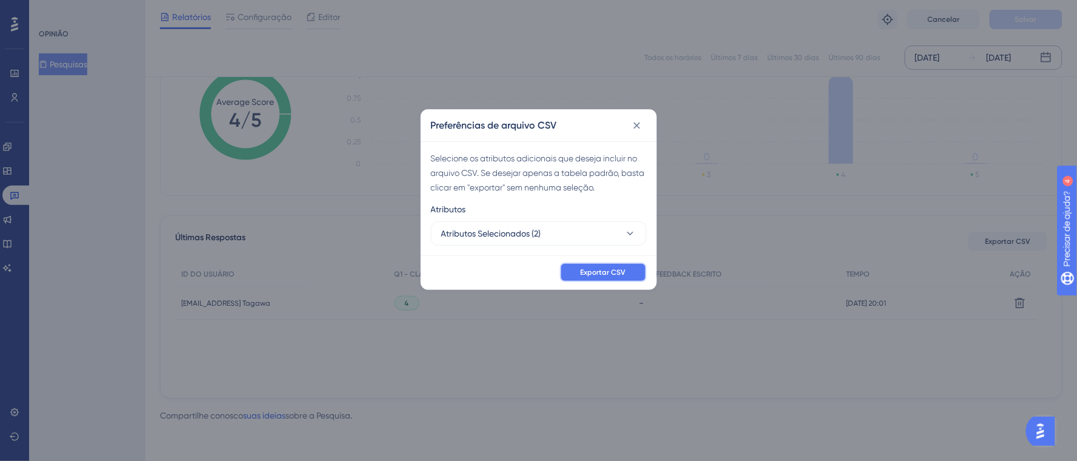
click at [620, 273] on font "Exportar CSV" at bounding box center [603, 272] width 45 height 8
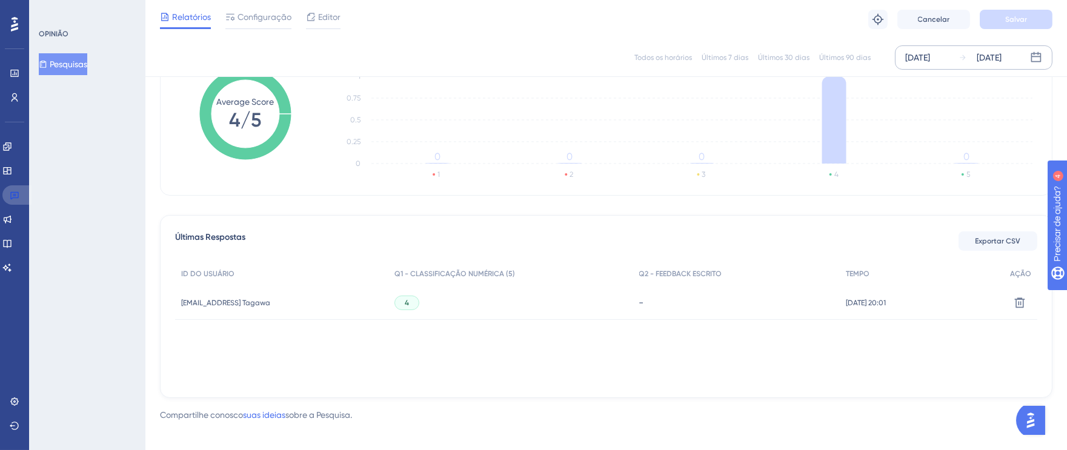
click at [12, 195] on icon at bounding box center [15, 195] width 10 height 10
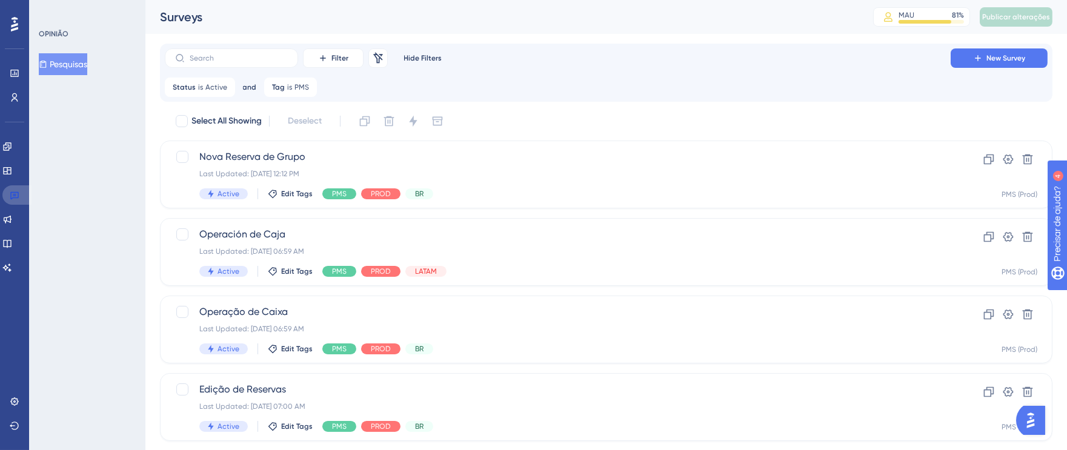
click at [12, 195] on icon at bounding box center [15, 195] width 10 height 10
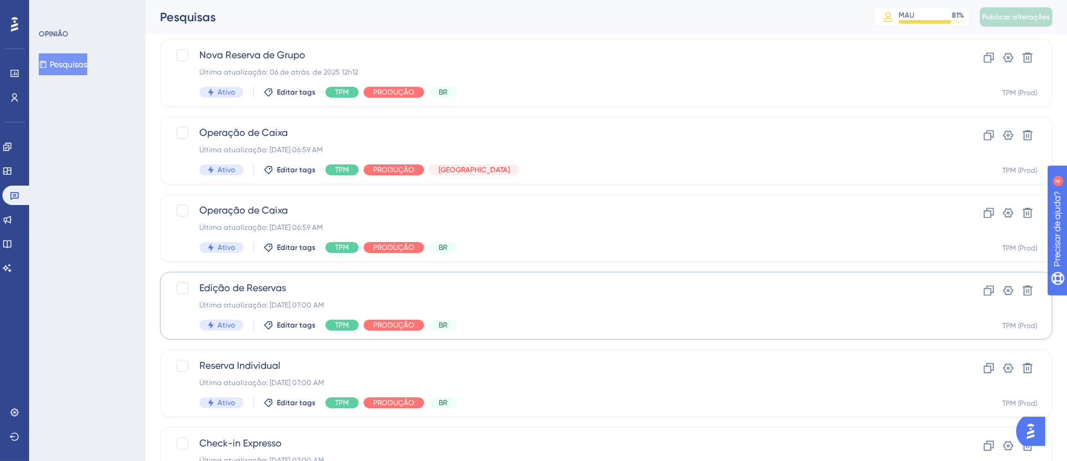
scroll to position [109, 0]
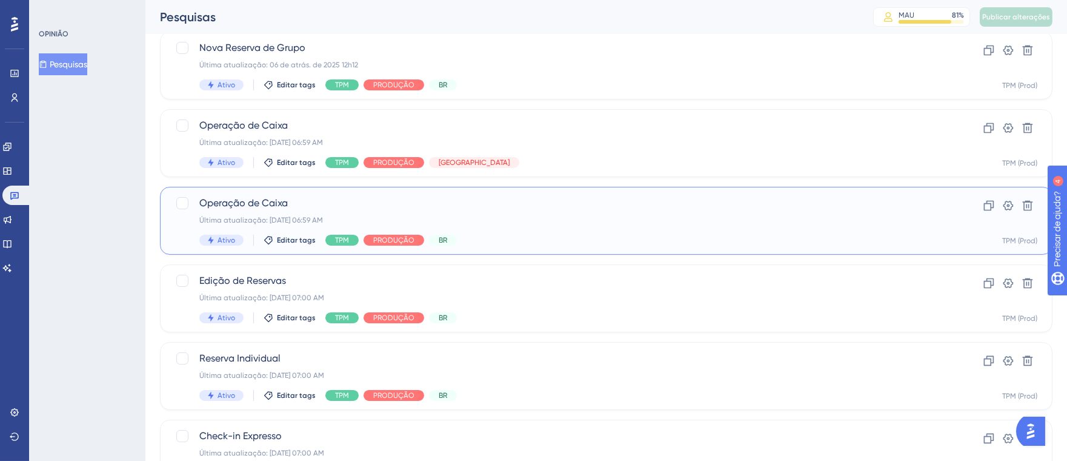
click at [568, 225] on div "Operação de Caixa Última atualização: [DATE] 06:59 AM Ativo Editar tags TPM PRO…" at bounding box center [557, 221] width 717 height 50
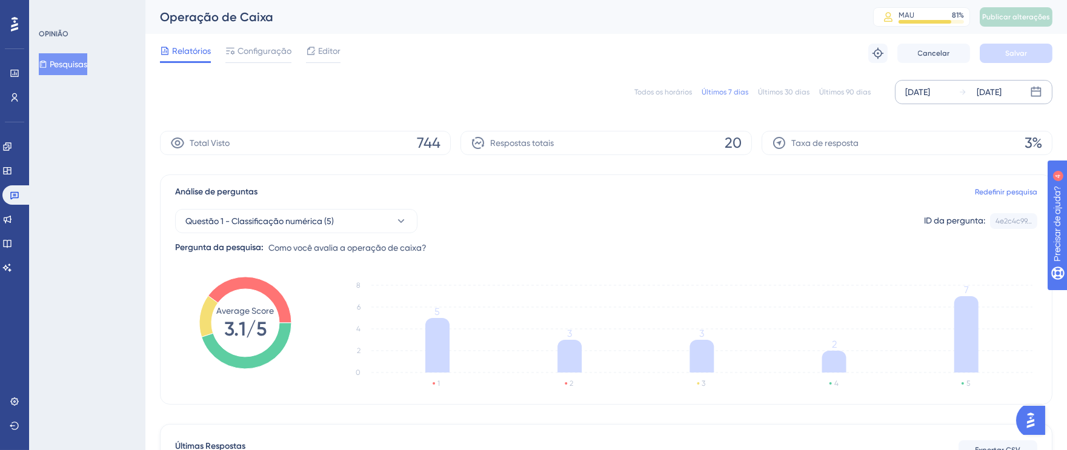
click at [925, 87] on font "[DATE]" at bounding box center [917, 92] width 25 height 10
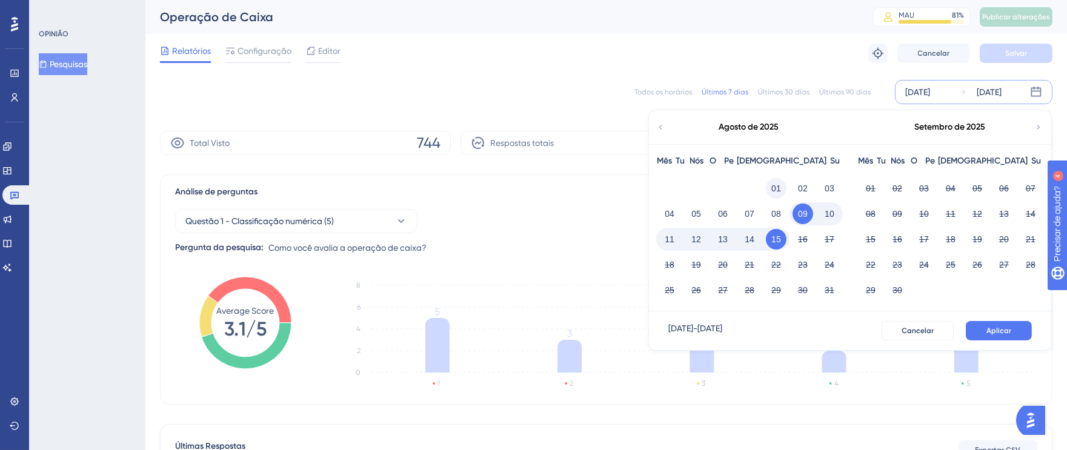
click at [775, 190] on font "01" at bounding box center [776, 189] width 10 height 10
click at [777, 238] on font "15" at bounding box center [776, 240] width 10 height 10
click at [1011, 327] on font "Aplicar" at bounding box center [999, 331] width 25 height 8
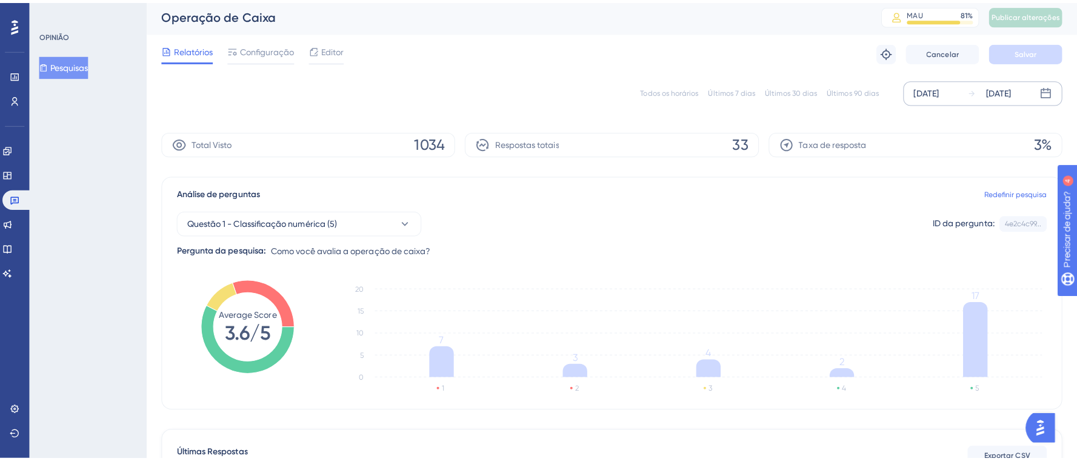
scroll to position [119, 0]
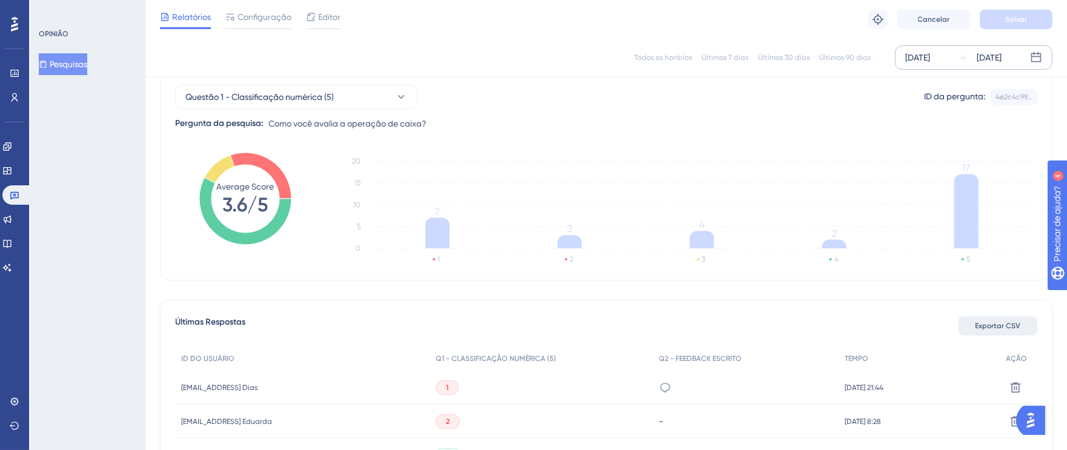
click at [1004, 324] on font "Exportar CSV" at bounding box center [998, 326] width 45 height 8
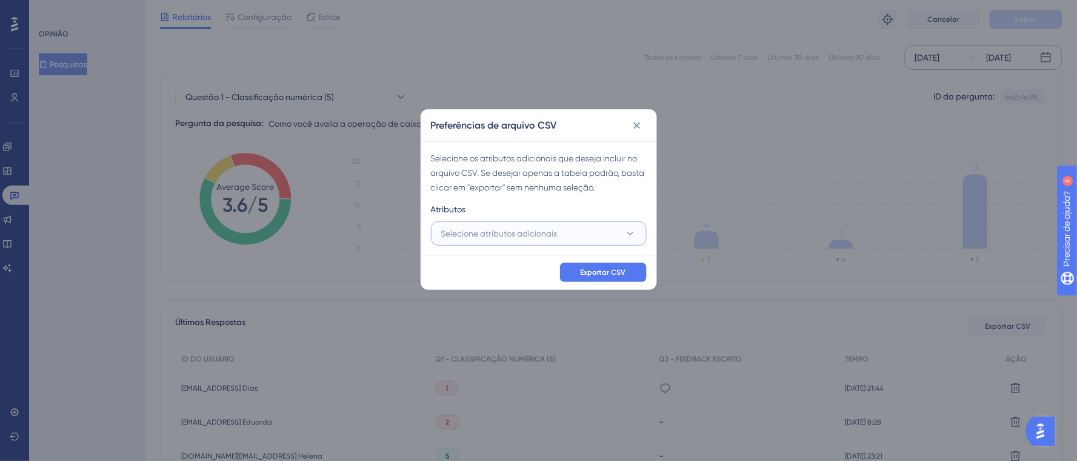
click at [472, 238] on font "Selecione atributos adicionais" at bounding box center [499, 233] width 116 height 10
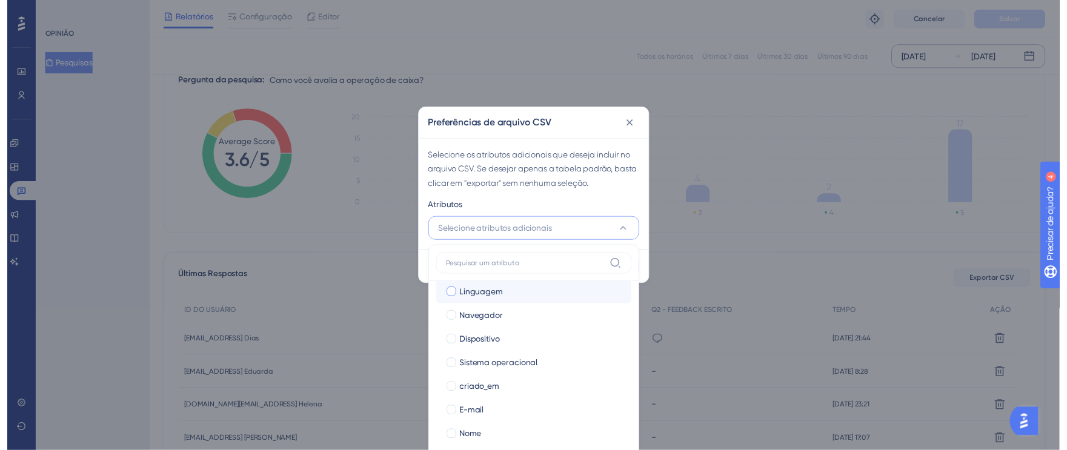
scroll to position [82, 0]
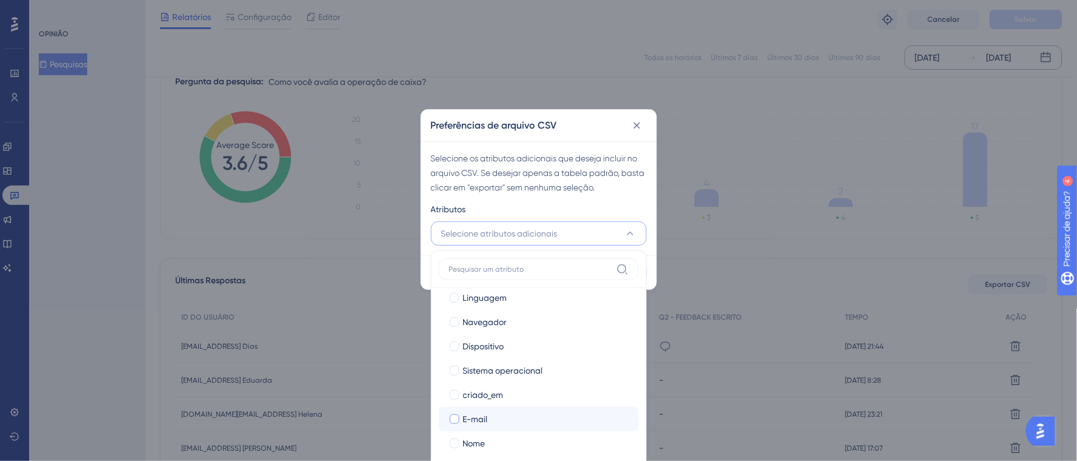
click at [456, 416] on div at bounding box center [455, 419] width 10 height 10
checkbox input "true"
click at [458, 445] on div at bounding box center [455, 443] width 10 height 10
checkbox input "true"
click at [625, 211] on div "Atributos" at bounding box center [539, 211] width 216 height 19
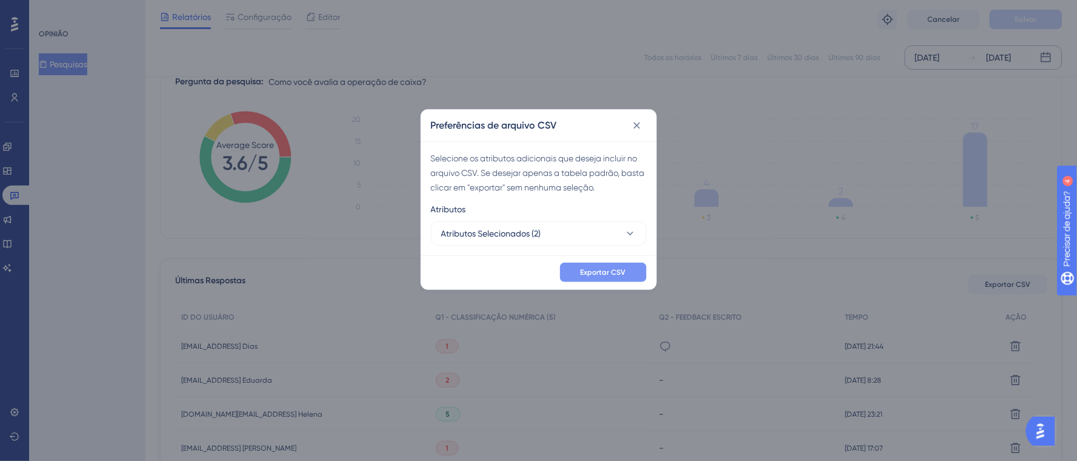
click at [619, 271] on font "Exportar CSV" at bounding box center [603, 272] width 45 height 8
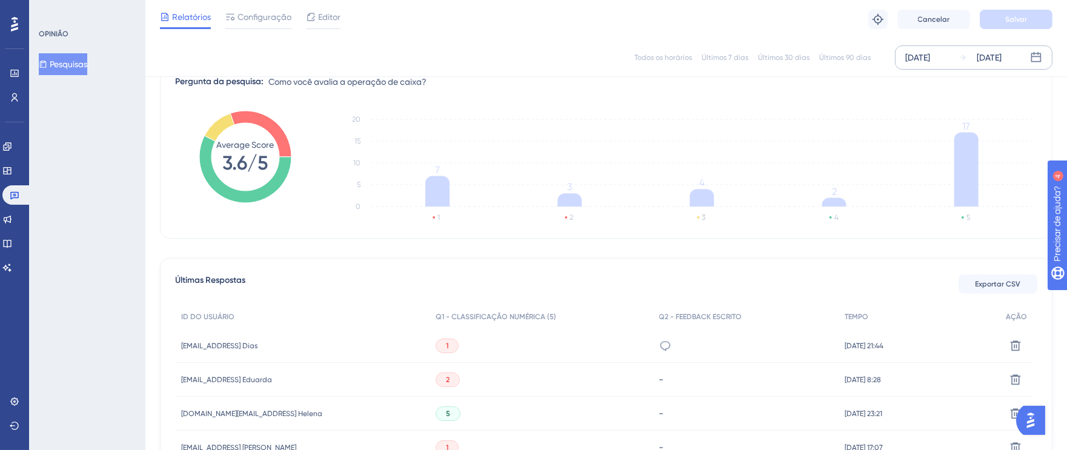
scroll to position [0, 0]
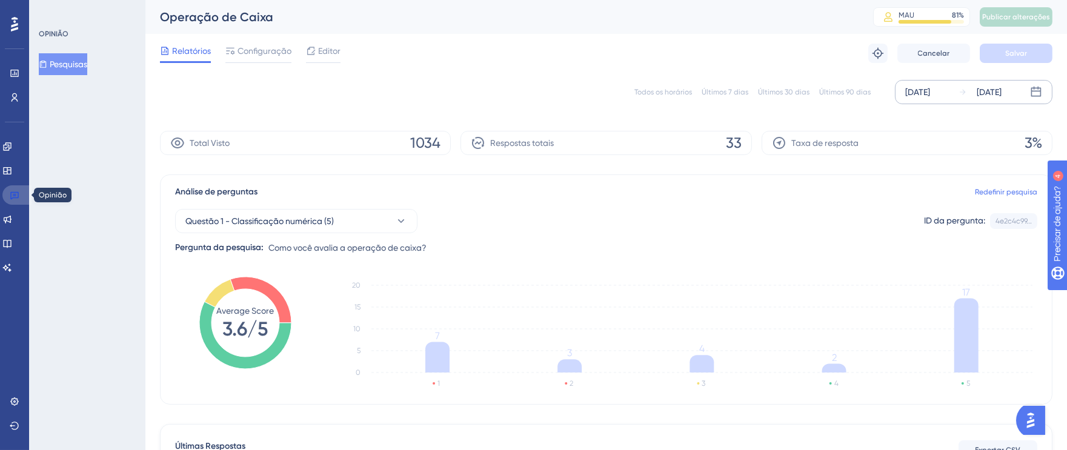
click at [19, 194] on icon at bounding box center [15, 195] width 10 height 10
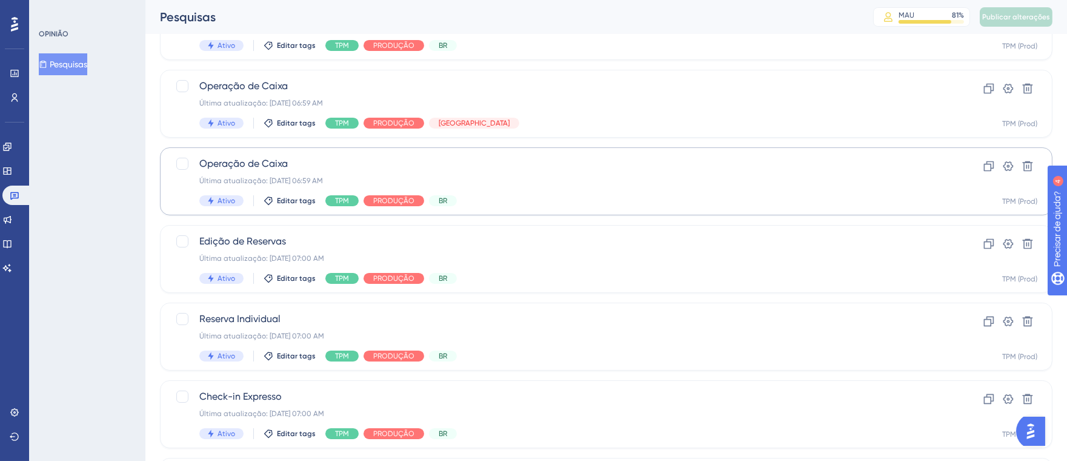
scroll to position [210, 0]
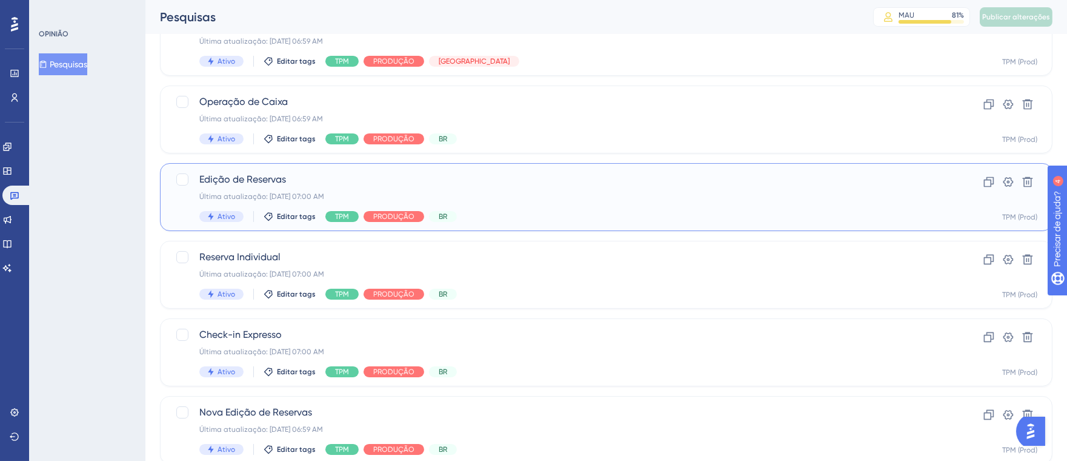
click at [655, 205] on div "Edição de Reservas Última atualização: [DATE] 07:00 AM Ativo Editar tags TPM PR…" at bounding box center [557, 197] width 717 height 50
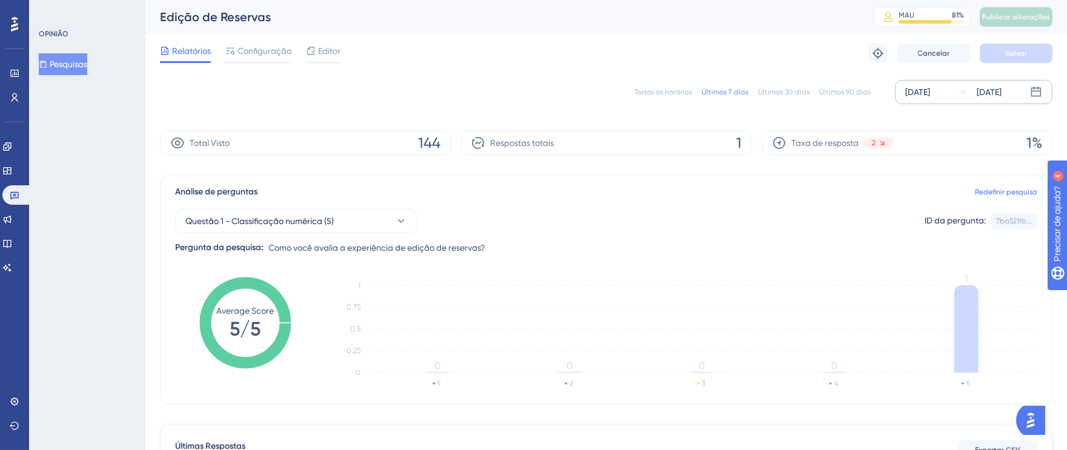
click at [922, 95] on font "[DATE]" at bounding box center [917, 92] width 25 height 10
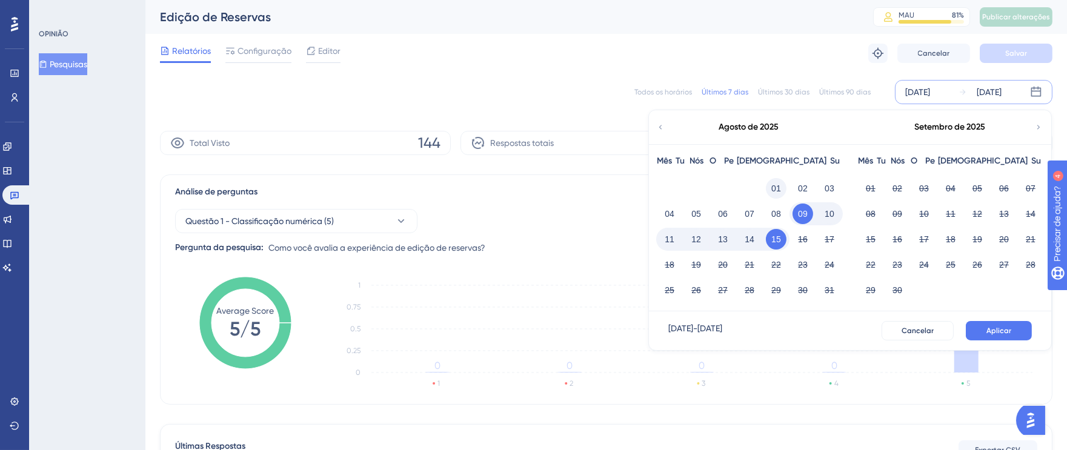
click at [773, 186] on font "01" at bounding box center [776, 189] width 10 height 10
click at [783, 239] on button "15" at bounding box center [776, 239] width 21 height 21
click at [1008, 333] on font "Aplicar" at bounding box center [999, 331] width 25 height 8
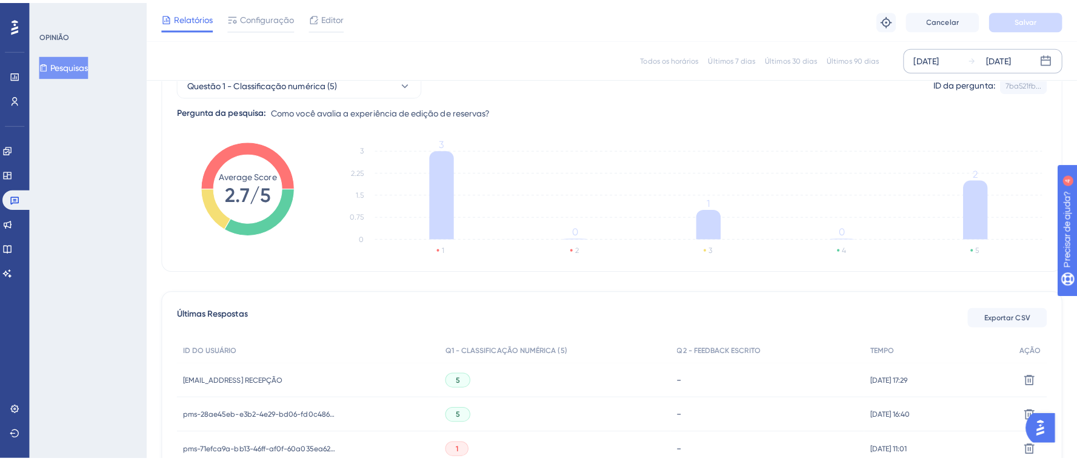
scroll to position [178, 0]
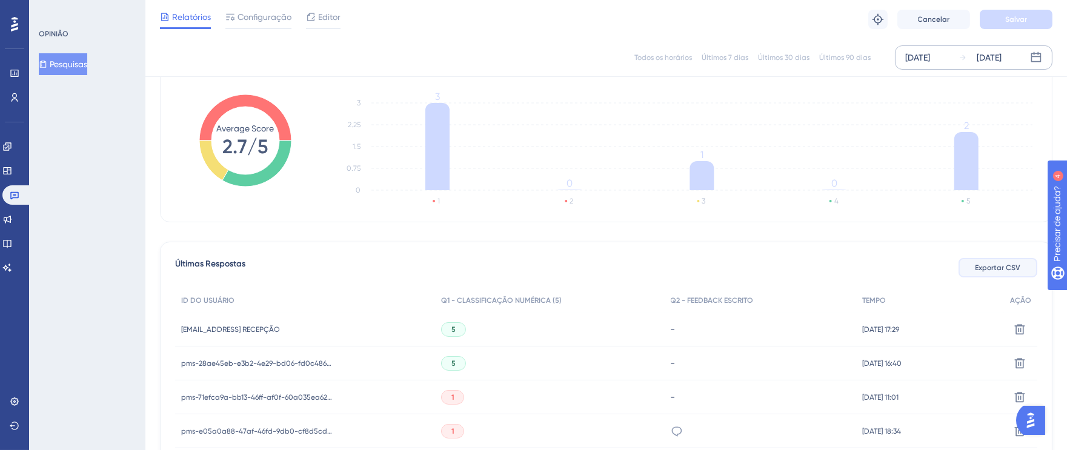
click at [1002, 266] on font "Exportar CSV" at bounding box center [998, 268] width 45 height 8
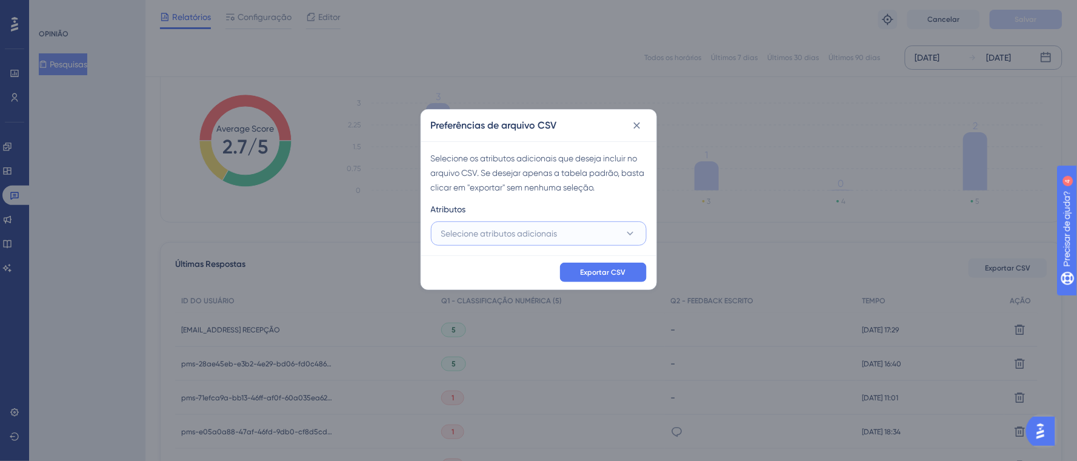
click at [494, 231] on font "Selecione atributos adicionais" at bounding box center [499, 233] width 116 height 10
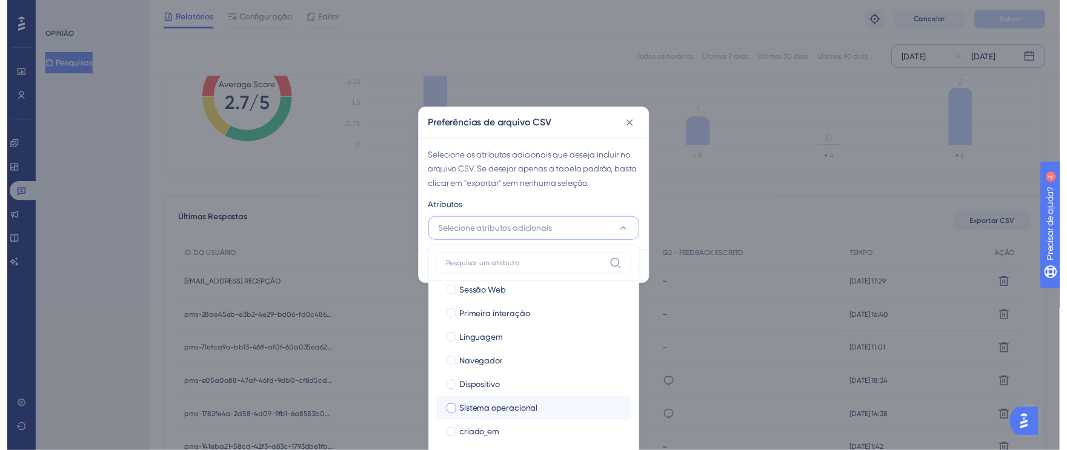
scroll to position [82, 0]
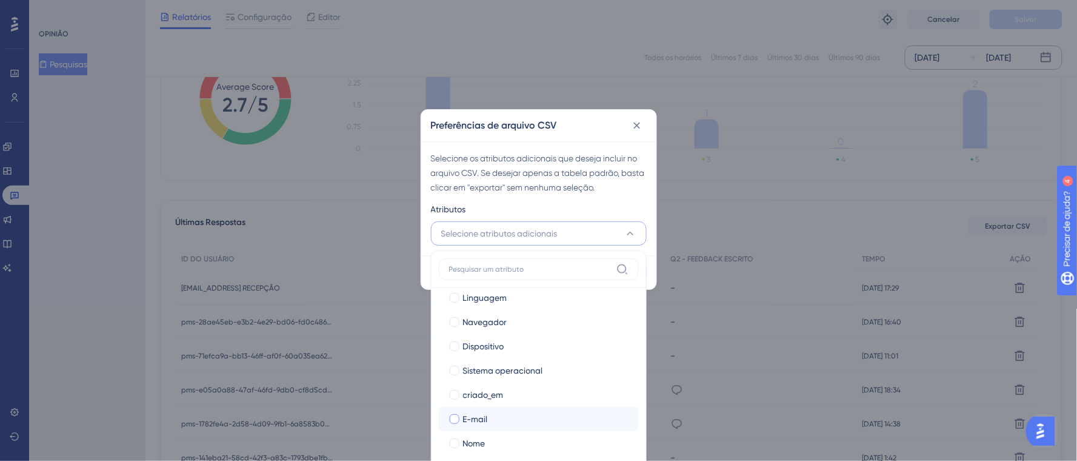
click at [451, 420] on div at bounding box center [455, 419] width 10 height 10
checkbox input "true"
click at [456, 439] on div at bounding box center [455, 443] width 10 height 10
checkbox input "true"
click at [604, 199] on div "Selecione os atributos adicionais que deseja incluir no arquivo CSV. Se desejar…" at bounding box center [538, 198] width 235 height 114
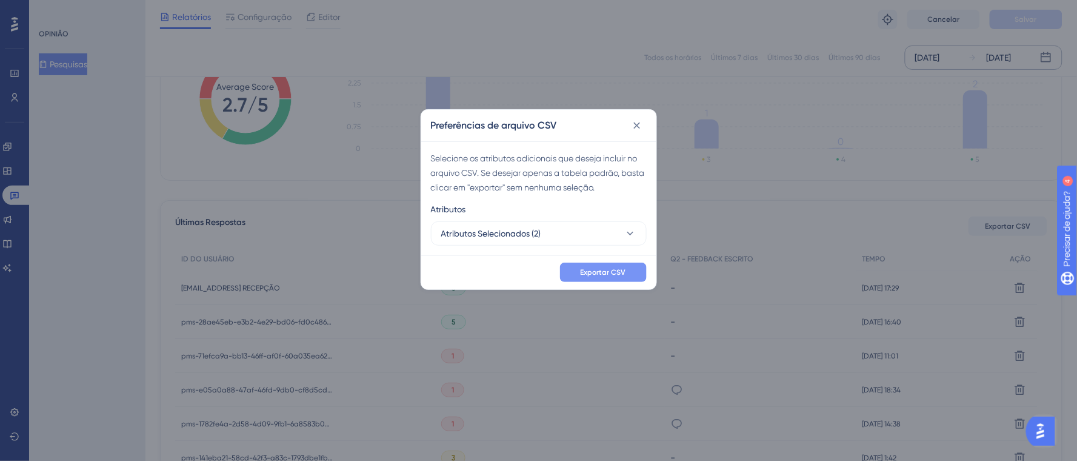
click at [617, 269] on font "Exportar CSV" at bounding box center [603, 272] width 45 height 8
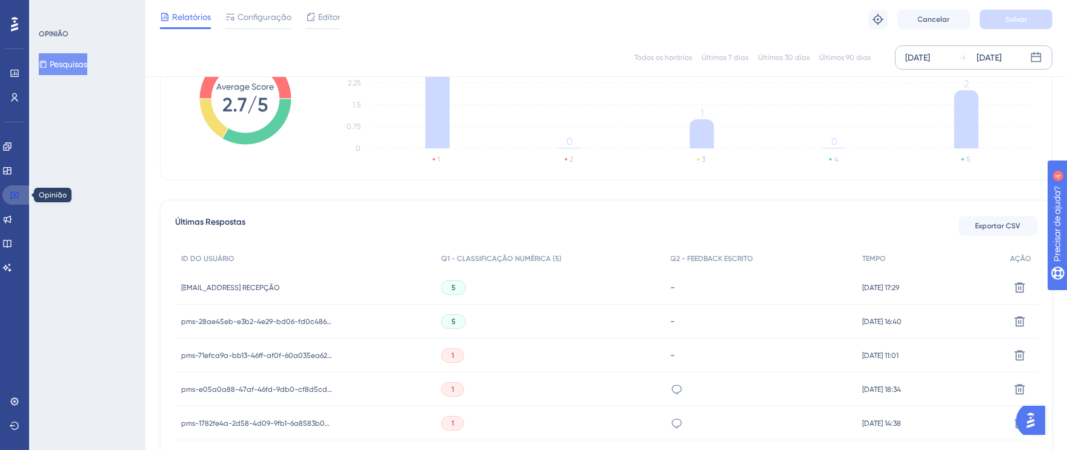
click at [15, 197] on icon at bounding box center [15, 195] width 10 height 10
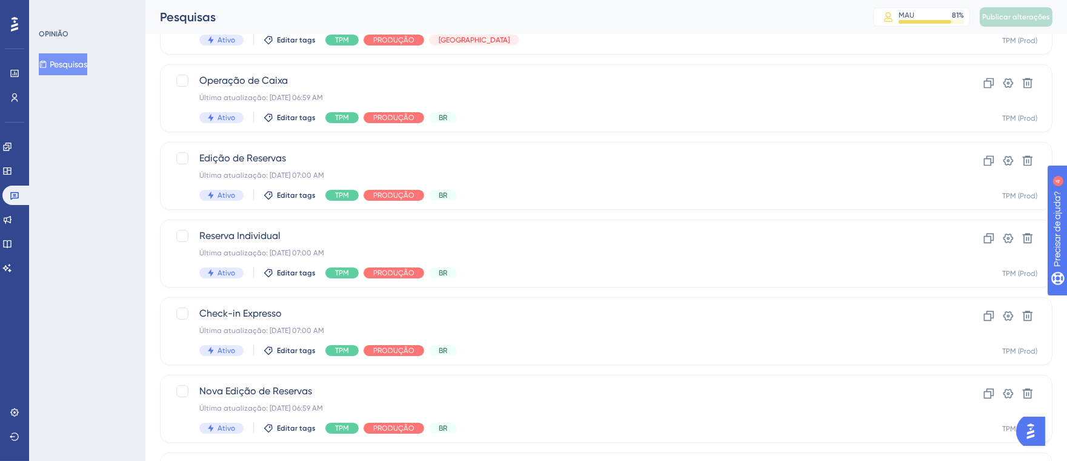
scroll to position [252, 0]
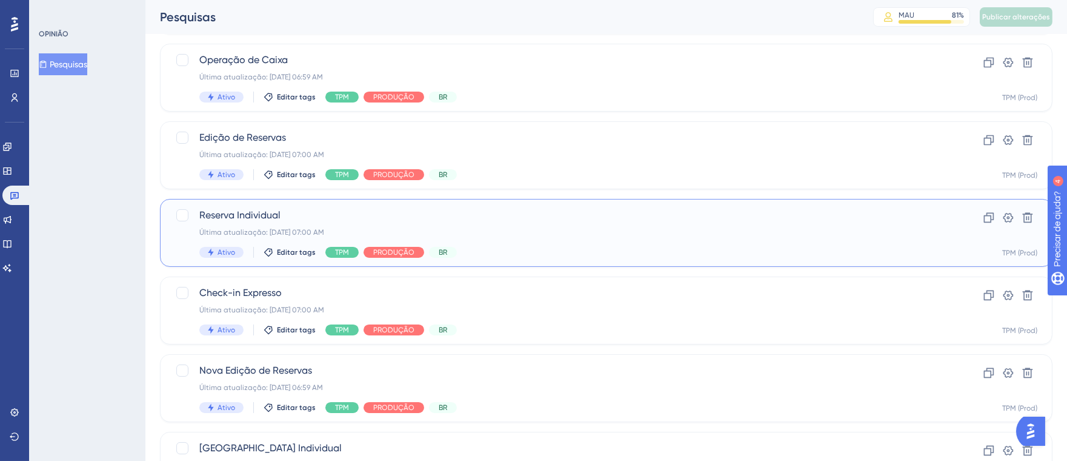
click at [634, 229] on div "Última atualização: [DATE] 07:00 AM" at bounding box center [557, 232] width 717 height 10
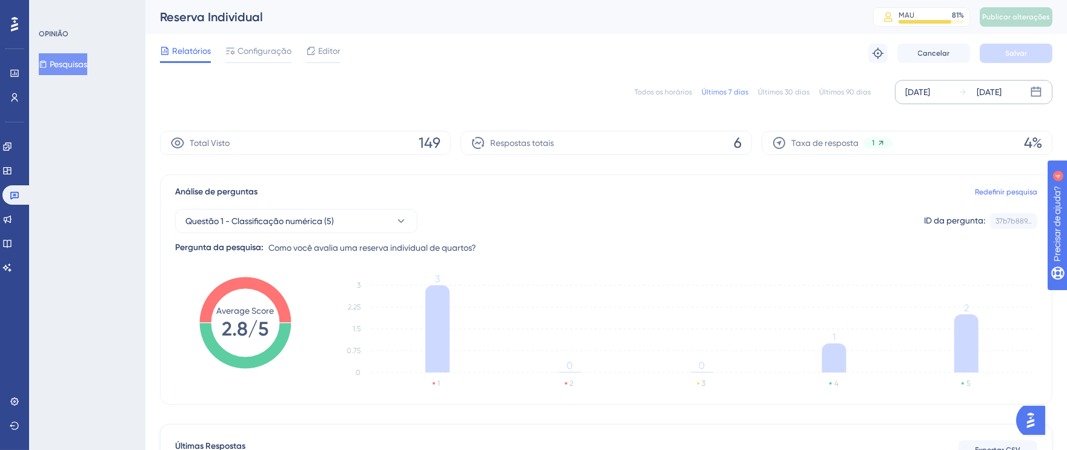
click at [925, 91] on div "[DATE]" at bounding box center [917, 92] width 25 height 15
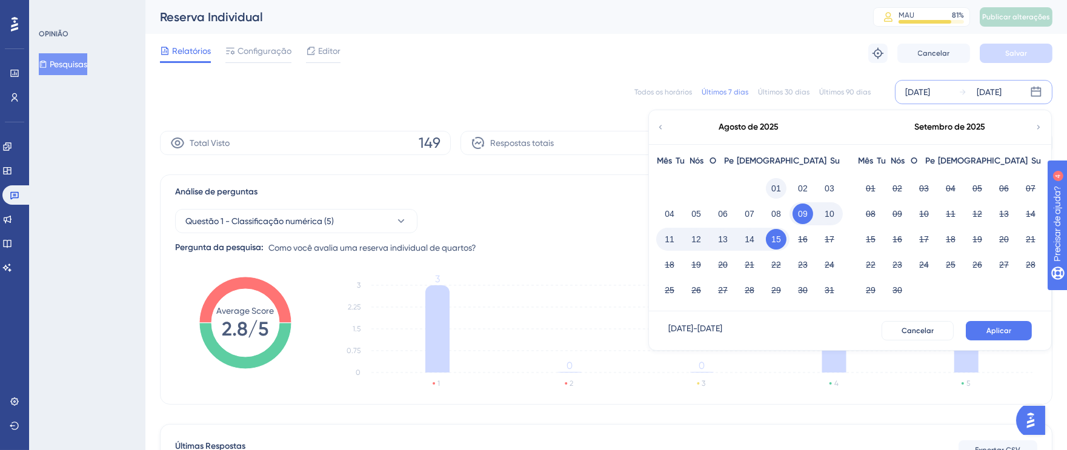
click at [776, 184] on font "01" at bounding box center [776, 189] width 10 height 10
click at [776, 231] on button "15" at bounding box center [776, 239] width 21 height 21
click at [990, 322] on button "Aplicar" at bounding box center [999, 330] width 66 height 19
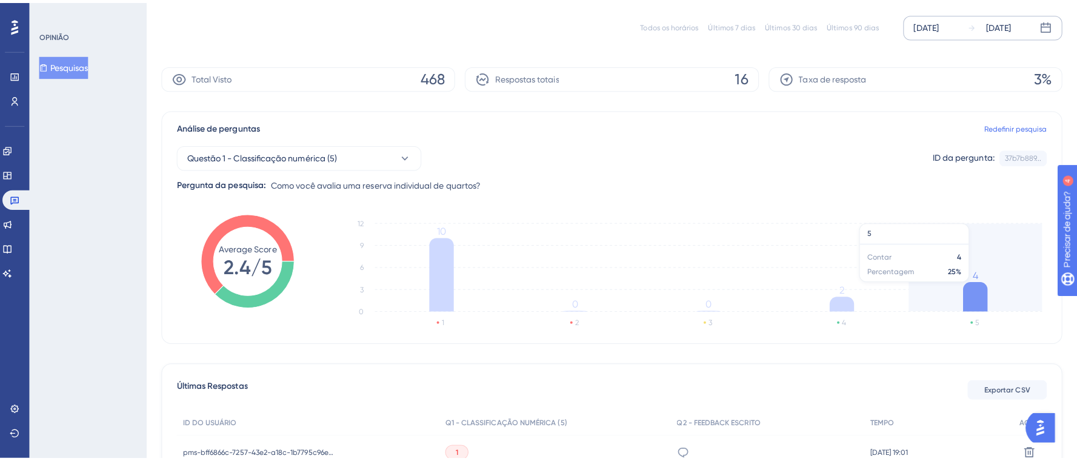
scroll to position [138, 0]
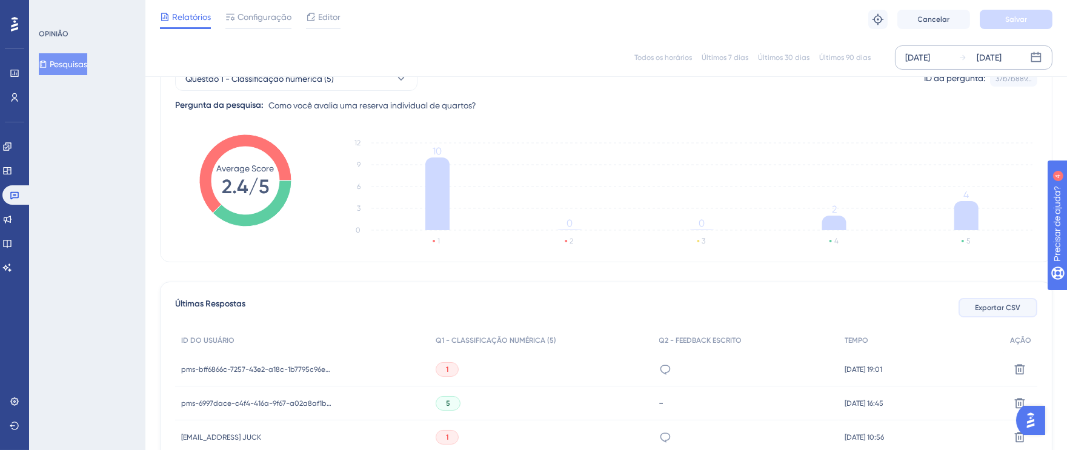
click at [971, 311] on button "Exportar CSV" at bounding box center [998, 307] width 79 height 19
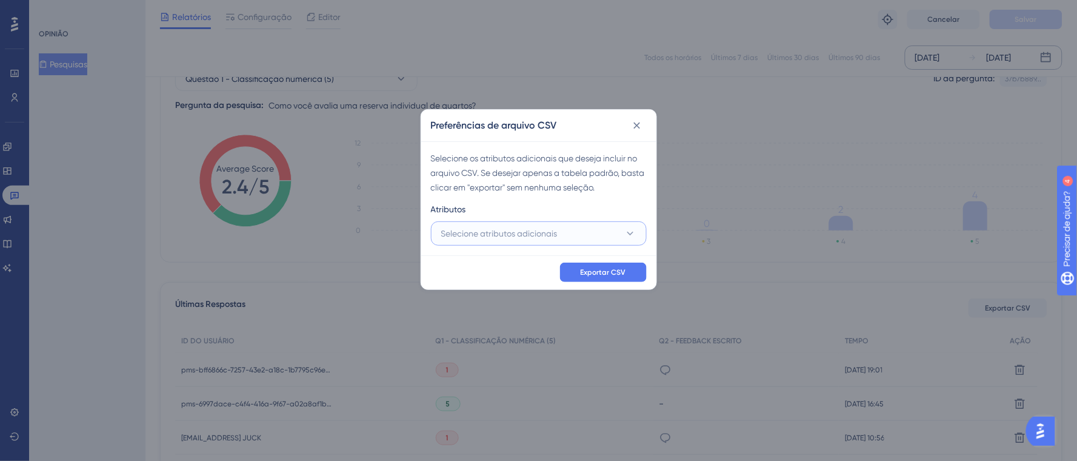
click at [490, 233] on font "Selecione atributos adicionais" at bounding box center [499, 233] width 116 height 10
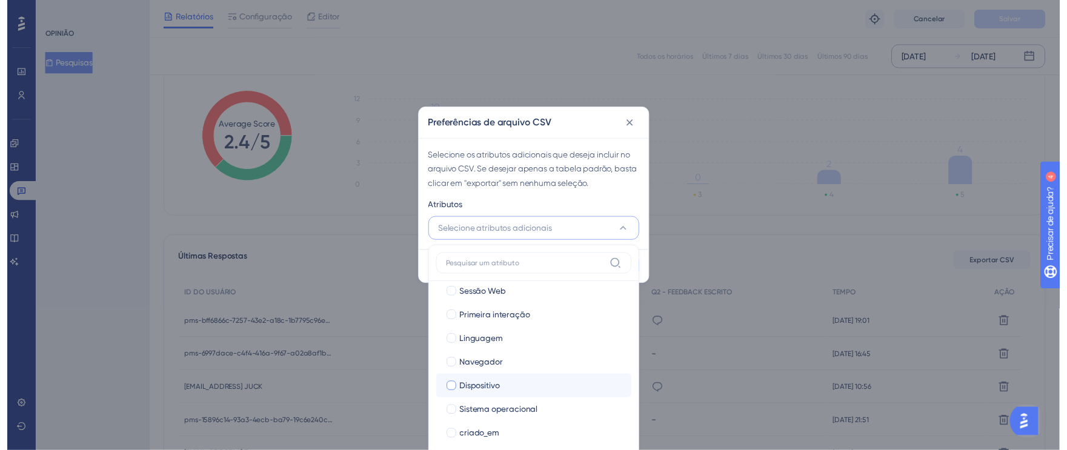
scroll to position [82, 0]
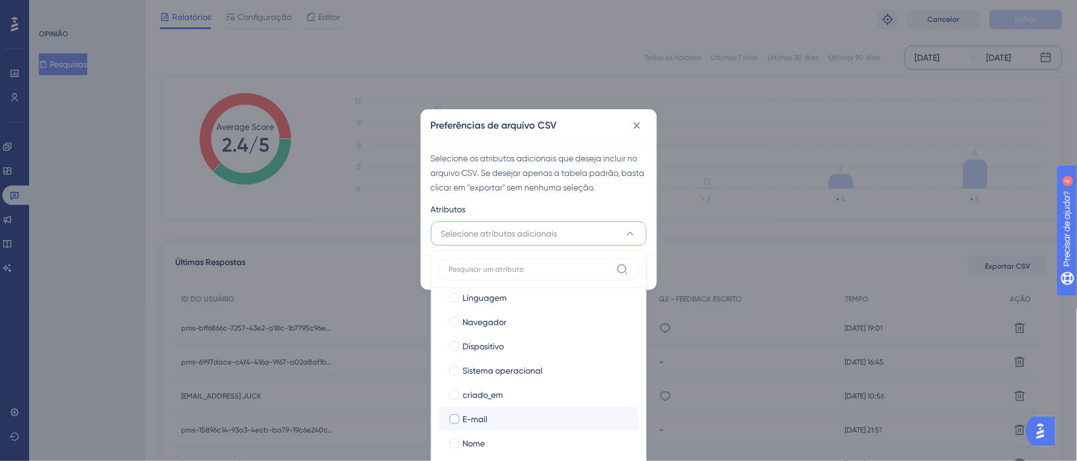
click at [453, 420] on div at bounding box center [455, 419] width 10 height 10
checkbox input "true"
click at [456, 445] on div at bounding box center [455, 443] width 10 height 10
checkbox input "true"
click at [615, 208] on div "Atributos" at bounding box center [539, 211] width 216 height 19
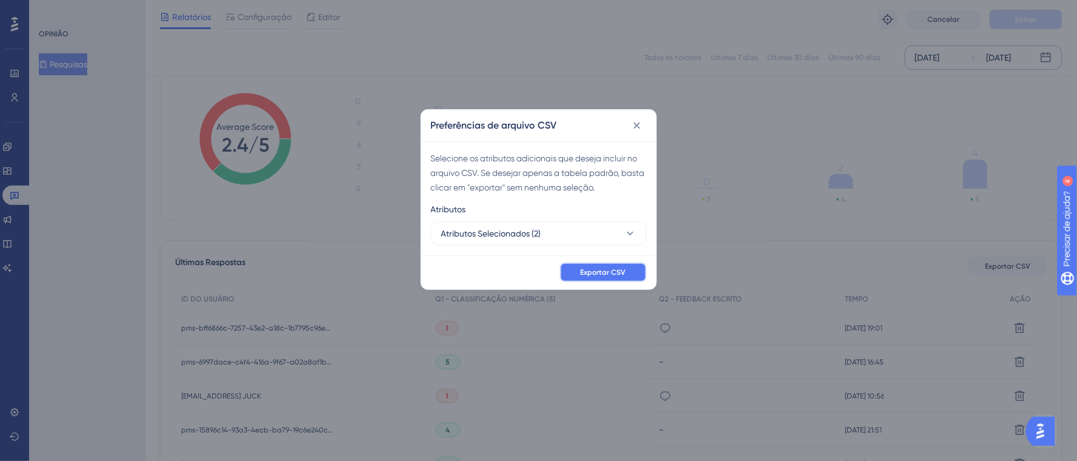
click at [621, 268] on font "Exportar CSV" at bounding box center [603, 272] width 45 height 8
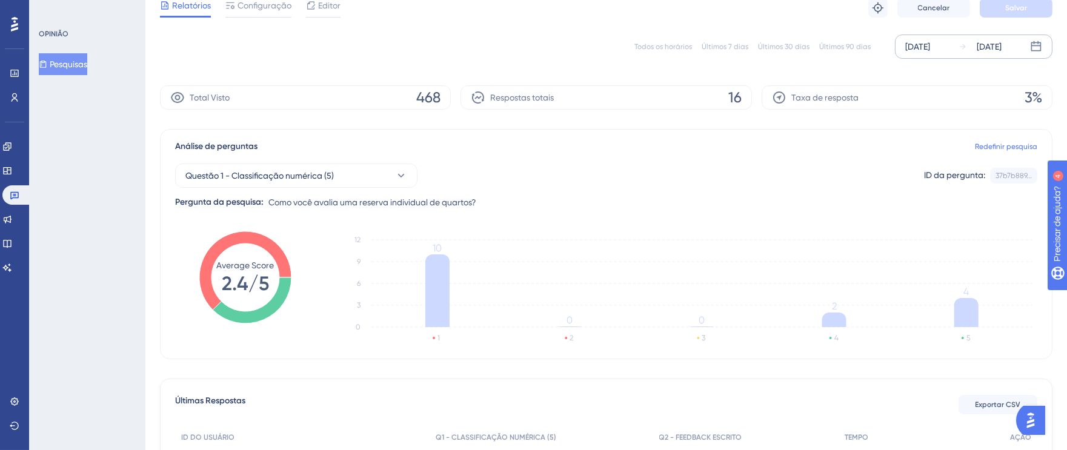
scroll to position [0, 0]
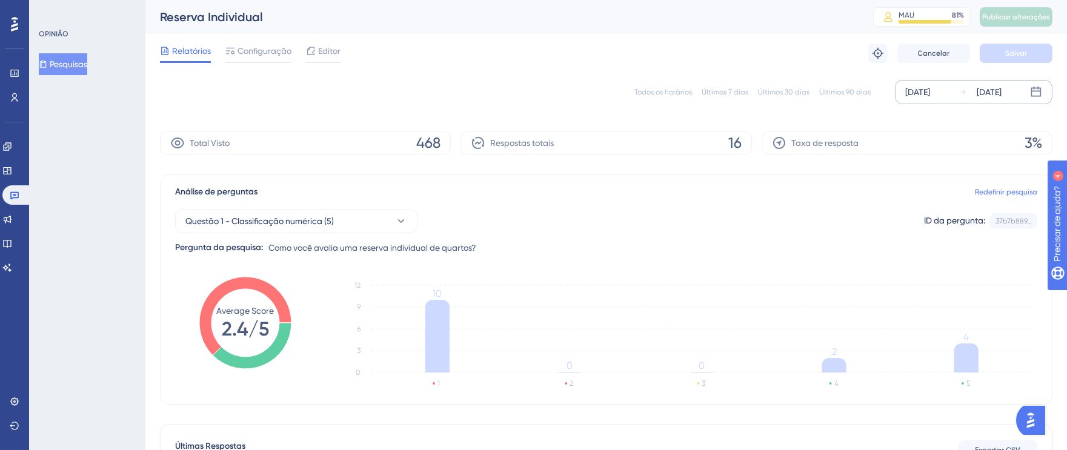
click at [914, 94] on font "[DATE]" at bounding box center [917, 92] width 25 height 10
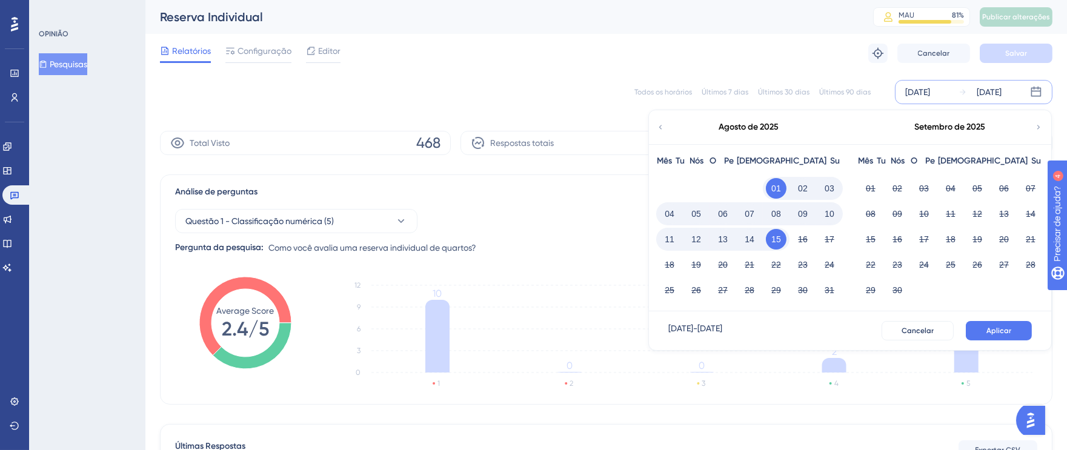
click at [794, 55] on div "Relatórios Configuração Editor Solução de problemas Cancelar Salvar" at bounding box center [606, 53] width 893 height 39
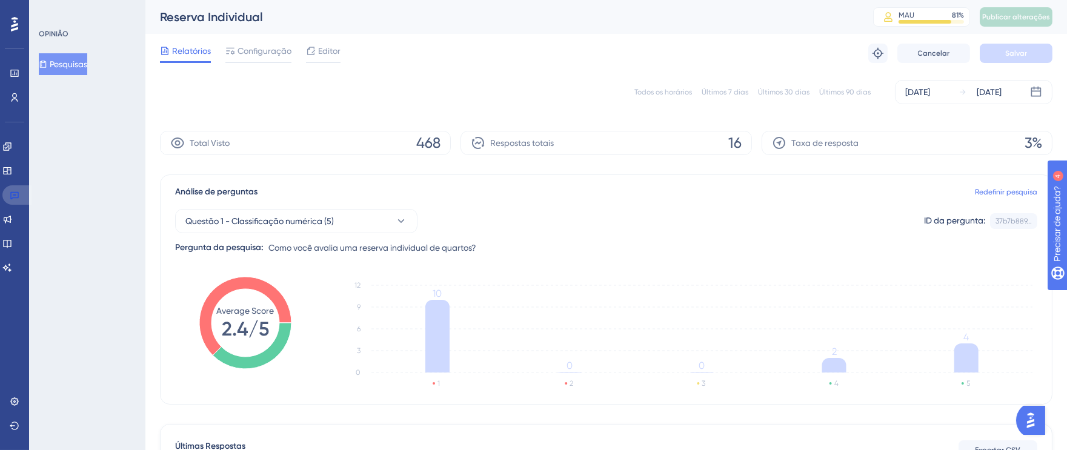
click at [2, 198] on link at bounding box center [16, 194] width 29 height 19
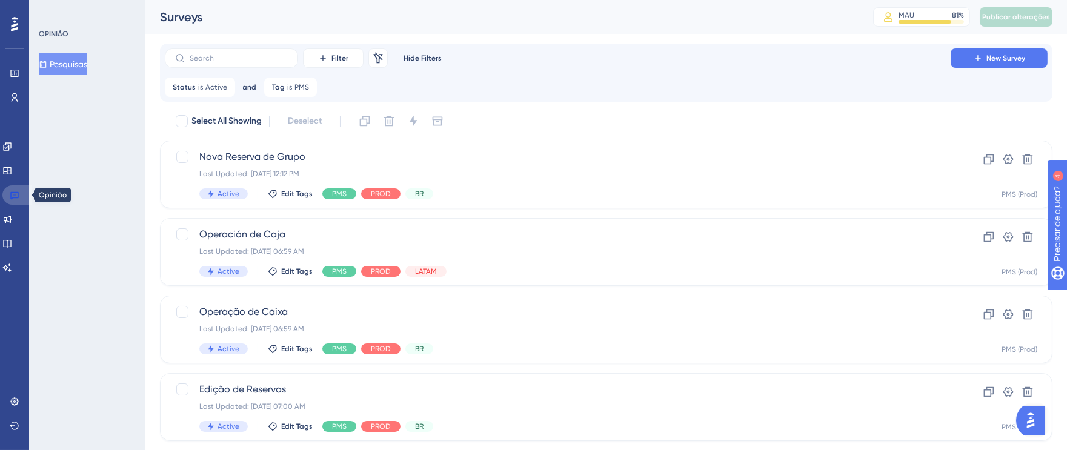
click at [8, 196] on link at bounding box center [16, 194] width 29 height 19
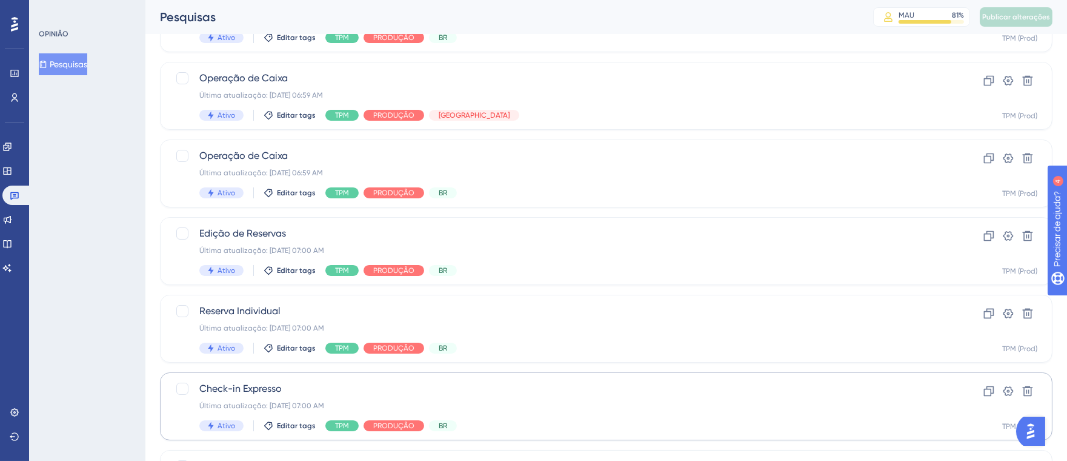
scroll to position [225, 0]
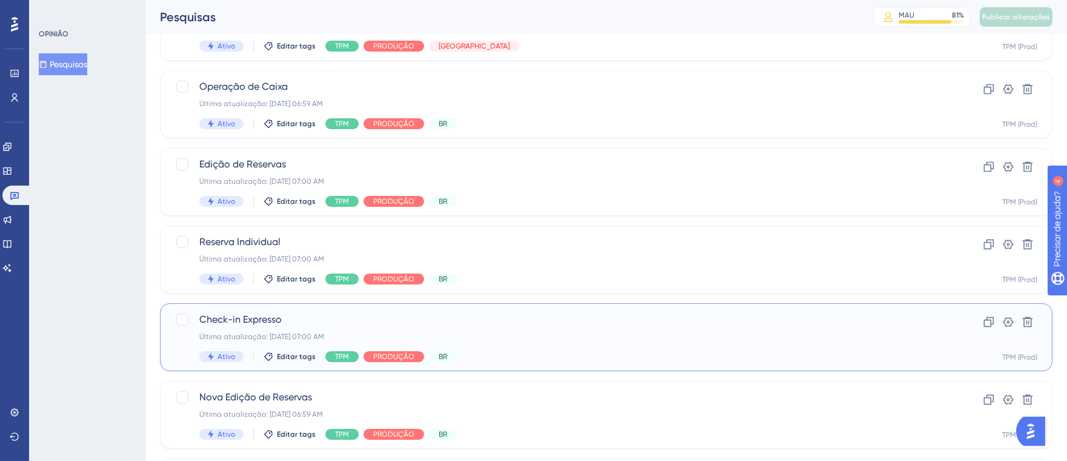
click at [763, 343] on div "Check-in Expresso Última atualização: [DATE] 07:00 AM Ativo Editar tags TPM PRO…" at bounding box center [557, 337] width 717 height 50
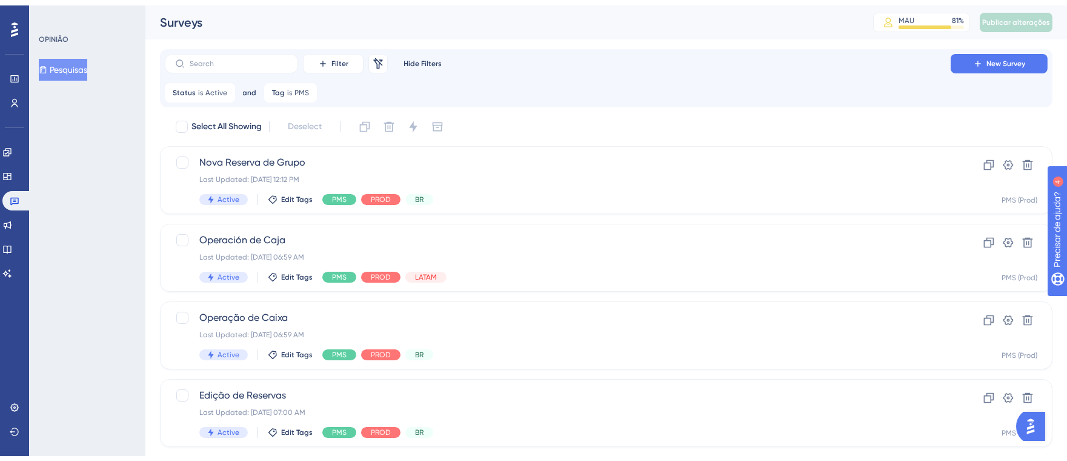
scroll to position [225, 0]
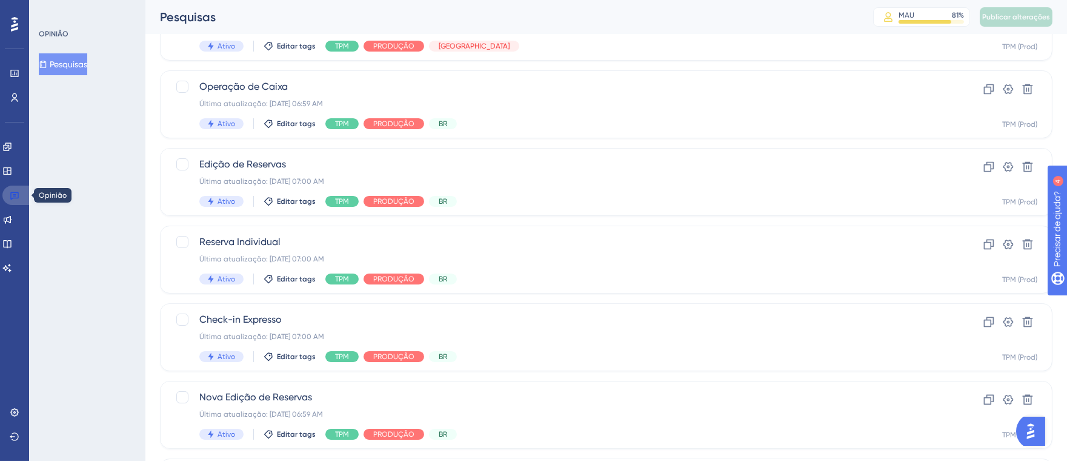
click at [10, 194] on icon at bounding box center [15, 195] width 10 height 10
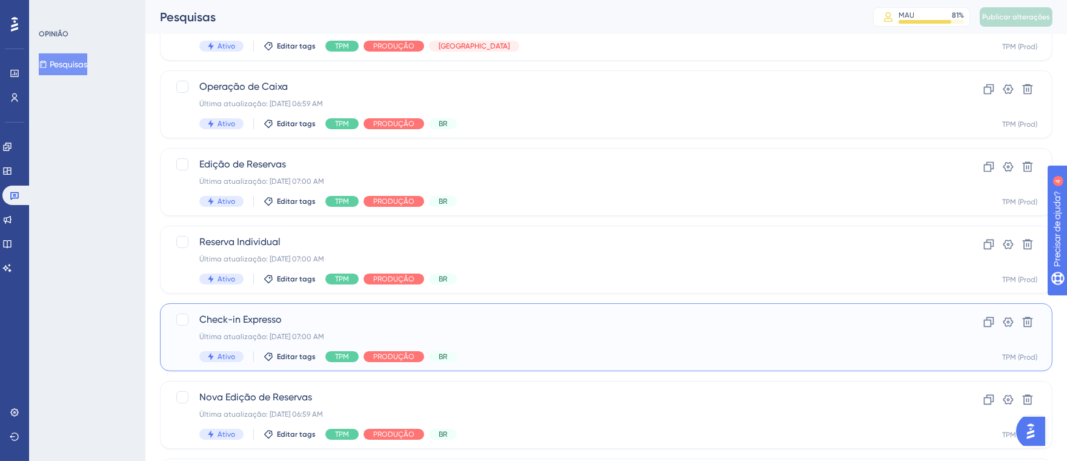
click at [739, 325] on span "Check-in Expresso" at bounding box center [557, 319] width 717 height 15
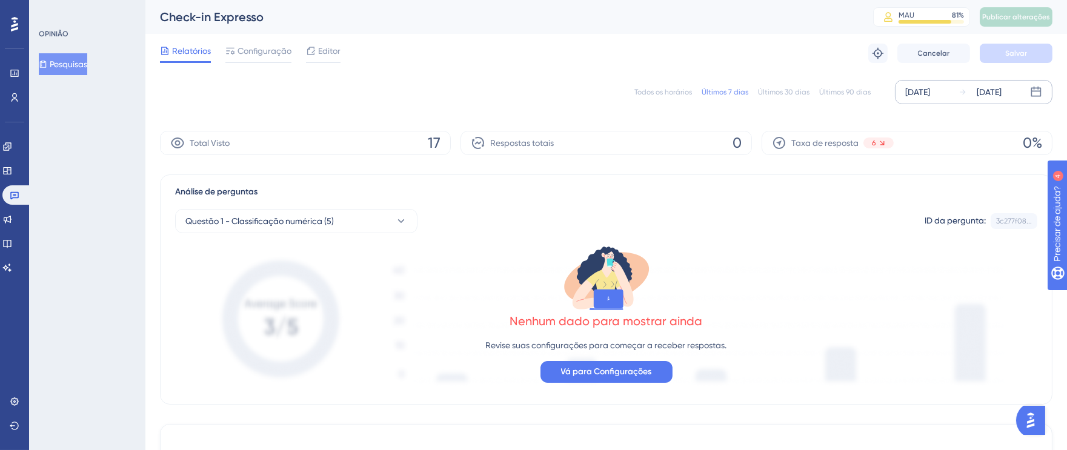
click at [926, 87] on font "[DATE]" at bounding box center [917, 92] width 25 height 10
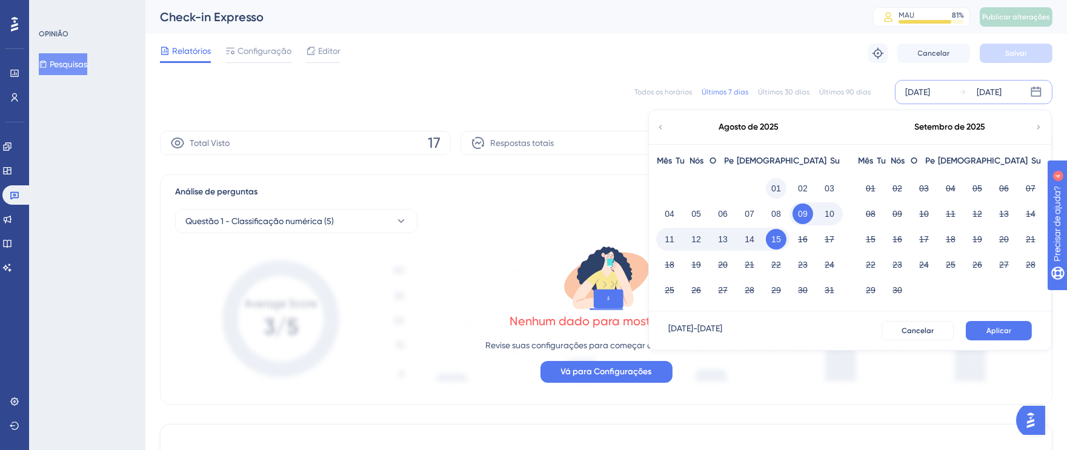
click at [781, 188] on button "01" at bounding box center [776, 188] width 21 height 21
click at [773, 245] on font "15" at bounding box center [776, 239] width 10 height 15
click at [1007, 325] on button "Aplicar" at bounding box center [999, 330] width 66 height 19
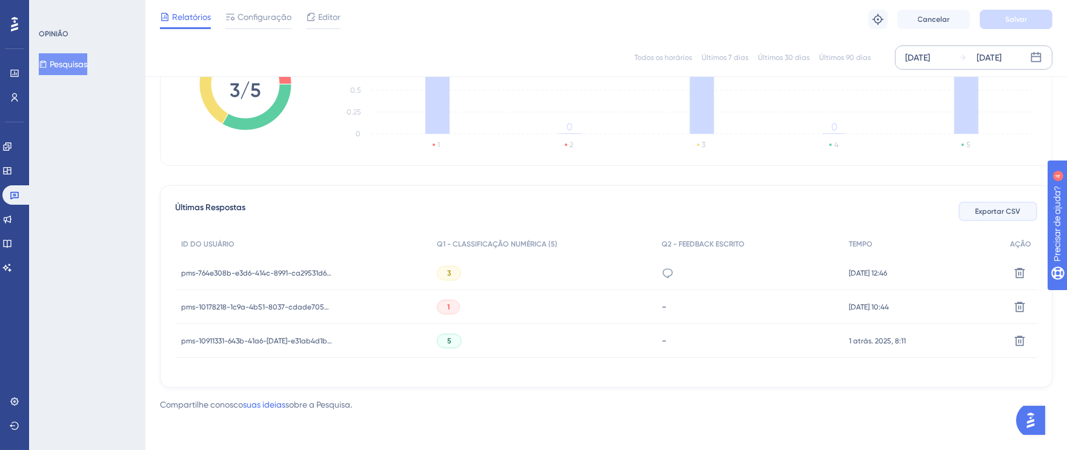
click at [972, 213] on button "Exportar CSV" at bounding box center [998, 211] width 79 height 19
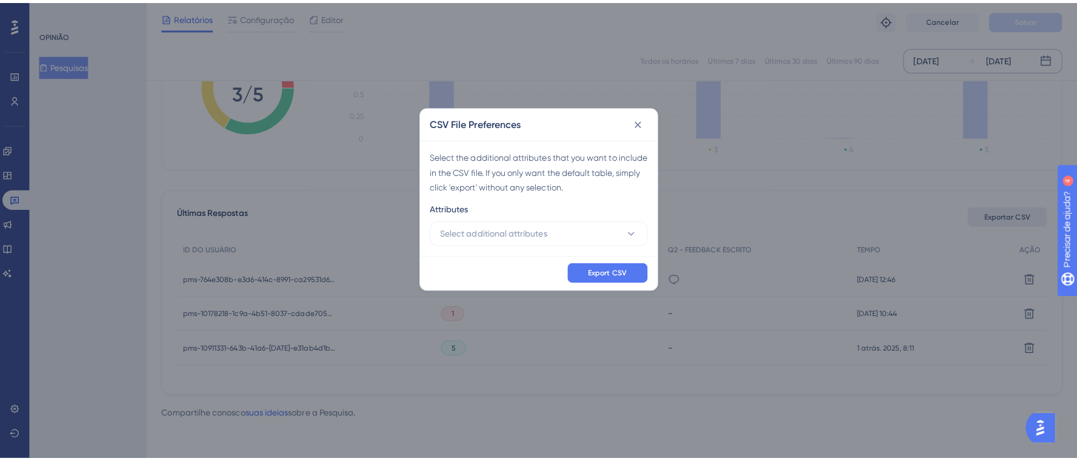
scroll to position [224, 0]
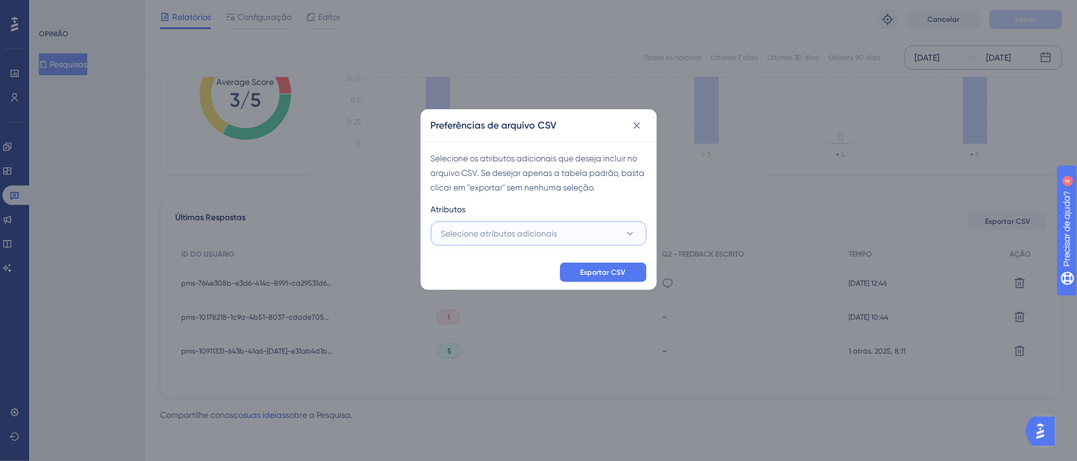
click at [558, 235] on font "Selecione atributos adicionais" at bounding box center [499, 233] width 116 height 10
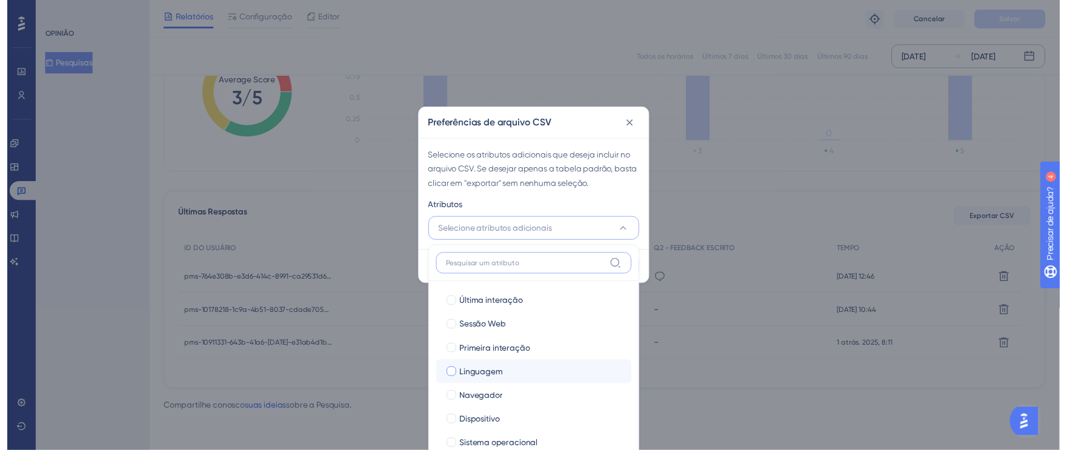
scroll to position [82, 0]
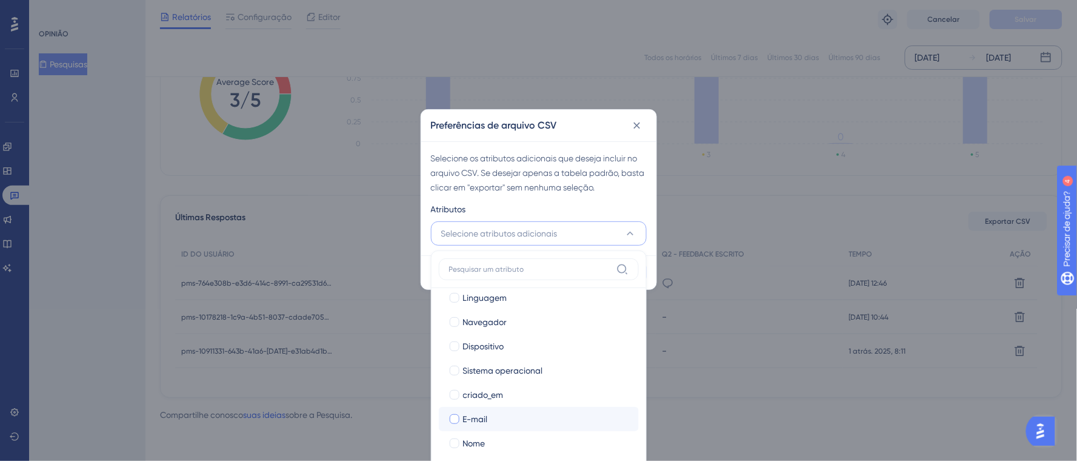
click at [453, 420] on div at bounding box center [455, 419] width 10 height 10
checkbox input "true"
click at [458, 436] on label "Nome" at bounding box center [538, 443] width 181 height 15
checkbox input "true"
click at [636, 205] on div "Atributos" at bounding box center [539, 211] width 216 height 19
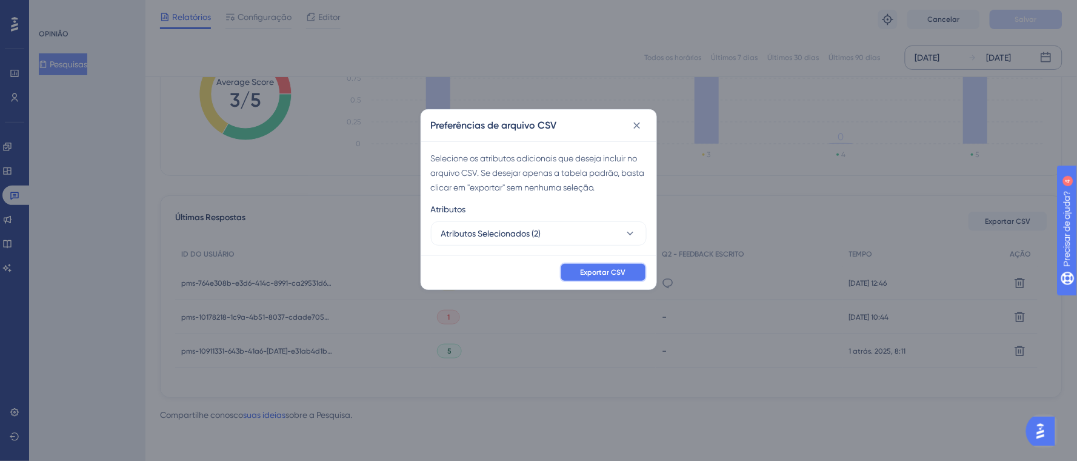
click at [623, 276] on span "Exportar CSV" at bounding box center [603, 272] width 45 height 10
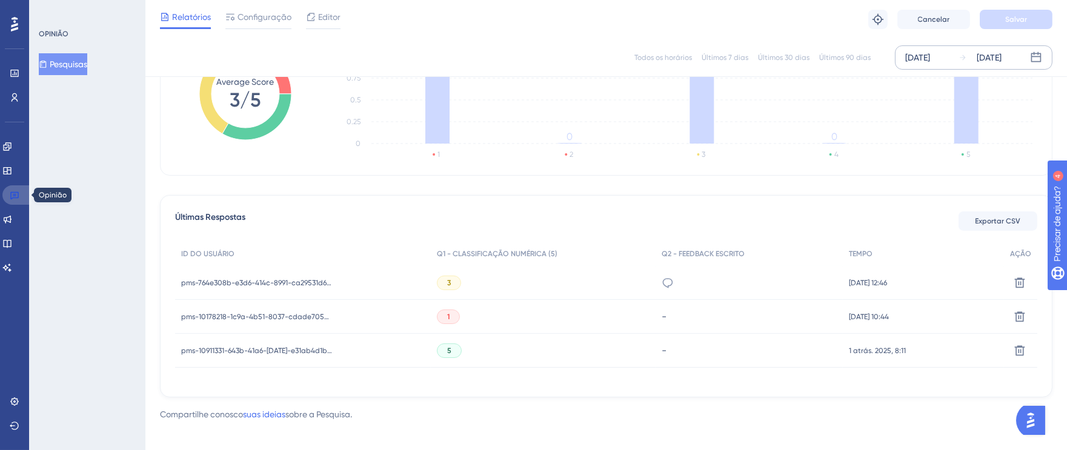
click at [8, 195] on link at bounding box center [16, 194] width 29 height 19
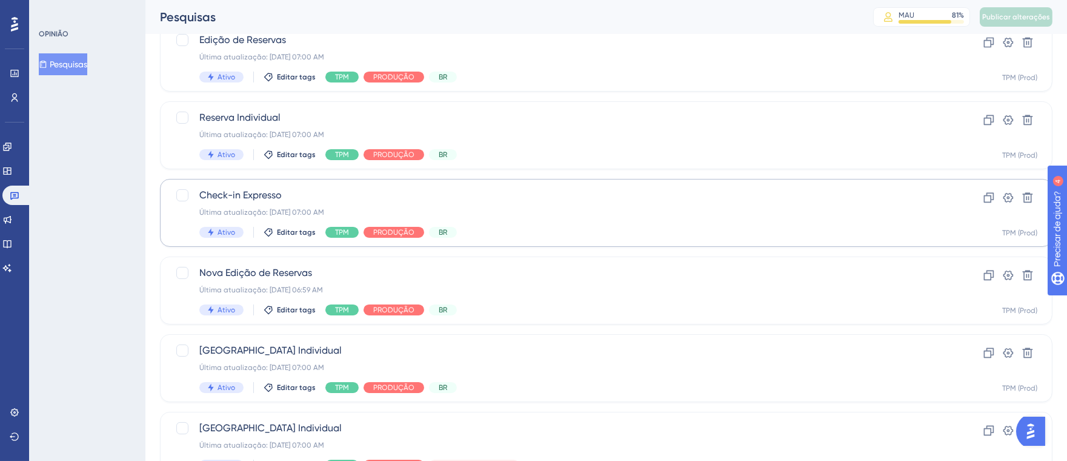
scroll to position [375, 0]
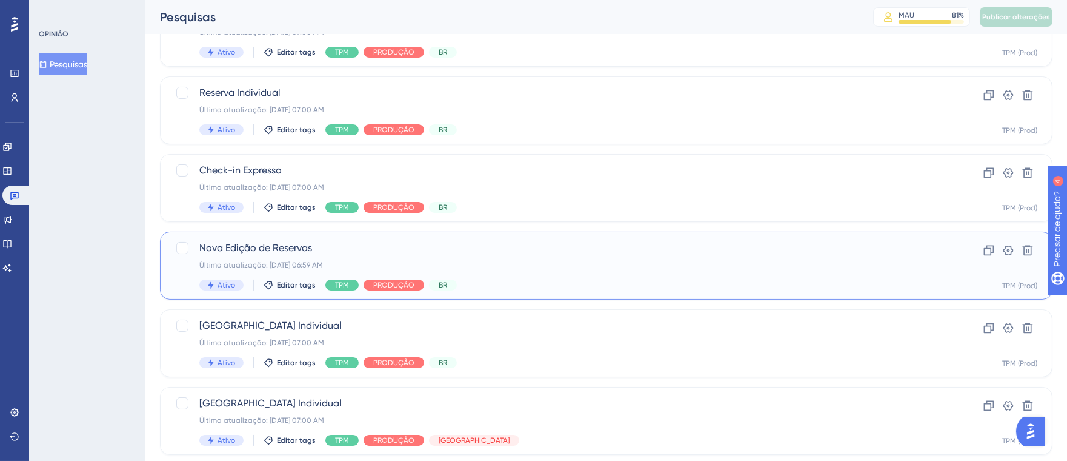
click at [691, 267] on div "Última atualização: [DATE] 06:59 AM" at bounding box center [557, 265] width 717 height 10
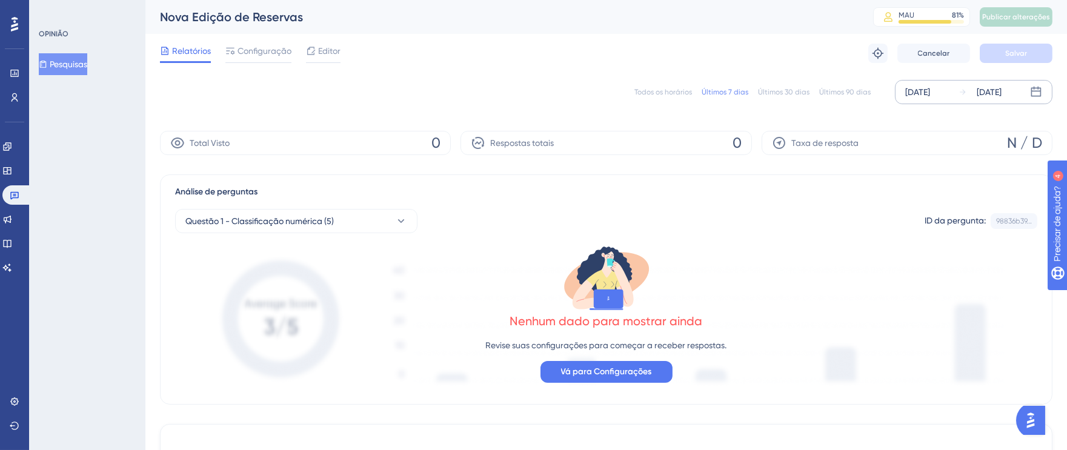
click at [928, 97] on font "[DATE]" at bounding box center [917, 92] width 25 height 10
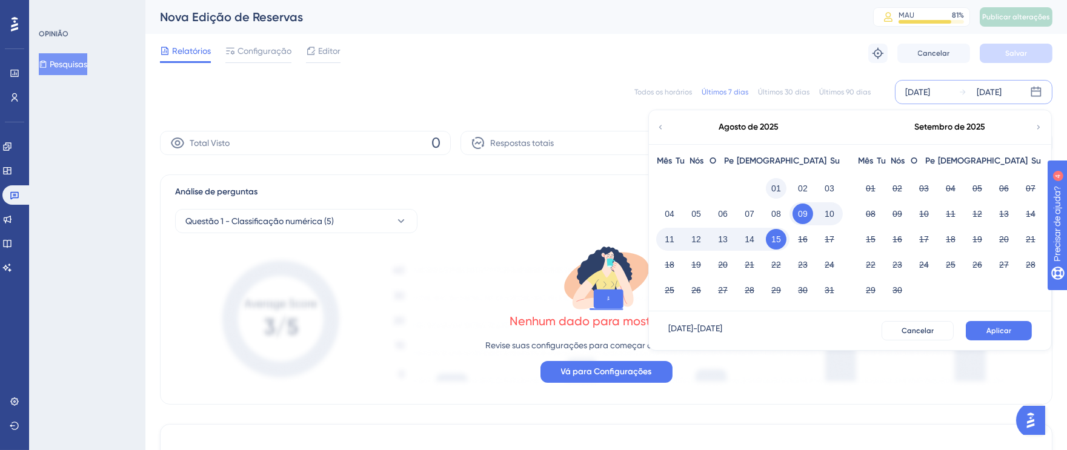
click at [777, 188] on font "01" at bounding box center [776, 189] width 10 height 10
click at [775, 237] on font "15" at bounding box center [776, 240] width 10 height 10
click at [996, 329] on font "Aplicar" at bounding box center [999, 331] width 25 height 8
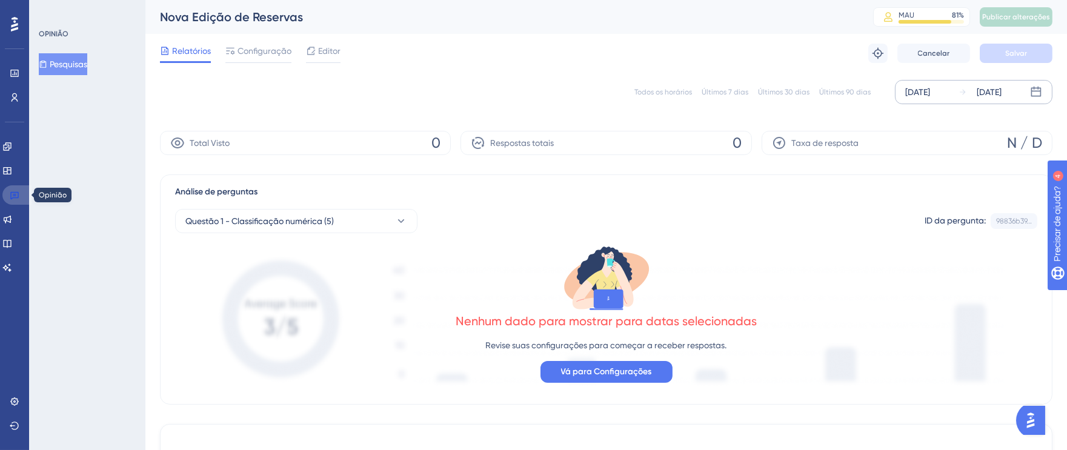
click at [16, 194] on icon at bounding box center [15, 195] width 10 height 10
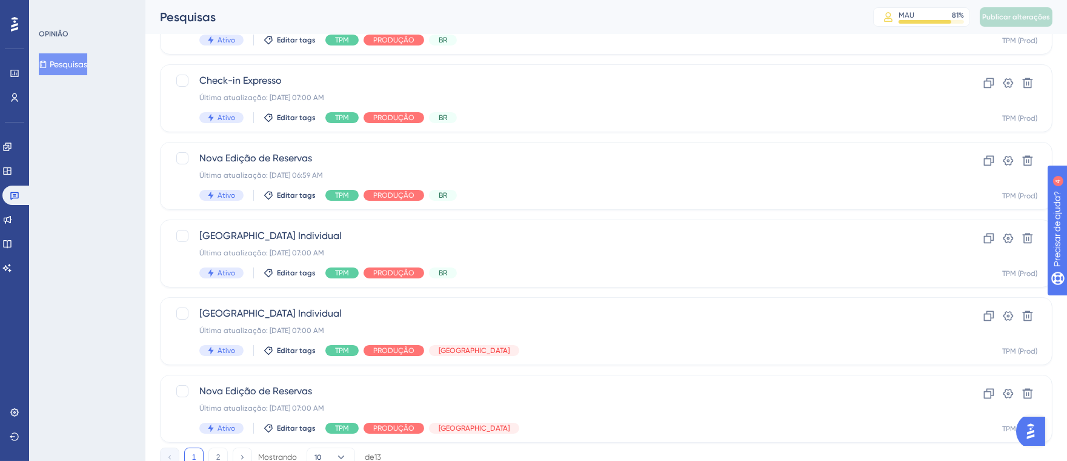
scroll to position [485, 0]
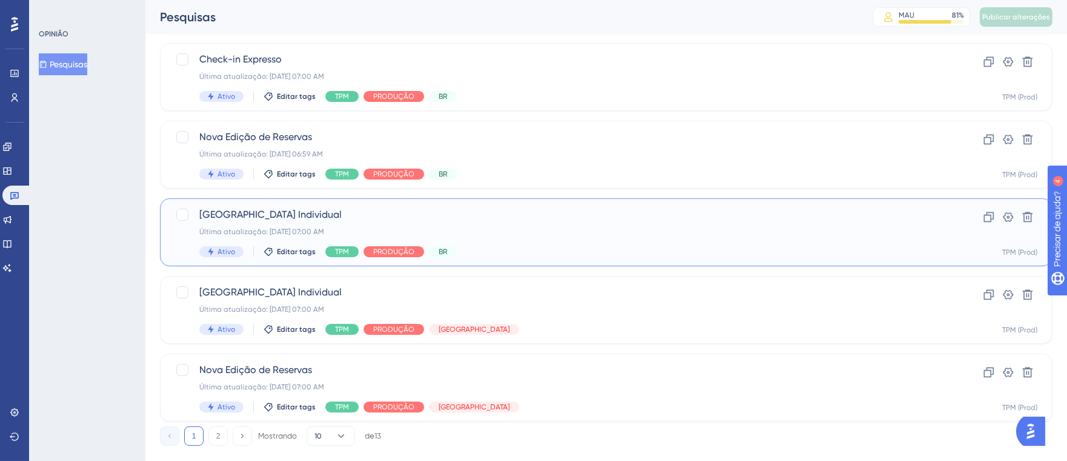
click at [599, 228] on div "Última atualização: [DATE] 07:00 AM" at bounding box center [557, 232] width 717 height 10
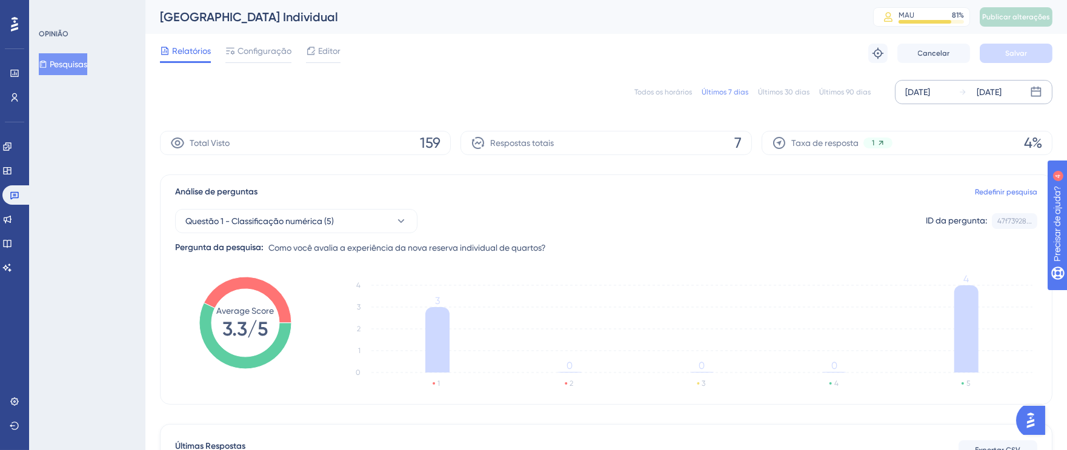
click at [919, 97] on font "[DATE]" at bounding box center [917, 92] width 25 height 10
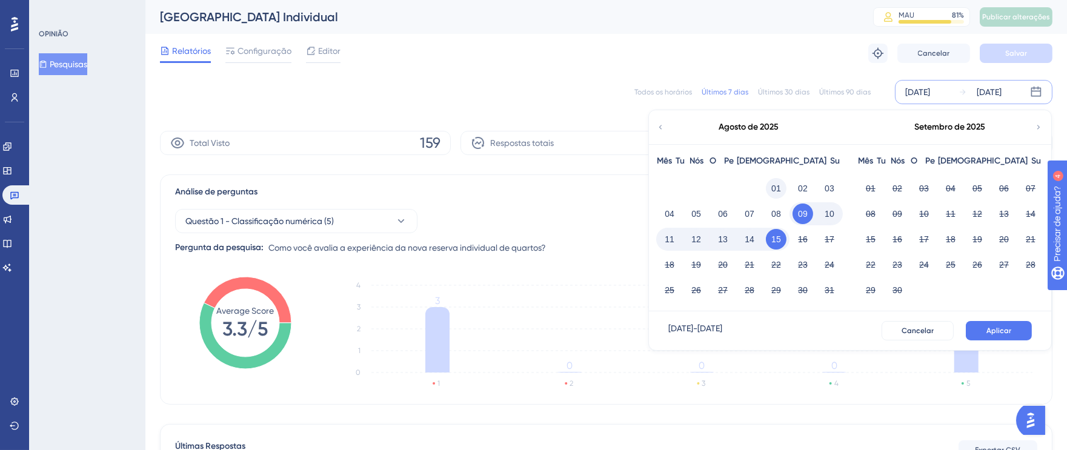
click at [776, 186] on font "01" at bounding box center [776, 189] width 10 height 10
click at [776, 240] on font "15" at bounding box center [776, 240] width 10 height 10
click at [985, 331] on button "Aplicar" at bounding box center [999, 330] width 66 height 19
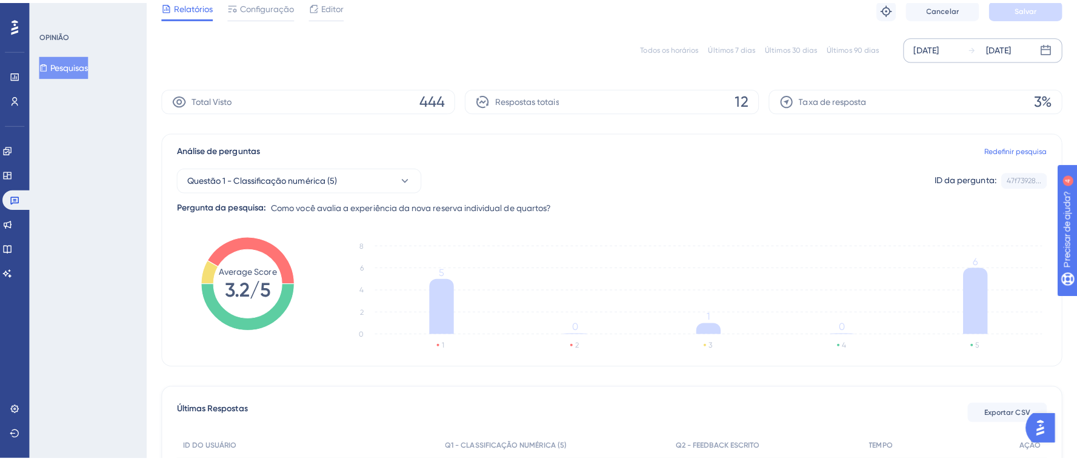
scroll to position [268, 0]
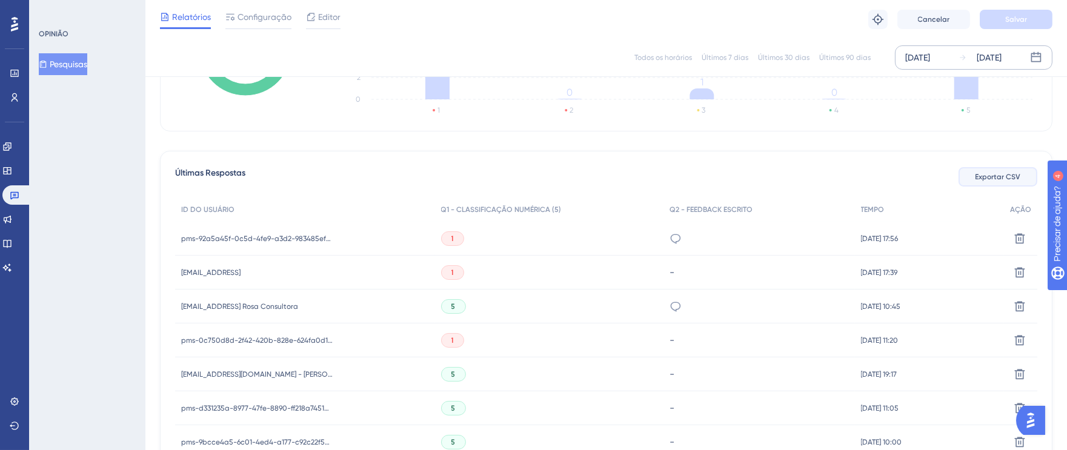
click at [979, 168] on button "Exportar CSV" at bounding box center [998, 176] width 79 height 19
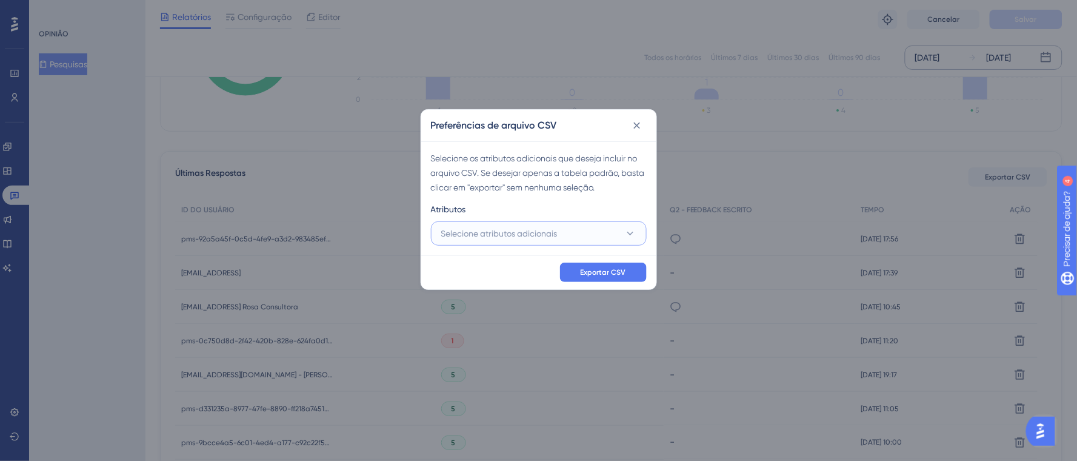
click at [502, 235] on font "Selecione atributos adicionais" at bounding box center [499, 233] width 116 height 10
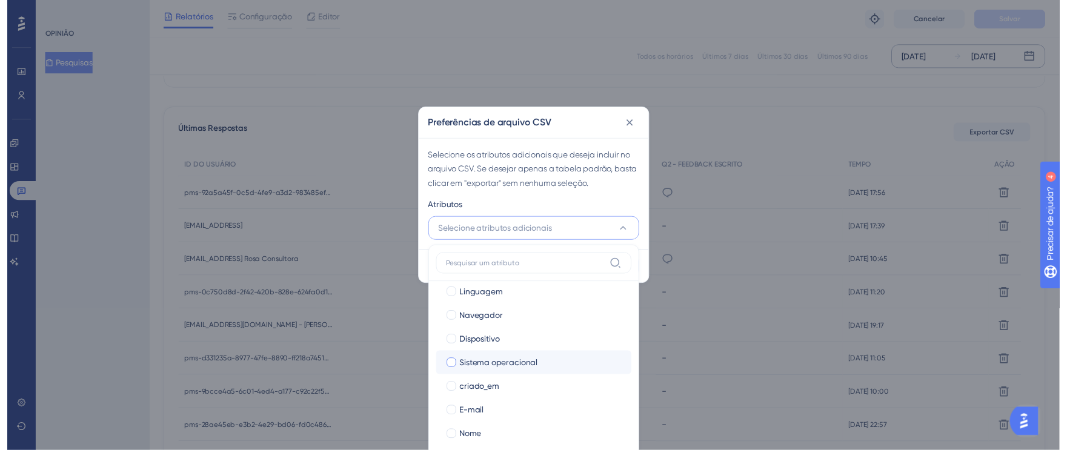
scroll to position [82, 0]
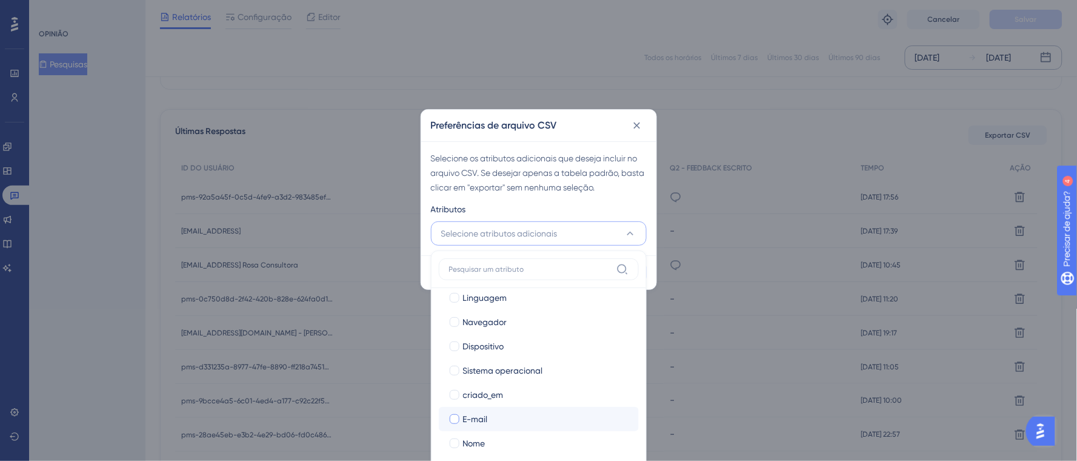
click at [450, 421] on div at bounding box center [455, 419] width 10 height 10
checkbox input "true"
click at [450, 438] on div at bounding box center [455, 443] width 10 height 10
checkbox input "true"
click at [593, 198] on div "Selecione os atributos adicionais que deseja incluir no arquivo CSV. Se desejar…" at bounding box center [538, 198] width 235 height 114
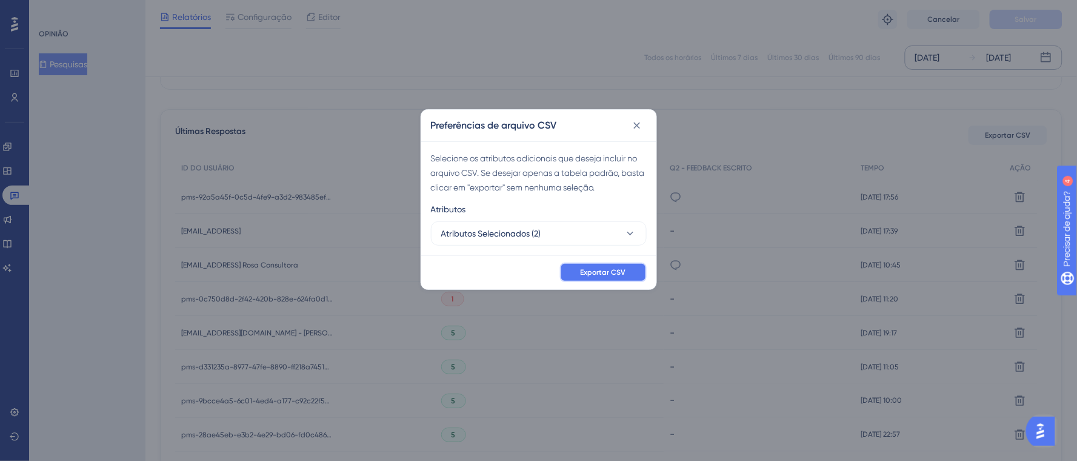
click at [607, 273] on font "Exportar CSV" at bounding box center [603, 272] width 45 height 8
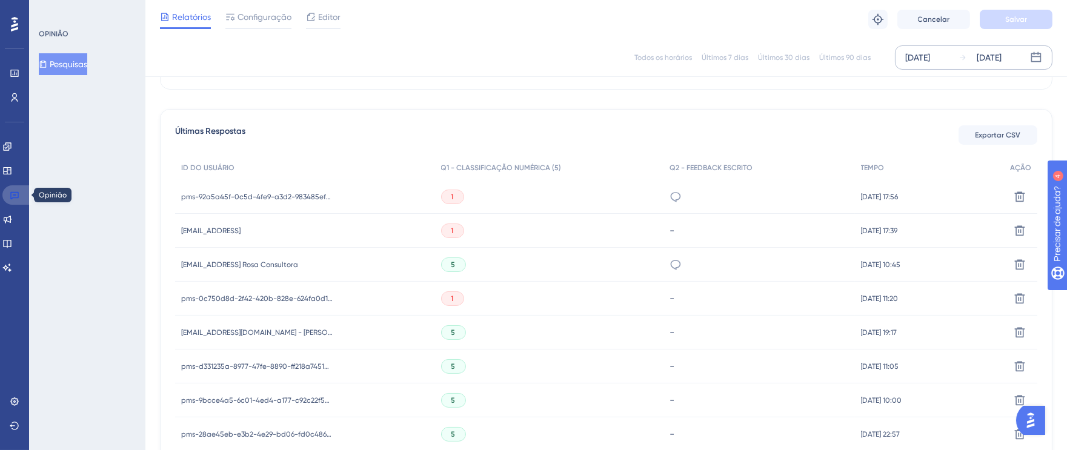
click at [12, 195] on icon at bounding box center [15, 195] width 10 height 10
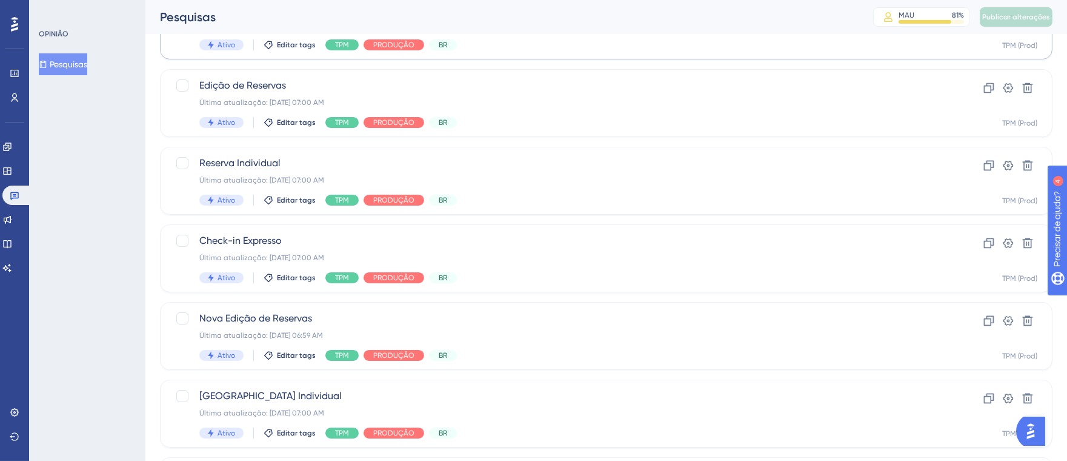
scroll to position [509, 0]
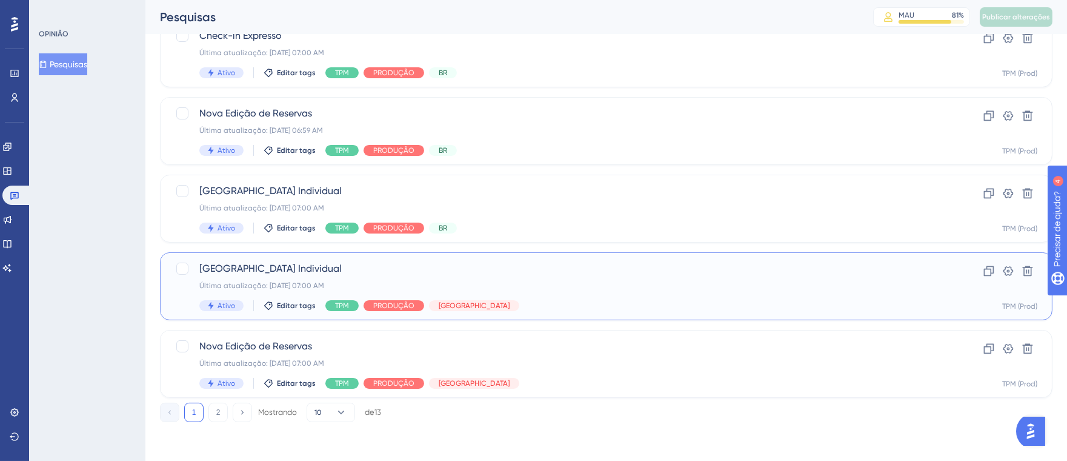
click at [751, 288] on div "Última atualização: [DATE] 07:00 AM" at bounding box center [557, 286] width 717 height 10
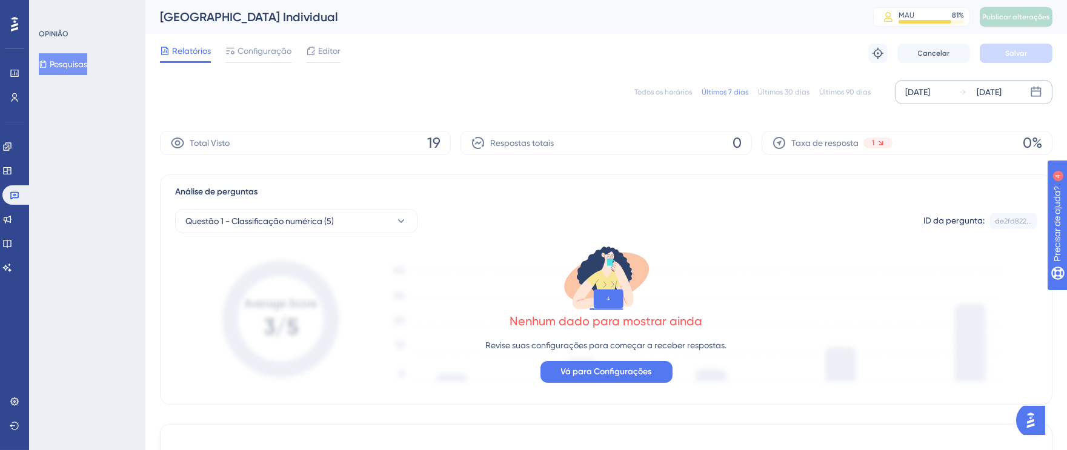
click at [898, 99] on div "[DATE] [DATE]" at bounding box center [974, 92] width 158 height 24
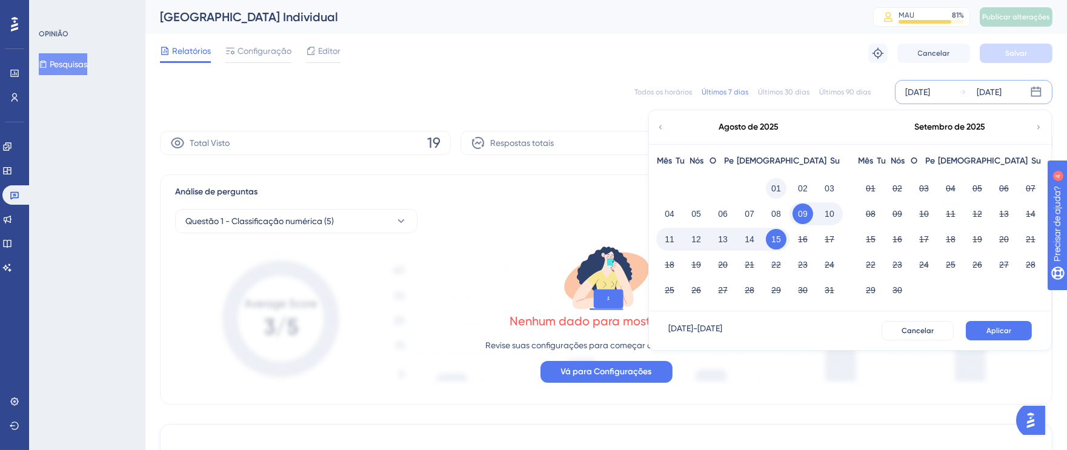
click at [778, 182] on font "01" at bounding box center [776, 188] width 10 height 15
click at [779, 235] on font "15" at bounding box center [776, 240] width 10 height 10
click at [1000, 328] on font "Aplicar" at bounding box center [999, 331] width 25 height 8
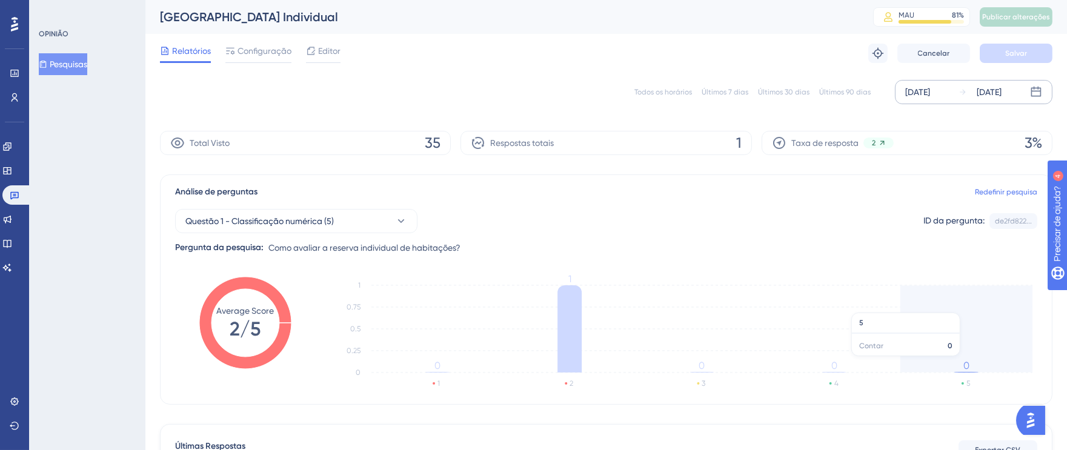
scroll to position [215, 0]
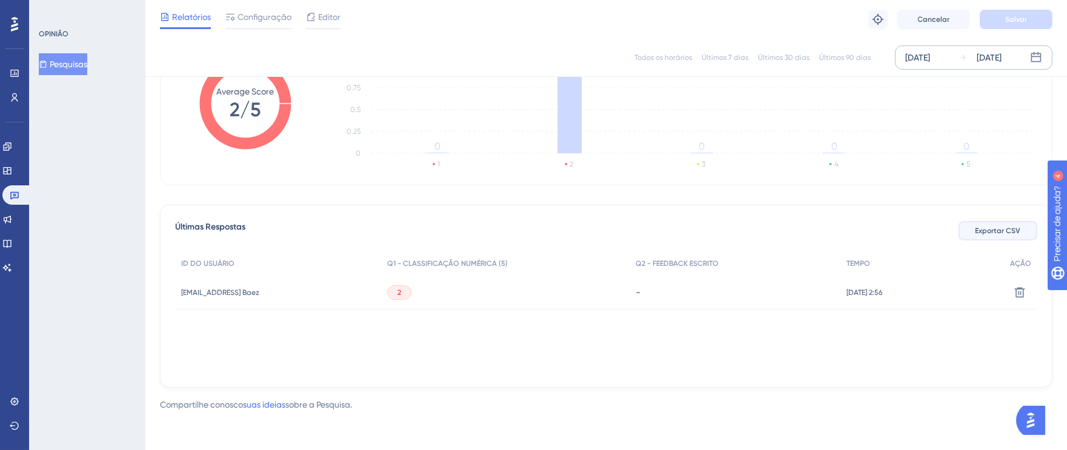
click at [997, 229] on font "Exportar CSV" at bounding box center [998, 231] width 45 height 8
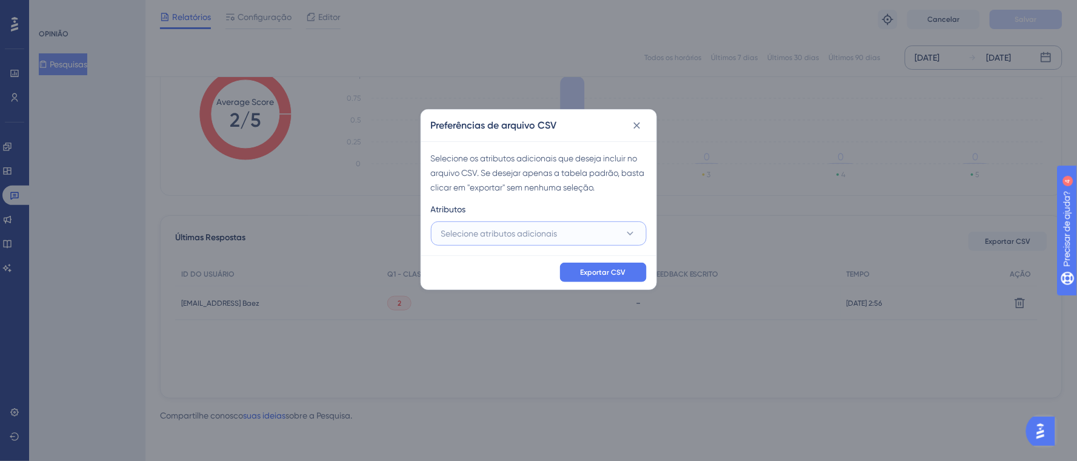
click at [513, 233] on font "Selecione atributos adicionais" at bounding box center [499, 233] width 116 height 10
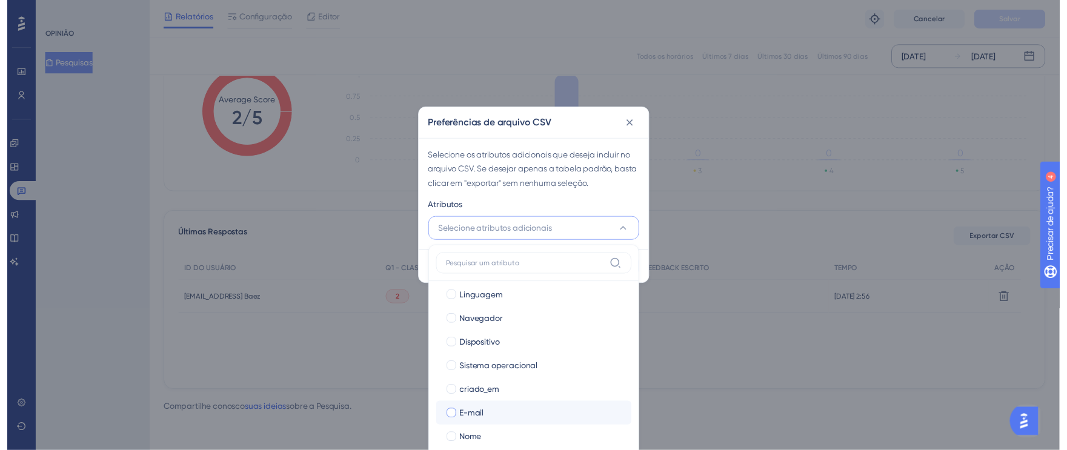
scroll to position [82, 0]
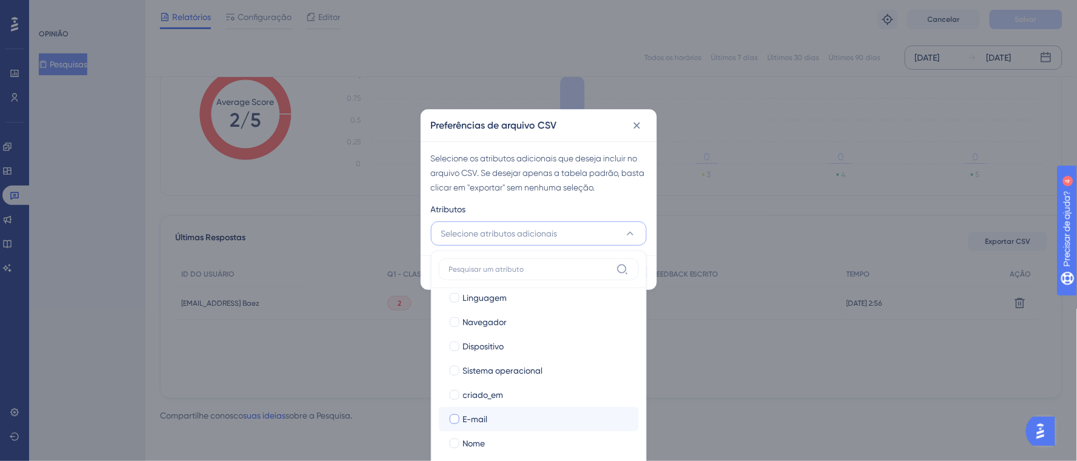
click at [457, 419] on div at bounding box center [455, 419] width 10 height 10
checkbox input "true"
click at [459, 439] on div at bounding box center [455, 443] width 10 height 10
checkbox input "true"
click at [617, 208] on div "Atributos" at bounding box center [539, 211] width 216 height 19
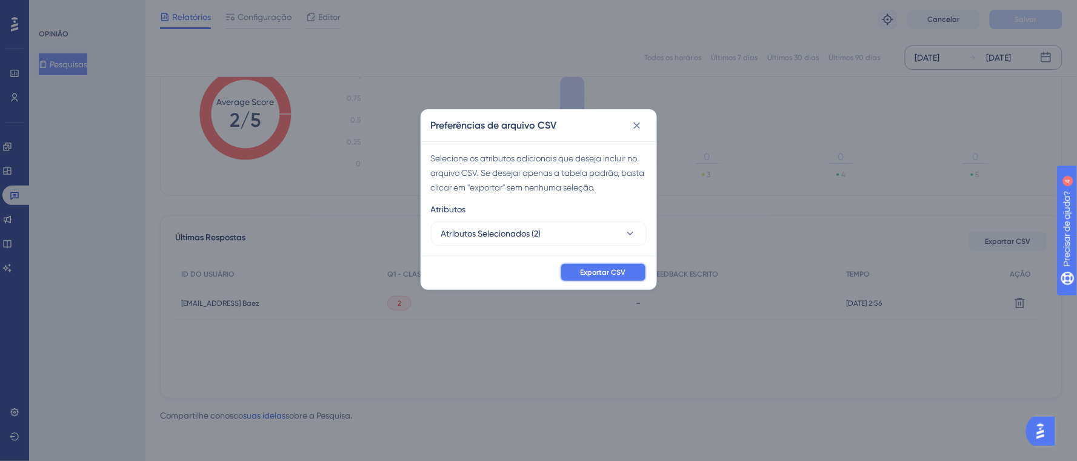
click at [609, 268] on font "Exportar CSV" at bounding box center [603, 272] width 45 height 8
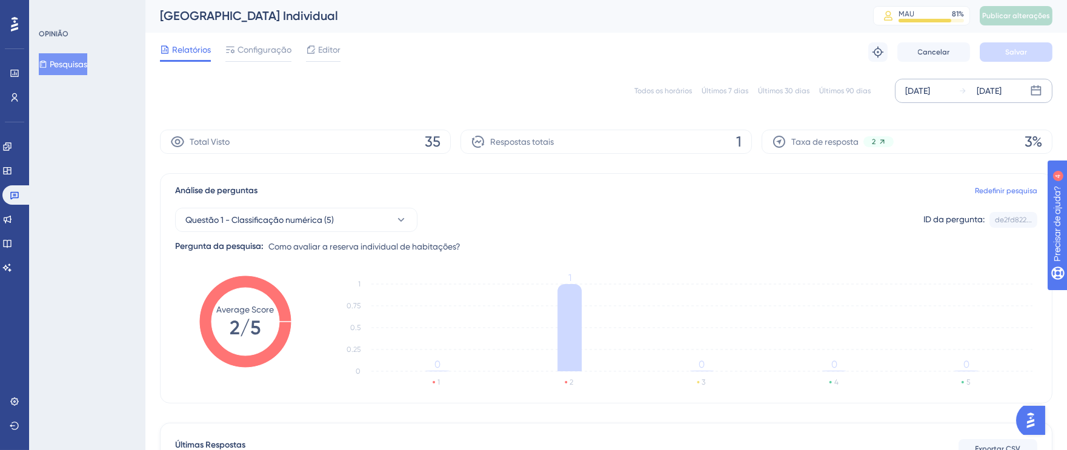
scroll to position [0, 0]
click at [10, 193] on icon at bounding box center [15, 195] width 10 height 10
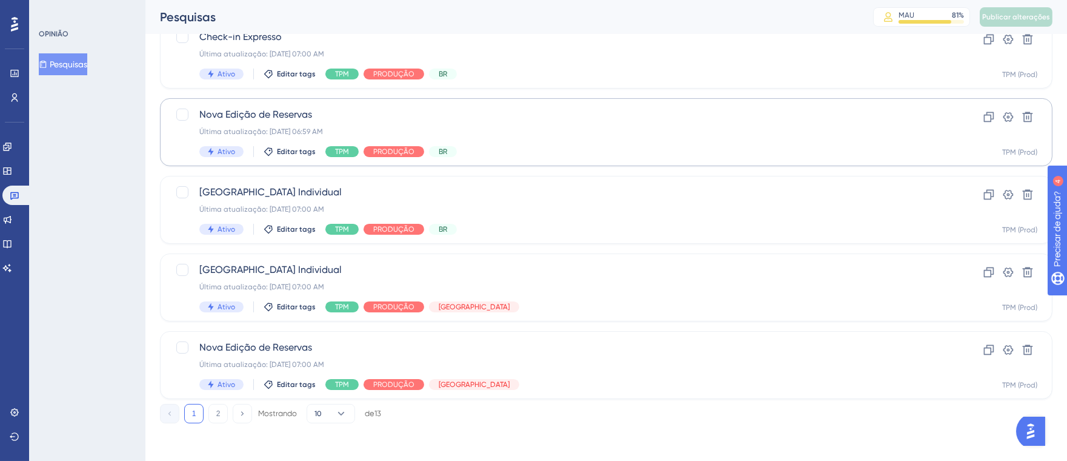
scroll to position [509, 0]
click at [616, 366] on div "Última atualização: [DATE] 07:00 AM" at bounding box center [557, 363] width 717 height 10
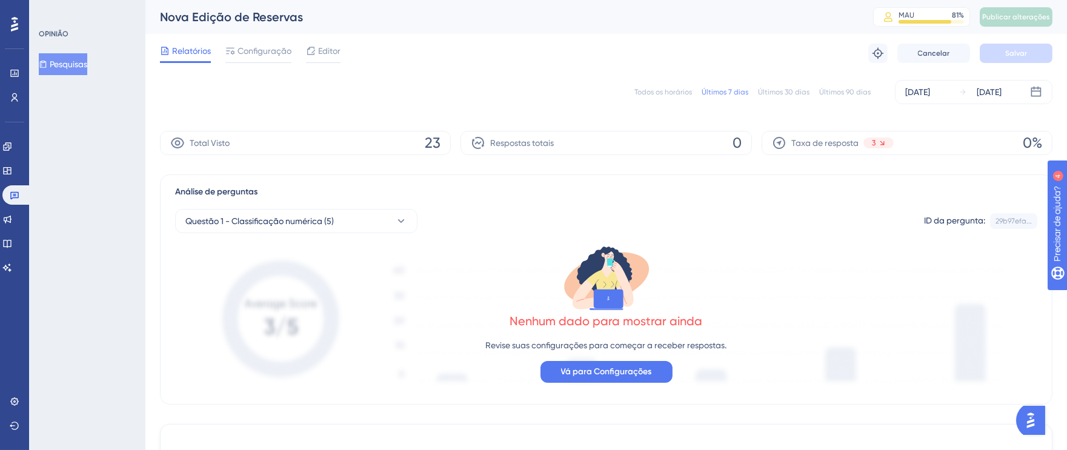
click at [920, 95] on font "[DATE]" at bounding box center [917, 92] width 25 height 10
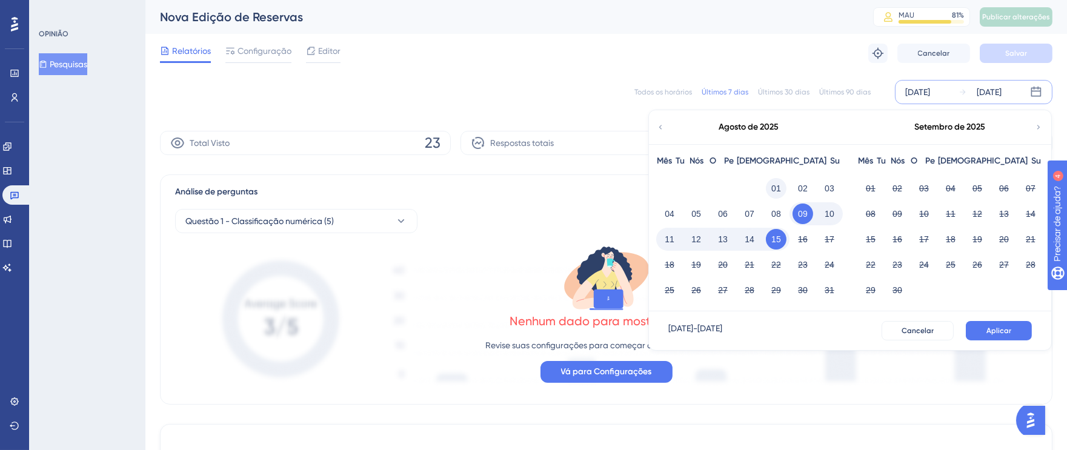
click at [773, 187] on font "01" at bounding box center [776, 189] width 10 height 10
click at [776, 243] on font "15" at bounding box center [776, 240] width 10 height 10
click at [994, 327] on font "Aplicar" at bounding box center [999, 331] width 25 height 8
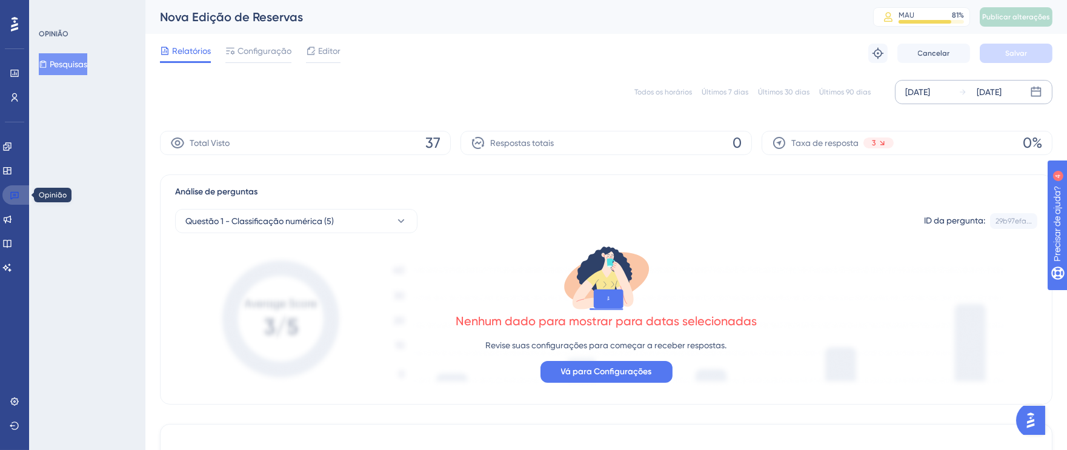
click at [16, 196] on icon at bounding box center [15, 195] width 10 height 10
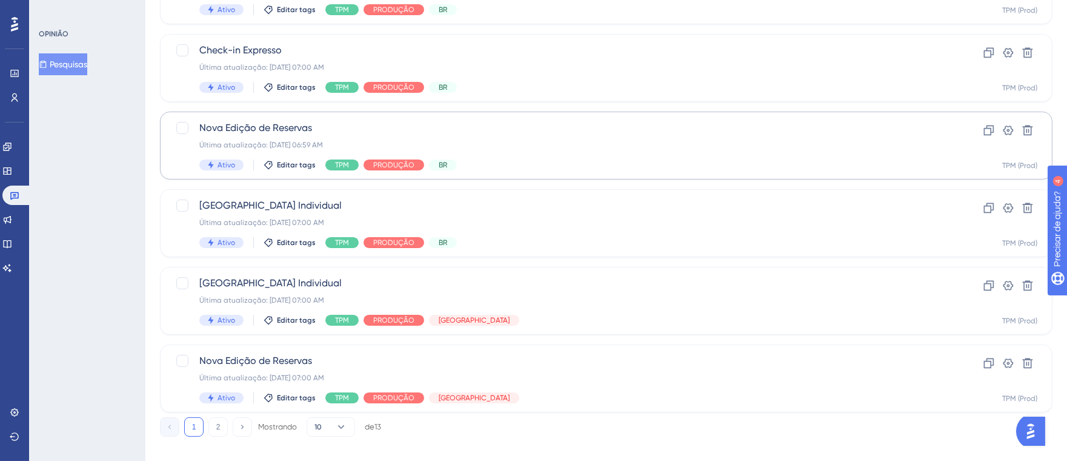
scroll to position [509, 0]
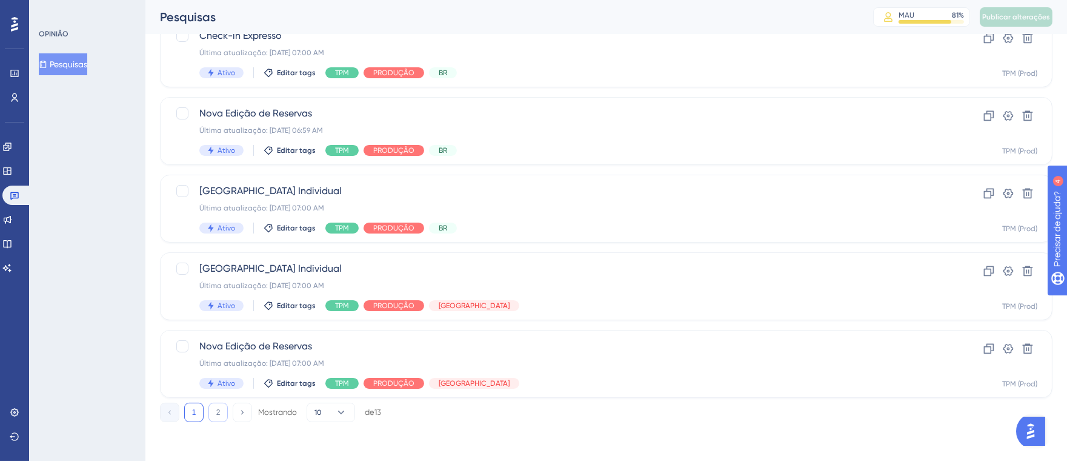
click at [218, 415] on font "2" at bounding box center [218, 412] width 4 height 8
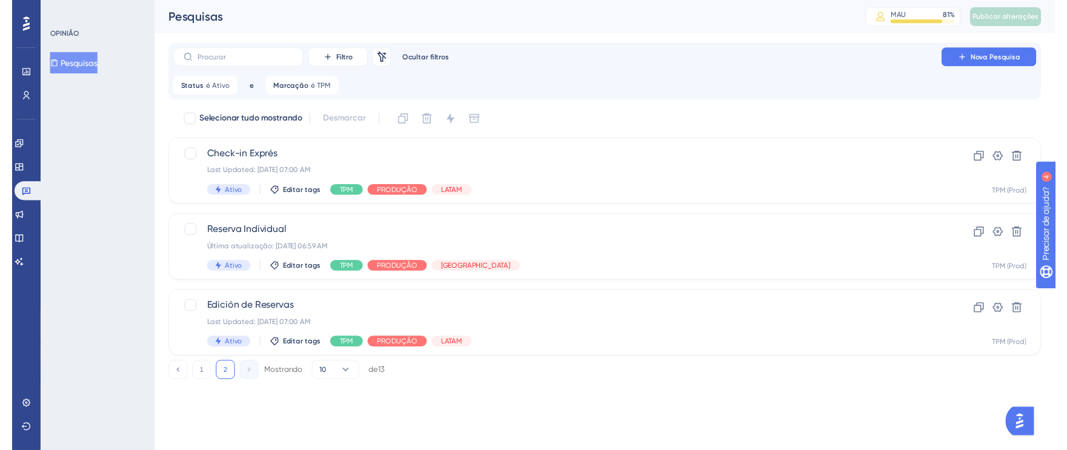
scroll to position [0, 0]
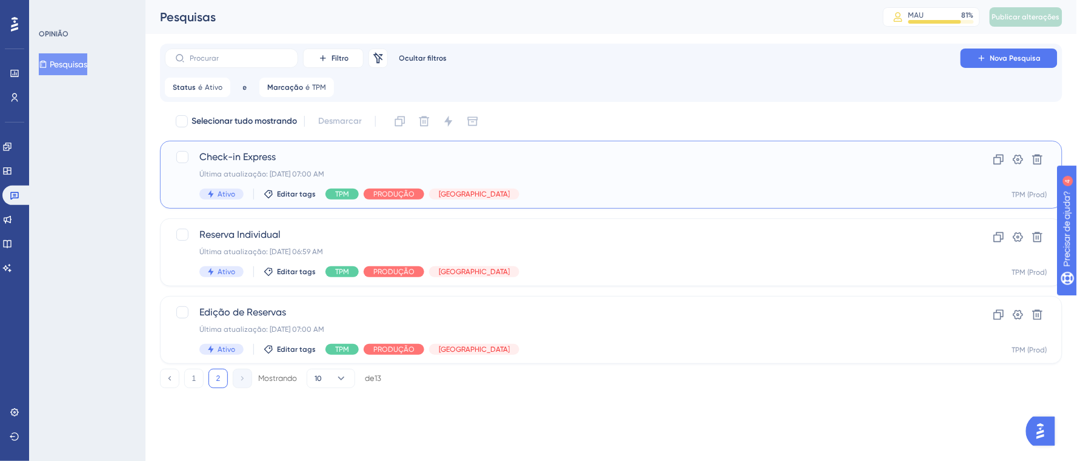
click at [702, 165] on div "Check-in Express Última atualização: [DATE] 07:00 AM Ativo Editar tags TPM PROD…" at bounding box center [562, 175] width 727 height 50
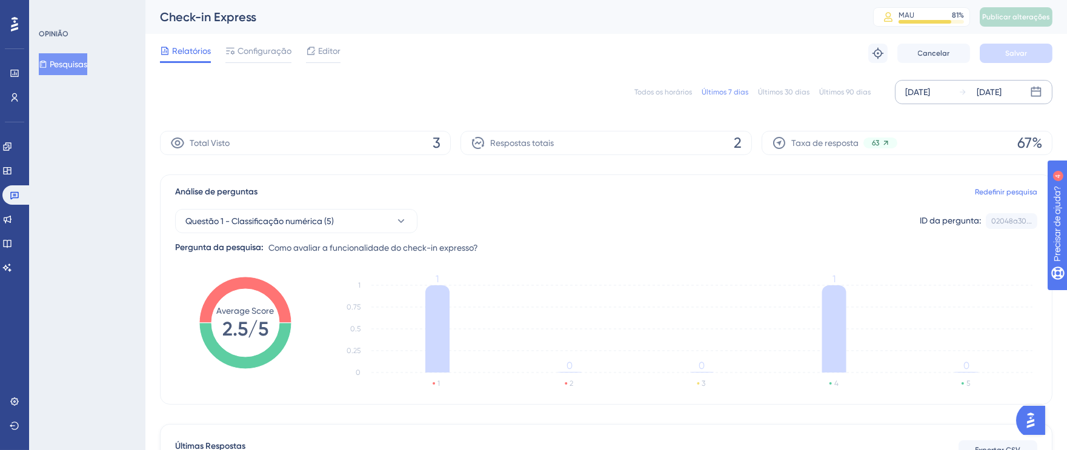
click at [910, 87] on font "[DATE]" at bounding box center [917, 92] width 25 height 10
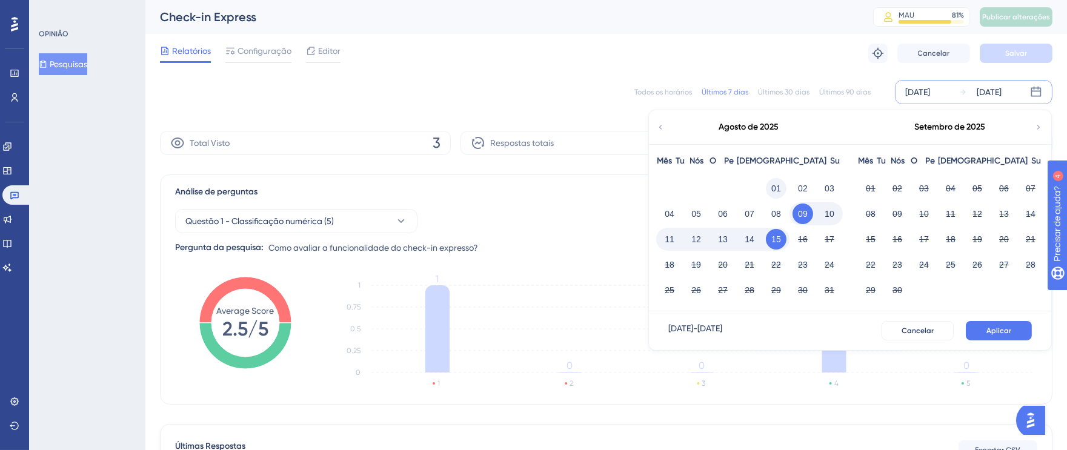
click at [778, 184] on font "01" at bounding box center [776, 189] width 10 height 10
click at [778, 236] on font "15" at bounding box center [776, 240] width 10 height 10
click at [974, 321] on button "Aplicar" at bounding box center [999, 330] width 66 height 19
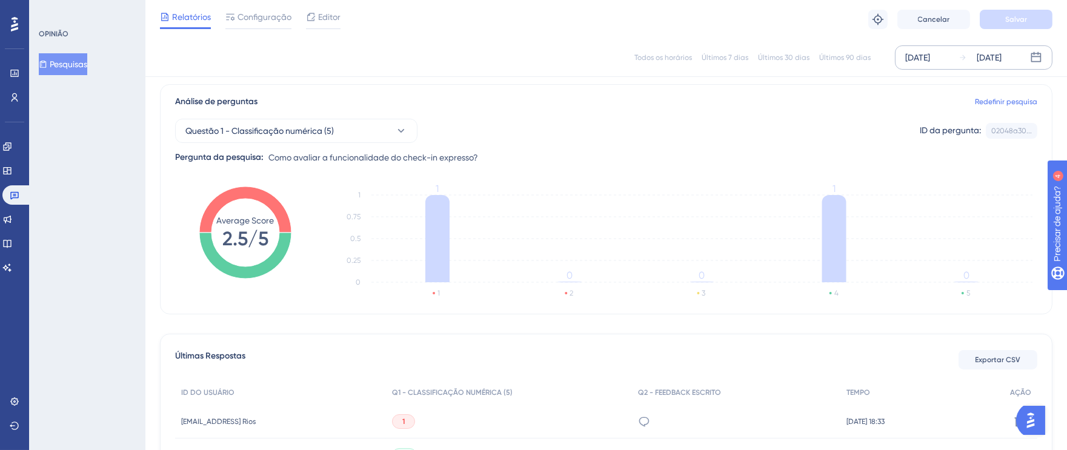
scroll to position [215, 0]
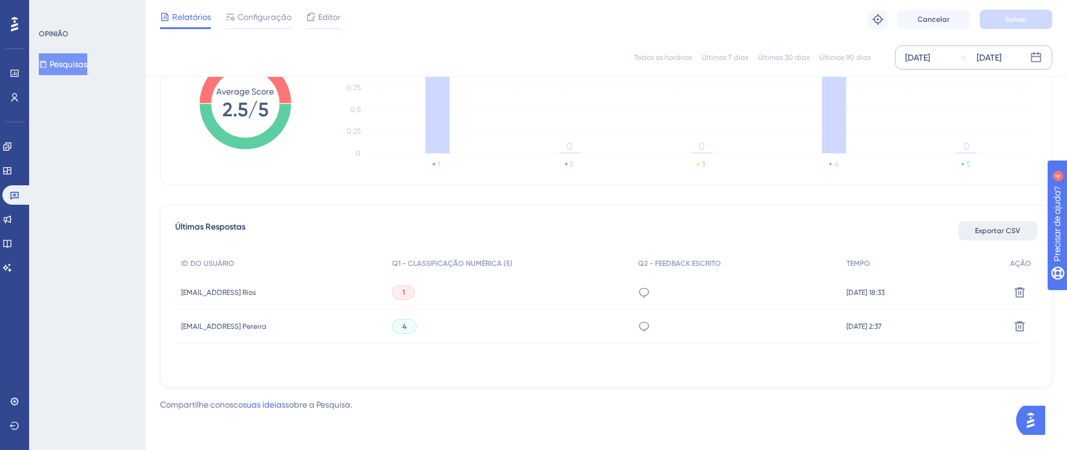
click at [1008, 235] on font "Exportar CSV" at bounding box center [998, 231] width 45 height 8
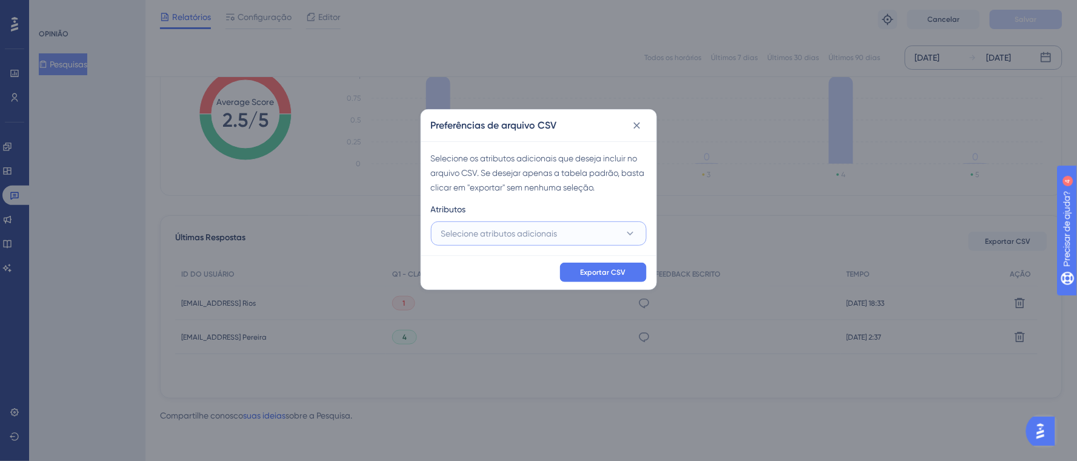
click at [521, 235] on font "Selecione atributos adicionais" at bounding box center [499, 233] width 116 height 10
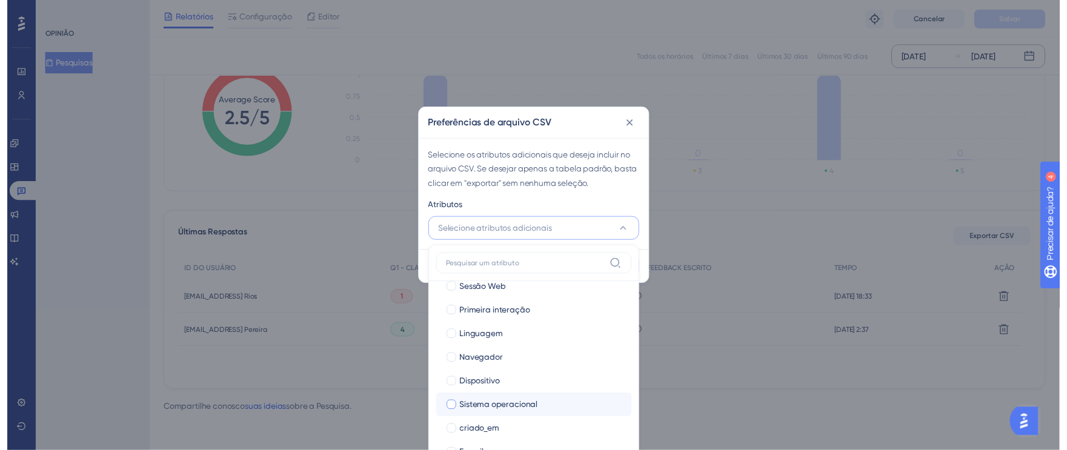
scroll to position [82, 0]
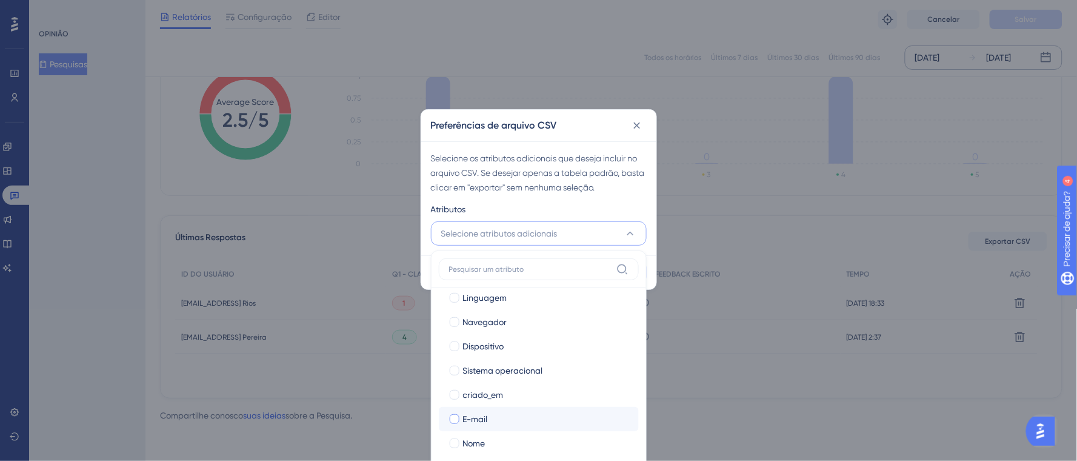
click at [455, 418] on div at bounding box center [455, 419] width 10 height 10
checkbox input "true"
click at [454, 442] on div at bounding box center [455, 443] width 10 height 10
checkbox input "true"
click at [814, 416] on div "Preferências de arquivo CSV Selecione os atributos adicionais que deseja inclui…" at bounding box center [538, 230] width 1077 height 461
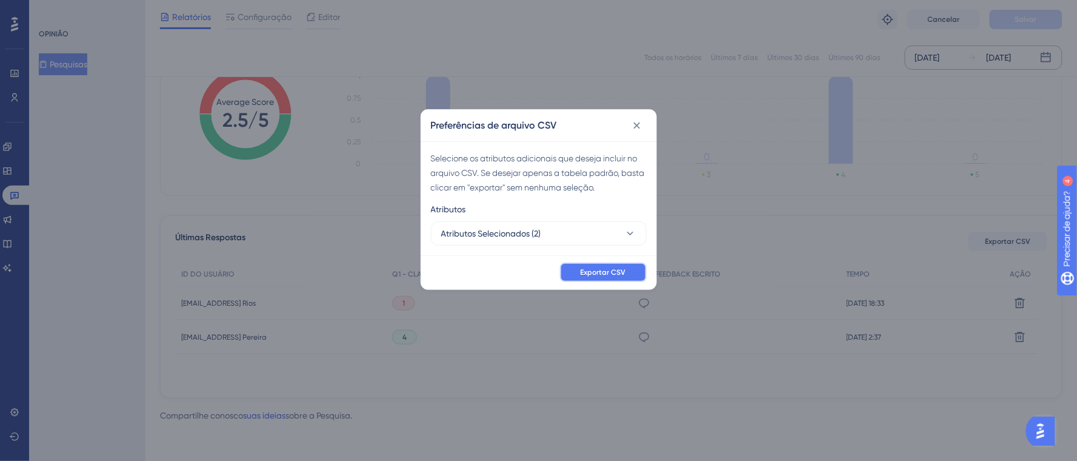
click at [590, 275] on font "Exportar CSV" at bounding box center [603, 272] width 45 height 8
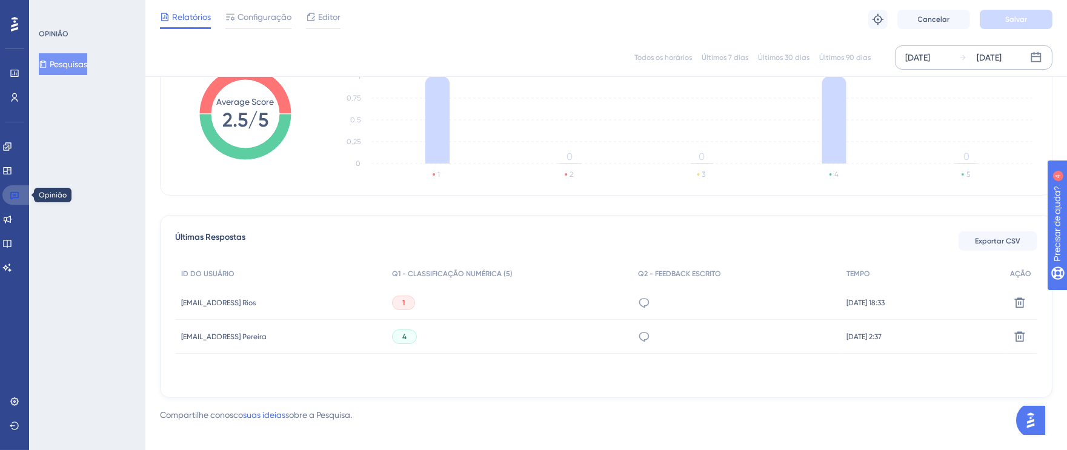
click at [17, 192] on icon at bounding box center [14, 196] width 8 height 8
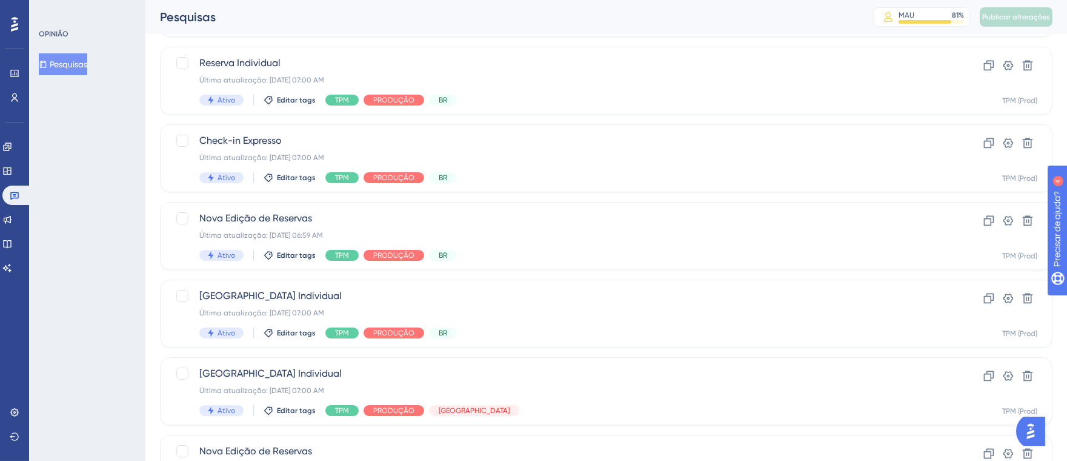
scroll to position [509, 0]
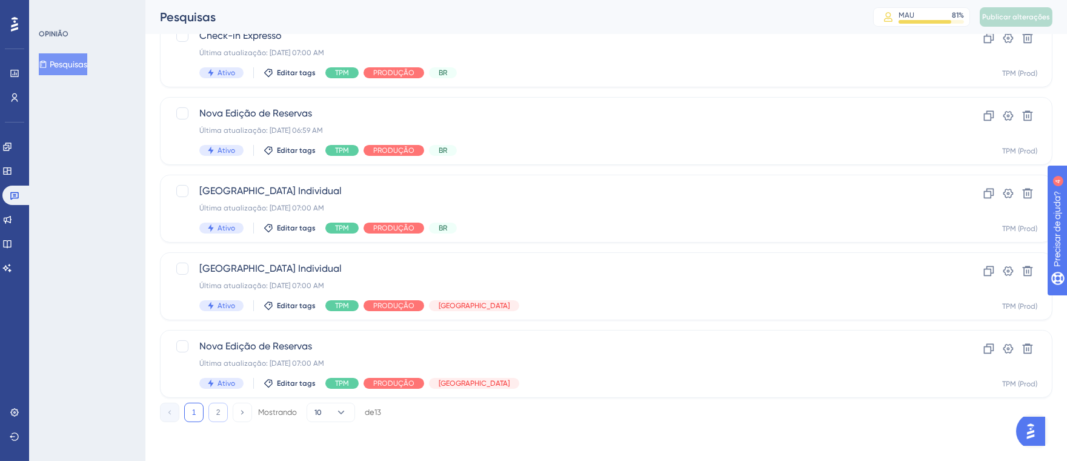
click at [218, 412] on font "2" at bounding box center [218, 412] width 4 height 8
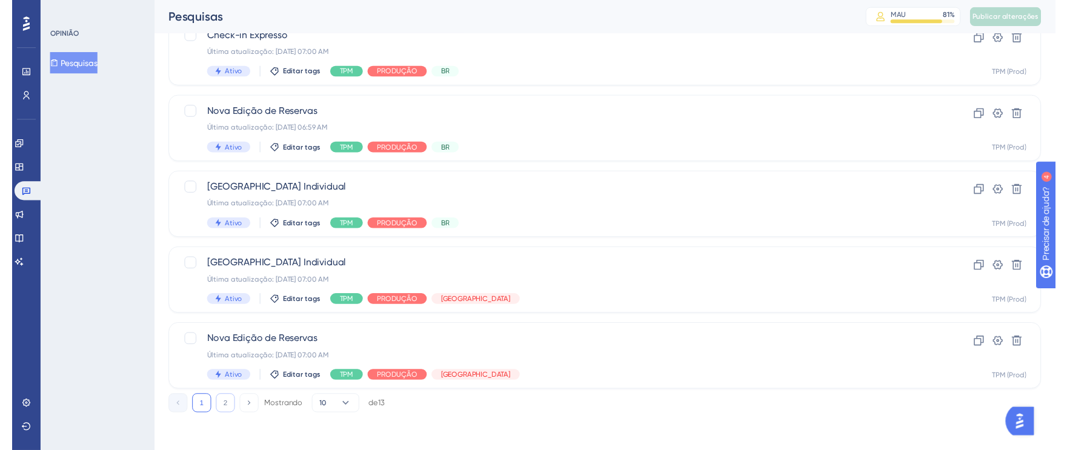
scroll to position [0, 0]
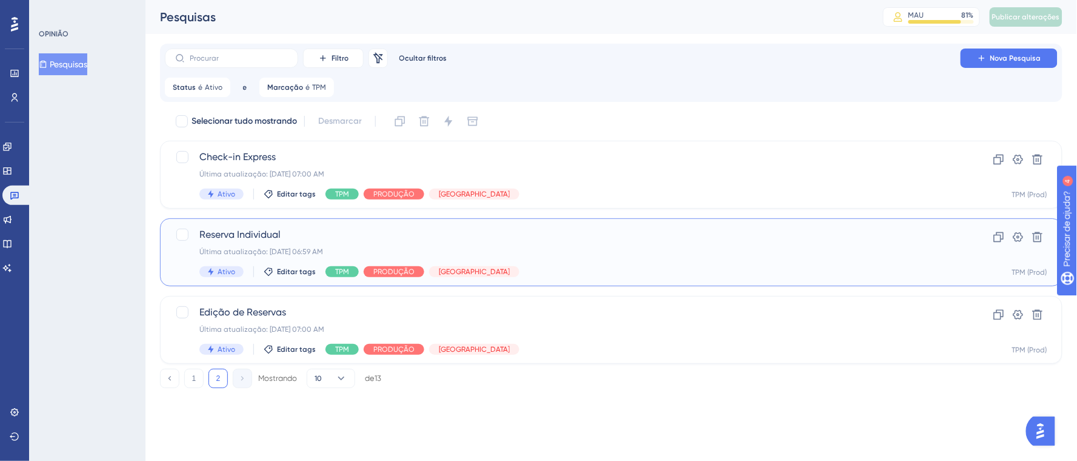
click at [616, 236] on span "Reserva Individual" at bounding box center [562, 234] width 727 height 15
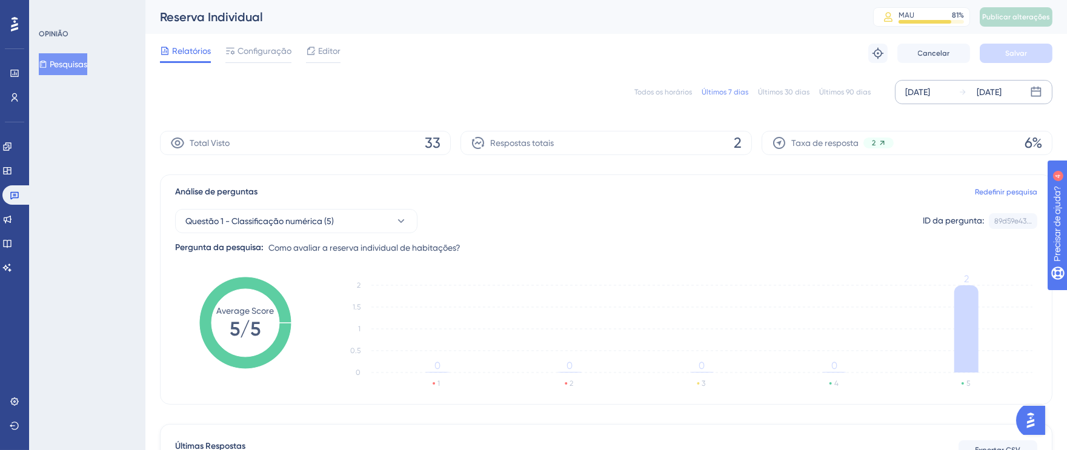
click at [929, 97] on font "[DATE]" at bounding box center [917, 92] width 25 height 10
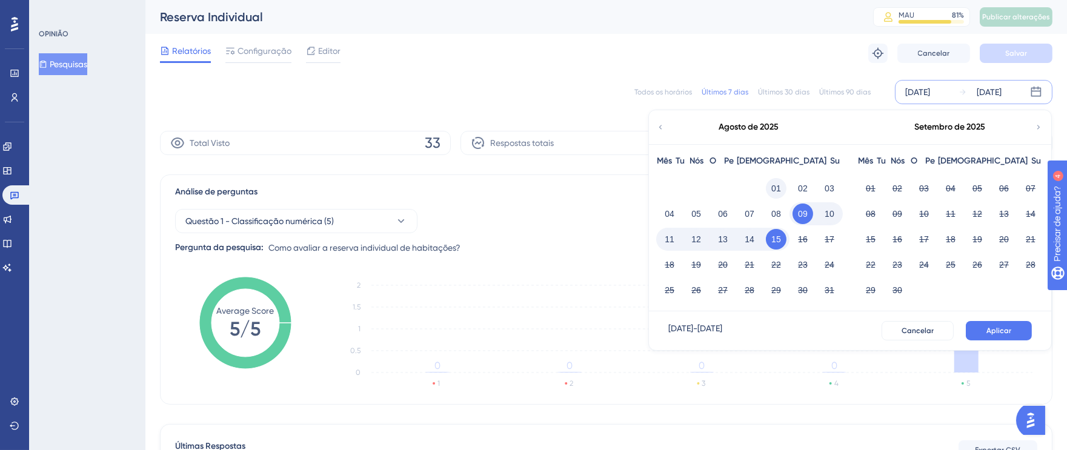
click at [777, 187] on font "01" at bounding box center [776, 189] width 10 height 10
click at [777, 244] on font "15" at bounding box center [776, 239] width 10 height 15
click at [986, 324] on button "Aplicar" at bounding box center [999, 330] width 66 height 19
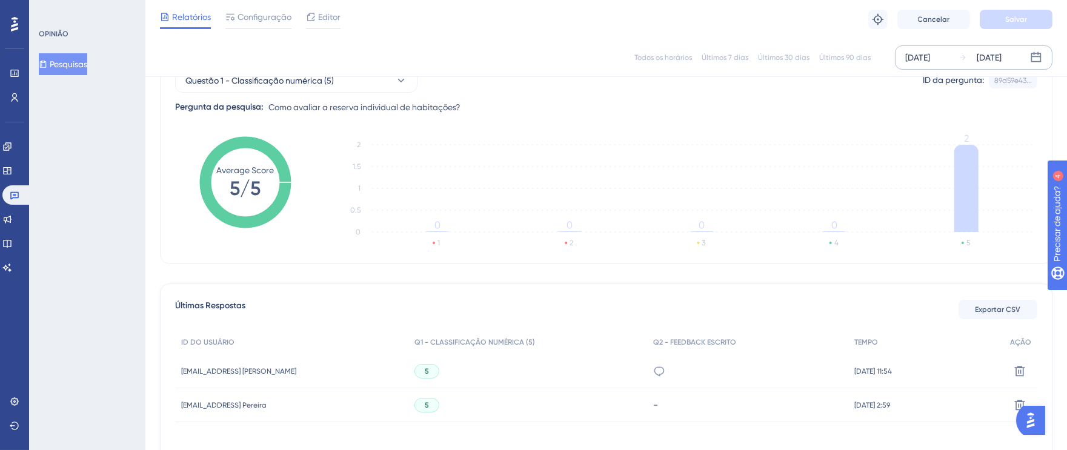
scroll to position [215, 0]
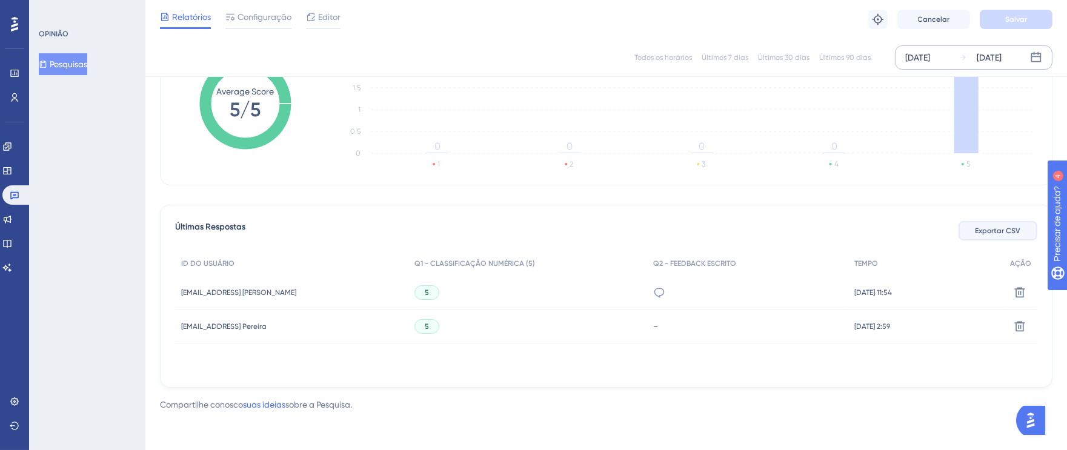
click at [980, 229] on font "Exportar CSV" at bounding box center [998, 231] width 45 height 8
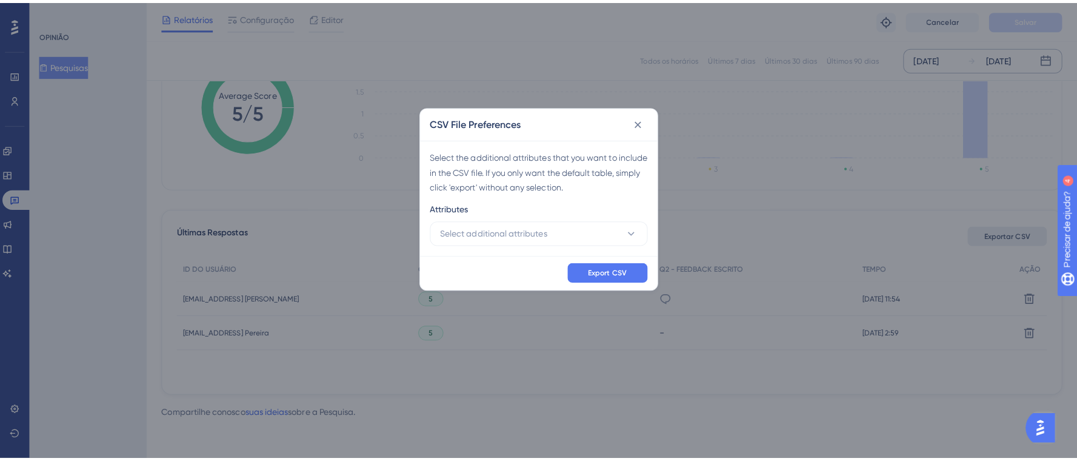
scroll to position [204, 0]
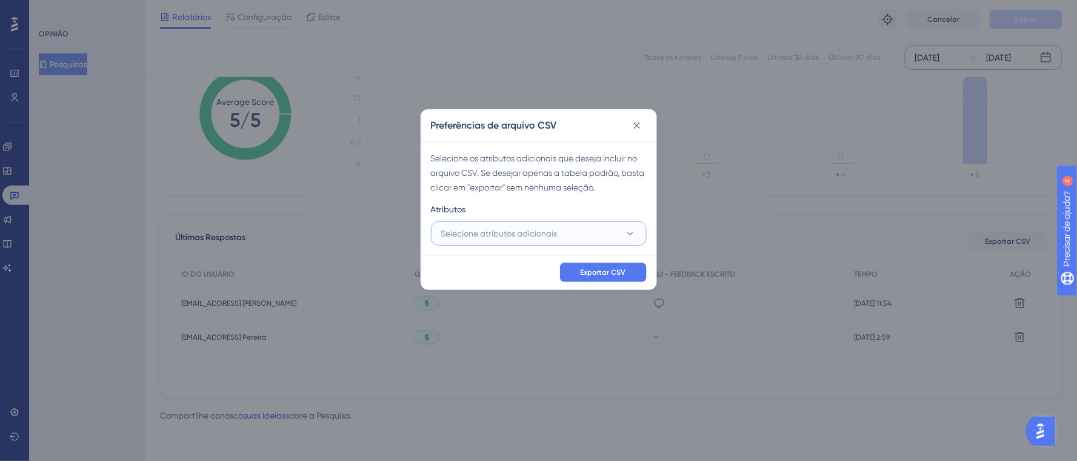
click at [464, 227] on span "Selecione atributos adicionais" at bounding box center [499, 233] width 116 height 15
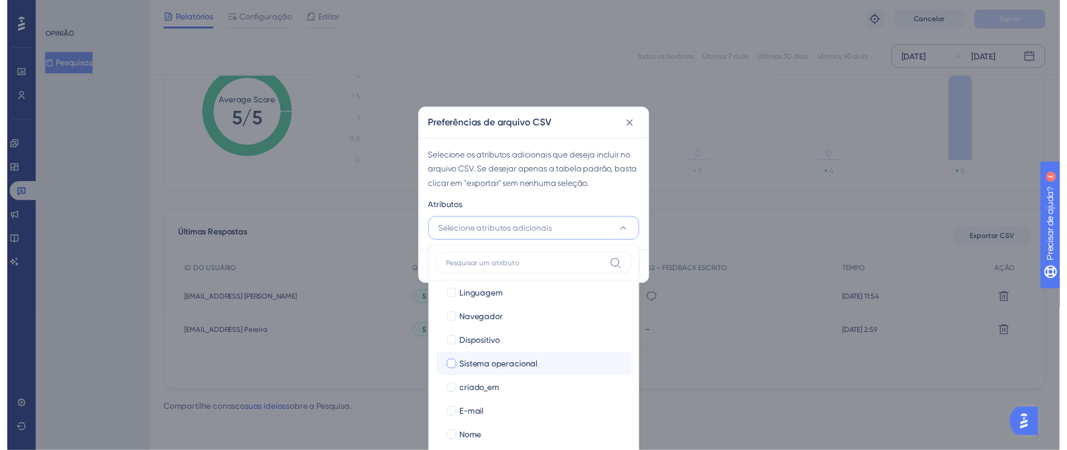
scroll to position [82, 0]
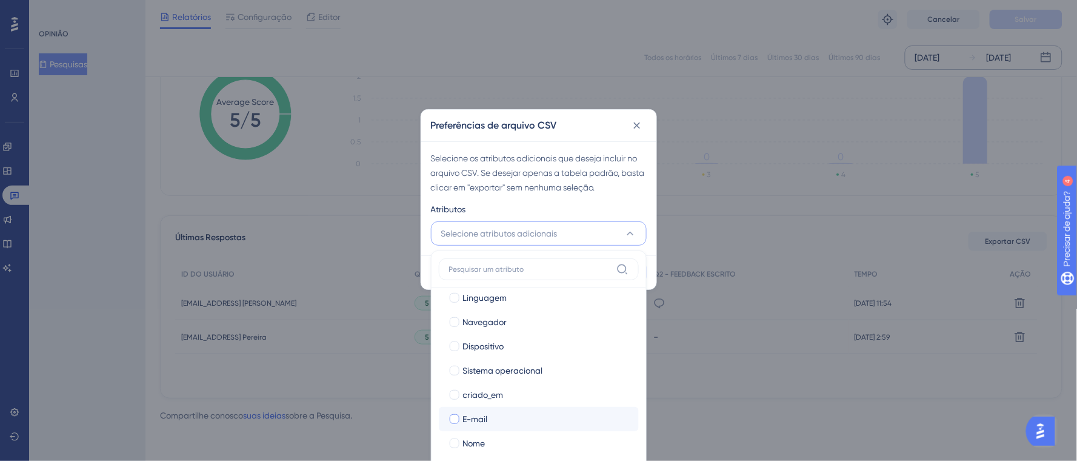
click at [458, 421] on div at bounding box center [455, 419] width 10 height 10
checkbox input "true"
click at [458, 439] on div at bounding box center [455, 443] width 10 height 10
checkbox input "true"
click at [609, 215] on div "Atributos" at bounding box center [539, 211] width 216 height 19
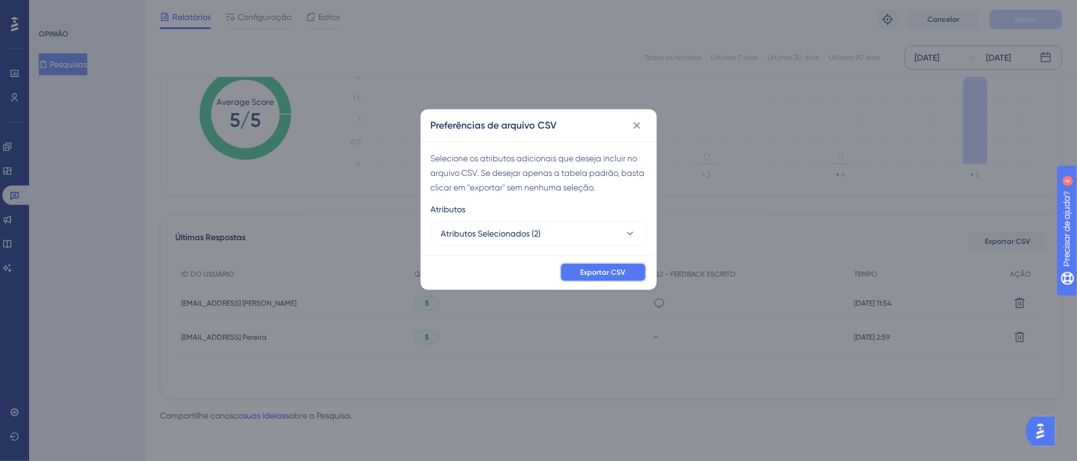
click at [608, 268] on font "Exportar CSV" at bounding box center [603, 272] width 45 height 8
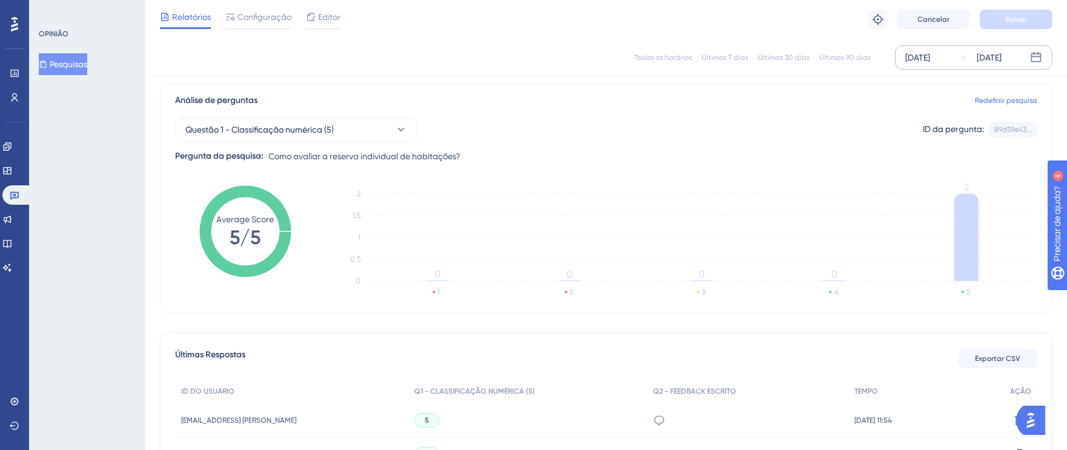
scroll to position [0, 0]
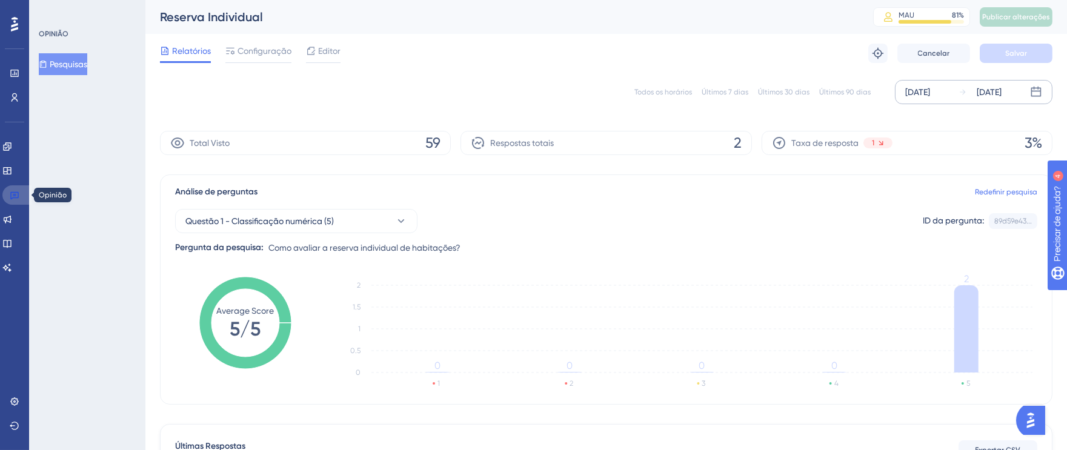
click at [12, 198] on icon at bounding box center [14, 196] width 8 height 8
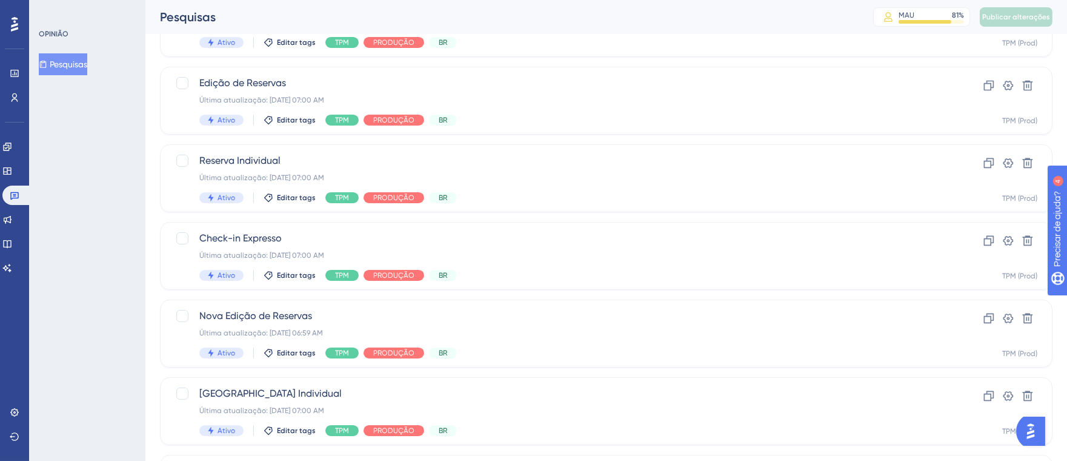
scroll to position [509, 0]
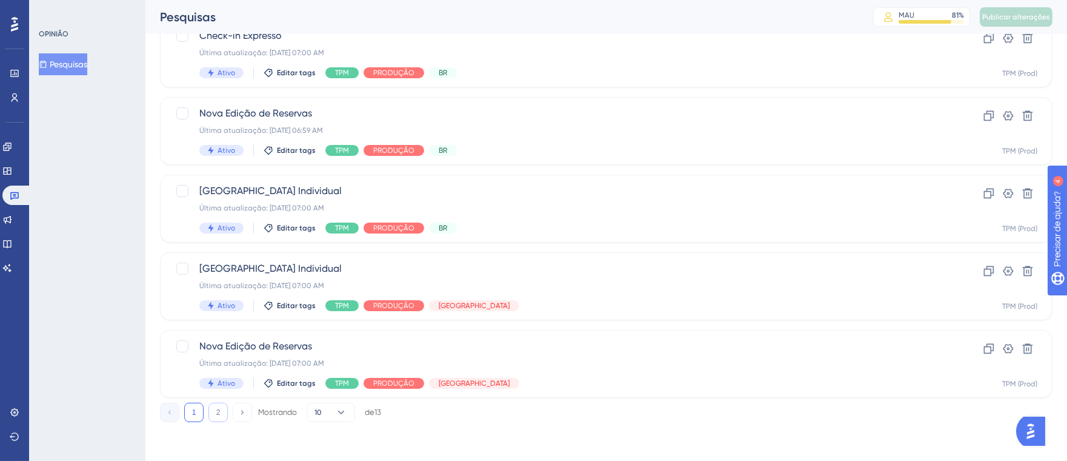
click at [212, 415] on button "2" at bounding box center [217, 411] width 19 height 19
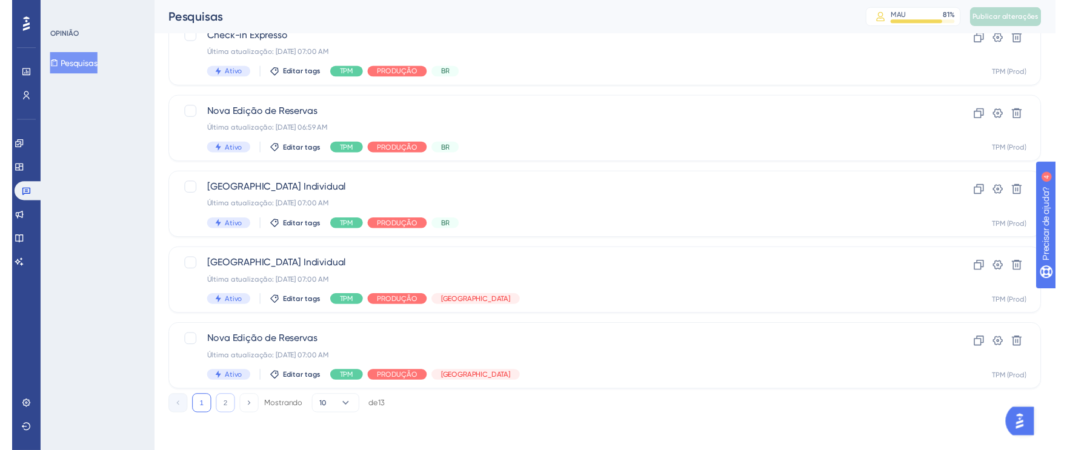
scroll to position [0, 0]
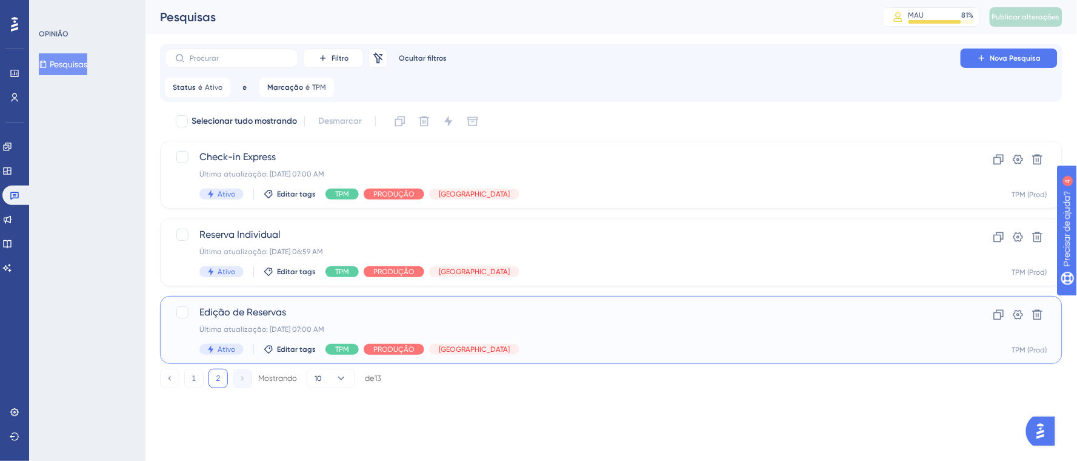
click at [681, 321] on div "Edição de Reservas Última atualização: [DATE] 07:00 AM Ativo Editar tags TPM PR…" at bounding box center [562, 330] width 727 height 50
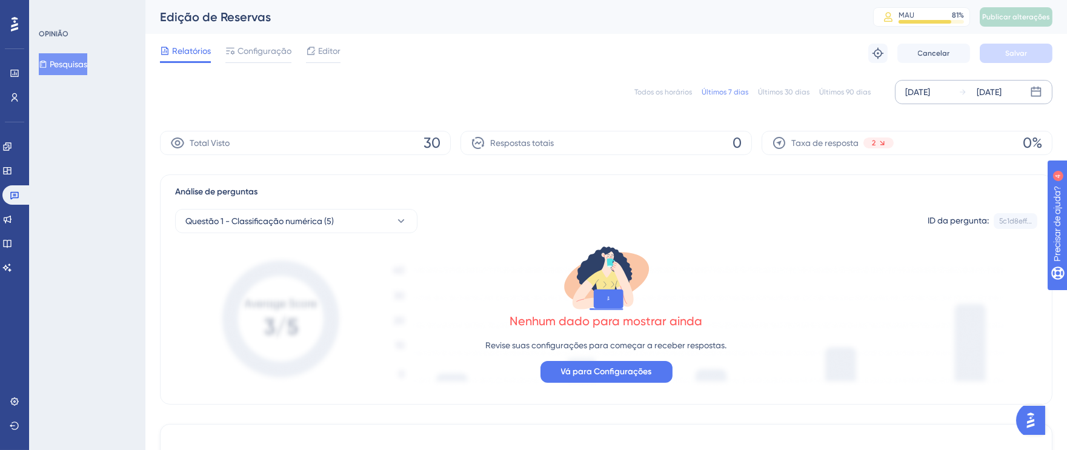
click at [914, 97] on font "[DATE]" at bounding box center [917, 92] width 25 height 10
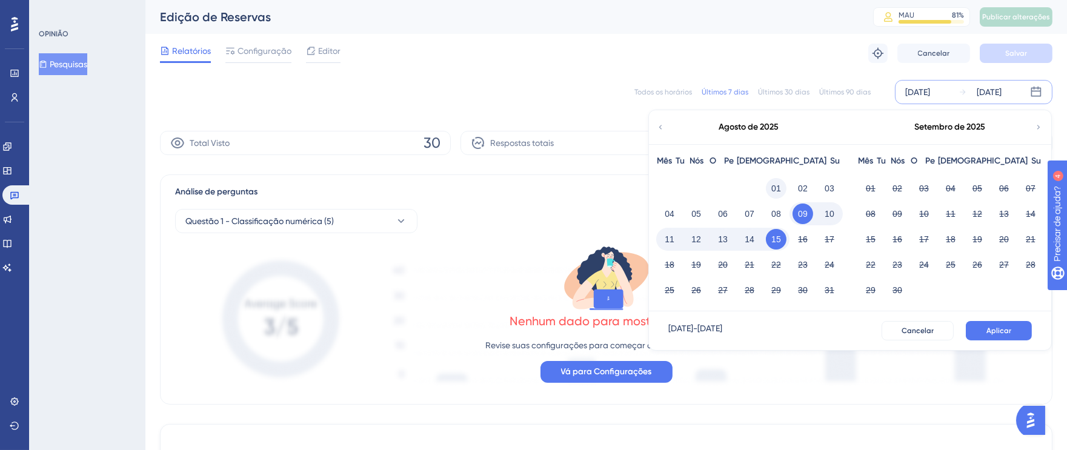
click at [767, 187] on button "01" at bounding box center [776, 188] width 21 height 21
click at [780, 238] on font "15" at bounding box center [776, 240] width 10 height 10
click at [1008, 324] on button "Aplicar" at bounding box center [999, 330] width 66 height 19
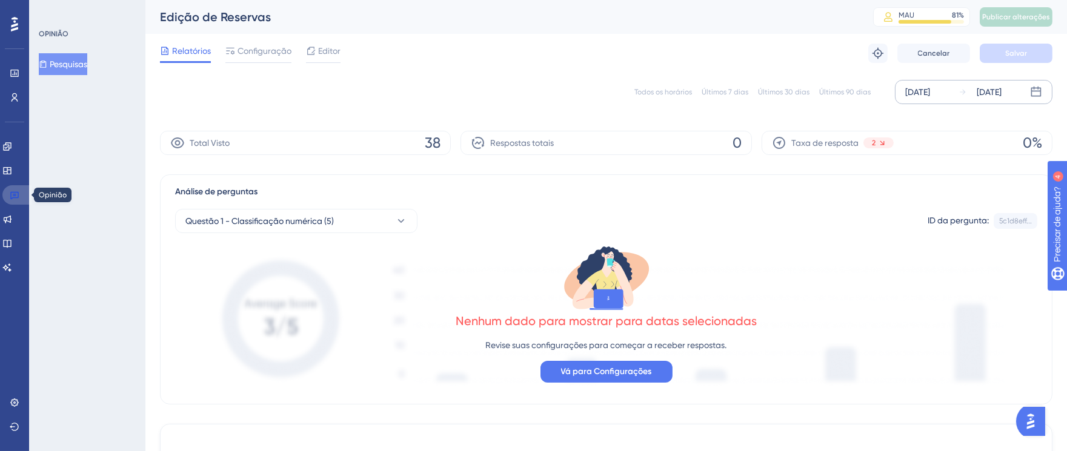
click at [18, 194] on icon at bounding box center [14, 196] width 8 height 8
